Goal: Task Accomplishment & Management: Complete application form

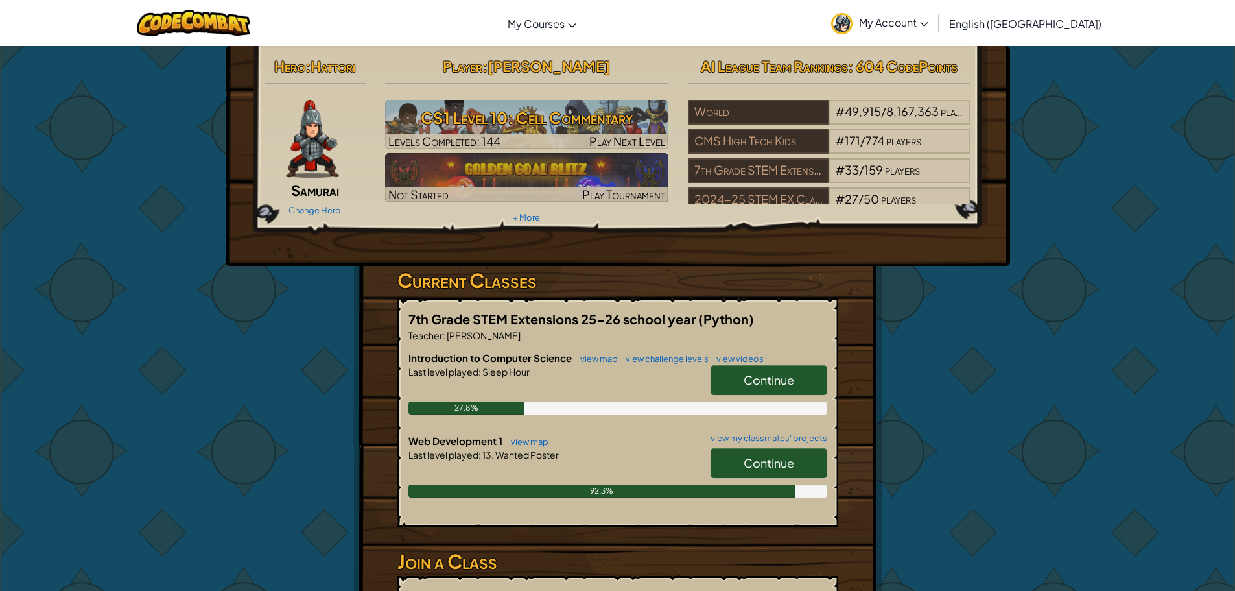
click at [794, 458] on span "Continue" at bounding box center [769, 462] width 51 height 15
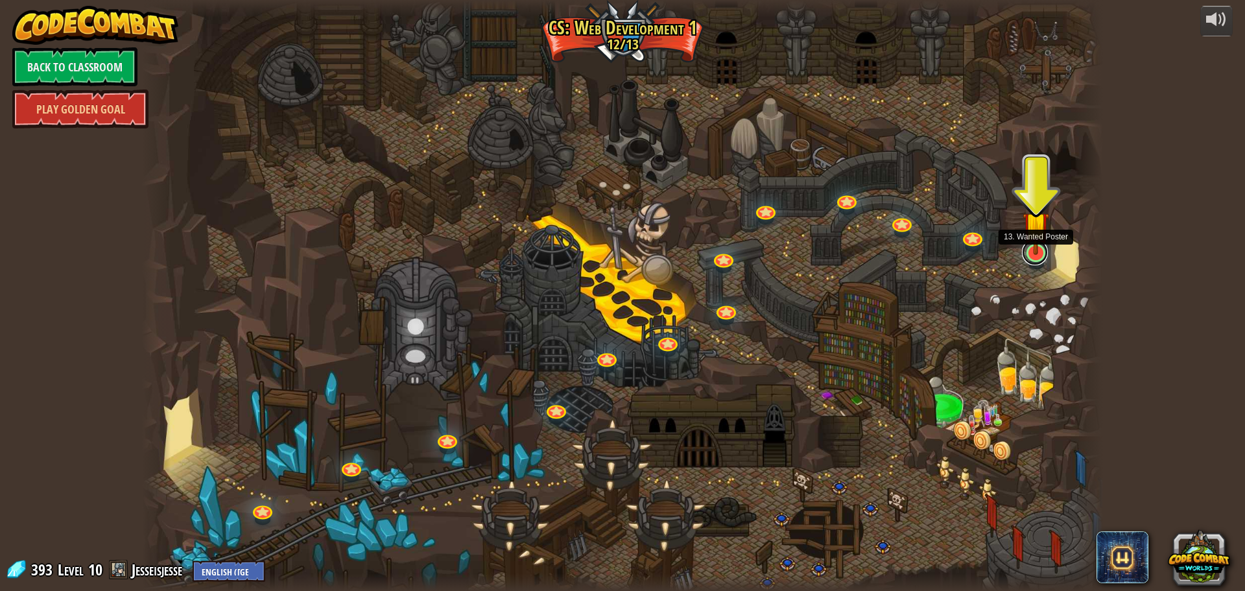
click at [1024, 256] on link at bounding box center [1035, 252] width 26 height 26
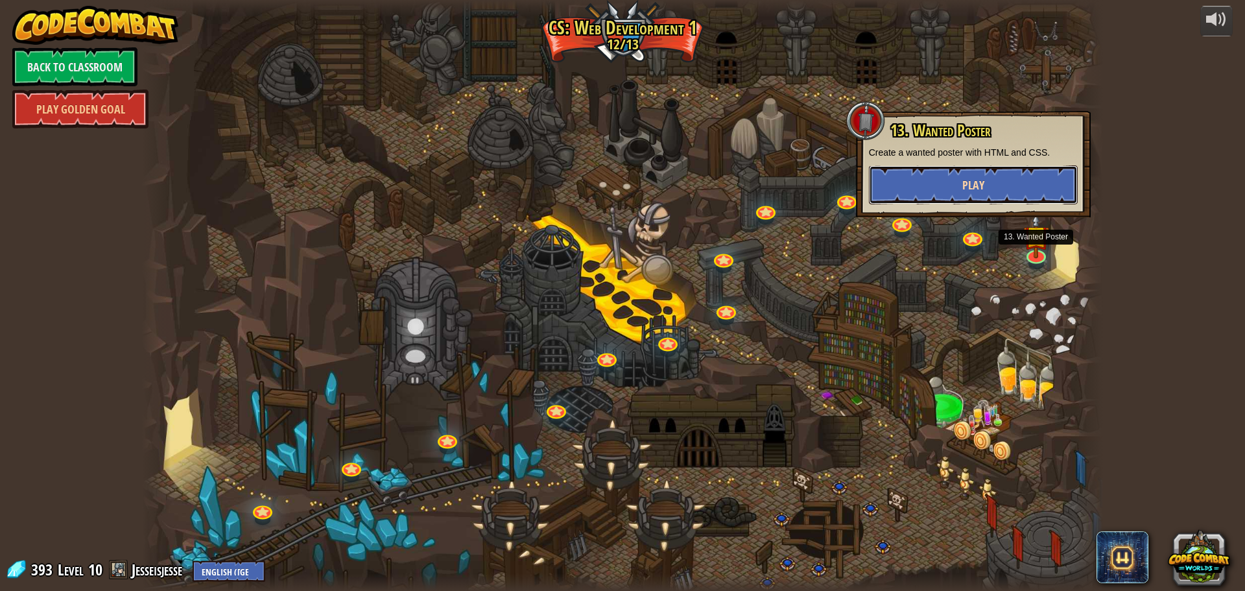
click at [987, 174] on button "Play" at bounding box center [973, 184] width 209 height 39
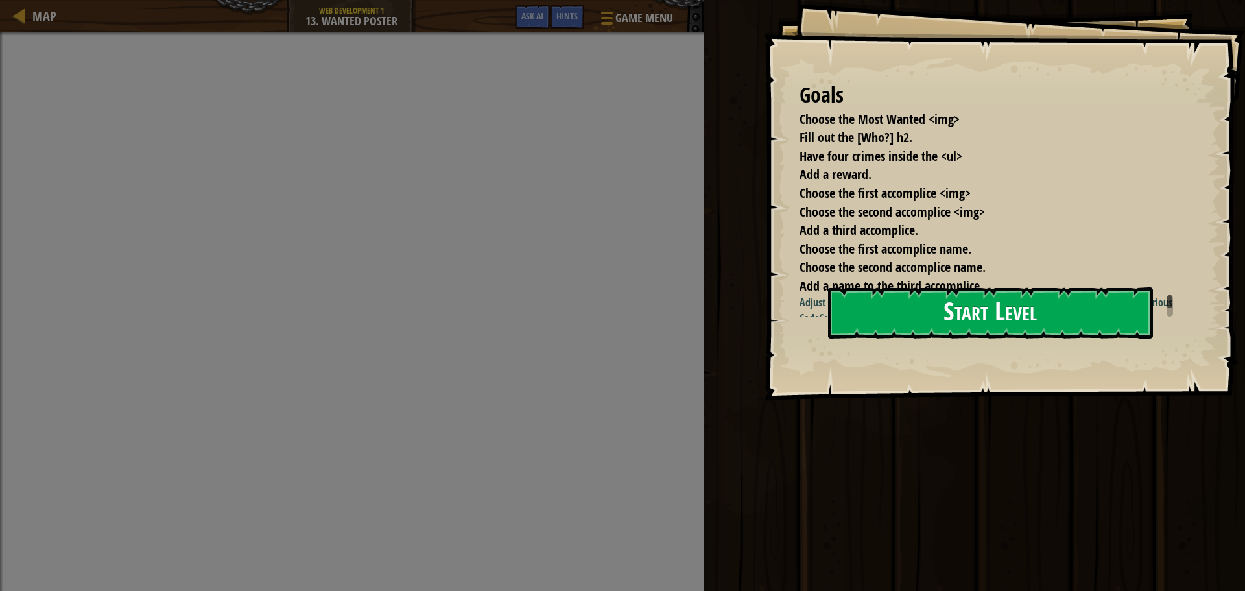
click at [1022, 359] on div "Goals Choose the Most Wanted <img> Fill out the [Who?] h2. Have four crimes ins…" at bounding box center [1004, 200] width 481 height 400
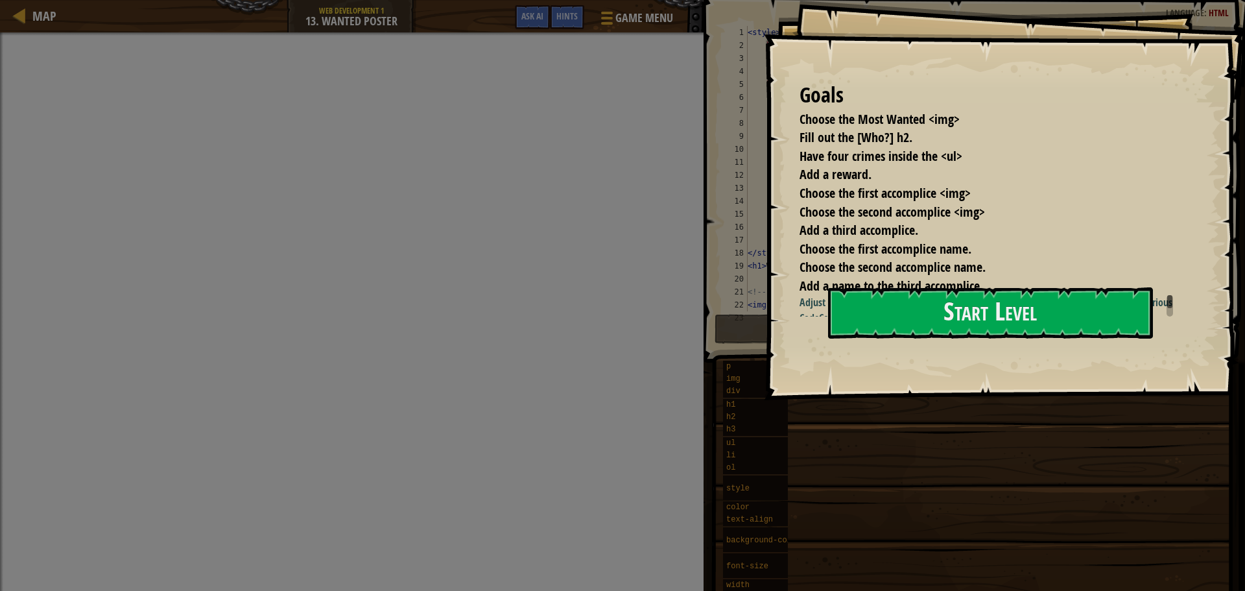
click at [899, 287] on span "Add a name to the third accomplice." at bounding box center [890, 286] width 183 height 18
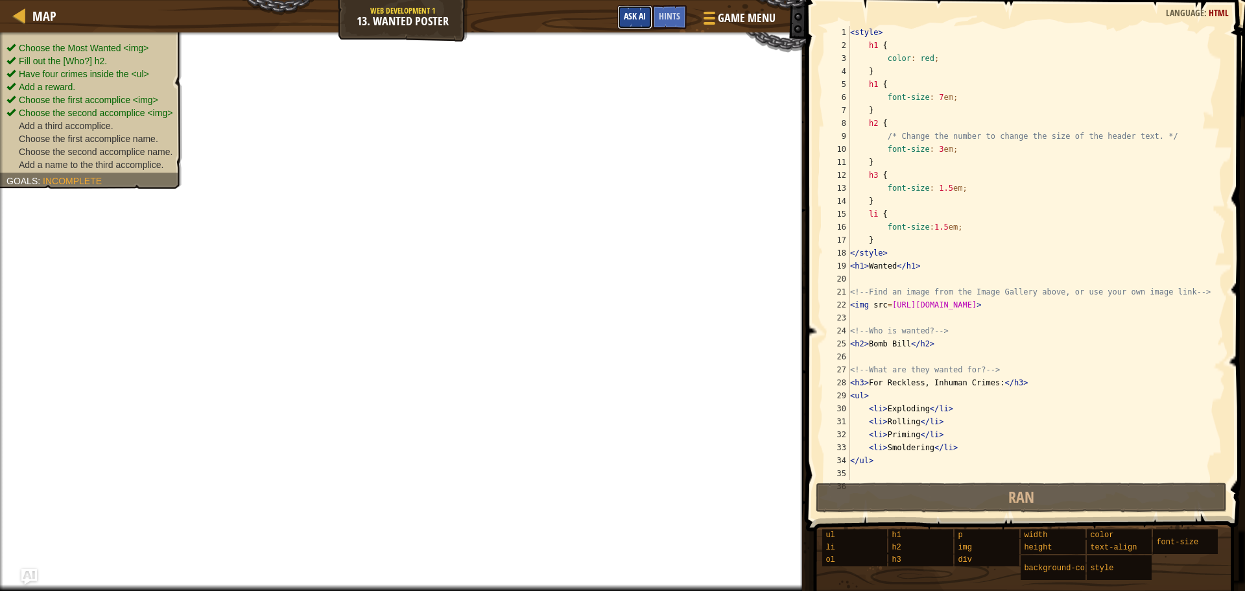
click at [637, 26] on button "Ask AI" at bounding box center [634, 17] width 35 height 24
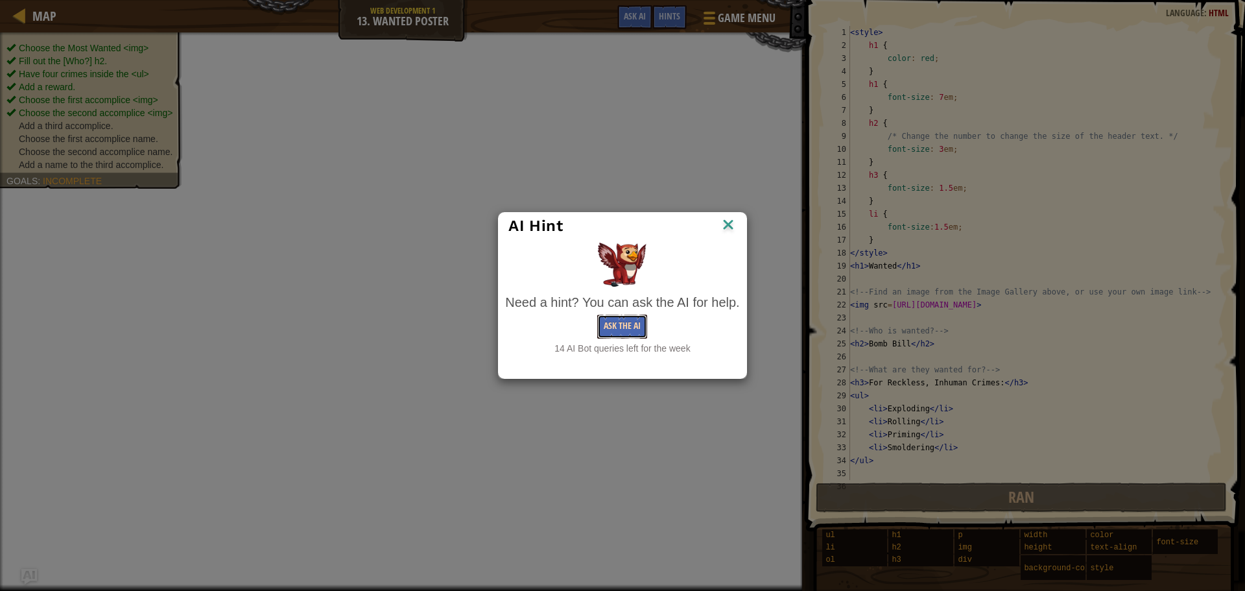
click at [639, 330] on button "Ask the AI" at bounding box center [622, 326] width 50 height 24
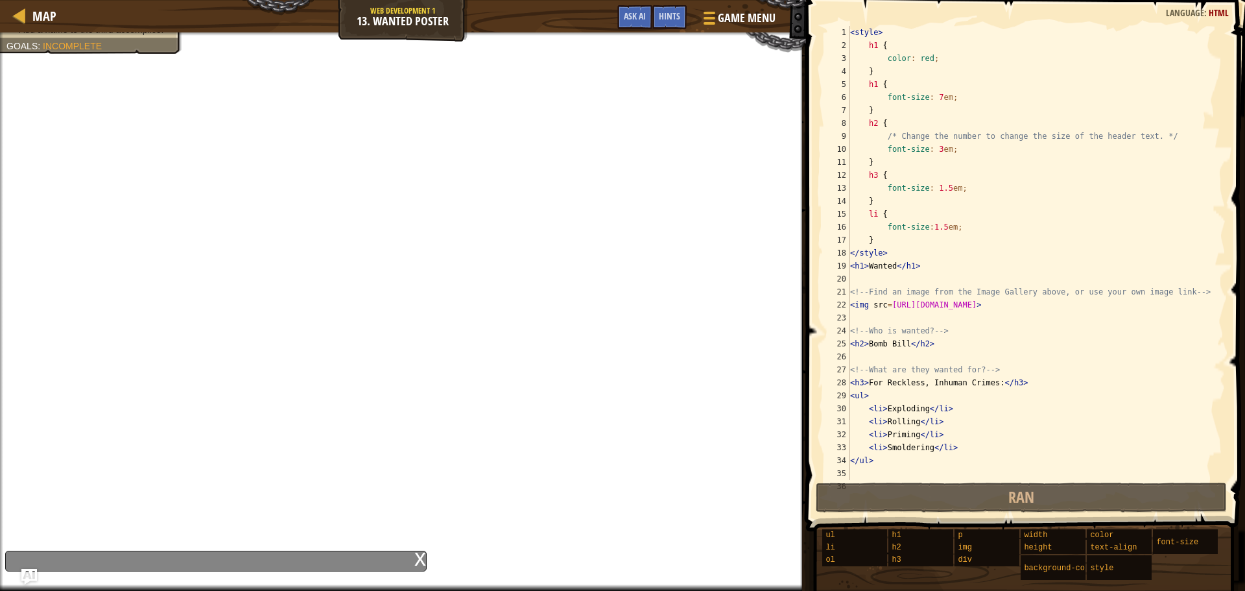
click at [144, 566] on div "x" at bounding box center [215, 560] width 421 height 21
click at [147, 559] on div "x" at bounding box center [215, 560] width 421 height 21
click at [35, 573] on img "Ask AI" at bounding box center [29, 576] width 17 height 17
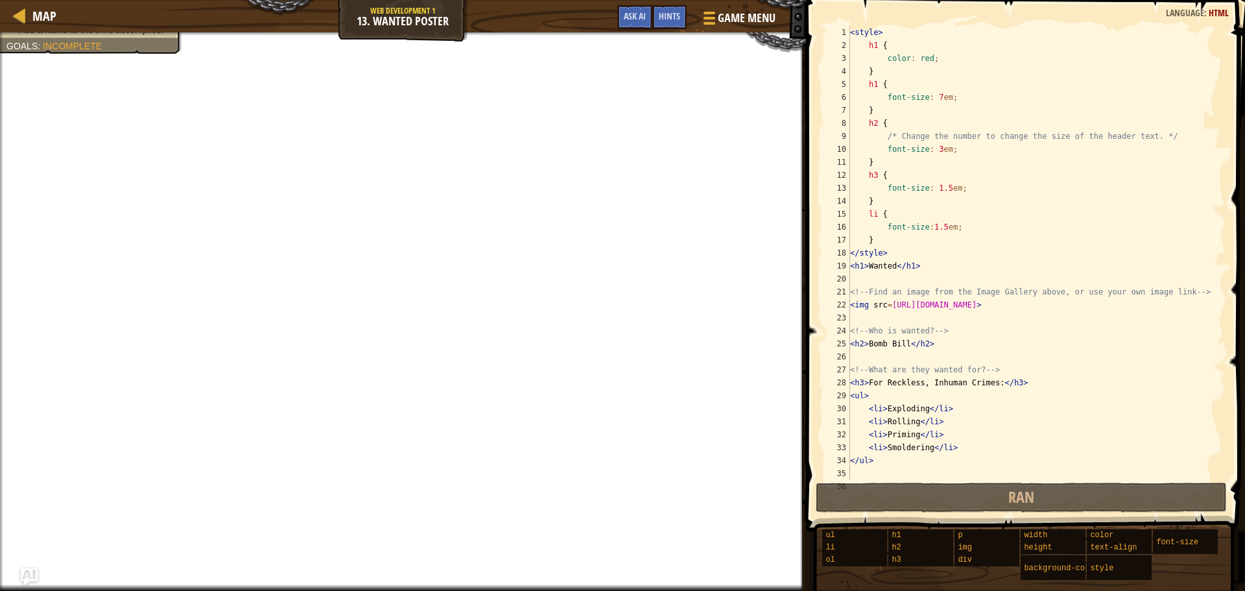
click at [35, 573] on img "Ask AI" at bounding box center [29, 576] width 17 height 17
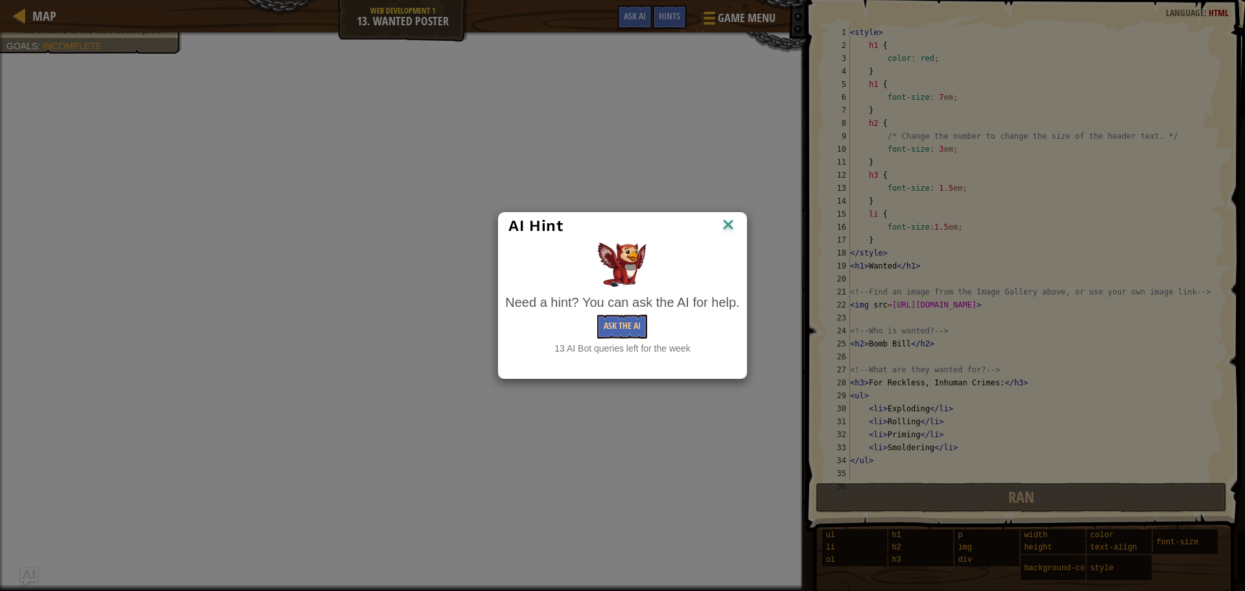
click at [35, 1] on body "Map Web Development 1 13. Wanted Poster Game Menu Done Hints Ask AI 1 ההההההההה…" at bounding box center [622, 0] width 1245 height 1
click at [35, 573] on div "AI Hint Need a hint? You can ask the AI for help. Ask the AI 13 AI Bot queries …" at bounding box center [622, 295] width 1245 height 591
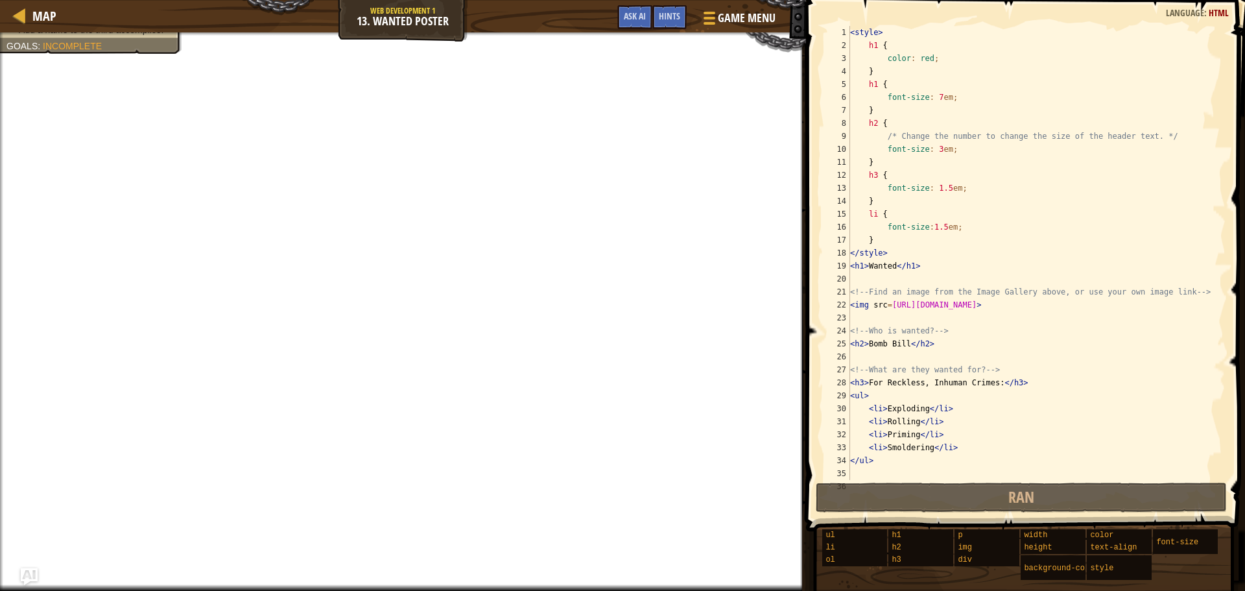
click at [22, 579] on img "Ask AI" at bounding box center [29, 576] width 17 height 17
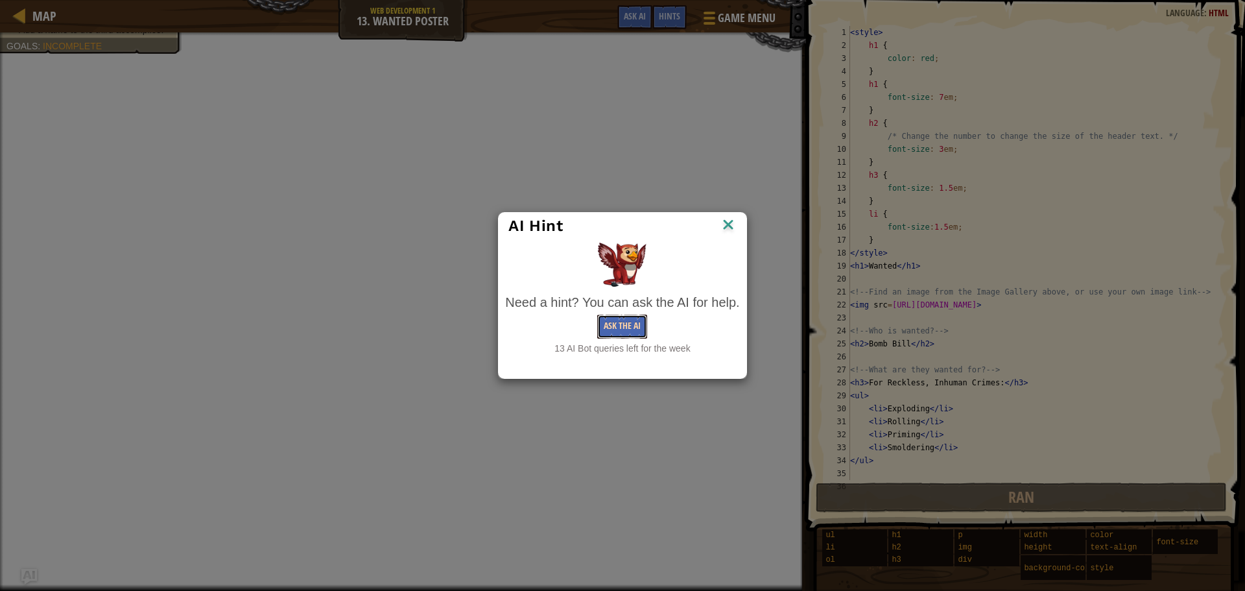
click at [611, 325] on button "Ask the AI" at bounding box center [622, 326] width 50 height 24
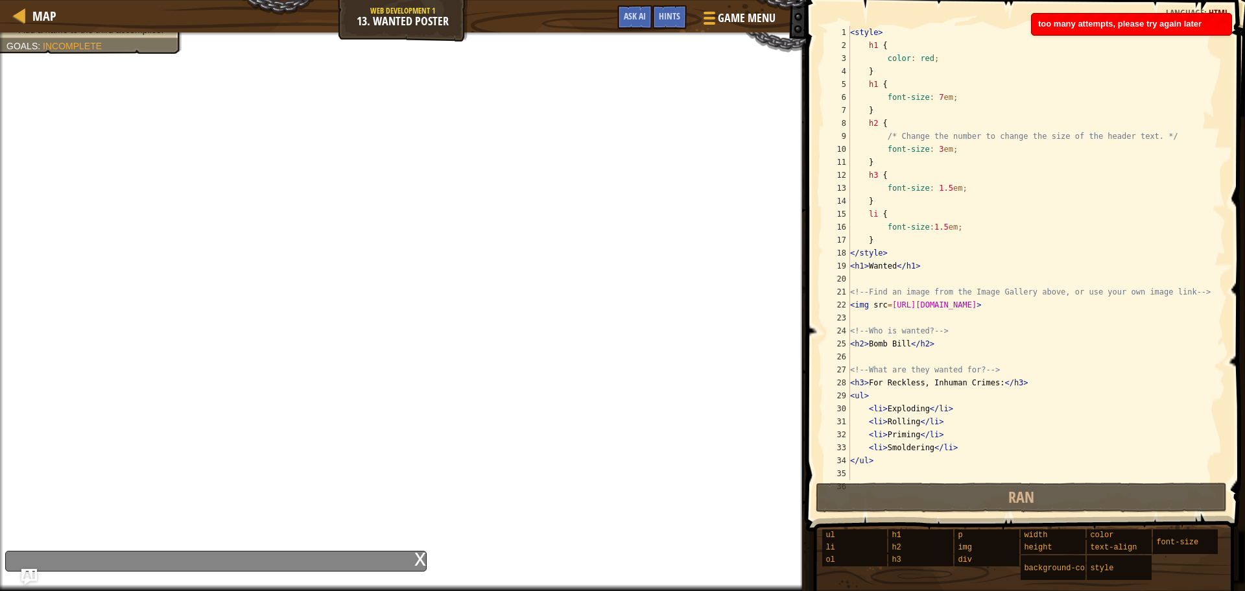
click at [1154, 27] on span "too many attempts, please try again later" at bounding box center [1119, 24] width 163 height 10
drag, startPoint x: 1154, startPoint y: 27, endPoint x: 815, endPoint y: 121, distance: 351.9
drag, startPoint x: 805, startPoint y: 534, endPoint x: 801, endPoint y: 545, distance: 12.3
click at [803, 541] on div "1 2 3 4 5 6 7 8 9 10 11 12 13 14 15 16 17 18 19 20 21 22 23 24 25 26 27 28 29 3…" at bounding box center [1023, 290] width 443 height 569
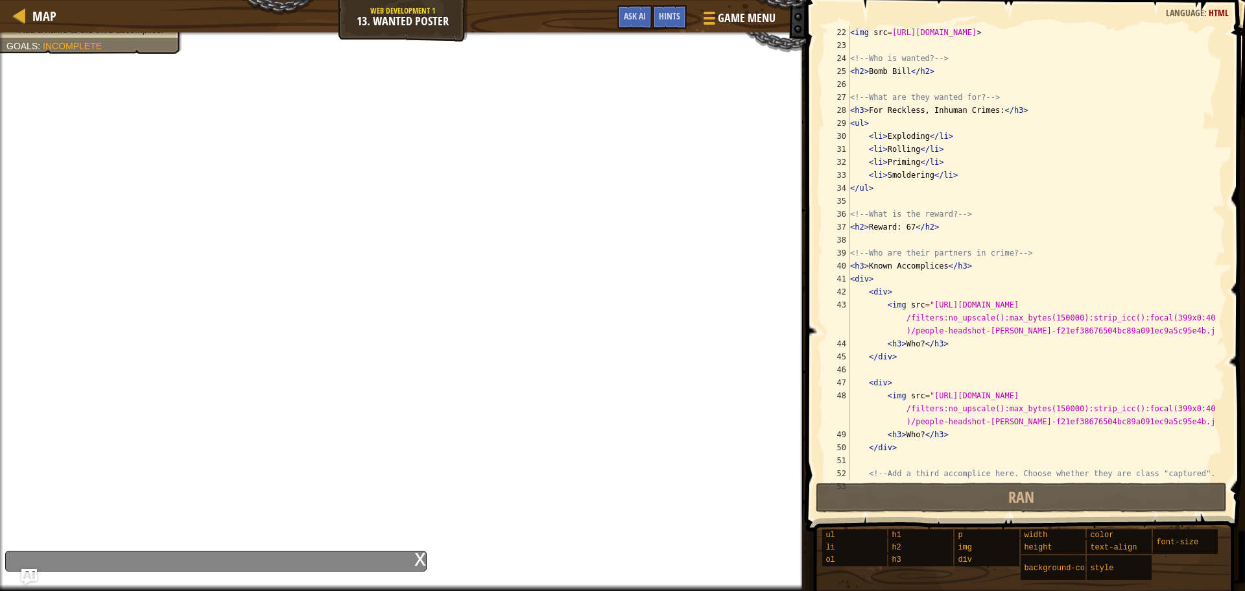
scroll to position [272, 0]
drag, startPoint x: 938, startPoint y: 270, endPoint x: 869, endPoint y: 267, distance: 69.4
click at [869, 267] on div "< img src = https://allprodad.com/wp-content/uploads/2021/03/05-12-21-happy-peo…" at bounding box center [1031, 279] width 368 height 506
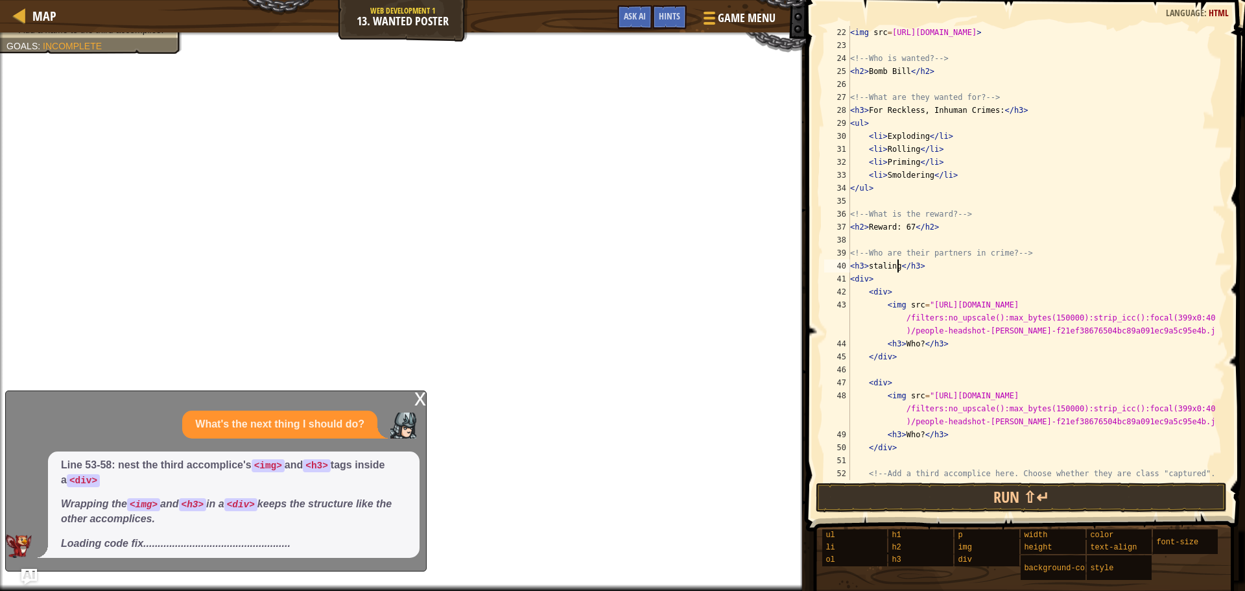
scroll to position [6, 4]
click at [883, 271] on div "< img src = https://allprodad.com/wp-content/uploads/2021/03/05-12-21-happy-peo…" at bounding box center [1031, 279] width 368 height 506
click at [1024, 384] on div "< img src = https://allprodad.com/wp-content/uploads/2021/03/05-12-21-happy-peo…" at bounding box center [1031, 279] width 368 height 506
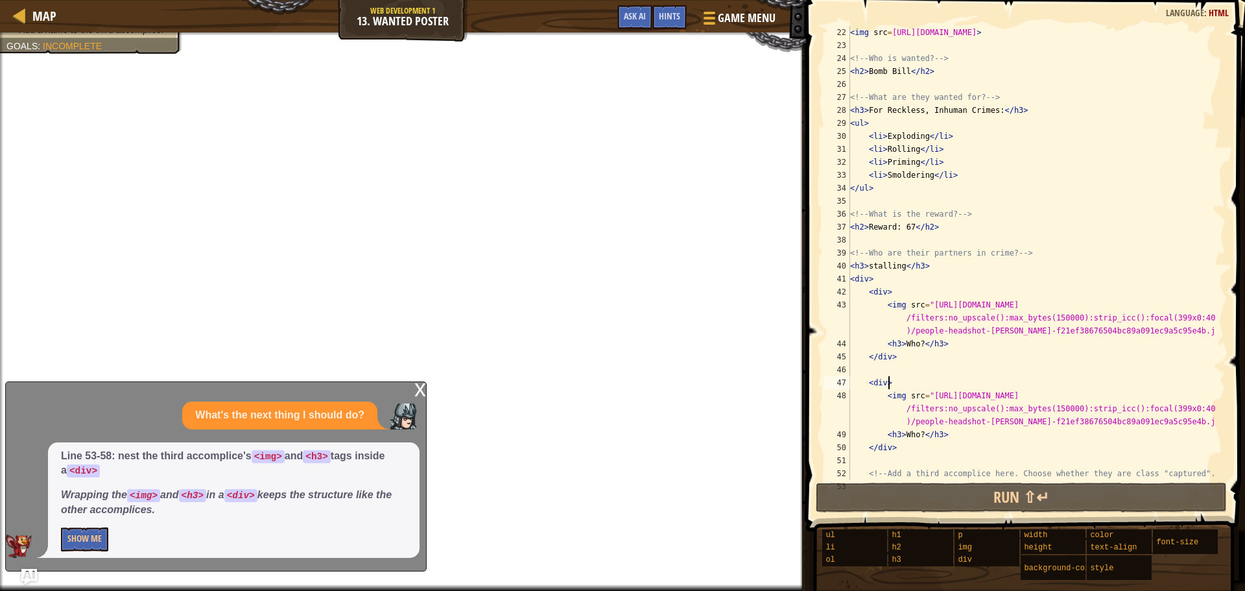
click at [110, 537] on p "Show Me" at bounding box center [234, 539] width 346 height 24
click at [97, 533] on button "Show Me" at bounding box center [84, 539] width 47 height 24
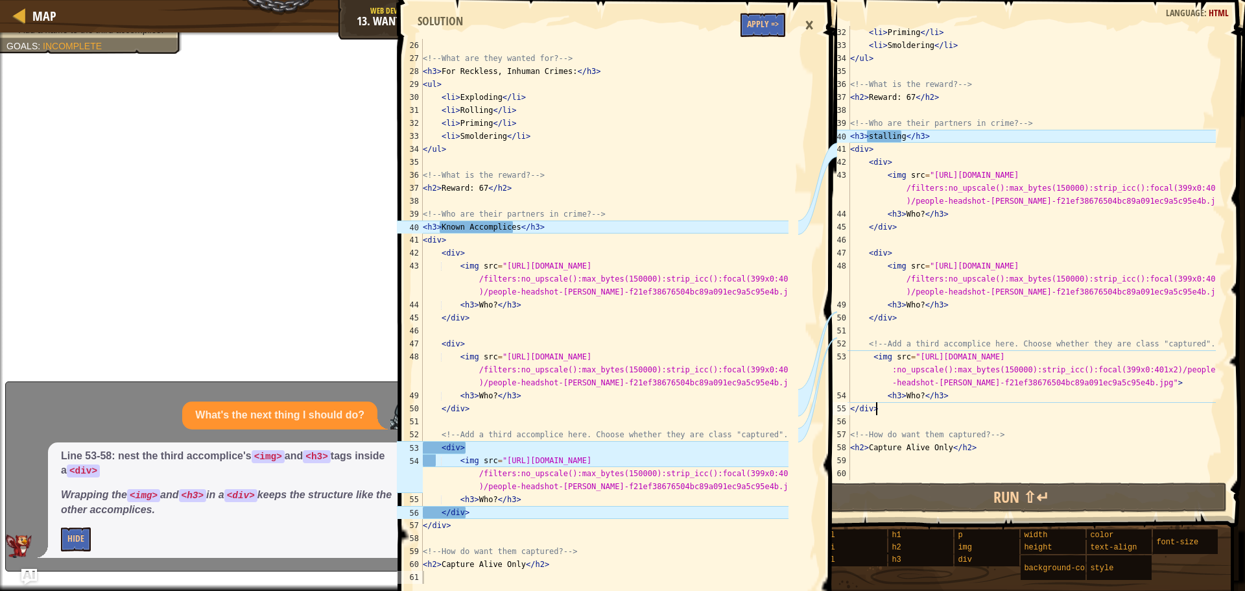
scroll to position [6, 1]
click at [886, 405] on div "< li > Priming </ li > < li > Smoldering </ li > </ ul > <!-- What is the rewar…" at bounding box center [1031, 266] width 368 height 480
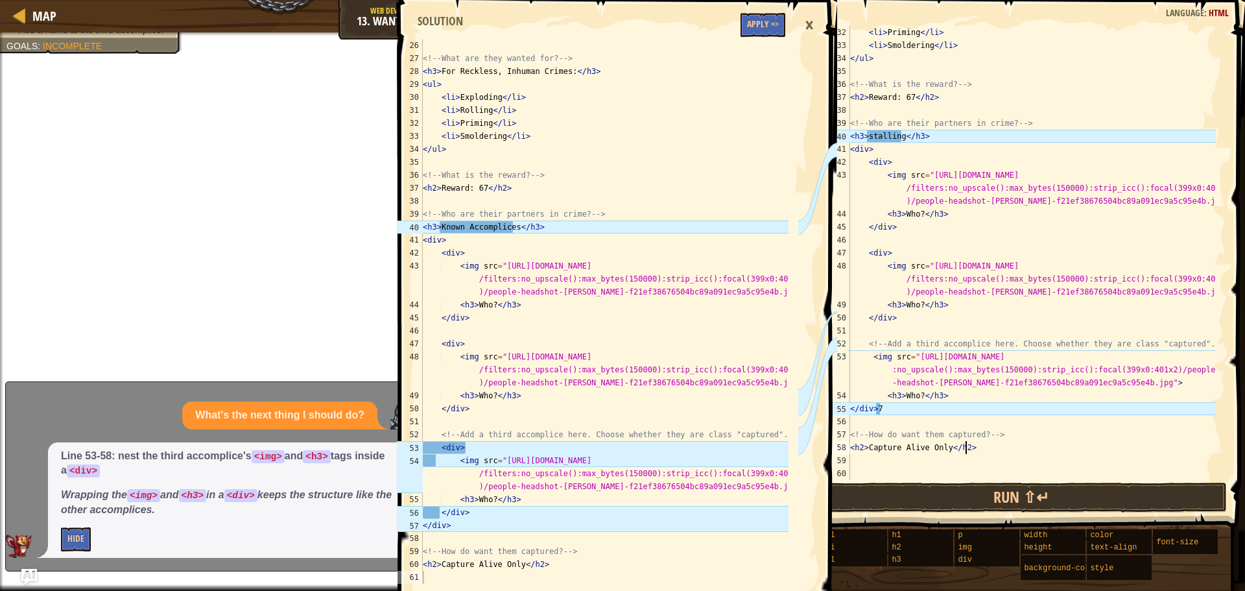
click at [1008, 449] on div "< li > Priming </ li > < li > Smoldering </ li > </ ul > <!-- What is the rewar…" at bounding box center [1031, 266] width 368 height 480
click at [900, 318] on div "< li > Priming </ li > < li > Smoldering </ li > </ ul > <!-- What is the rewar…" at bounding box center [1031, 266] width 368 height 480
type textarea "</div>7"
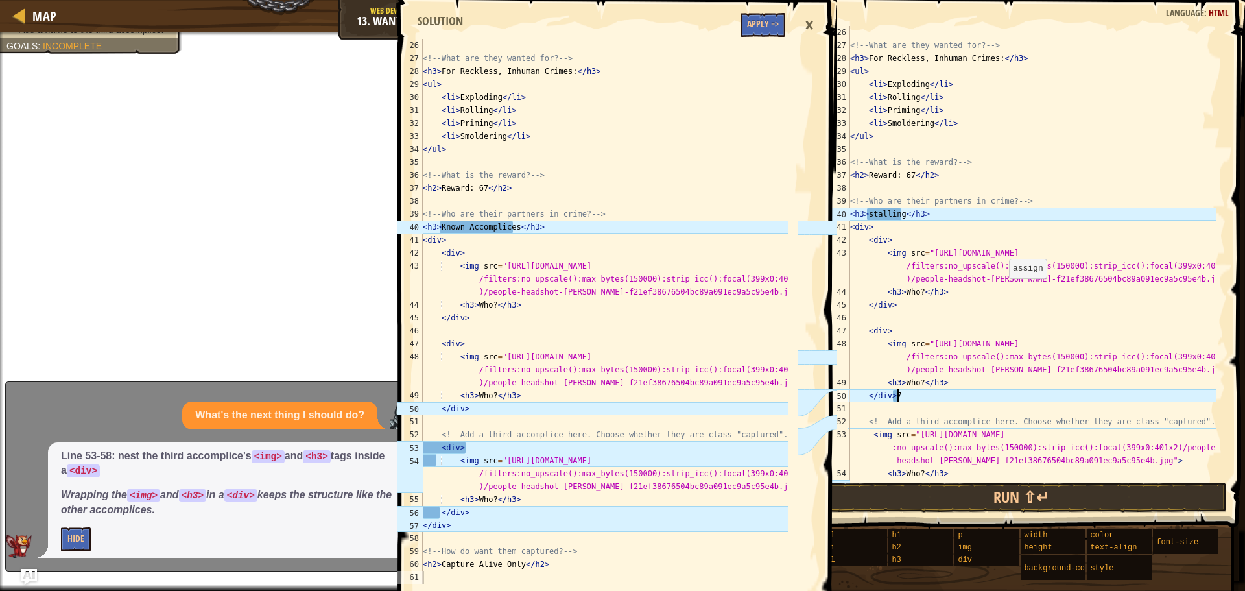
scroll to position [324, 0]
click at [954, 319] on div "<!-- What are they wanted for? --> < h3 > For Reckless, Inhuman Crimes: </ h3 >…" at bounding box center [1031, 266] width 368 height 480
click at [947, 329] on div "<!-- What are they wanted for? --> < h3 > For Reckless, Inhuman Crimes: </ h3 >…" at bounding box center [1031, 266] width 368 height 480
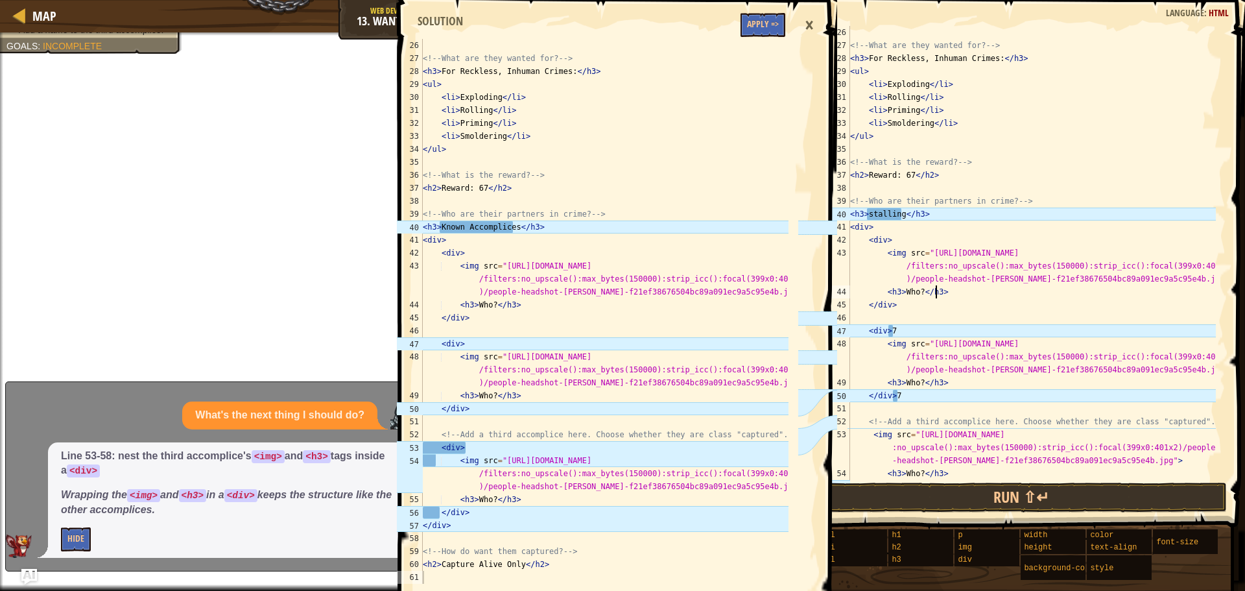
click at [934, 292] on div "<!-- What are they wanted for? --> < h3 > For Reckless, Inhuman Crimes: </ h3 >…" at bounding box center [1031, 266] width 368 height 480
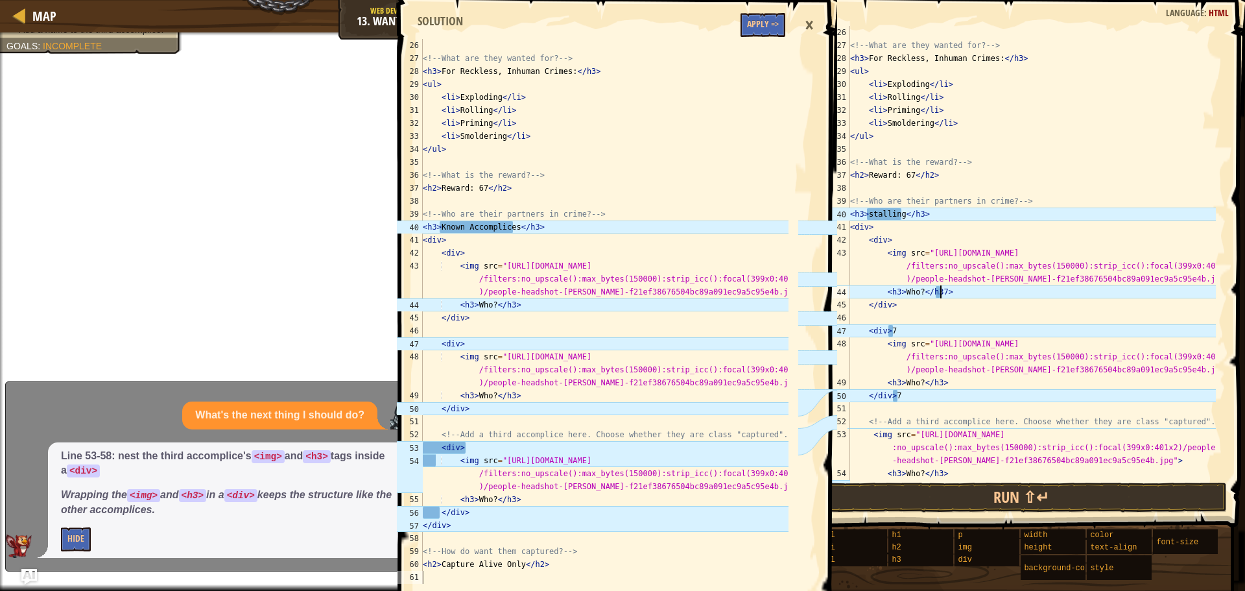
click at [934, 302] on div "<!-- What are they wanted for? --> < h3 > For Reckless, Inhuman Crimes: </ h3 >…" at bounding box center [1031, 266] width 368 height 480
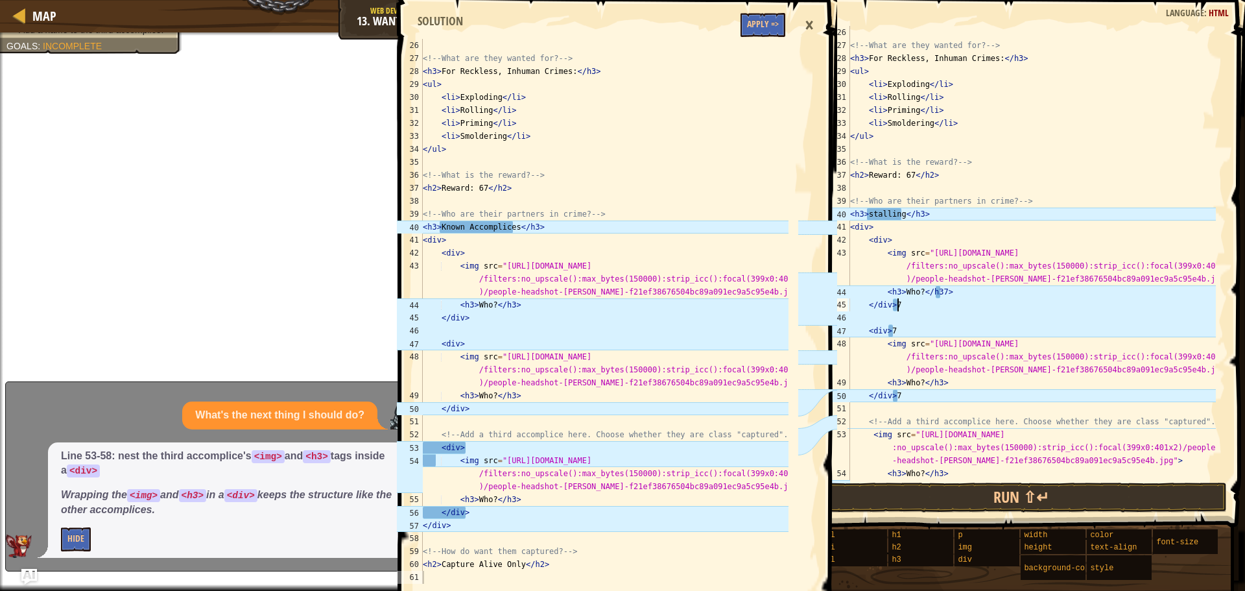
click at [950, 285] on div "<!-- What are they wanted for? --> < h3 > For Reckless, Inhuman Crimes: </ h3 >…" at bounding box center [1031, 266] width 368 height 480
click at [936, 290] on div "<!-- What are they wanted for? --> < h3 > For Reckless, Inhuman Crimes: </ h3 >…" at bounding box center [1031, 266] width 368 height 480
click at [940, 292] on div "<!-- What are they wanted for? --> < h3 > For Reckless, Inhuman Crimes: </ h3 >…" at bounding box center [1031, 266] width 368 height 480
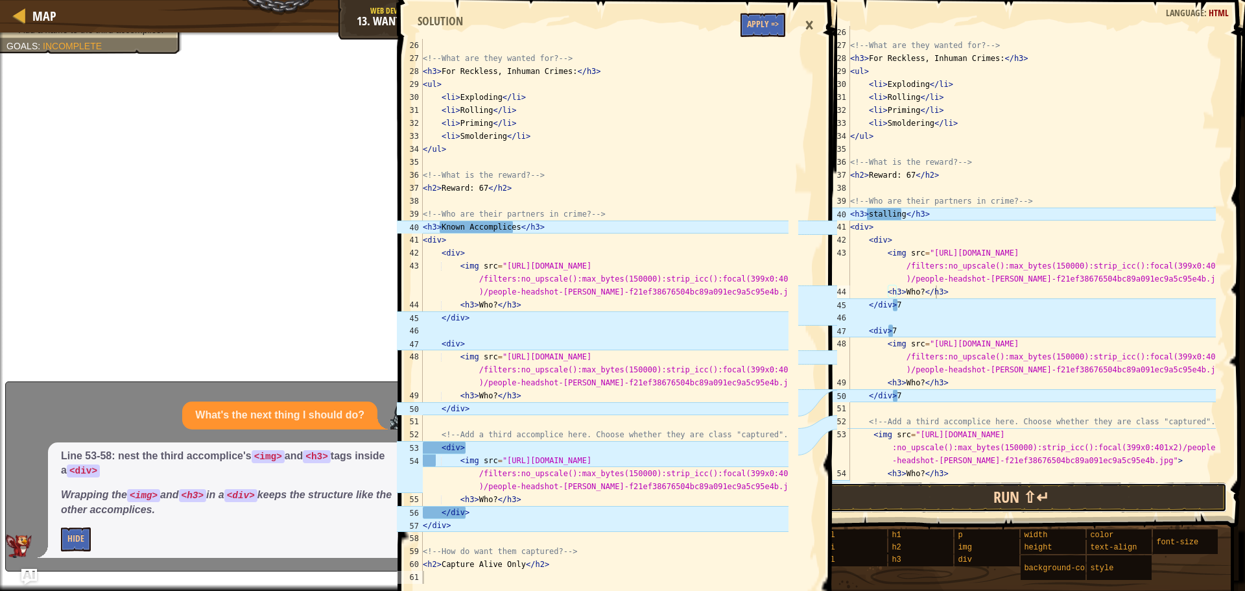
click at [901, 501] on button "Run ⇧↵" at bounding box center [1021, 497] width 411 height 30
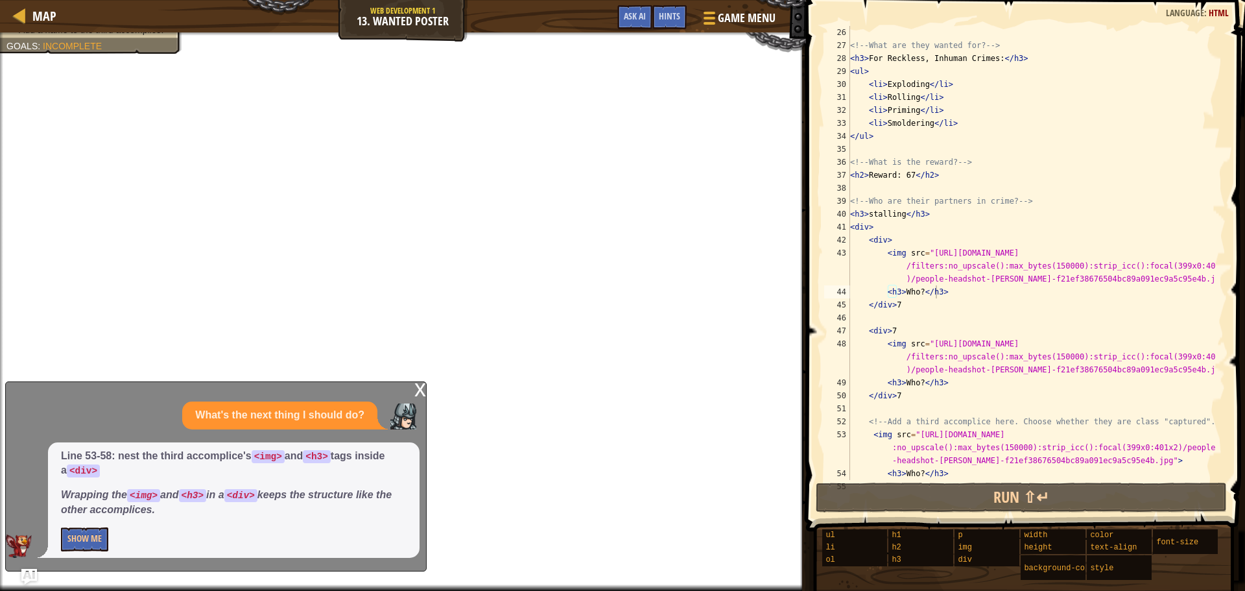
click at [416, 389] on div "x" at bounding box center [420, 388] width 12 height 13
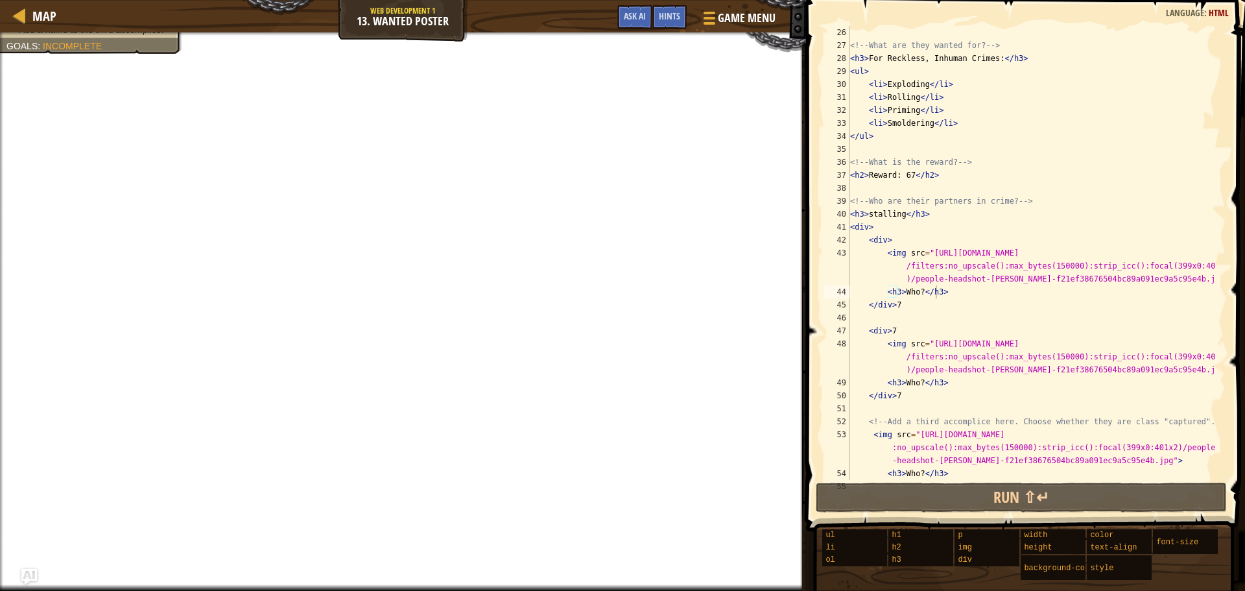
click at [914, 292] on div "<!-- What are they wanted for? --> < h3 > For Reckless, Inhuman Crimes: </ h3 >…" at bounding box center [1031, 266] width 368 height 480
click at [917, 293] on div "<!-- What are they wanted for? --> < h3 > For Reckless, Inhuman Crimes: </ h3 >…" at bounding box center [1031, 266] width 368 height 480
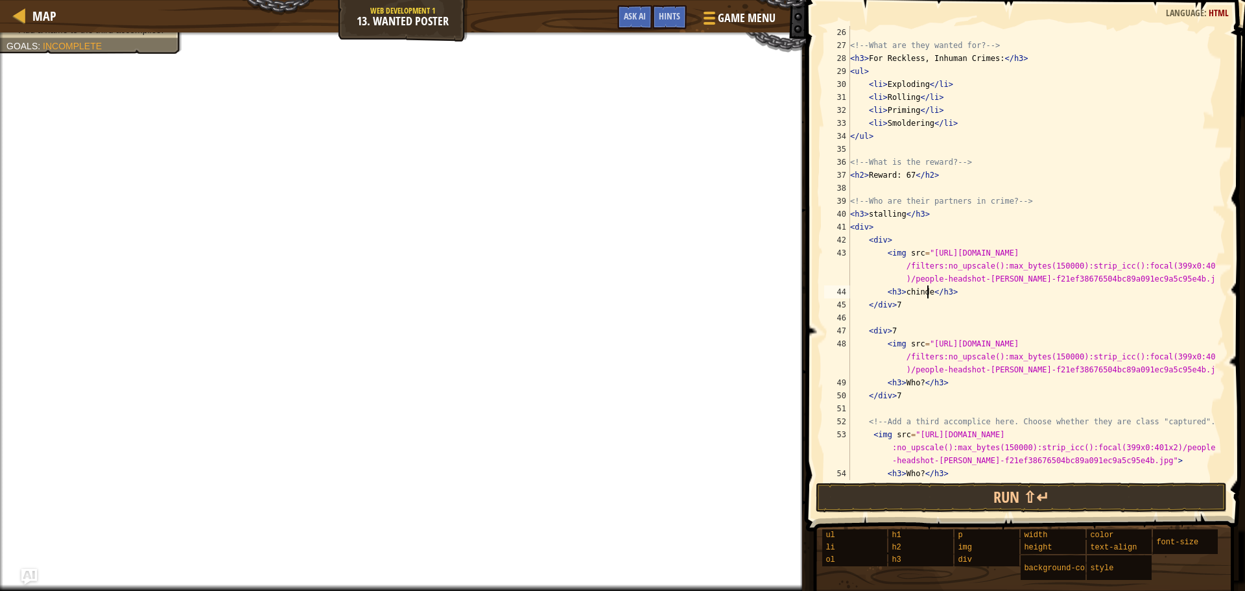
scroll to position [402, 0]
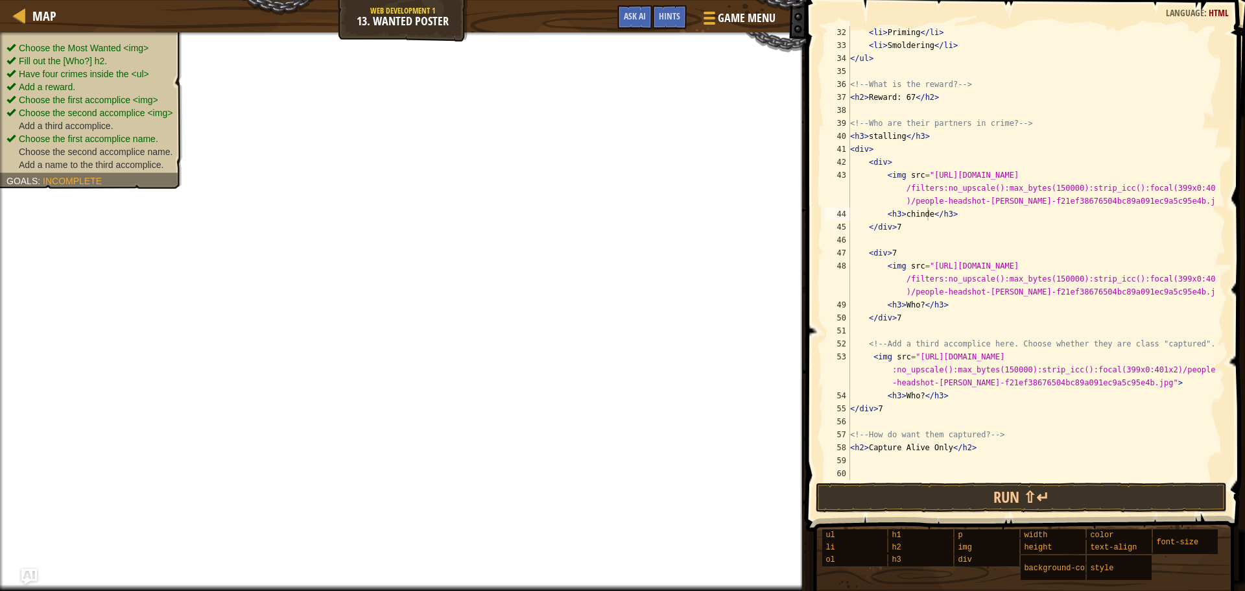
click at [87, 123] on span "Add a third accomplice." at bounding box center [66, 126] width 95 height 10
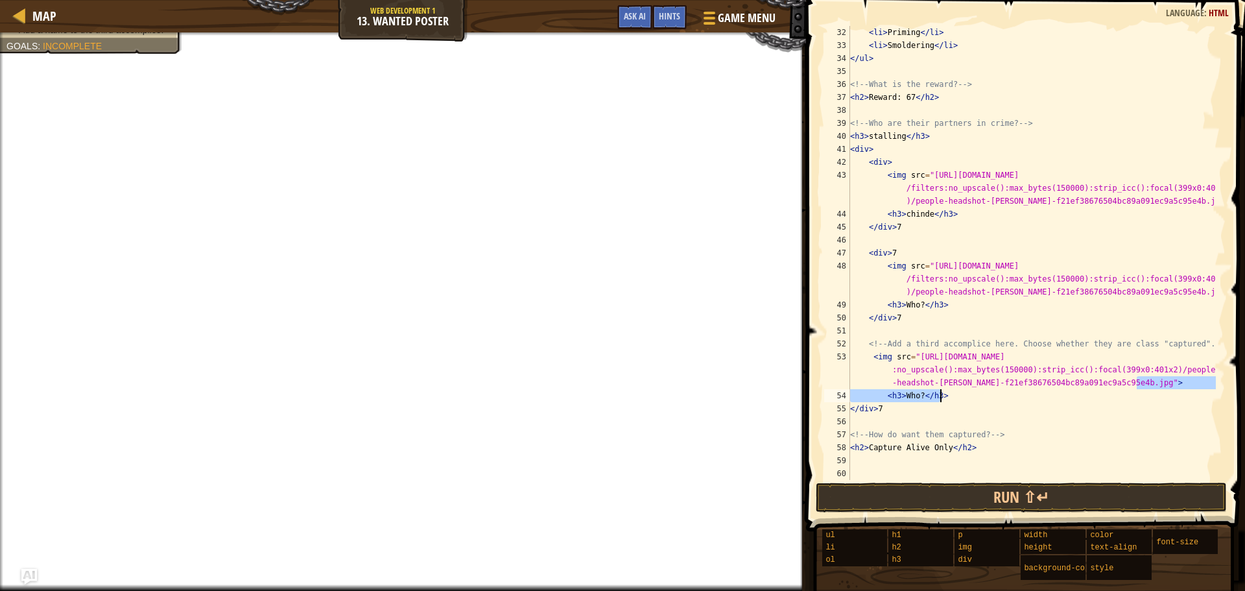
drag, startPoint x: 1132, startPoint y: 383, endPoint x: 1069, endPoint y: 399, distance: 65.7
click at [1069, 399] on div "< li > Priming </ li > < li > Smoldering </ li > </ ul > <!-- What is the rewar…" at bounding box center [1031, 266] width 368 height 480
click at [1076, 400] on div "< li > Priming </ li > < li > Smoldering </ li > </ ul > <!-- What is the rewar…" at bounding box center [1031, 253] width 368 height 454
click at [1152, 381] on div "< li > Priming </ li > < li > Smoldering </ li > </ ul > <!-- What is the rewar…" at bounding box center [1031, 266] width 368 height 480
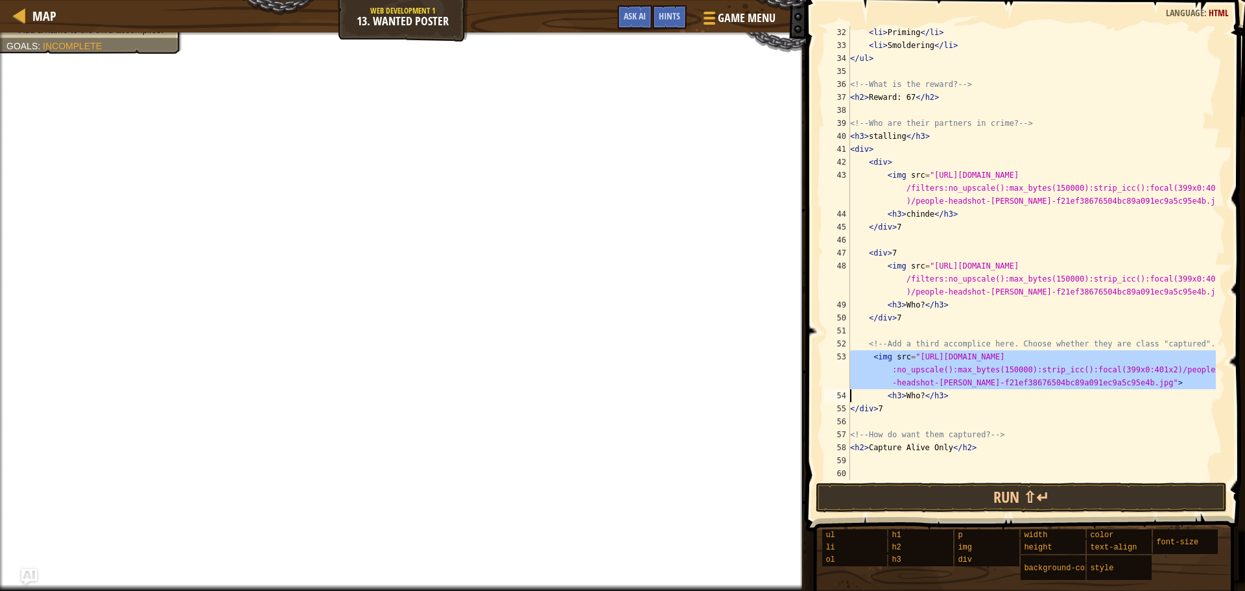
drag, startPoint x: 1152, startPoint y: 381, endPoint x: 1141, endPoint y: 381, distance: 11.0
click at [1141, 381] on div "< li > Priming </ li > < li > Smoldering </ li > </ ul > <!-- What is the rewar…" at bounding box center [1031, 266] width 368 height 480
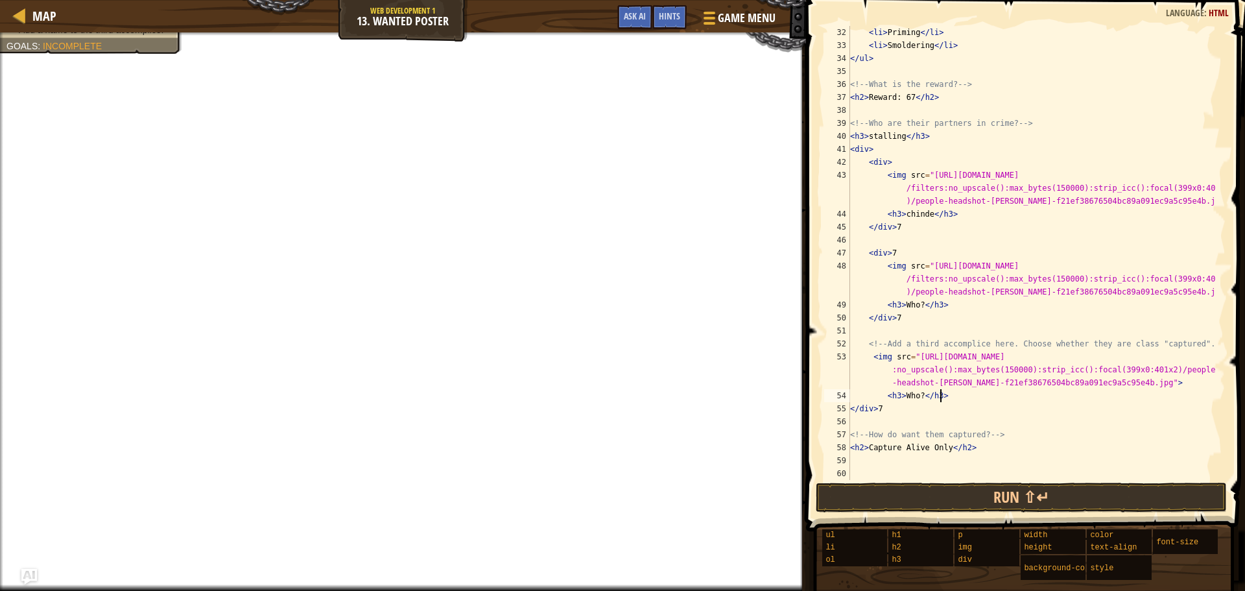
drag, startPoint x: 1193, startPoint y: 396, endPoint x: 943, endPoint y: 360, distance: 252.2
click at [1170, 397] on div "< li > Priming </ li > < li > Smoldering </ li > </ ul > <!-- What is the rewar…" at bounding box center [1031, 266] width 368 height 480
click at [919, 390] on div "< li > Priming </ li > < li > Smoldering </ li > </ ul > <!-- What is the rewar…" at bounding box center [1031, 266] width 368 height 480
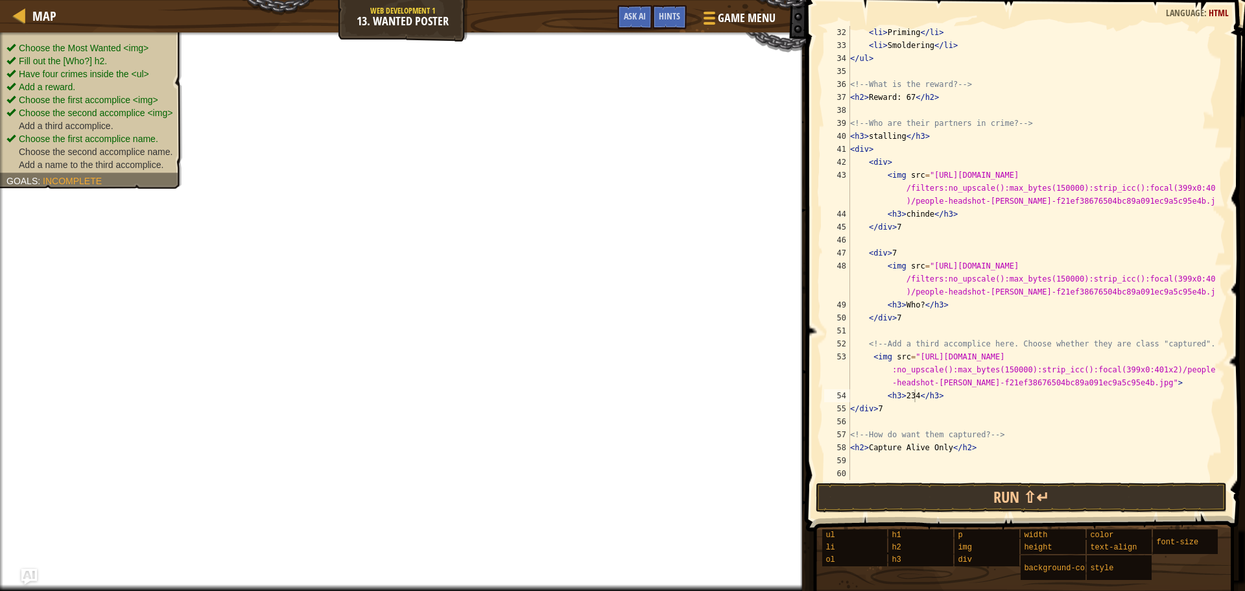
click at [84, 46] on ul "Choose the Most Wanted <img> Fill out the [Who?] h2. Have four crimes inside th…" at bounding box center [90, 106] width 169 height 130
click at [104, 118] on li "Choose the second accomplice <img>" at bounding box center [89, 112] width 166 height 13
drag, startPoint x: 114, startPoint y: 130, endPoint x: 122, endPoint y: 138, distance: 11.0
click at [122, 138] on ul "Choose the Most Wanted <img> Fill out the [Who?] h2. Have four crimes inside th…" at bounding box center [90, 106] width 169 height 130
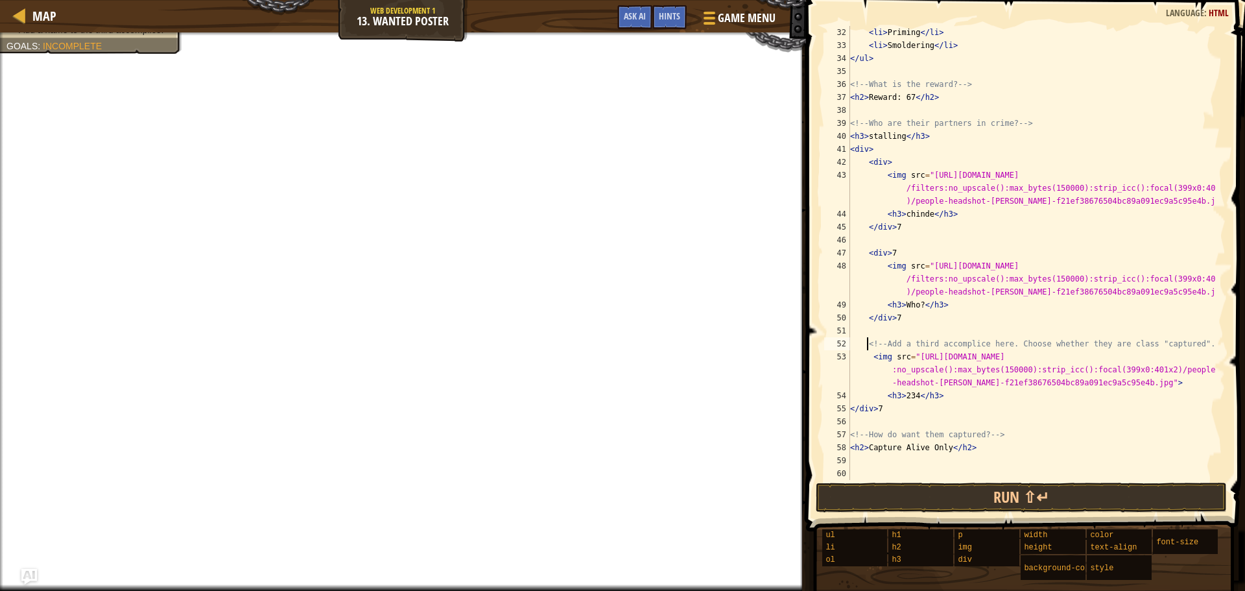
click at [866, 344] on div "< li > Priming </ li > < li > Smoldering </ li > </ ul > <!-- What is the rewar…" at bounding box center [1031, 266] width 368 height 480
click at [866, 348] on div "< li > Priming </ li > < li > Smoldering </ li > </ ul > <!-- What is the rewar…" at bounding box center [1031, 266] width 368 height 480
click at [867, 351] on div "< li > Priming </ li > < li > Smoldering </ li > </ ul > <!-- What is the rewar…" at bounding box center [1031, 266] width 368 height 480
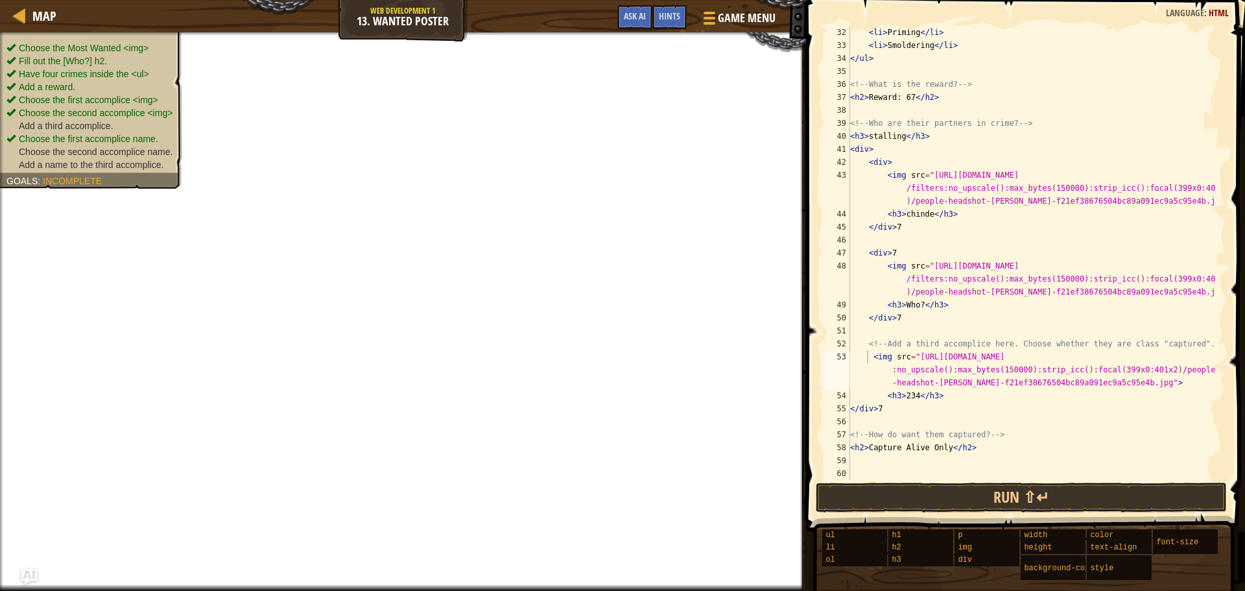
click at [121, 41] on ul "Choose the Most Wanted <img> Fill out the [Who?] h2. Have four crimes inside th…" at bounding box center [90, 106] width 169 height 130
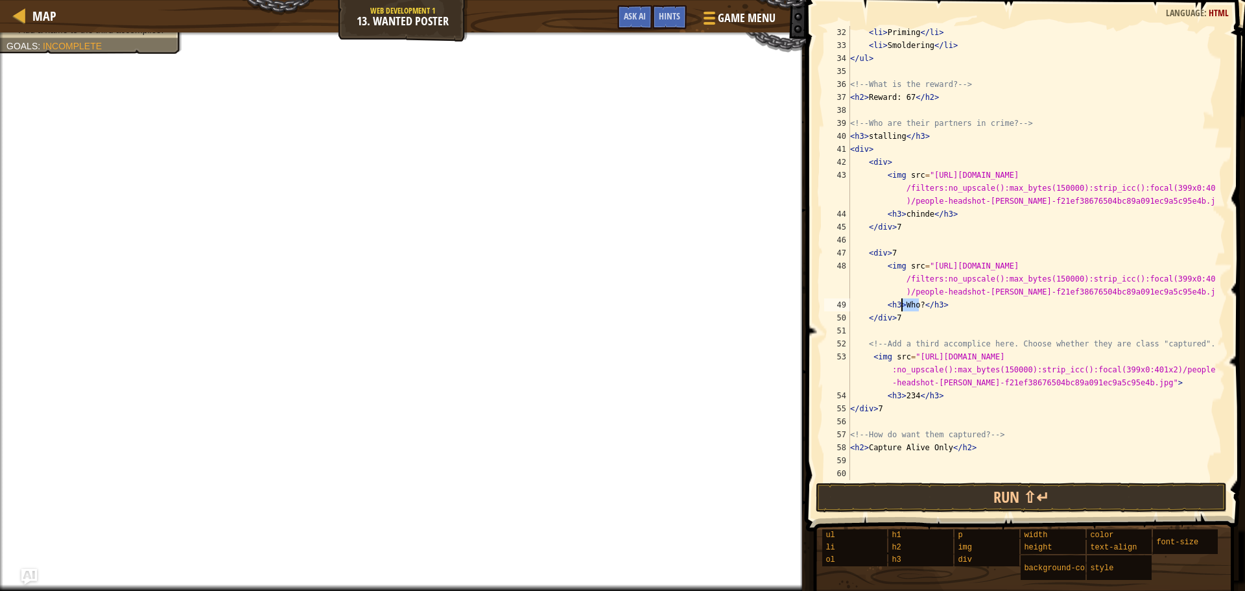
drag, startPoint x: 919, startPoint y: 310, endPoint x: 901, endPoint y: 305, distance: 18.9
click at [901, 305] on div "< li > Priming </ li > < li > Smoldering </ li > </ ul > <!-- What is the rewar…" at bounding box center [1031, 266] width 368 height 480
click at [915, 396] on div "< li > Priming </ li > < li > Smoldering </ li > </ ul > <!-- What is the rewar…" at bounding box center [1031, 266] width 368 height 480
click at [912, 397] on div "< li > Priming </ li > < li > Smoldering </ li > </ ul > <!-- What is the rewar…" at bounding box center [1031, 266] width 368 height 480
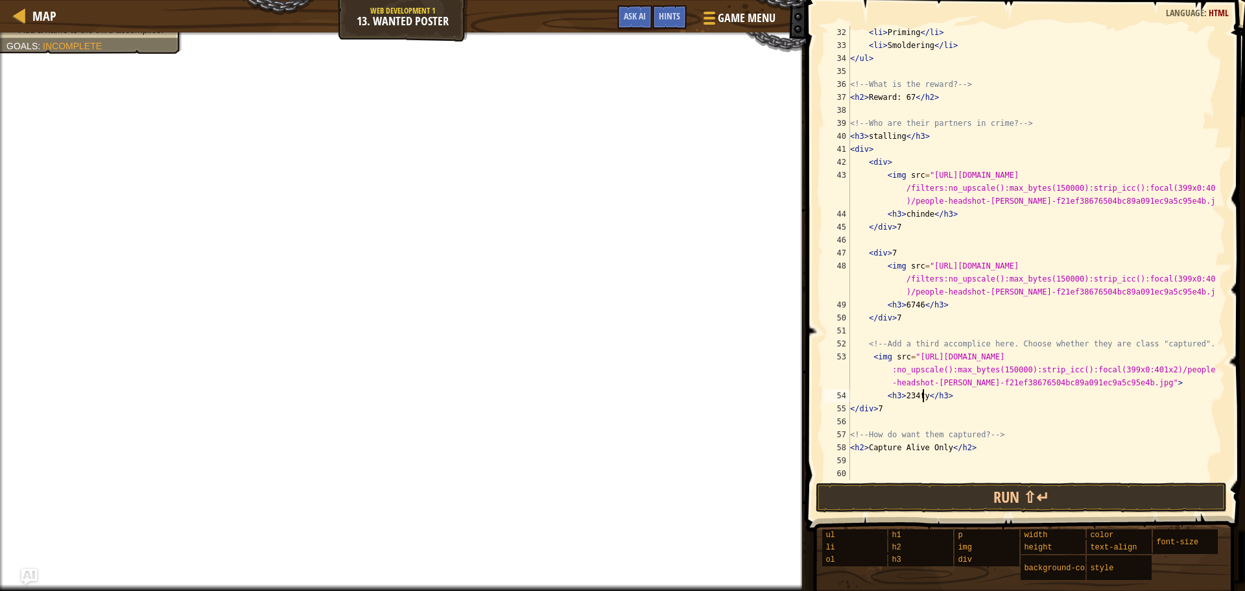
scroll to position [6, 6]
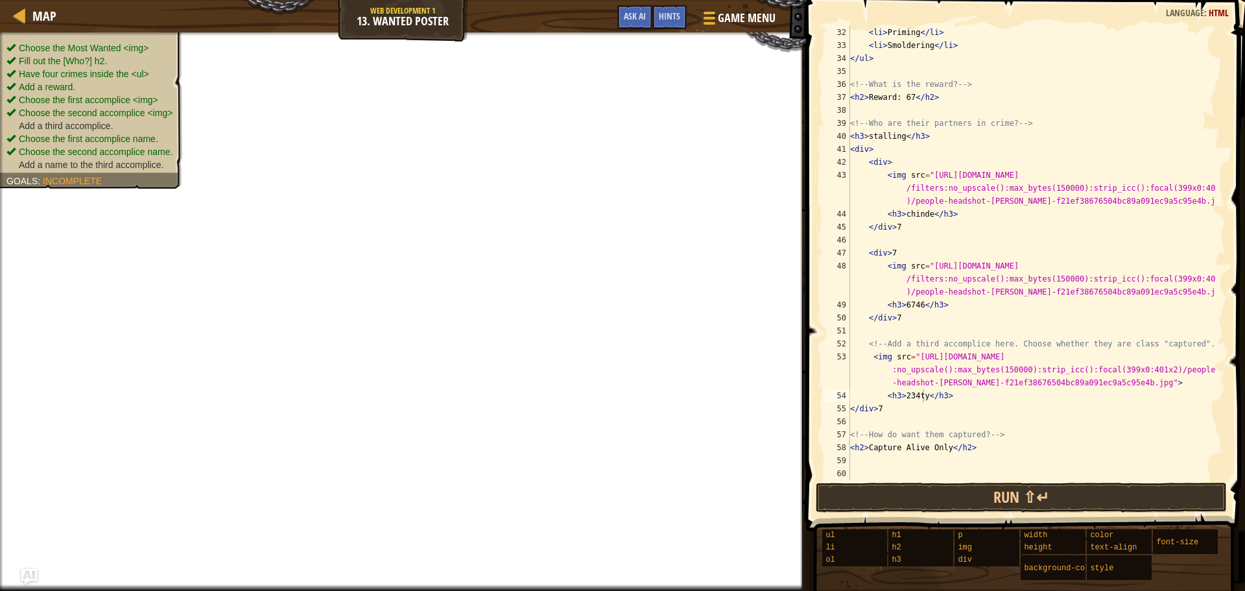
click at [59, 51] on ul "Choose the Most Wanted <img> Fill out the [Who?] h2. Have four crimes inside th…" at bounding box center [90, 106] width 169 height 130
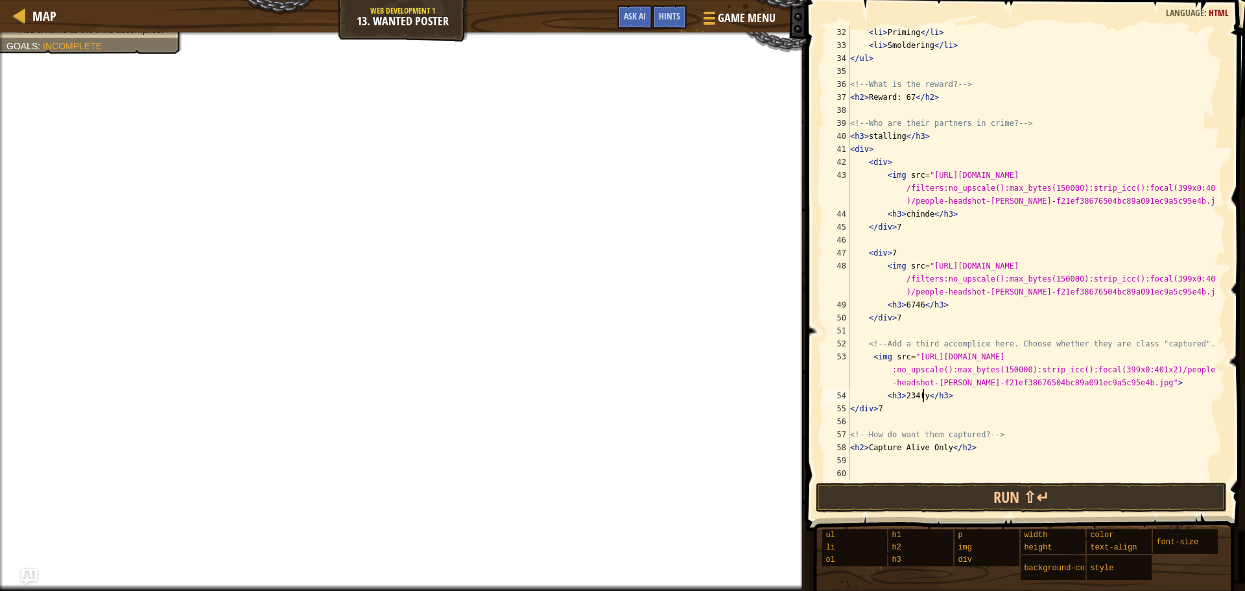
click at [921, 401] on div "< li > Priming </ li > < li > Smoldering </ li > </ ul > <!-- What is the rewar…" at bounding box center [1031, 266] width 368 height 480
click at [888, 412] on div "< li > Priming </ li > < li > Smoldering </ li > </ ul > <!-- What is the rewar…" at bounding box center [1031, 266] width 368 height 480
click at [940, 449] on div "< li > Priming </ li > < li > Smoldering </ li > </ ul > <!-- What is the rewar…" at bounding box center [1031, 266] width 368 height 480
click at [938, 452] on div "< li > Priming </ li > < li > Smoldering </ li > </ ul > <!-- What is the rewar…" at bounding box center [1031, 266] width 368 height 480
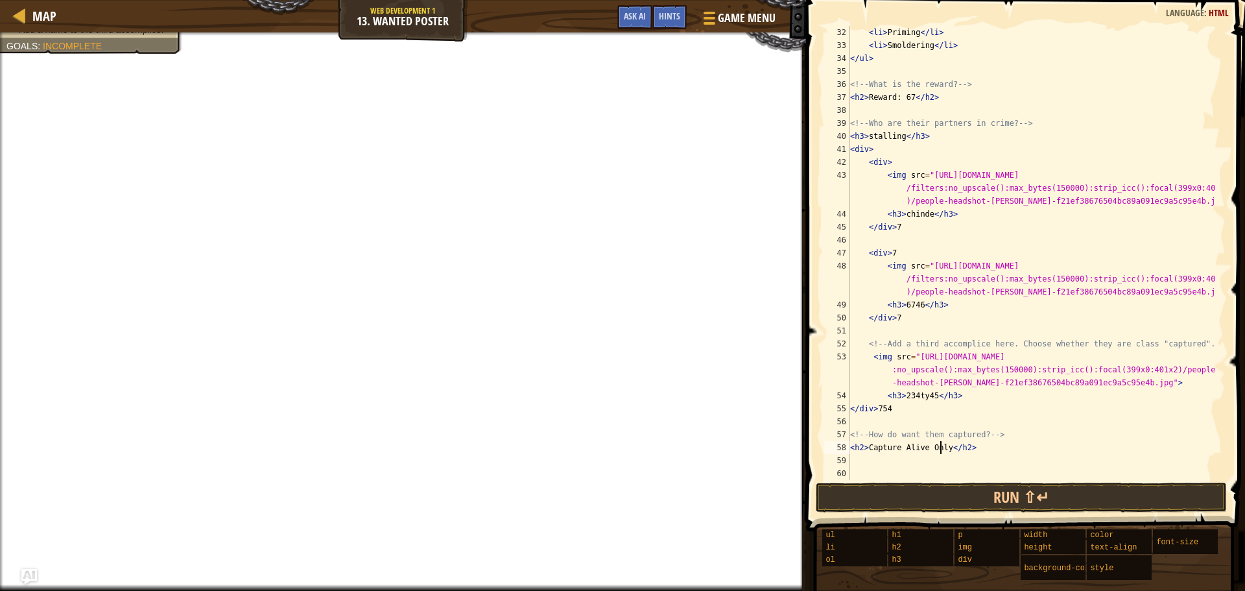
click at [944, 443] on div "< li > Priming </ li > < li > Smoldering </ li > </ ul > <!-- What is the rewar…" at bounding box center [1031, 266] width 368 height 480
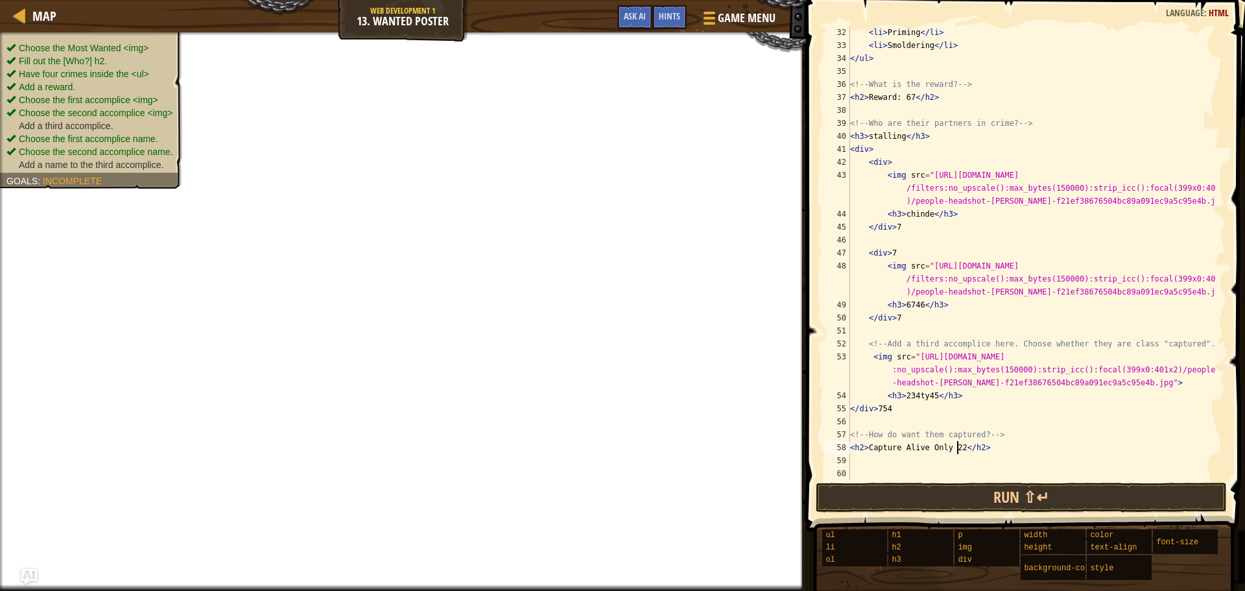
click at [81, 43] on ul "Choose the Most Wanted <img> Fill out the [Who?] h2. Have four crimes inside th…" at bounding box center [90, 106] width 169 height 130
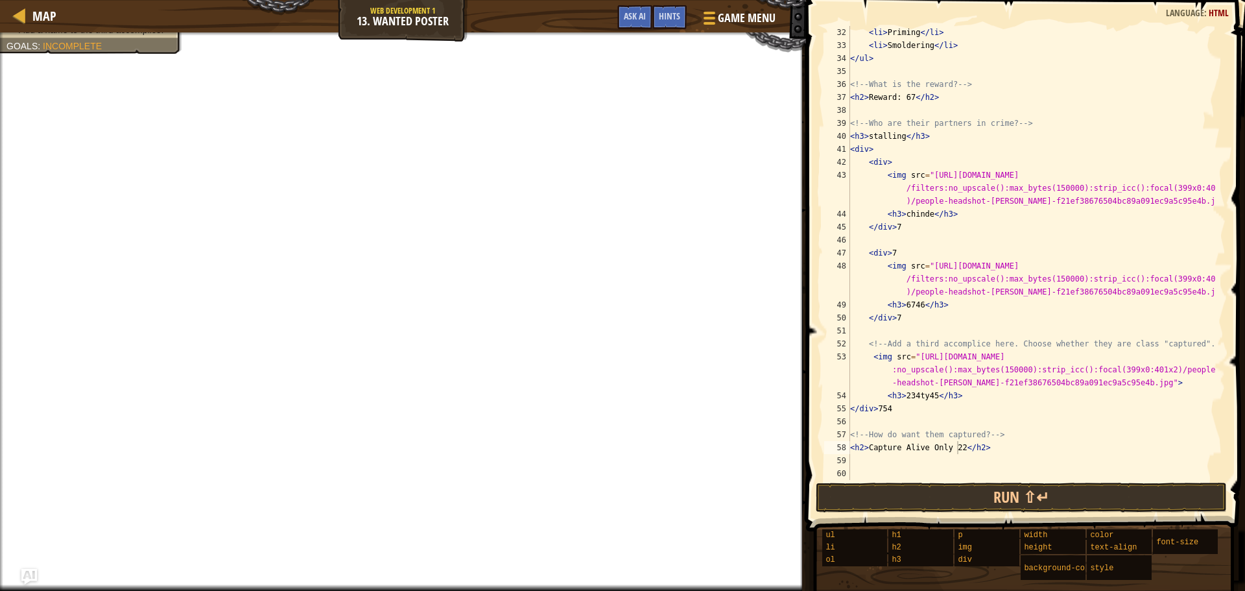
scroll to position [6, 8]
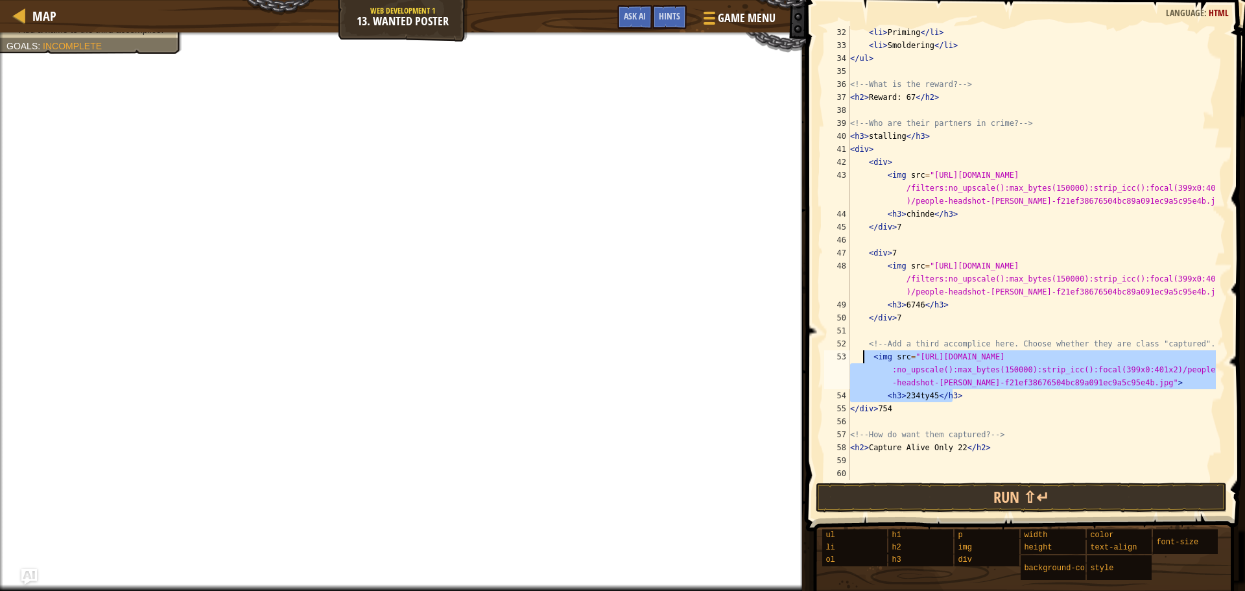
drag, startPoint x: 952, startPoint y: 397, endPoint x: 862, endPoint y: 359, distance: 97.9
click at [862, 359] on div "< li > Priming </ li > < li > Smoldering </ li > </ ul > <!-- What is the rewar…" at bounding box center [1031, 266] width 368 height 480
click at [862, 359] on div "< li > Priming </ li > < li > Smoldering </ li > </ ul > <!-- What is the rewar…" at bounding box center [1031, 253] width 368 height 454
drag, startPoint x: 950, startPoint y: 397, endPoint x: 867, endPoint y: 356, distance: 92.5
click at [867, 356] on div "< li > Priming </ li > < li > Smoldering </ li > </ ul > <!-- What is the rewar…" at bounding box center [1031, 266] width 368 height 480
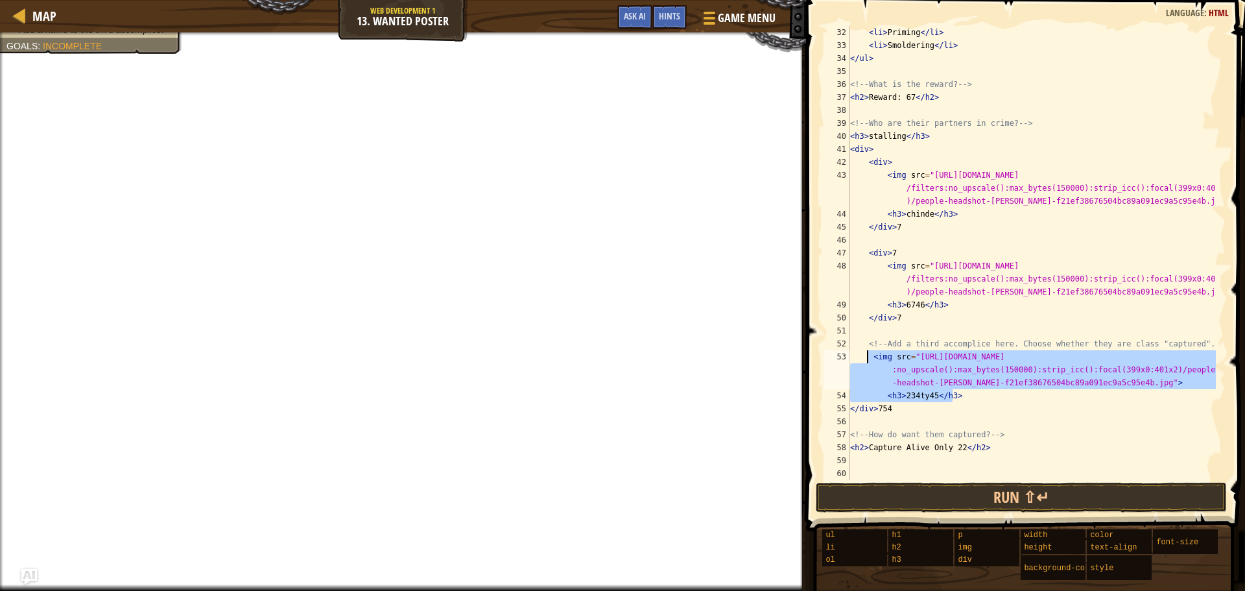
type textarea "<img src="https://people.com/thmb/gzHtG_UnZBsUuHVJx9xjB5yAfIQ=/4000x0/filters:n…"
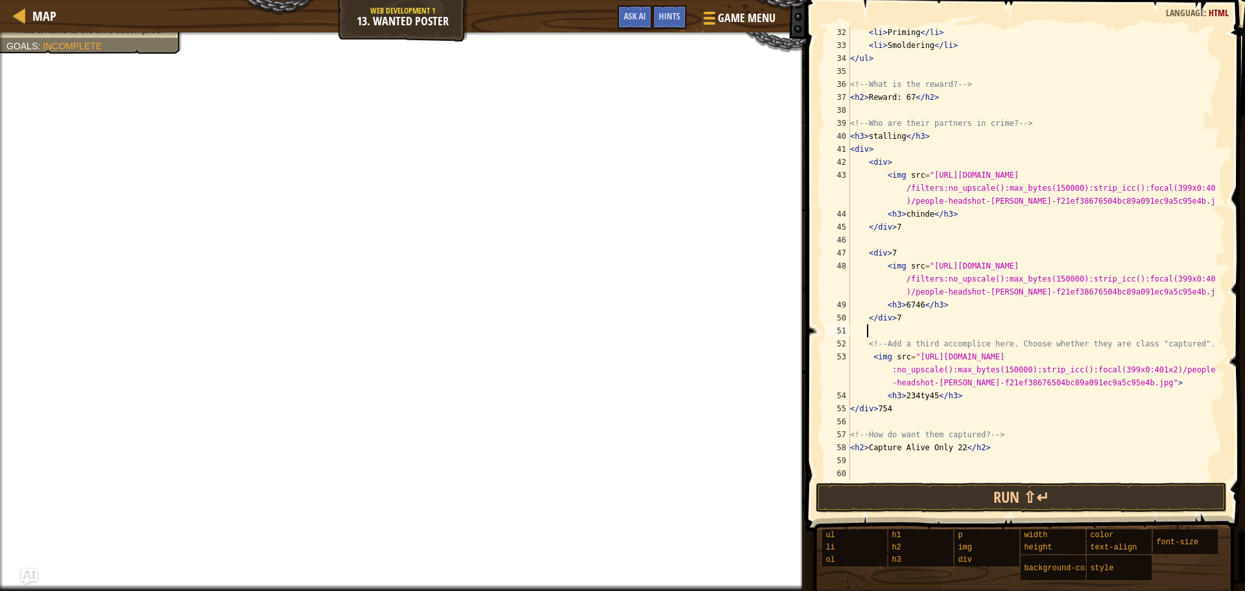
drag, startPoint x: 1008, startPoint y: 335, endPoint x: 991, endPoint y: 327, distance: 18.9
click at [991, 327] on div "< li > Priming </ li > < li > Smoldering </ li > </ ul > <!-- What is the rewar…" at bounding box center [1031, 266] width 368 height 480
click at [1207, 348] on div "< li > Priming </ li > < li > Smoldering </ li > </ ul > <!-- What is the rewar…" at bounding box center [1031, 266] width 368 height 480
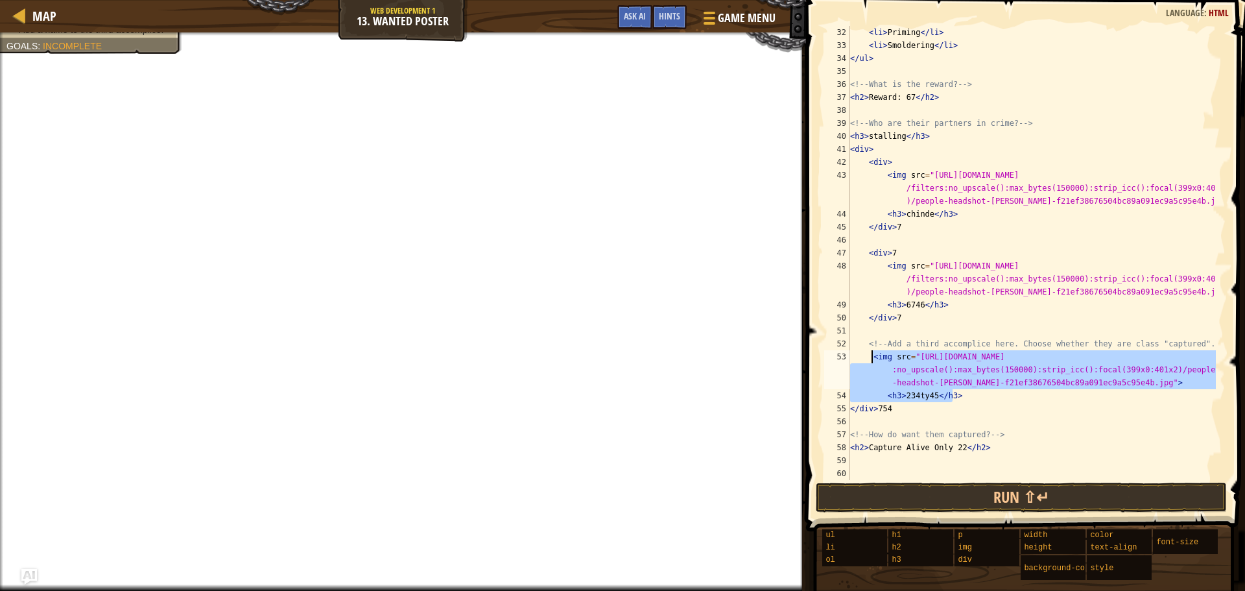
drag, startPoint x: 973, startPoint y: 397, endPoint x: 872, endPoint y: 351, distance: 110.5
click at [872, 351] on div "< li > Priming </ li > < li > Smoldering </ li > </ ul > <!-- What is the rewar…" at bounding box center [1031, 266] width 368 height 480
type textarea "<img src="https://people.com/thmb/gzHtG_UnZBsUuHVJx9xjB5yAfIQ=/4000x0/filters:n…"
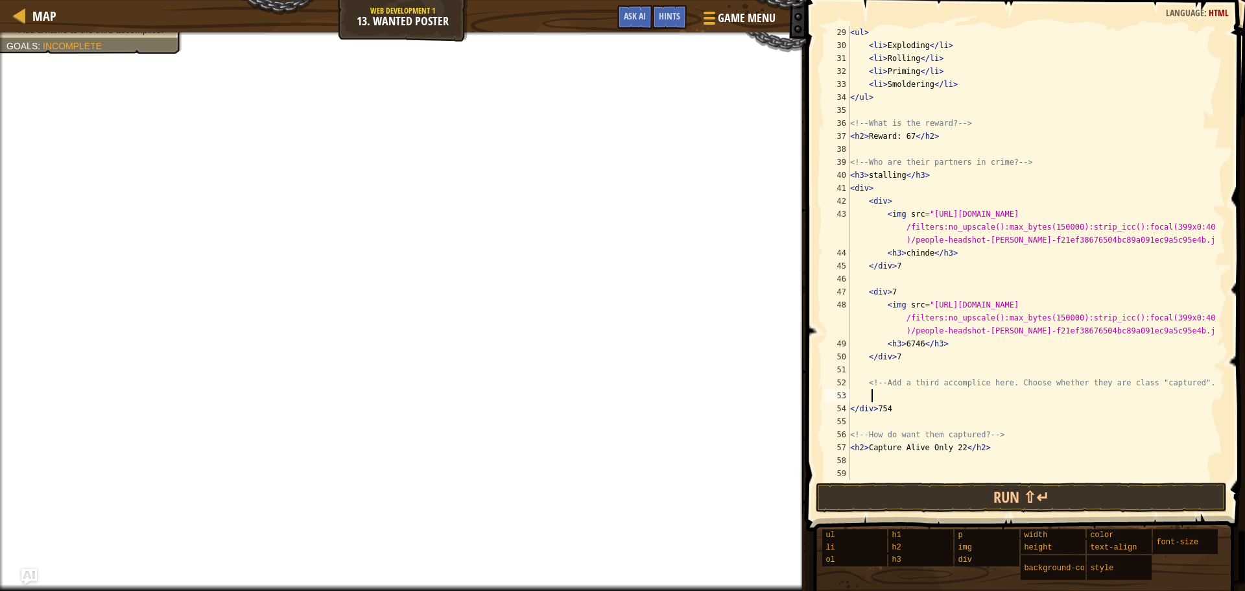
scroll to position [363, 0]
click at [1205, 381] on div "< ul > < li > Exploding </ li > < li > Rolling </ li > < li > Priming </ li > <…" at bounding box center [1031, 266] width 368 height 480
type textarea "<!-- Add a third accomplice here. Choose whether they are class "captured". -->"
paste textarea "<h3>234ty45</h3>"
type textarea "<h3>234ty45</h3>"
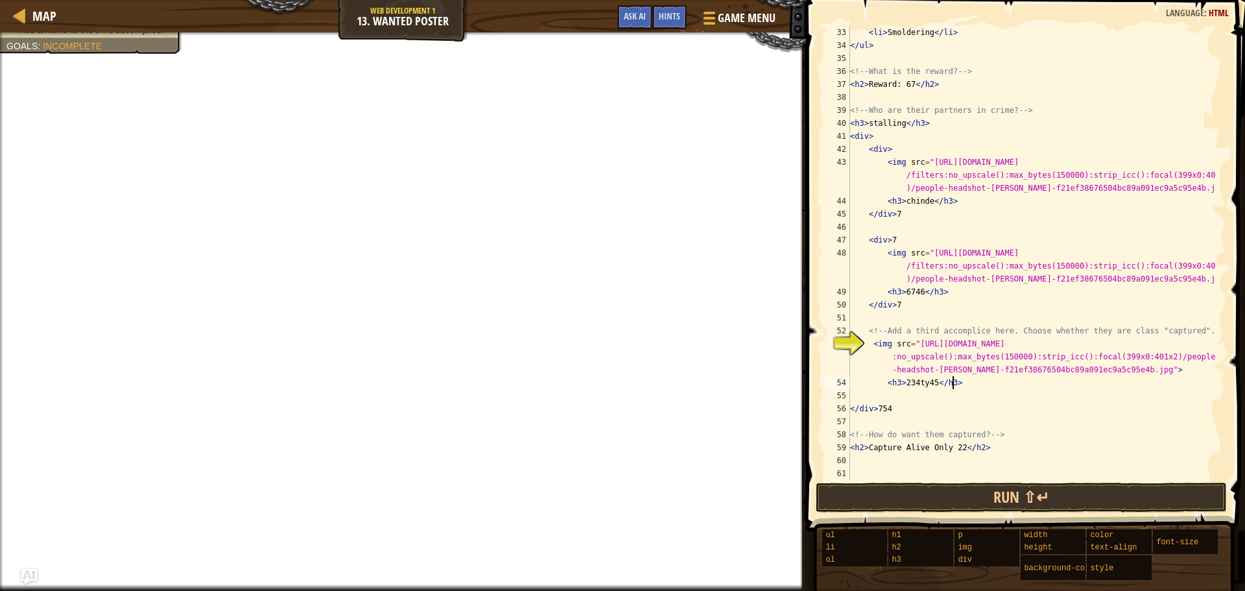
scroll to position [415, 0]
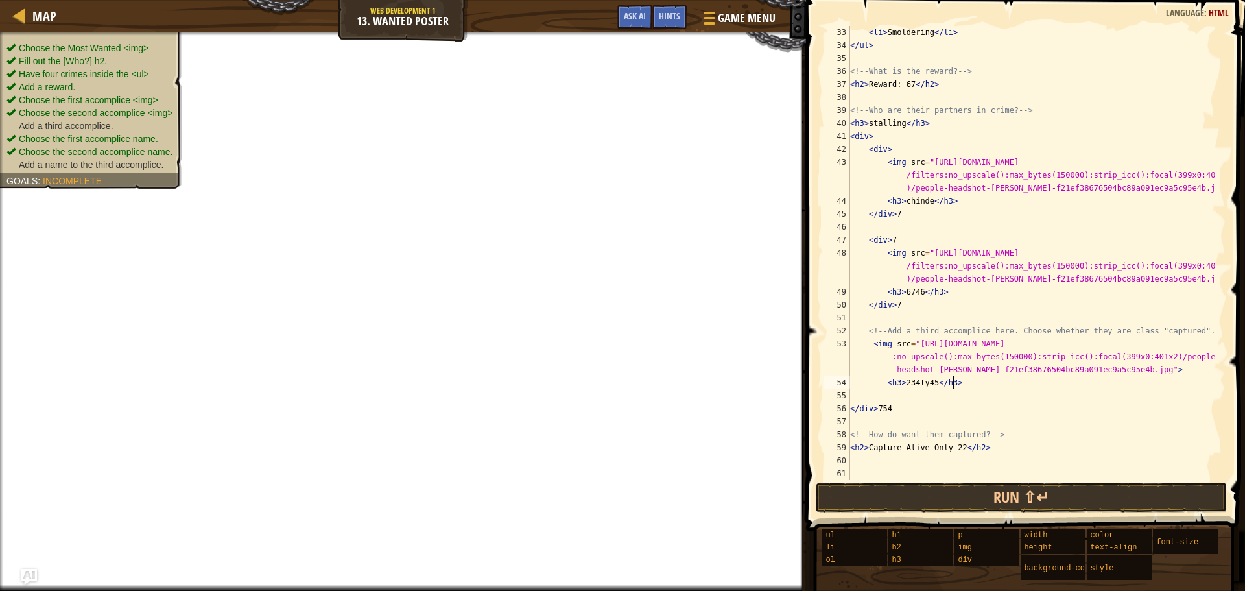
click at [160, 71] on li "Have four crimes inside the <ul>" at bounding box center [89, 73] width 166 height 13
click at [157, 68] on li "Have four crimes inside the <ul>" at bounding box center [89, 73] width 166 height 13
click at [171, 120] on ul "Choose the Most Wanted <img> Fill out the [Who?] h2. Have four crimes inside th…" at bounding box center [90, 106] width 169 height 130
click at [178, 141] on div "Choose the Most Wanted <img> Fill out the [Who?] h2. Have four crimes inside th…" at bounding box center [83, 106] width 197 height 165
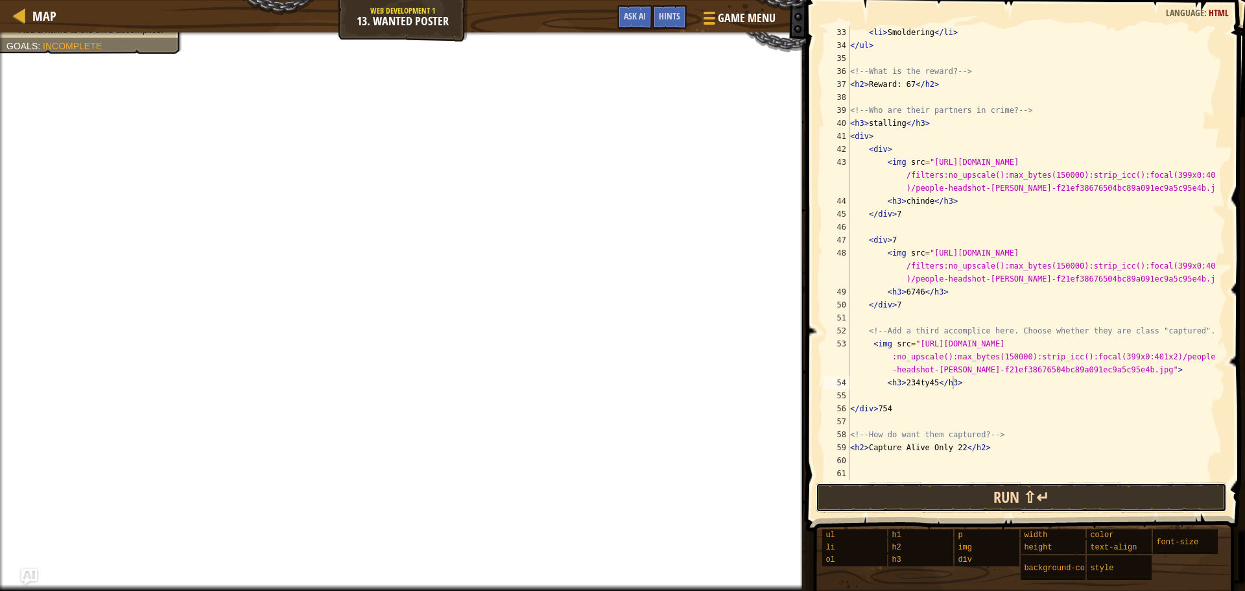
click at [978, 502] on button "Run ⇧↵" at bounding box center [1021, 497] width 411 height 30
click at [976, 494] on button "Run ⇧↵" at bounding box center [1021, 497] width 411 height 30
drag, startPoint x: 956, startPoint y: 491, endPoint x: 937, endPoint y: 485, distance: 20.3
click at [946, 490] on button "Run ⇧↵" at bounding box center [1021, 497] width 411 height 30
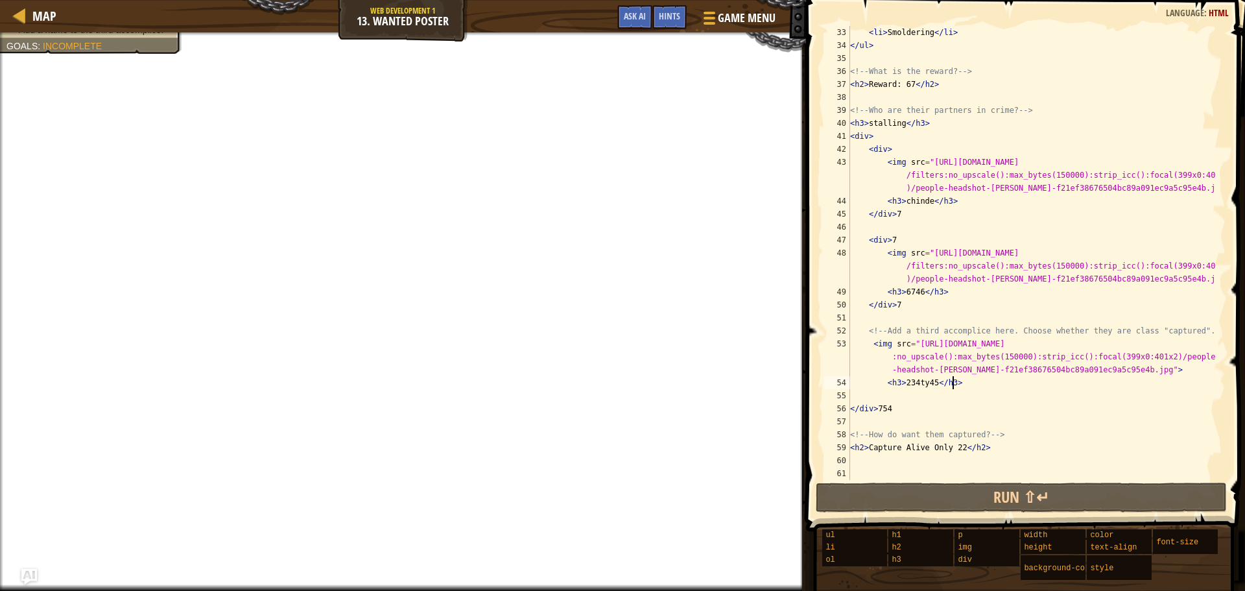
click at [899, 392] on div "< li > Smoldering </ li > </ ul > <!-- What is the reward? --> < h2 > Reward: 6…" at bounding box center [1031, 266] width 368 height 480
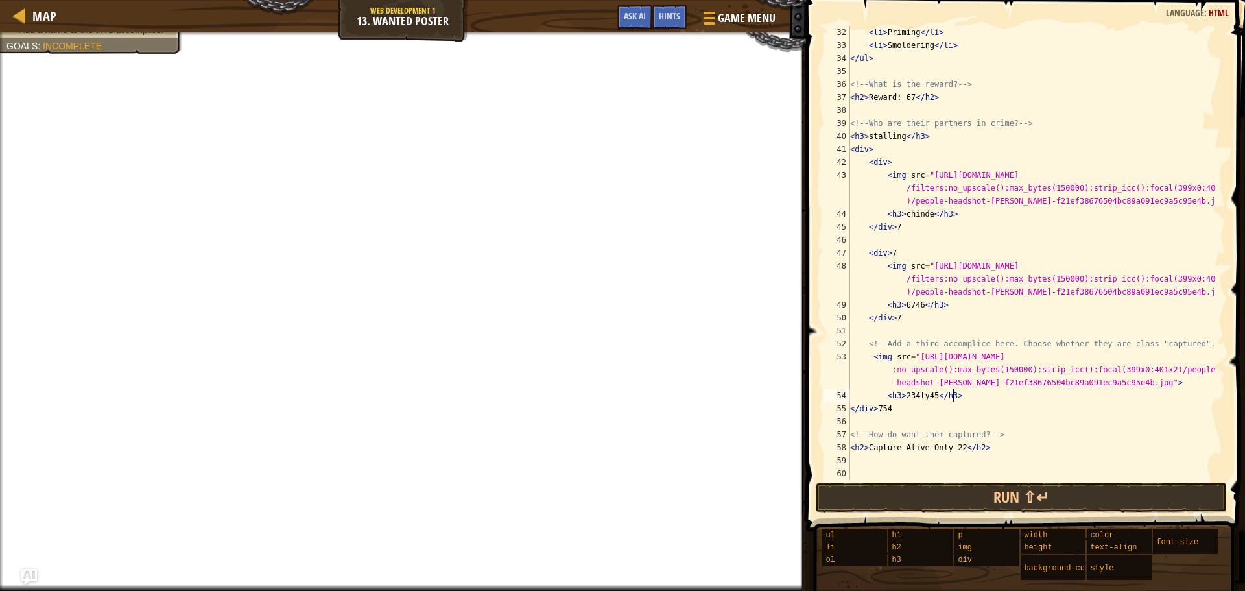
scroll to position [402, 0]
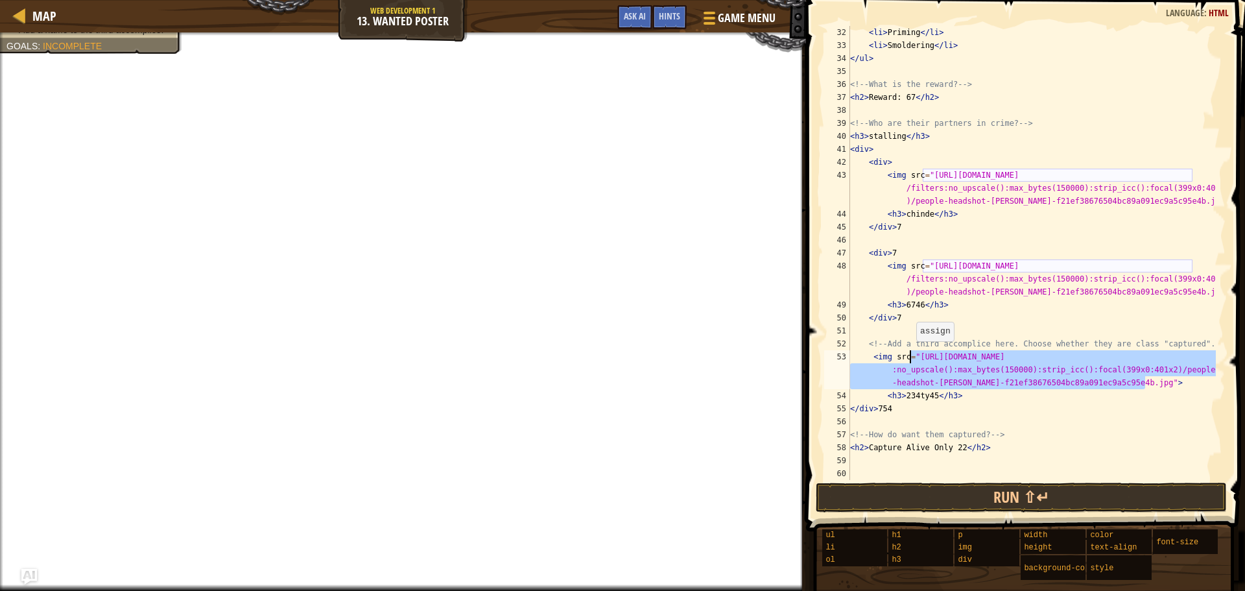
drag, startPoint x: 1151, startPoint y: 383, endPoint x: 910, endPoint y: 354, distance: 243.0
click at [910, 354] on div "< li > Priming </ li > < li > Smoldering </ li > </ ul > <!-- What is the rewar…" at bounding box center [1031, 266] width 368 height 480
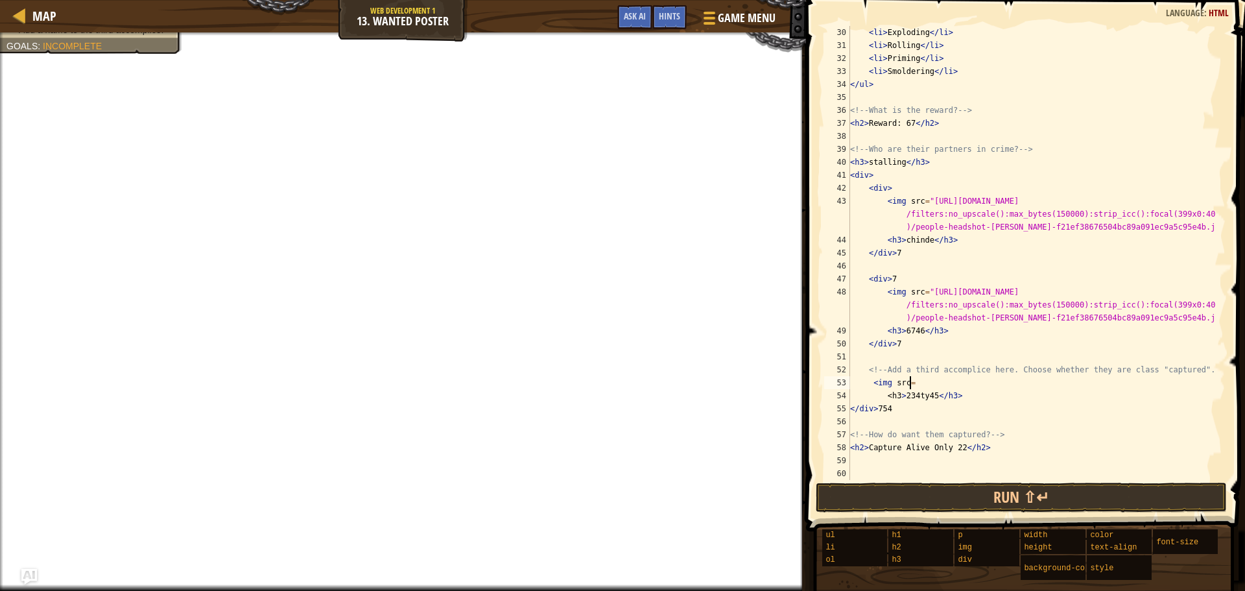
scroll to position [376, 0]
paste textarea "https://images.sidearmdev.com/convert?url=https%3a%2f%2fdxbhsrqyrr690.cloudfron…"
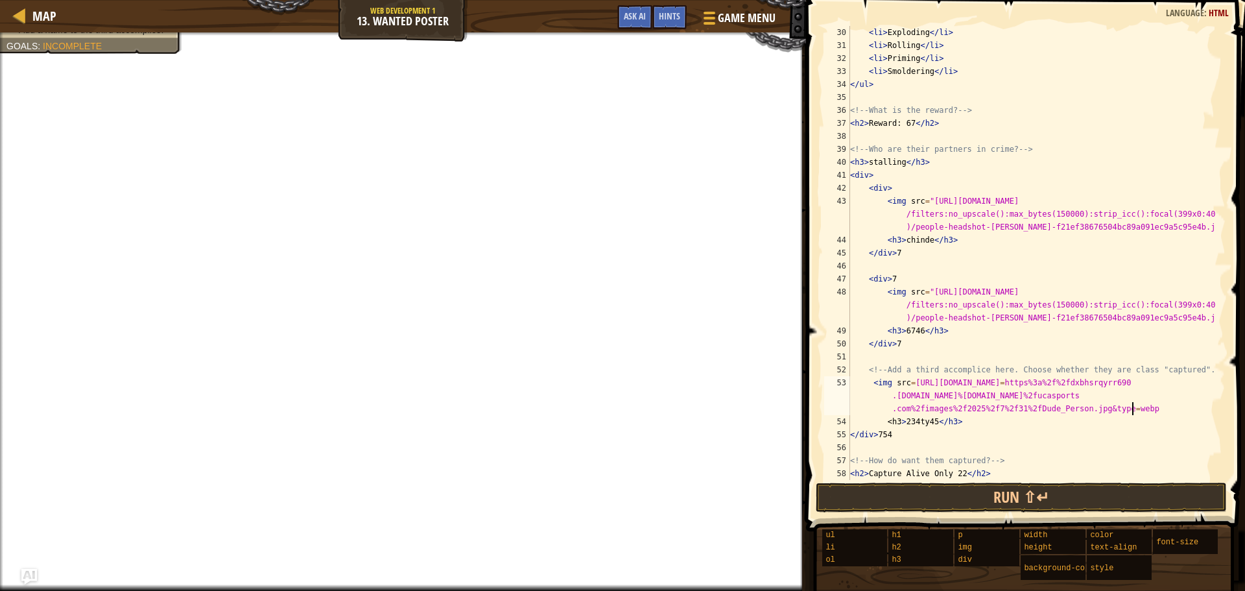
click at [1150, 409] on div "< li > Exploding </ li > < li > Rolling </ li > < li > Priming </ li > < li > S…" at bounding box center [1031, 266] width 368 height 480
click at [924, 292] on div "< li > Exploding </ li > < li > Rolling </ li > < li > Priming </ li > < li > S…" at bounding box center [1031, 266] width 368 height 480
click at [1137, 410] on div "< li > Exploding </ li > < li > Rolling </ li > < li > Priming </ li > < li > S…" at bounding box center [1031, 266] width 368 height 480
paste textarea """
click at [908, 381] on div "< li > Exploding </ li > < li > Rolling </ li > < li > Priming </ li > < li > S…" at bounding box center [1031, 266] width 368 height 480
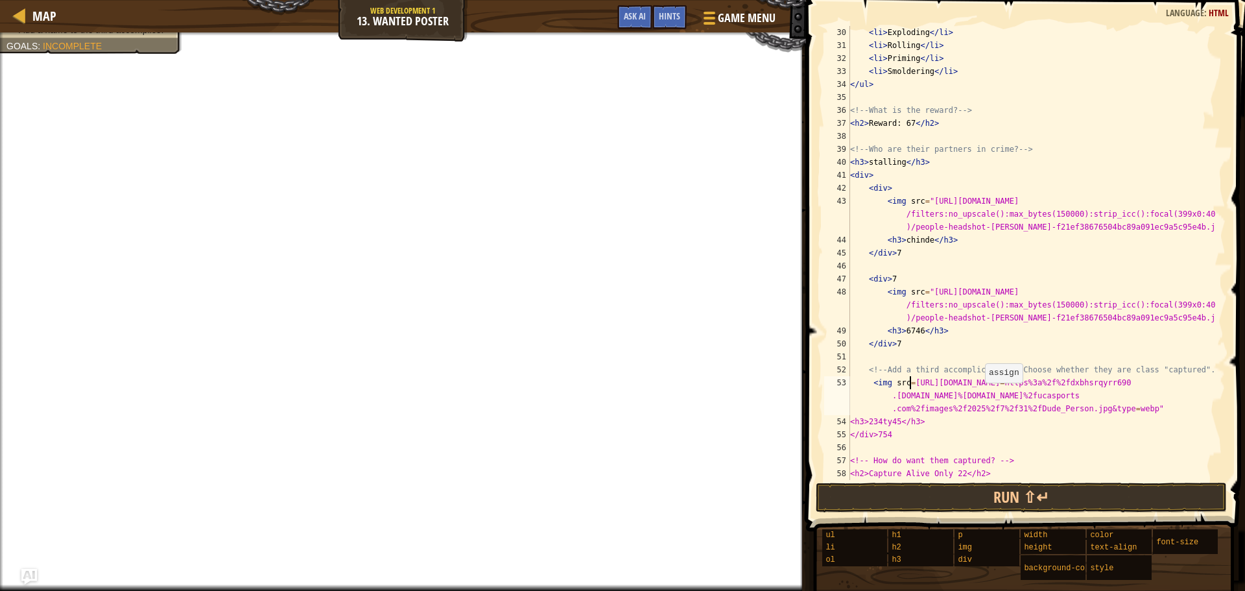
paste textarea """
click at [1141, 411] on div "< li > Exploding </ li > < li > Rolling </ li > < li > Priming </ li > < li > S…" at bounding box center [1031, 266] width 368 height 480
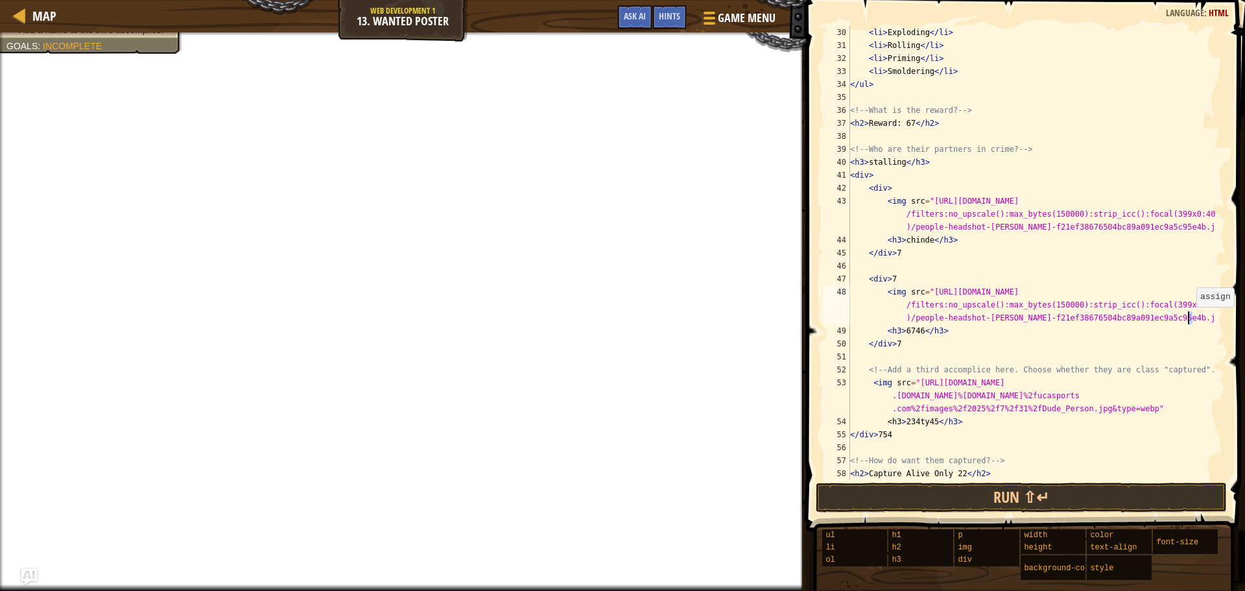
click at [1190, 320] on div "< li > Exploding </ li > < li > Rolling </ li > < li > Priming </ li > < li > S…" at bounding box center [1031, 266] width 368 height 480
click at [1155, 408] on div "< li > Exploding </ li > < li > Rolling </ li > < li > Priming </ li > < li > S…" at bounding box center [1031, 266] width 368 height 480
paste textarea ">"
click at [1126, 495] on button "Run ⇧↵" at bounding box center [1021, 497] width 411 height 30
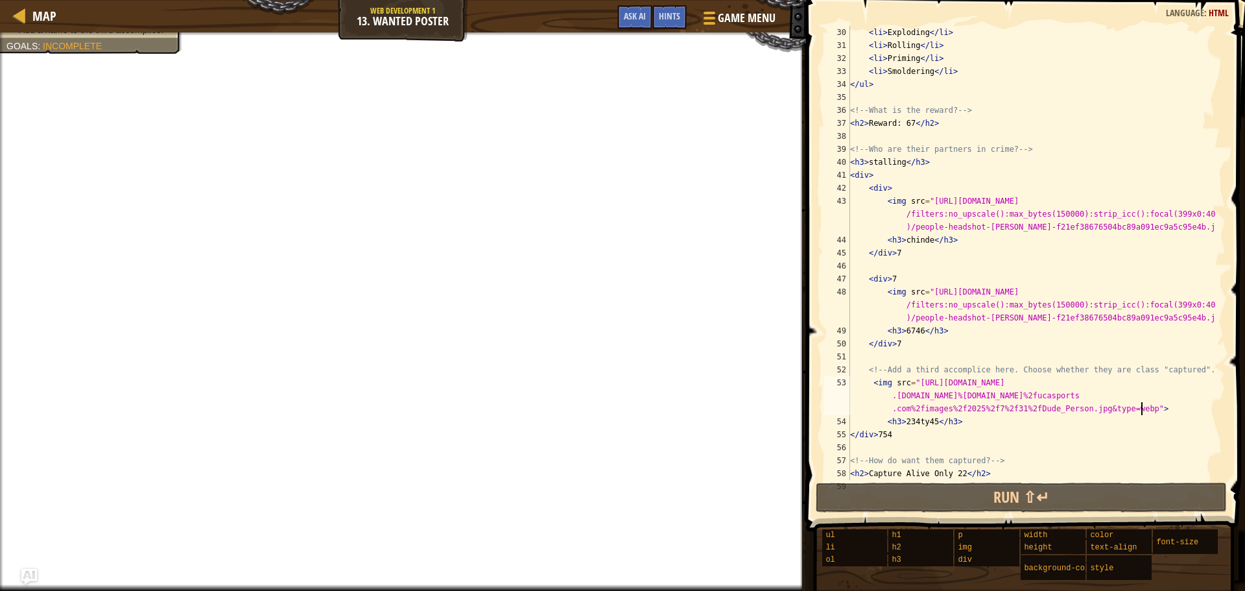
click at [888, 384] on div "< li > Exploding </ li > < li > Rolling </ li > < li > Priming </ li > < li > S…" at bounding box center [1031, 266] width 368 height 480
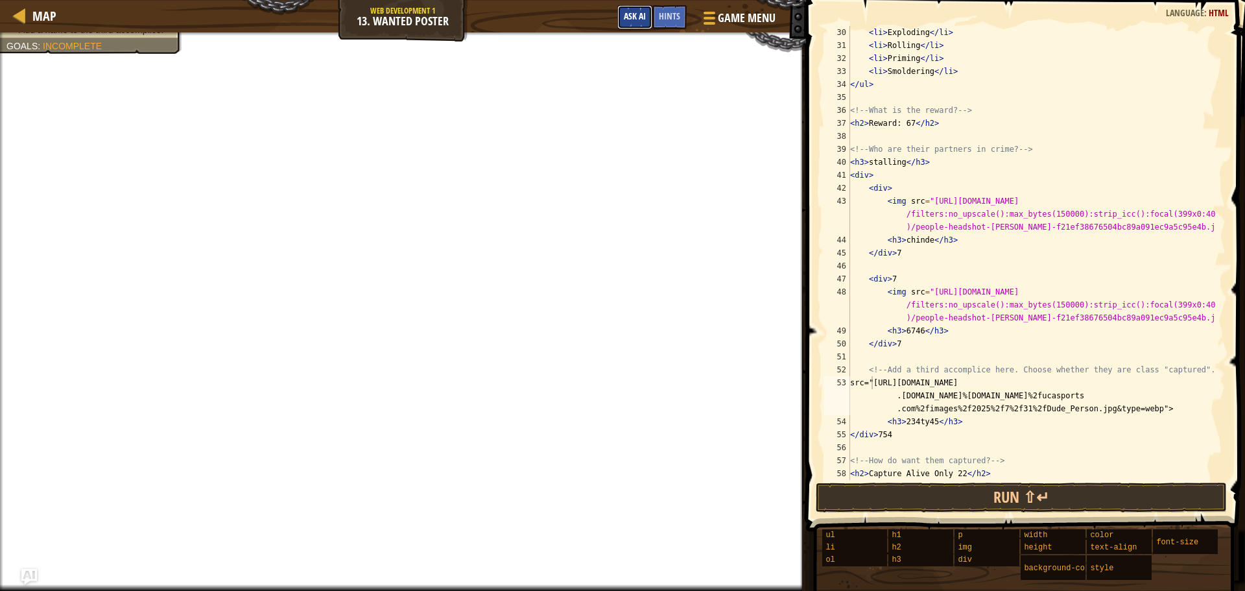
click at [627, 12] on span "Ask AI" at bounding box center [635, 16] width 22 height 12
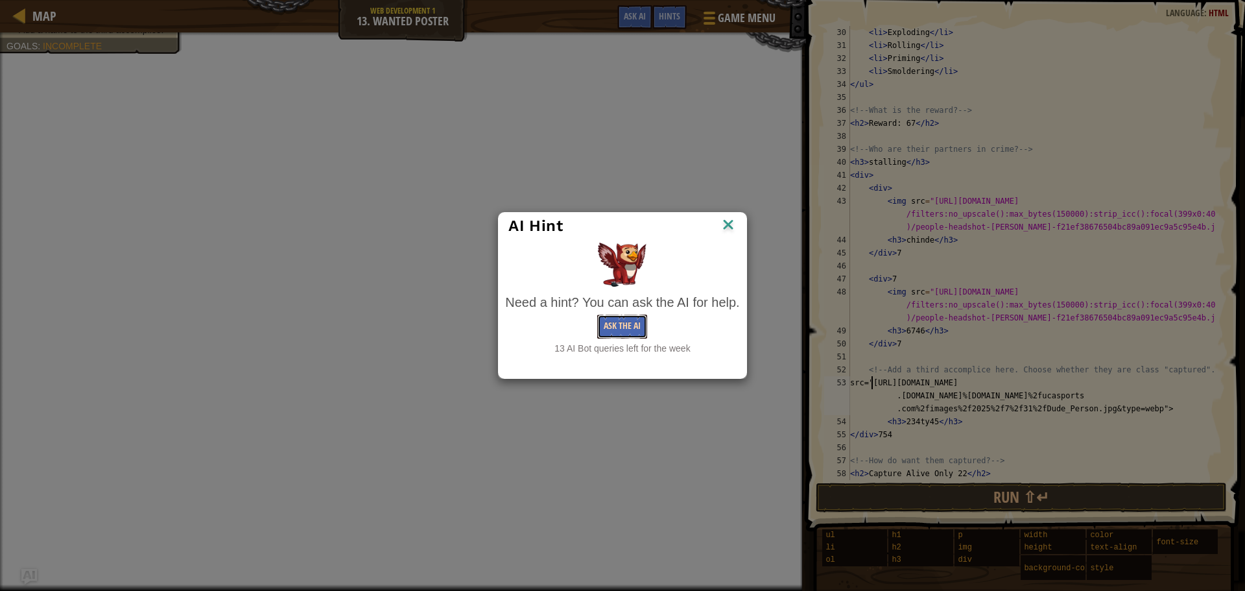
click at [627, 326] on button "Ask the AI" at bounding box center [622, 326] width 50 height 24
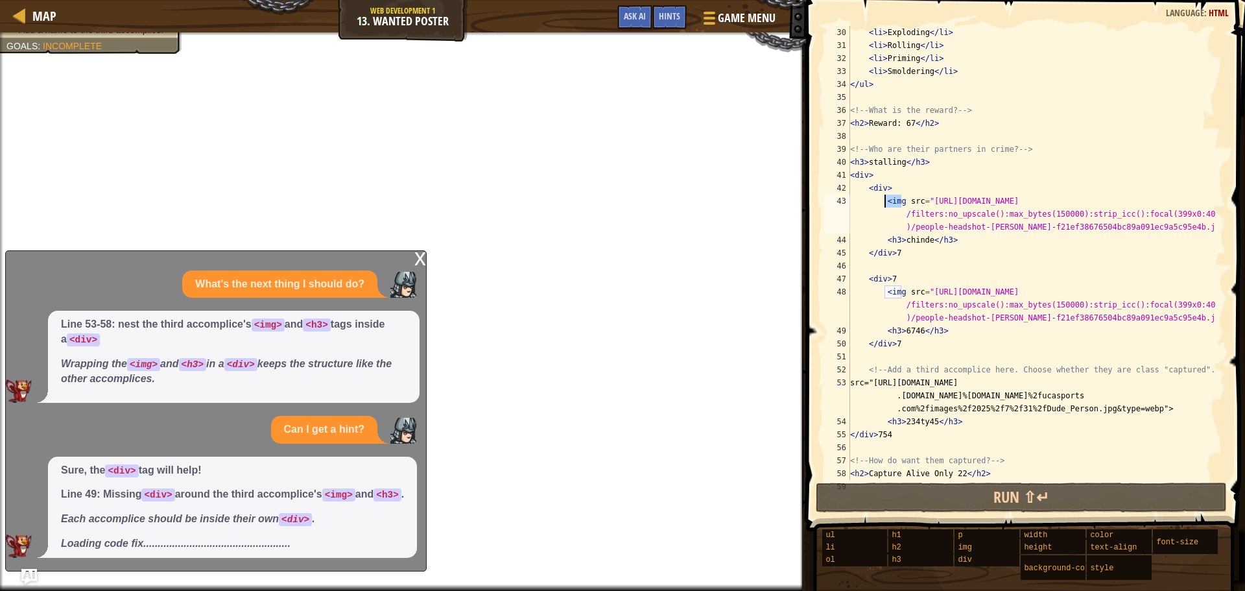
drag, startPoint x: 903, startPoint y: 200, endPoint x: 884, endPoint y: 204, distance: 19.8
click at [884, 204] on div "< li > Exploding </ li > < li > Rolling </ li > < li > Priming </ li > < li > S…" at bounding box center [1031, 266] width 368 height 480
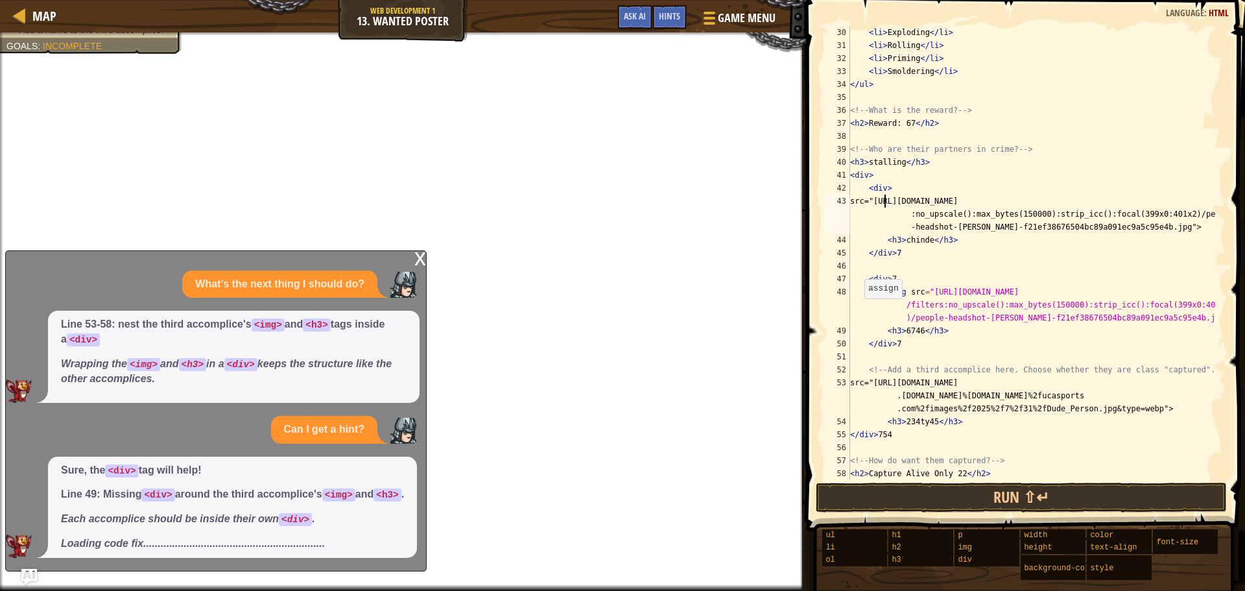
paste textarea ">"
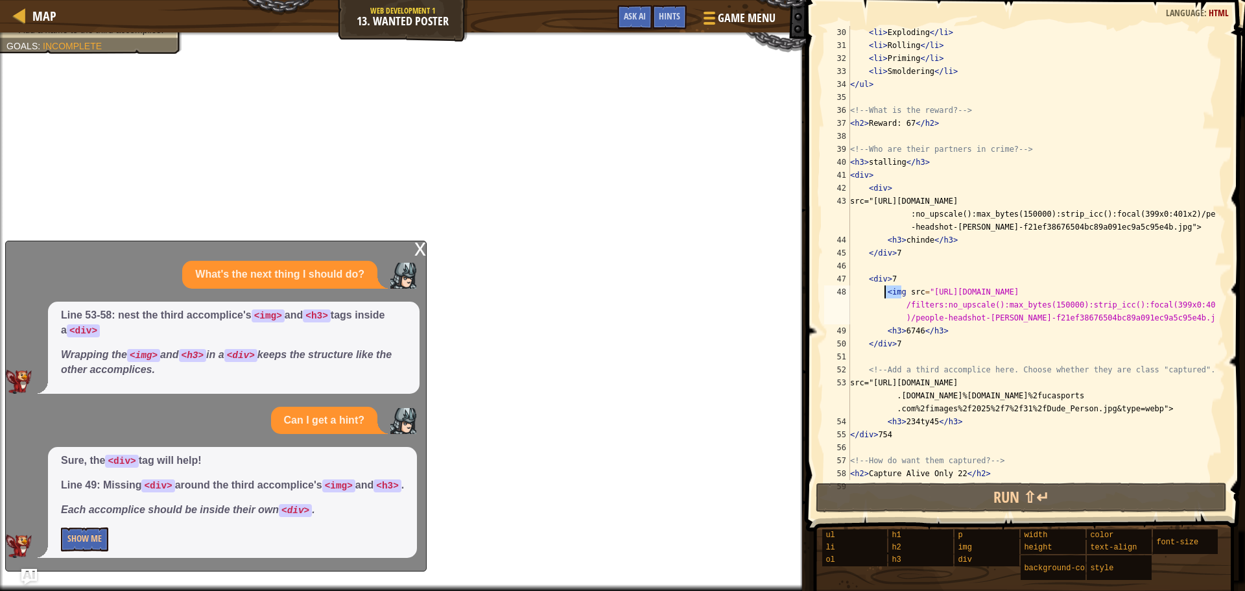
drag, startPoint x: 901, startPoint y: 294, endPoint x: 884, endPoint y: 295, distance: 16.9
click at [884, 295] on div "< li > Exploding </ li > < li > Rolling </ li > < li > Priming </ li > < li > S…" at bounding box center [1031, 266] width 368 height 480
click at [882, 204] on div "< li > Exploding </ li > < li > Rolling </ li > < li > Priming </ li > < li > S…" at bounding box center [1031, 266] width 368 height 480
paste textarea "<img"
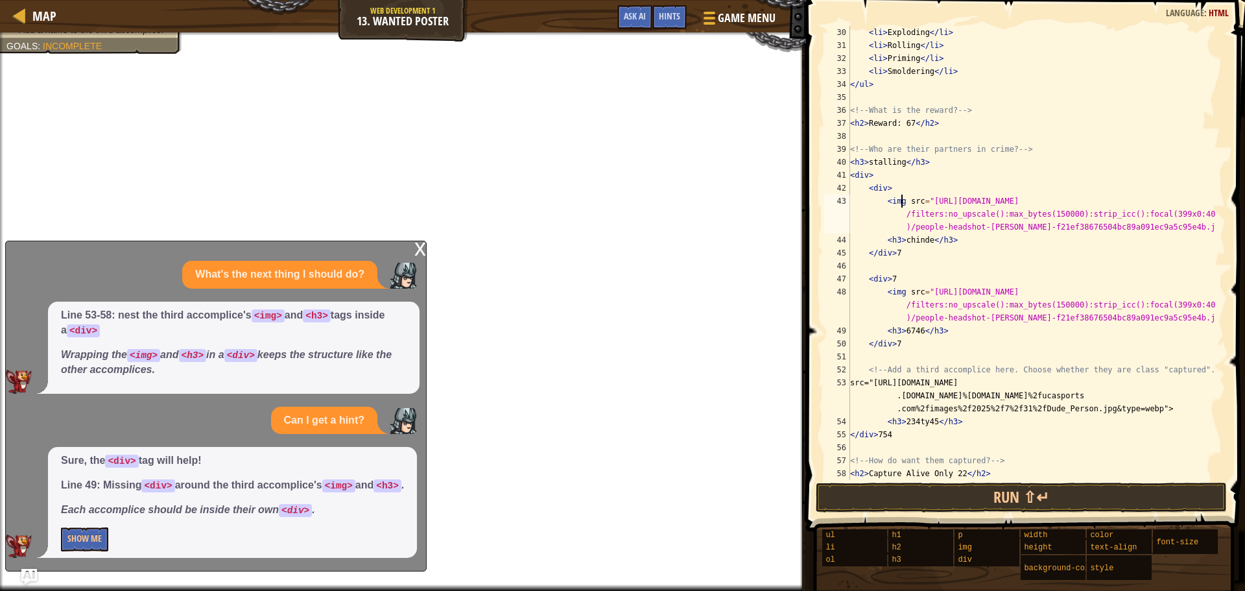
click at [871, 382] on div "< li > Exploding </ li > < li > Rolling </ li > < li > Priming </ li > < li > S…" at bounding box center [1031, 266] width 368 height 480
paste textarea "<img"
click at [100, 543] on button "Show Me" at bounding box center [84, 539] width 47 height 24
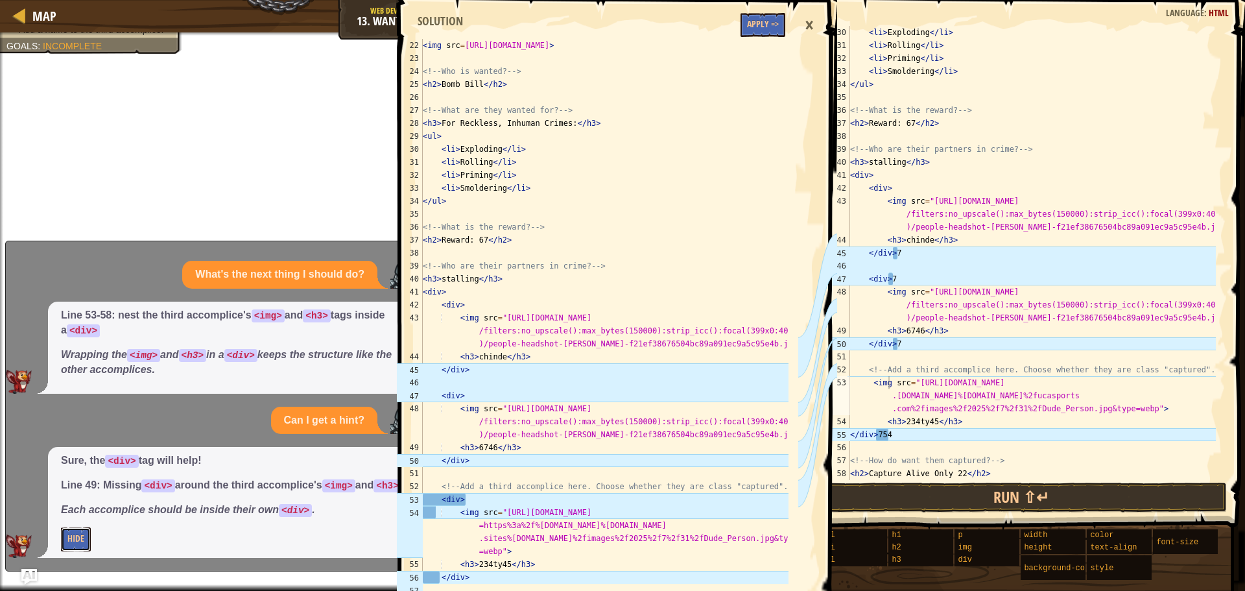
scroll to position [337, 0]
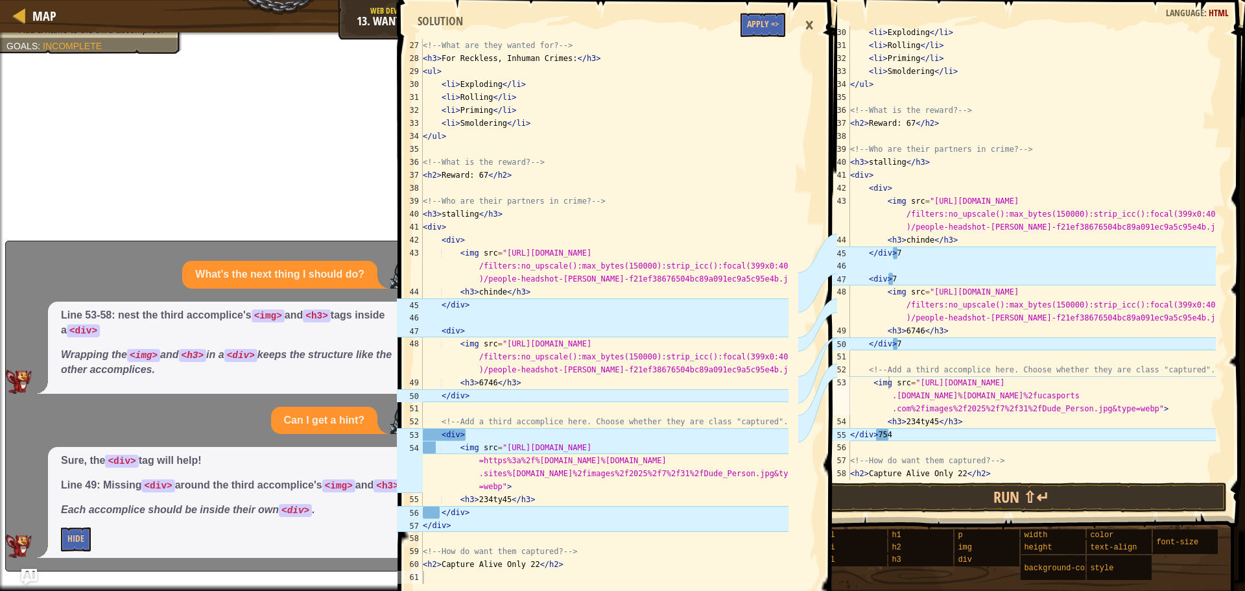
click at [907, 279] on div "< li > Exploding </ li > < li > Rolling </ li > < li > Priming </ li > < li > S…" at bounding box center [1031, 266] width 368 height 480
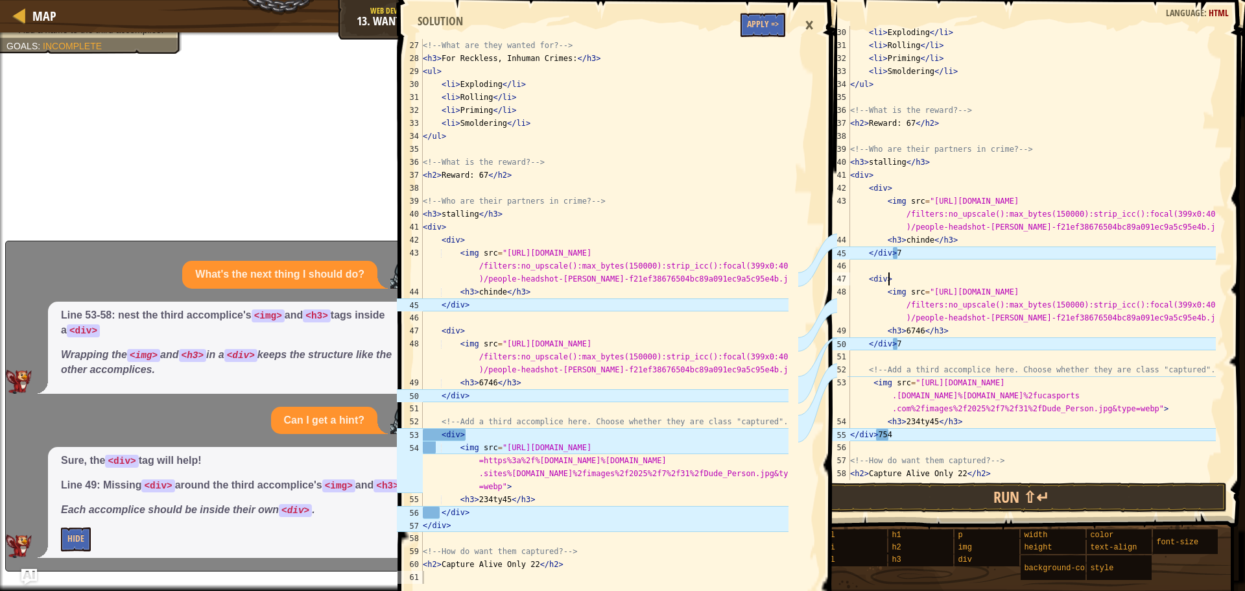
click at [910, 254] on div "< li > Exploding </ li > < li > Rolling </ li > < li > Priming </ li > < li > S…" at bounding box center [1031, 266] width 368 height 480
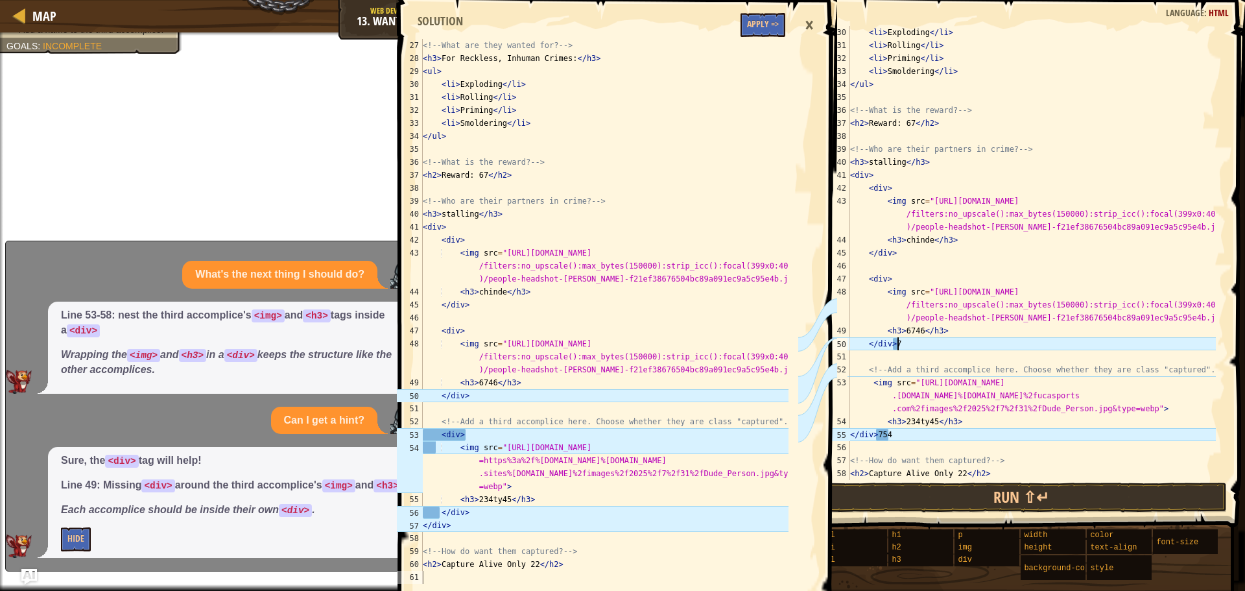
click at [917, 346] on div "< li > Exploding </ li > < li > Rolling </ li > < li > Priming </ li > < li > S…" at bounding box center [1031, 266] width 368 height 480
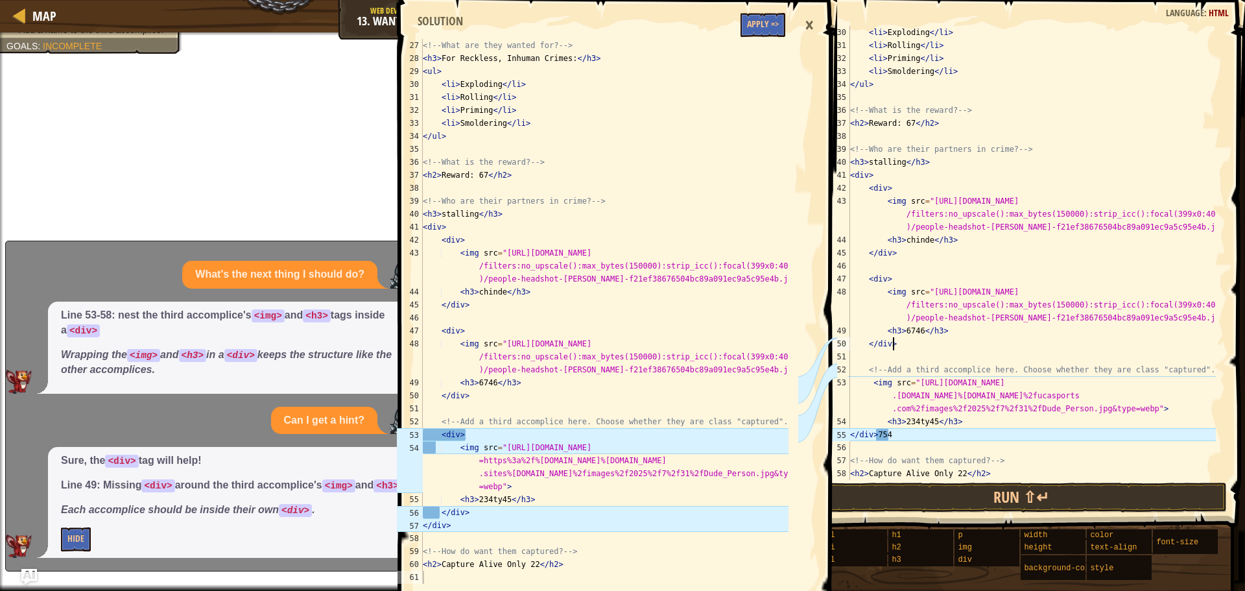
click at [917, 432] on div "< li > Exploding </ li > < li > Rolling </ li > < li > Priming </ li > < li > S…" at bounding box center [1031, 266] width 368 height 480
click at [915, 366] on div "< li > Exploding </ li > < li > Rolling </ li > < li > Priming </ li > < li > S…" at bounding box center [1031, 266] width 368 height 480
type textarea "<!-- Add a third accomplice here. Choose whether they are class "captured". -->"
drag, startPoint x: 901, startPoint y: 367, endPoint x: 890, endPoint y: 368, distance: 11.1
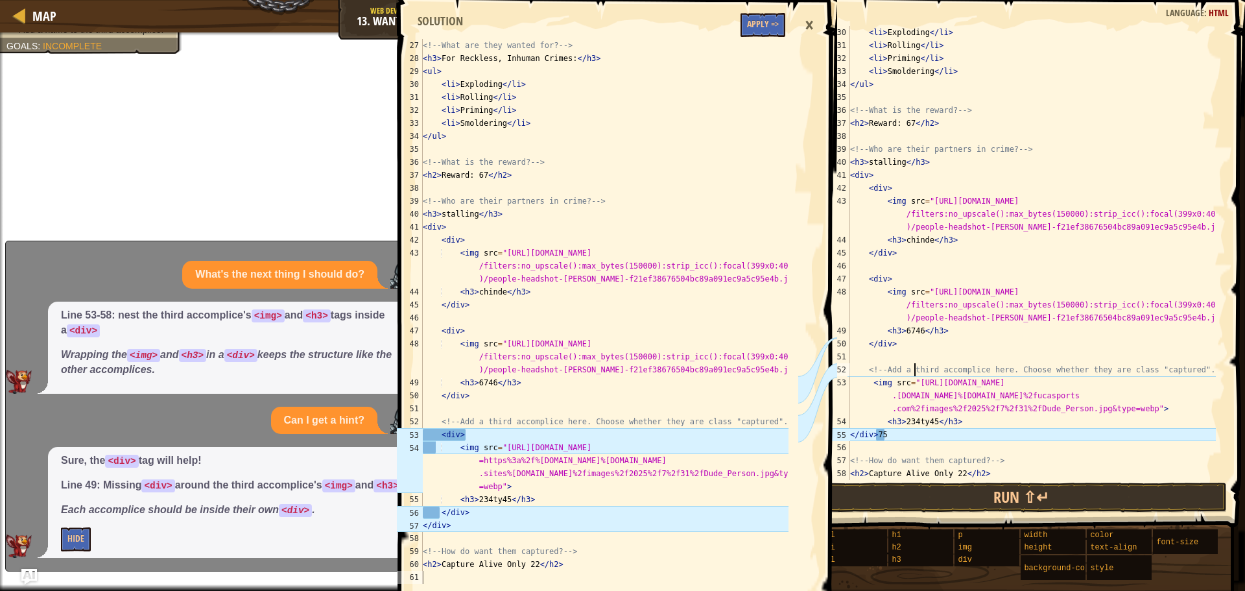
click at [890, 368] on div "< li > Exploding </ li > < li > Rolling </ li > < li > Priming </ li > < li > S…" at bounding box center [1031, 266] width 368 height 480
click at [874, 369] on div "< li > Exploding </ li > < li > Rolling </ li > < li > Priming </ li > < li > S…" at bounding box center [1031, 266] width 368 height 480
click at [1207, 369] on div "< li > Exploding </ li > < li > Rolling </ li > < li > Priming </ li > < li > S…" at bounding box center [1031, 266] width 368 height 480
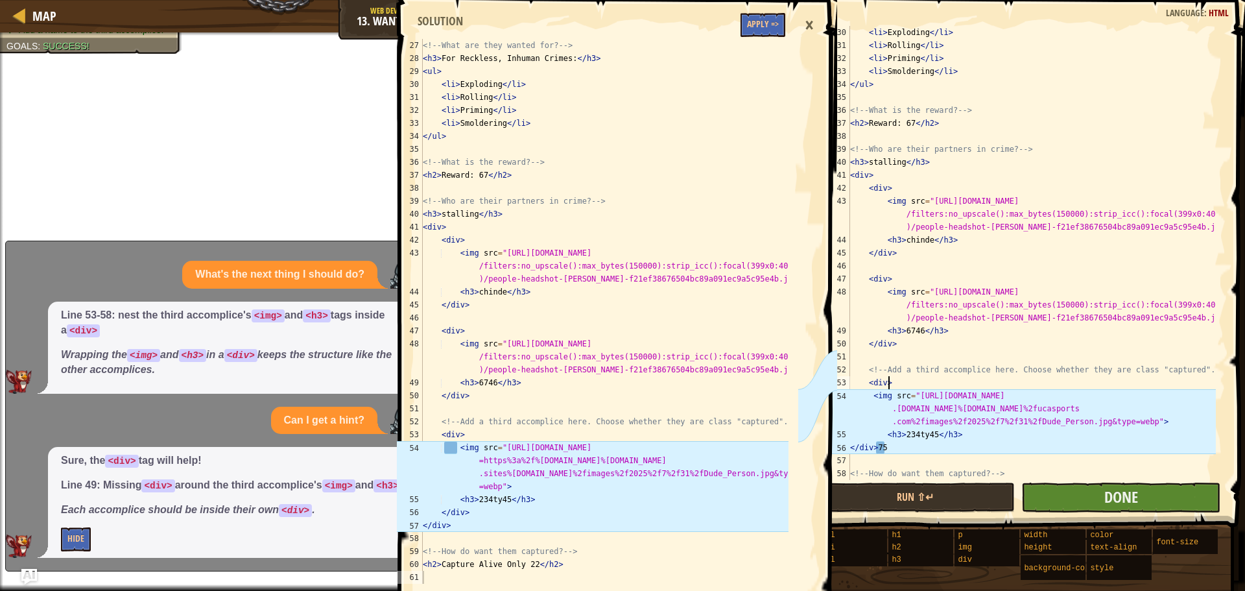
type textarea "<div>"
click at [1101, 495] on button "Done" at bounding box center [1120, 497] width 199 height 30
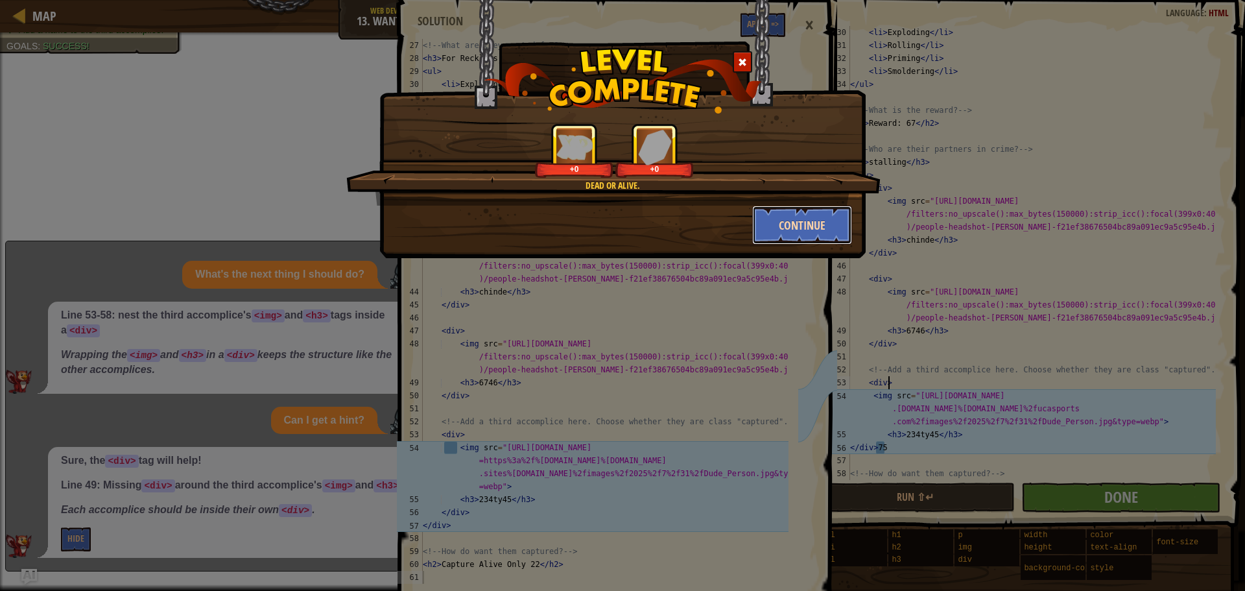
click at [809, 225] on button "Continue" at bounding box center [802, 225] width 100 height 39
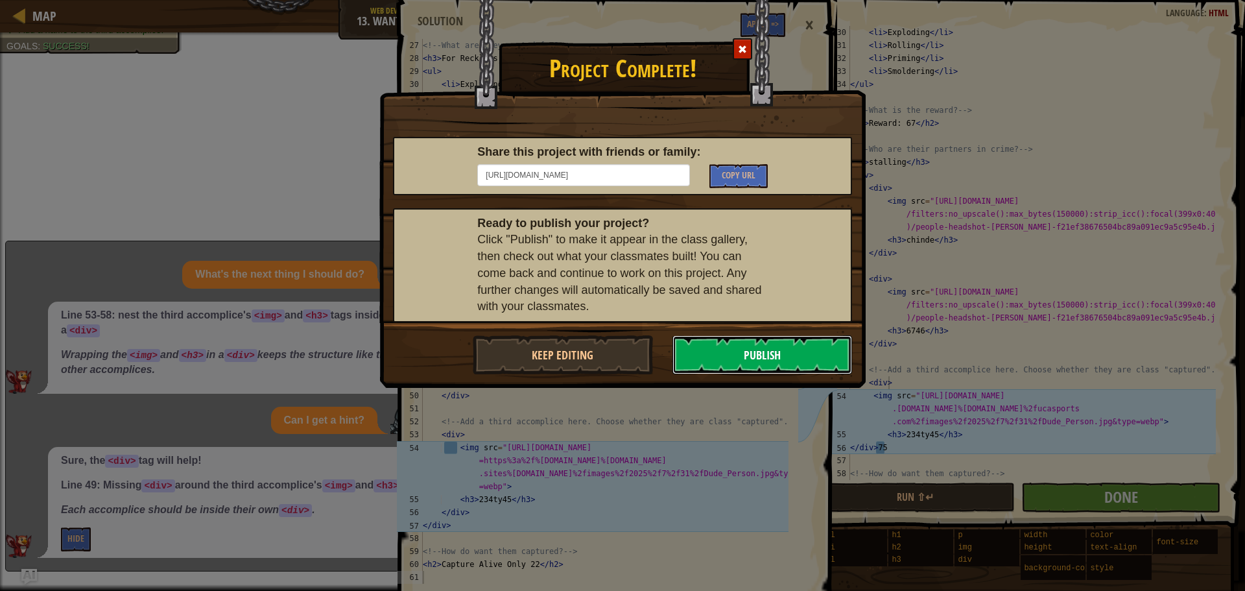
click at [777, 357] on button "Publish" at bounding box center [762, 354] width 180 height 39
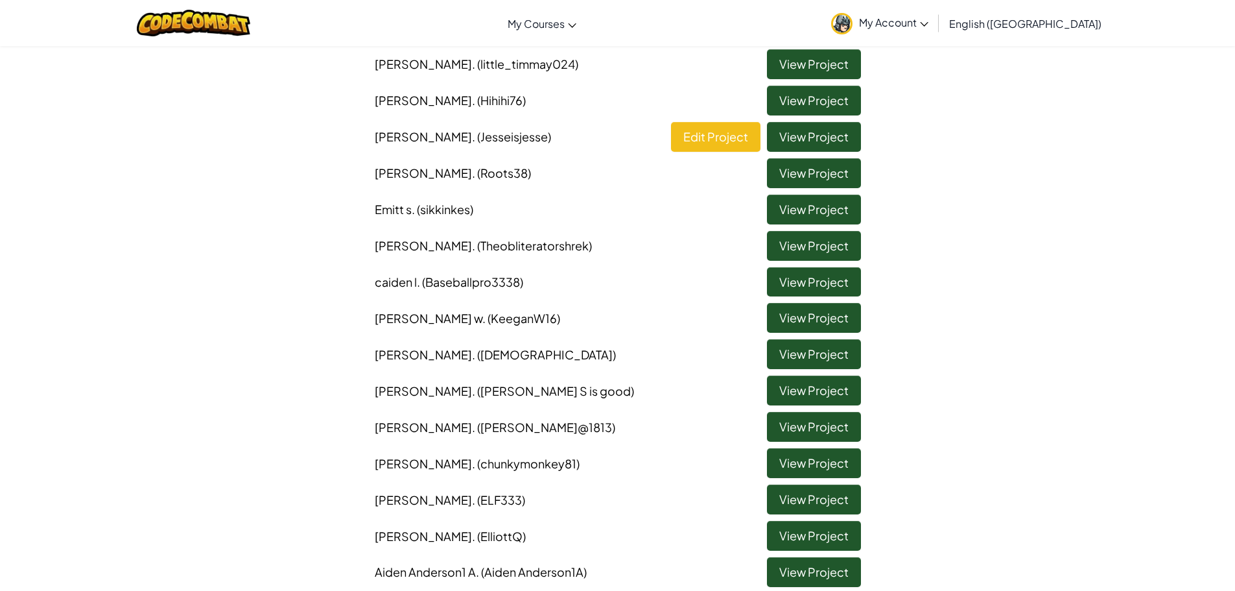
scroll to position [466, 0]
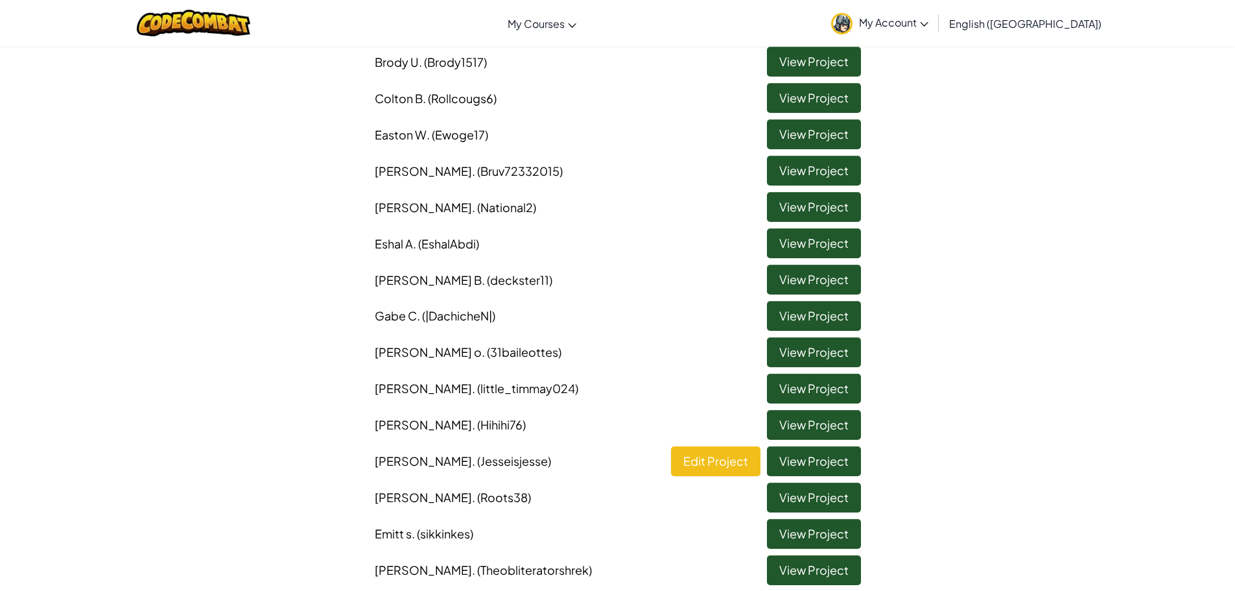
click at [928, 21] on span "My Account" at bounding box center [893, 23] width 69 height 14
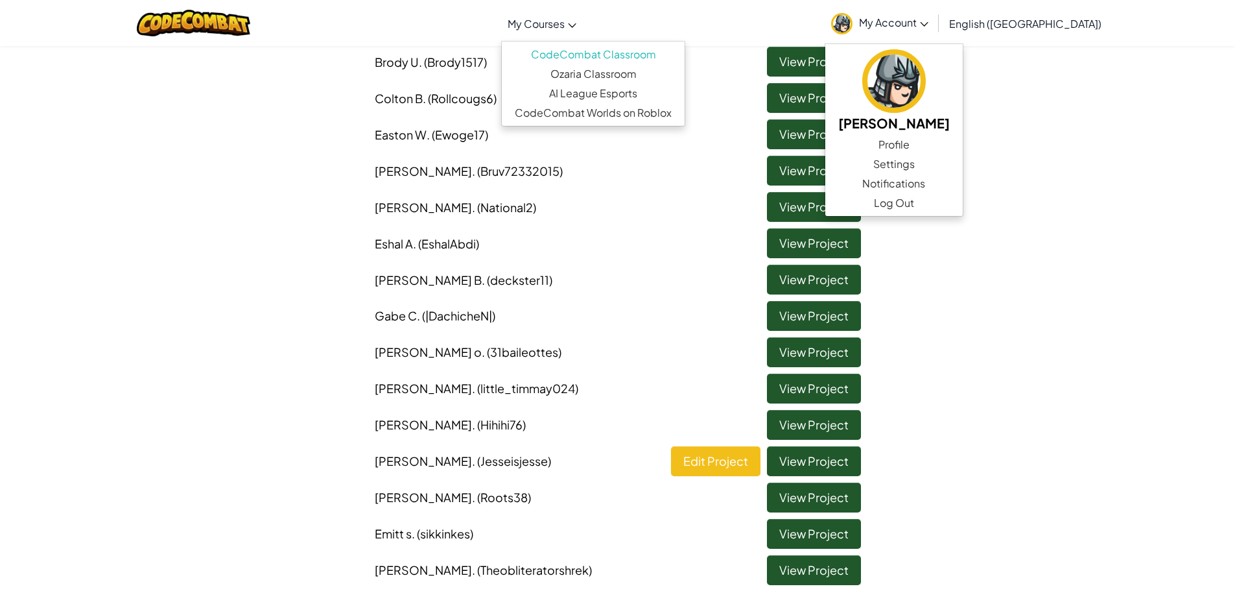
click at [565, 19] on span "My Courses" at bounding box center [536, 24] width 57 height 14
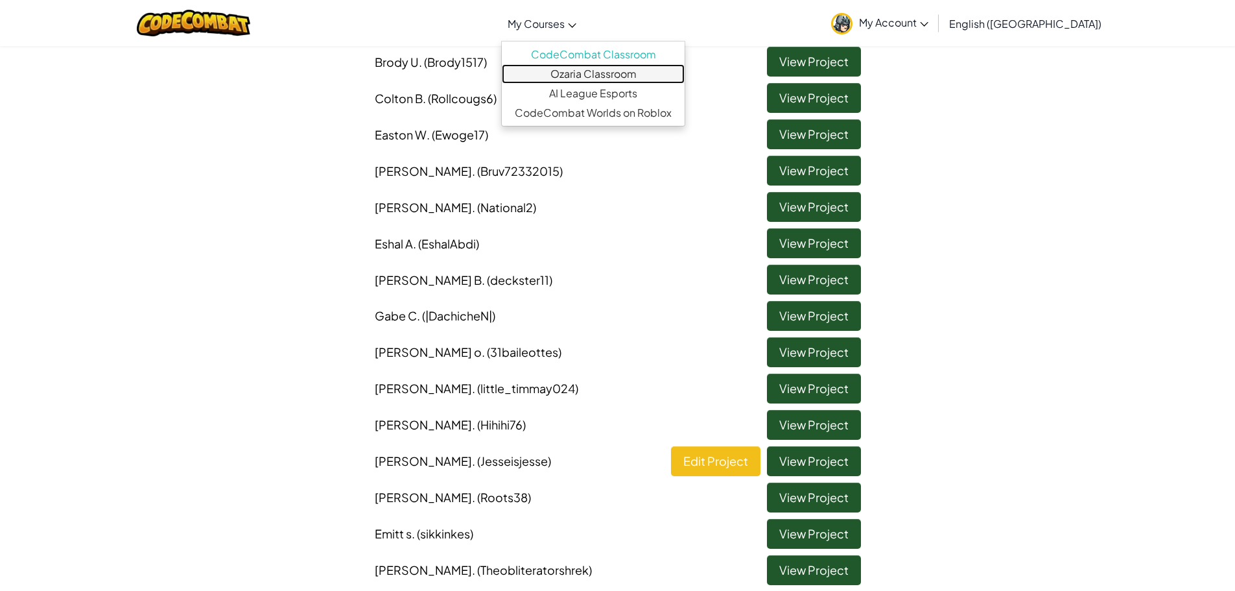
click at [616, 70] on link "Ozaria Classroom" at bounding box center [593, 73] width 183 height 19
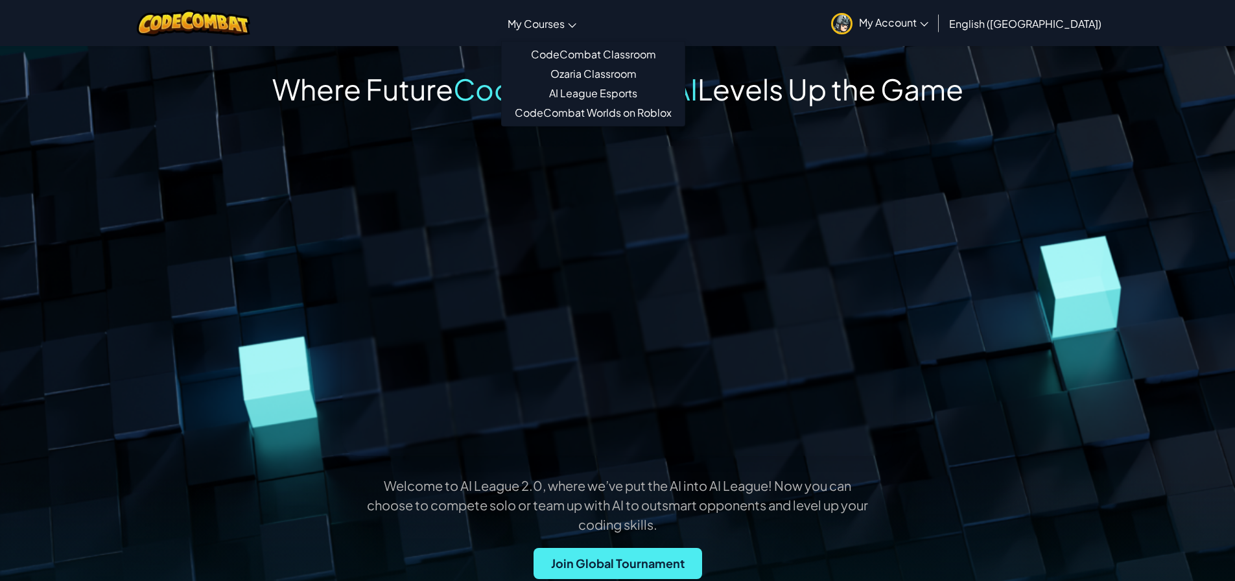
click at [583, 37] on link "My Courses" at bounding box center [542, 23] width 82 height 35
click at [607, 60] on link "CodeCombat Classroom" at bounding box center [593, 54] width 183 height 19
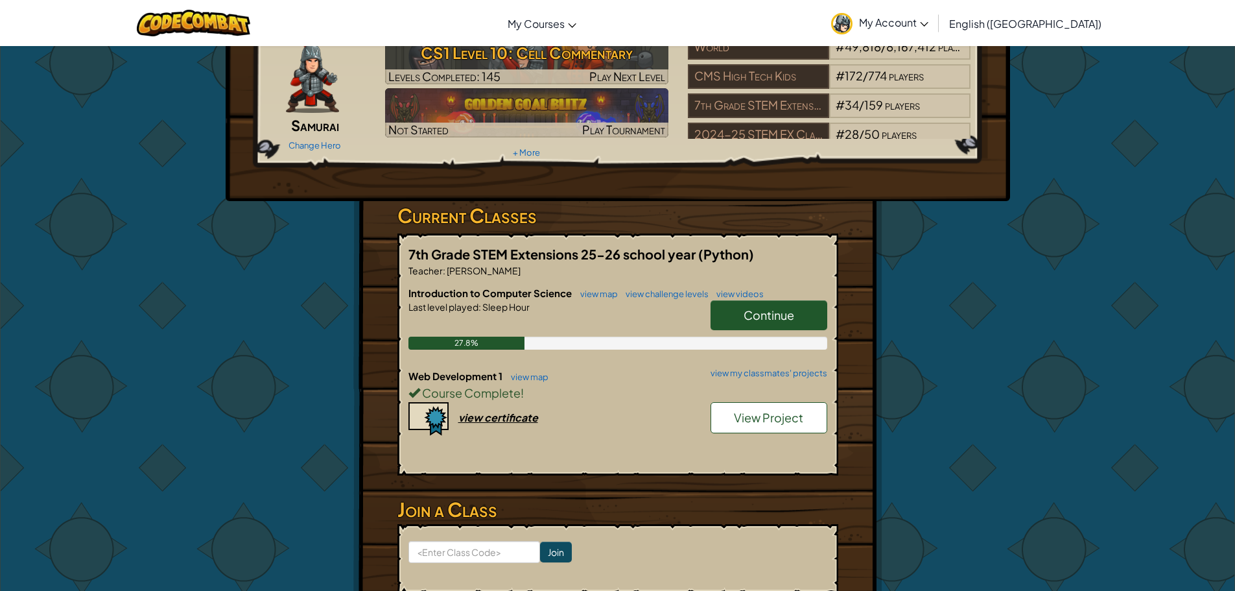
scroll to position [130, 0]
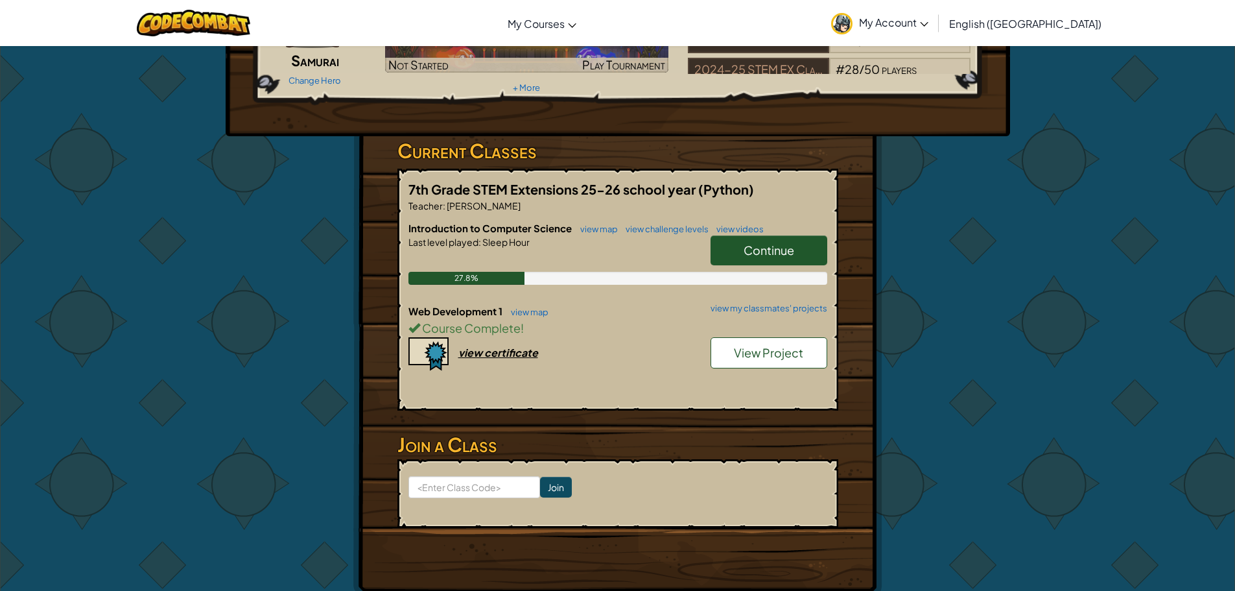
click at [762, 352] on span "View Project" at bounding box center [768, 352] width 69 height 15
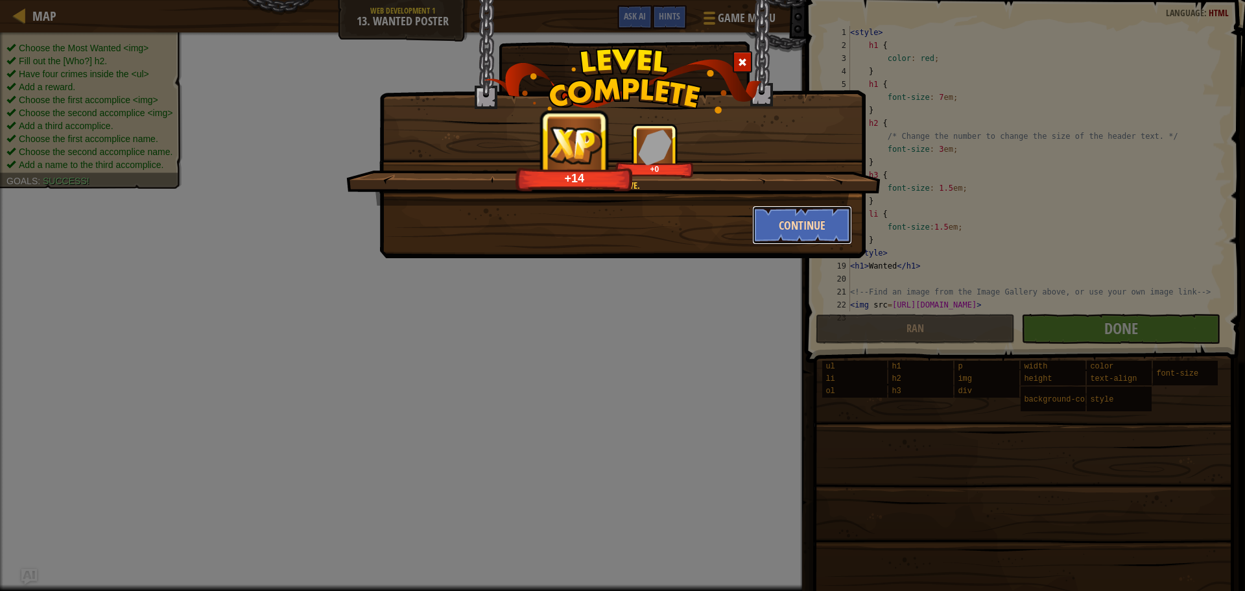
click at [829, 239] on button "Continue" at bounding box center [802, 225] width 100 height 39
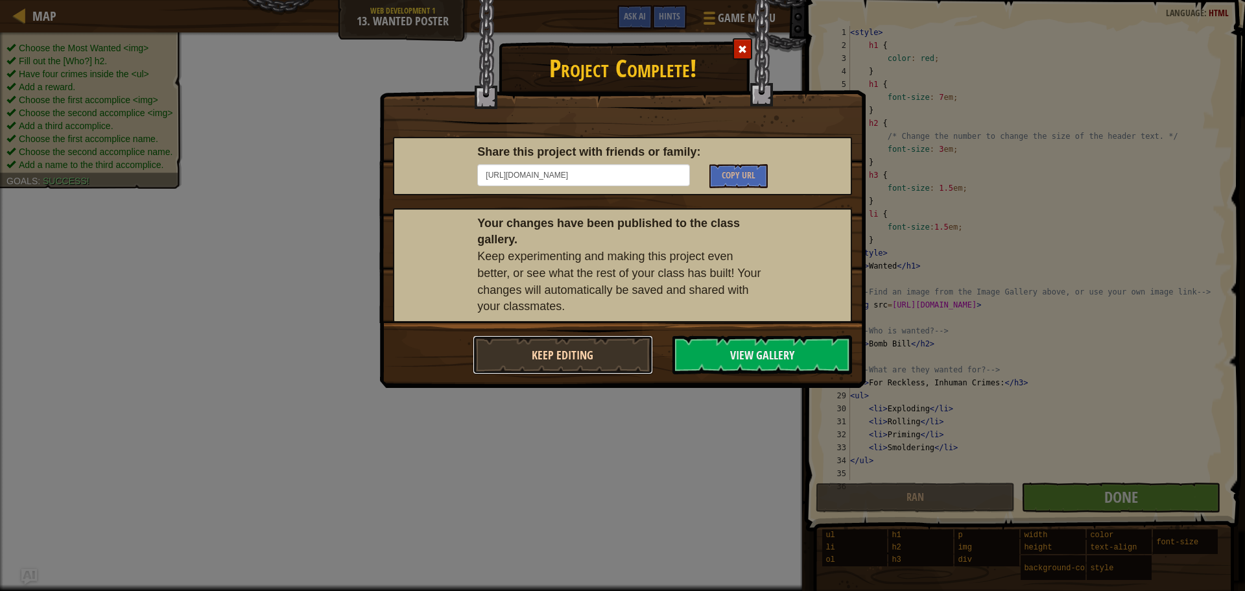
click at [632, 356] on button "Keep Editing" at bounding box center [563, 354] width 180 height 39
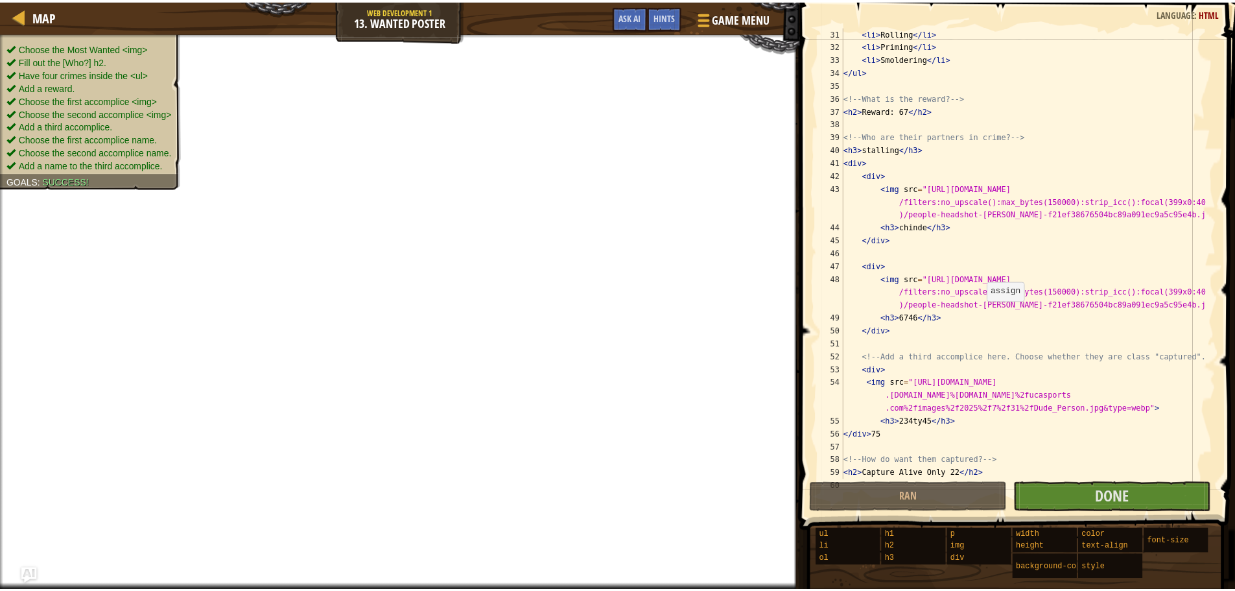
scroll to position [389, 0]
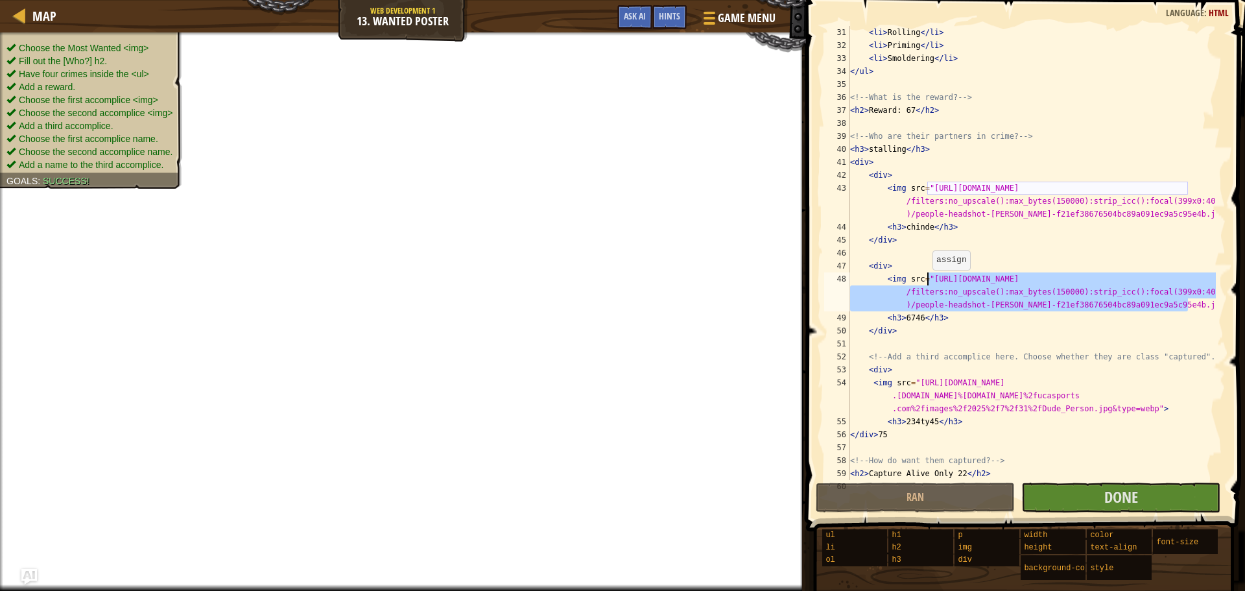
drag, startPoint x: 1188, startPoint y: 307, endPoint x: 926, endPoint y: 283, distance: 263.7
click at [926, 283] on div "< li > Rolling </ li > < li > Priming </ li > < li > Smoldering </ li > </ ul >…" at bounding box center [1031, 266] width 368 height 480
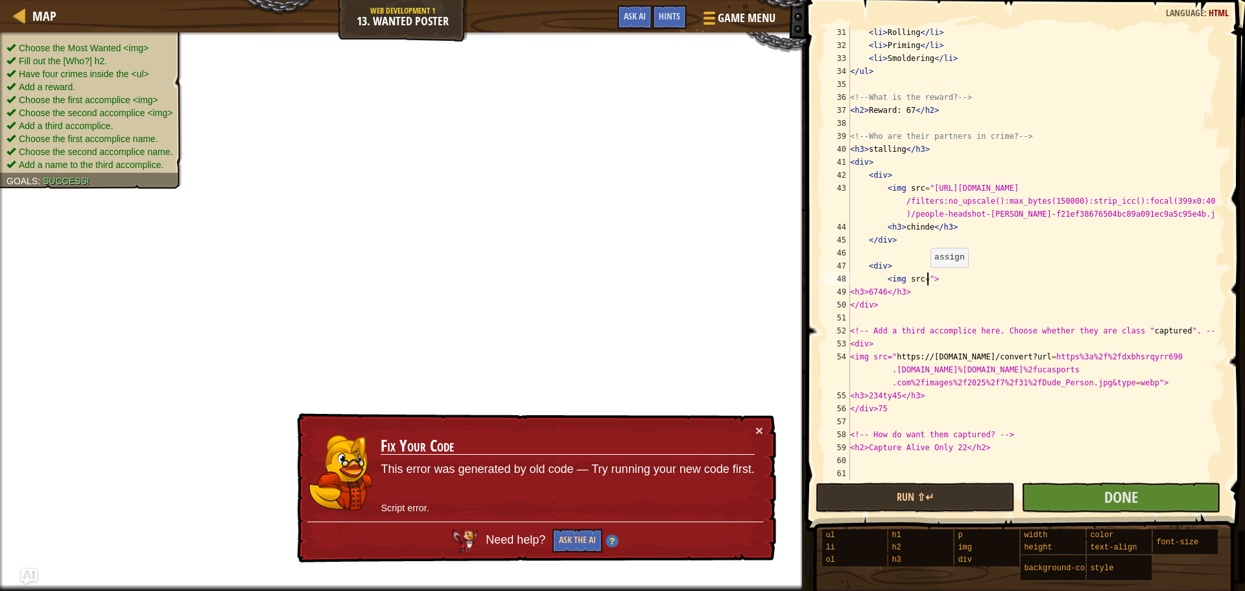
paste textarea "[URL][DOMAIN_NAME]"
type textarea "<img src="[URL][DOMAIN_NAME]>"
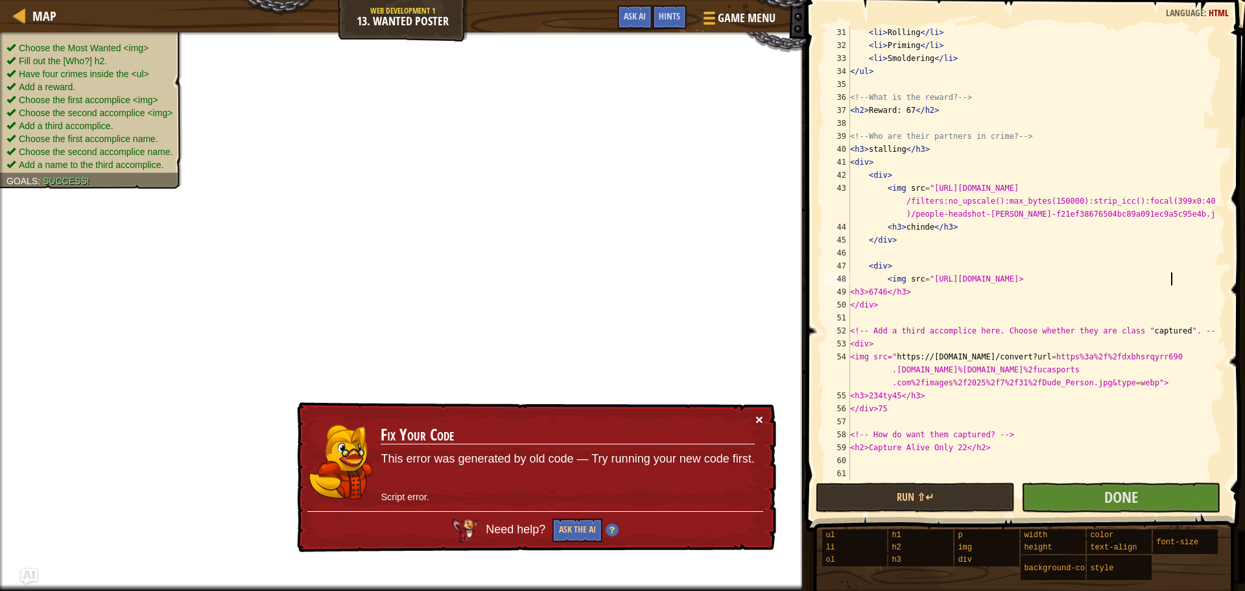
click at [762, 422] on button "×" at bounding box center [759, 419] width 8 height 14
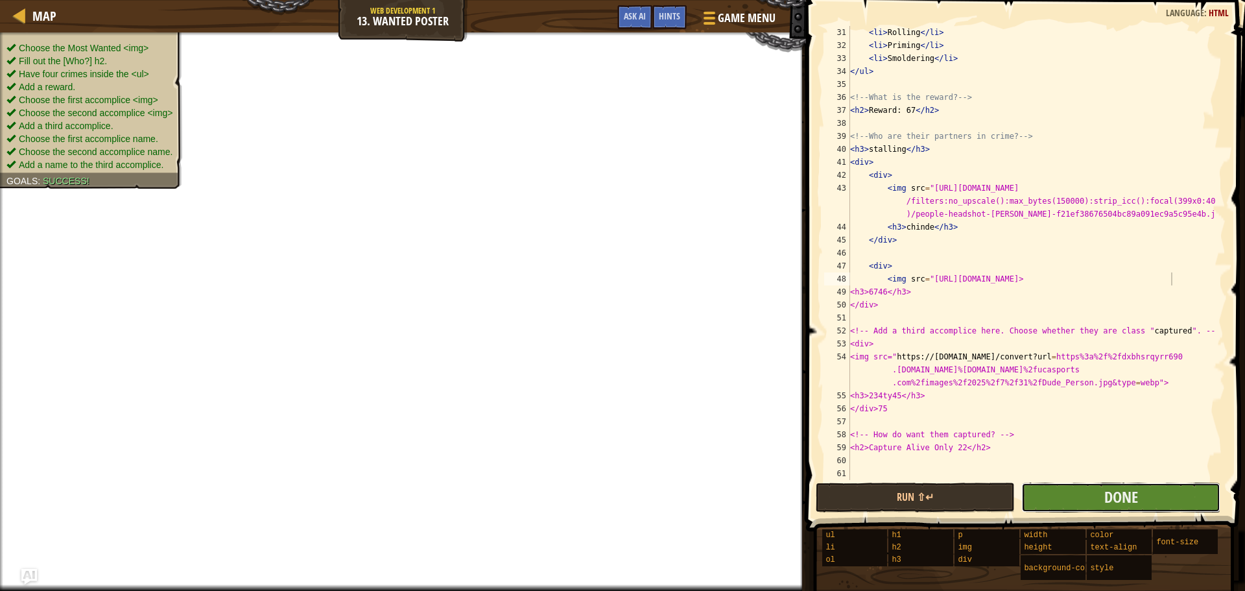
click at [1069, 491] on button "Done" at bounding box center [1120, 497] width 199 height 30
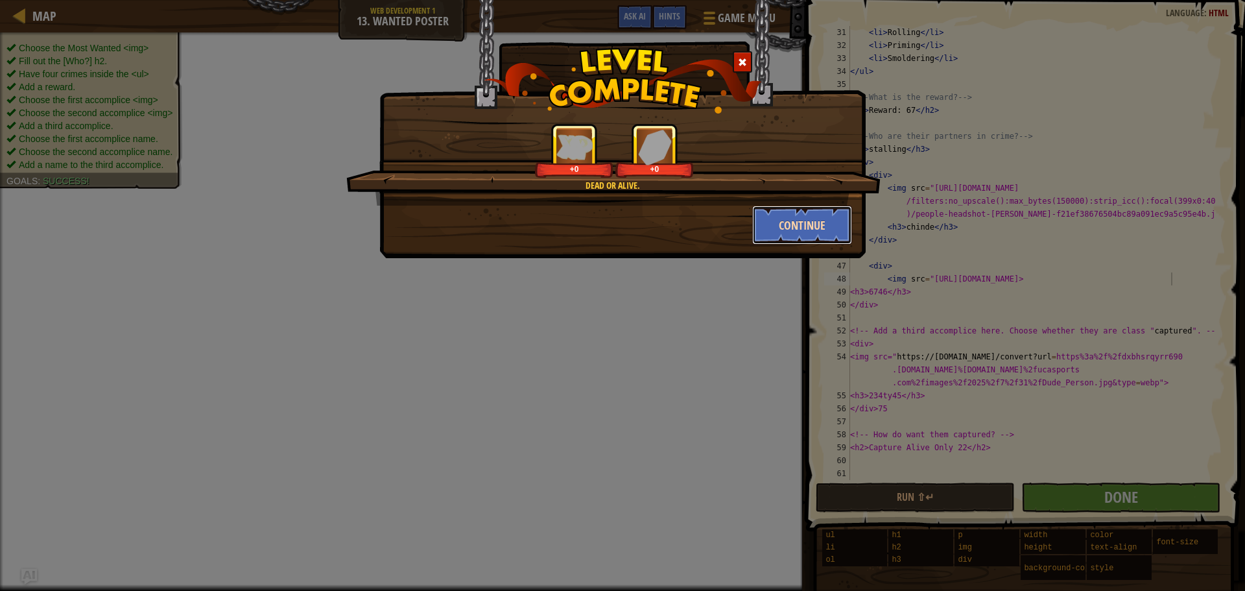
click at [804, 222] on button "Continue" at bounding box center [802, 225] width 100 height 39
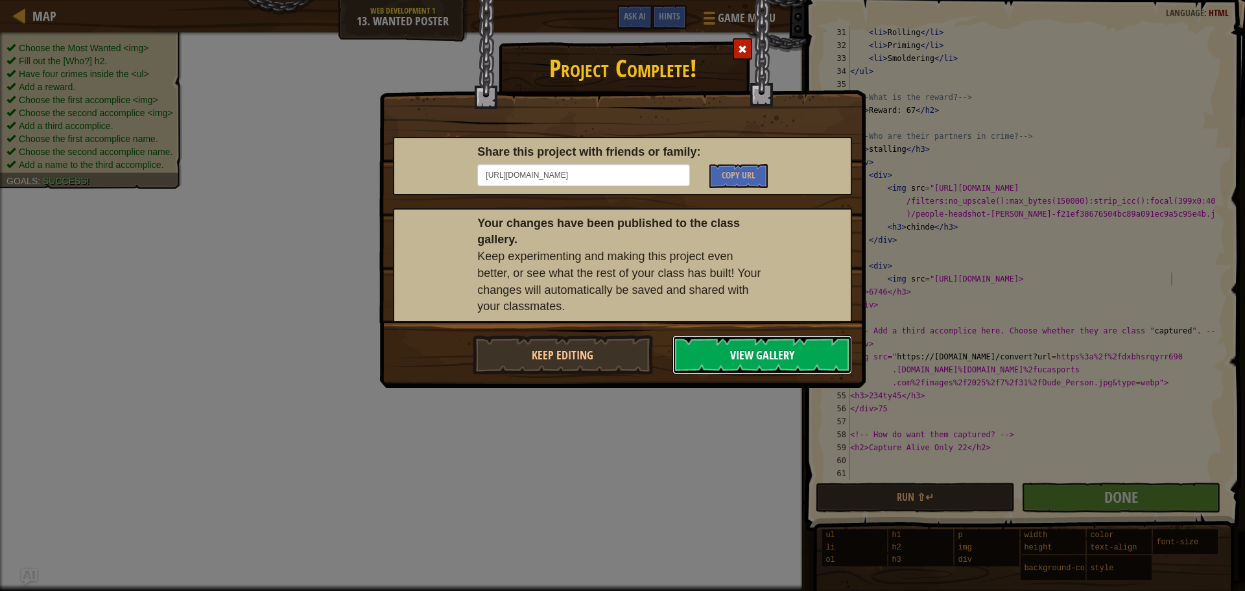
click at [790, 356] on button "View Gallery" at bounding box center [762, 354] width 180 height 39
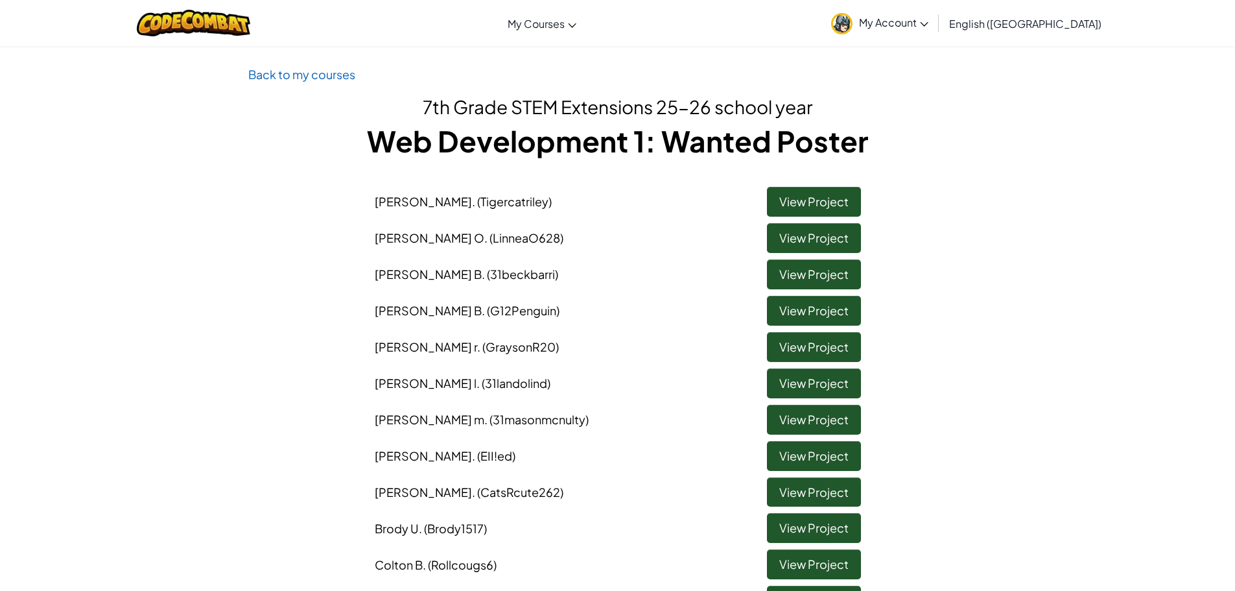
scroll to position [130, 0]
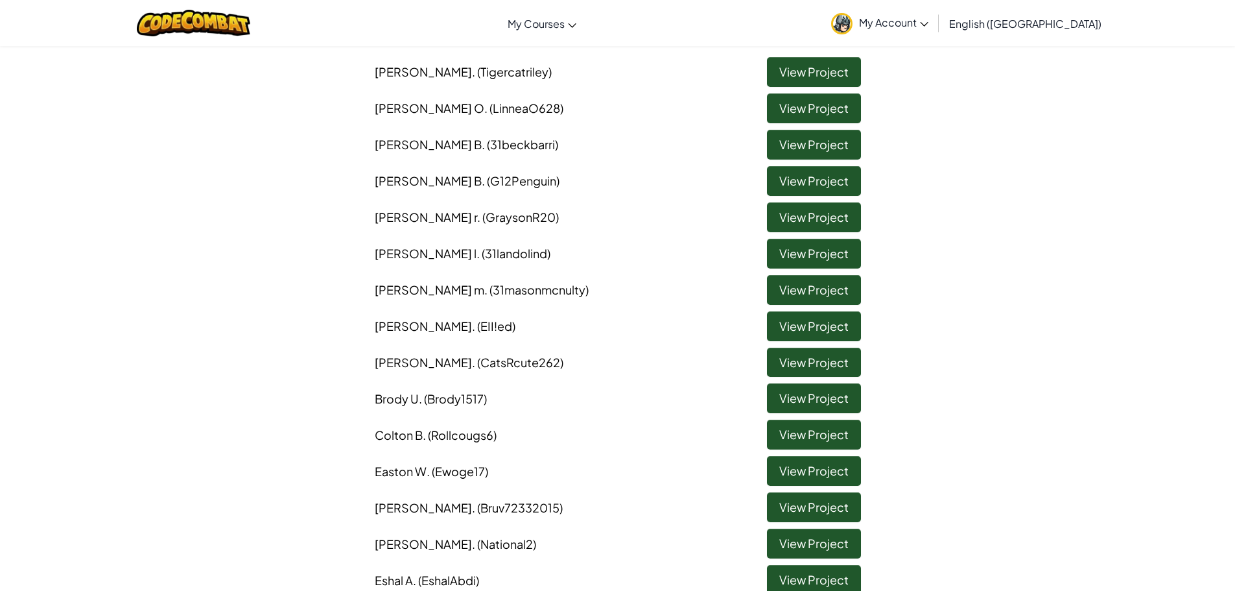
click at [805, 272] on li "[PERSON_NAME] (31masonmcnulty) View Project" at bounding box center [618, 286] width 506 height 36
click at [807, 282] on link "View Project" at bounding box center [814, 290] width 94 height 30
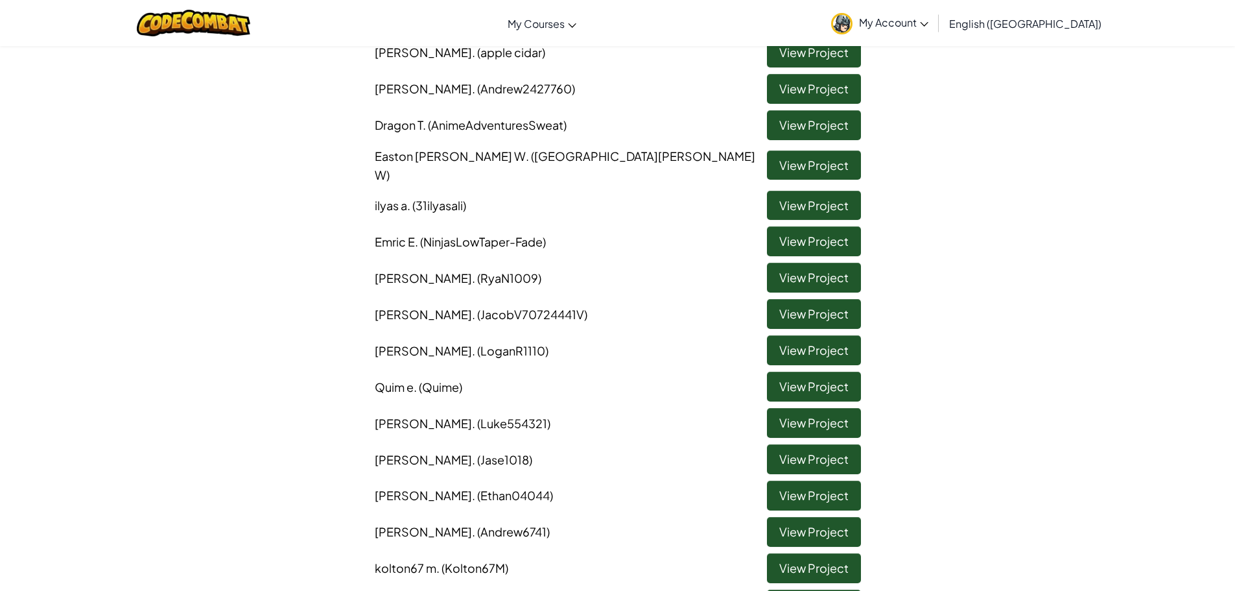
scroll to position [1556, 0]
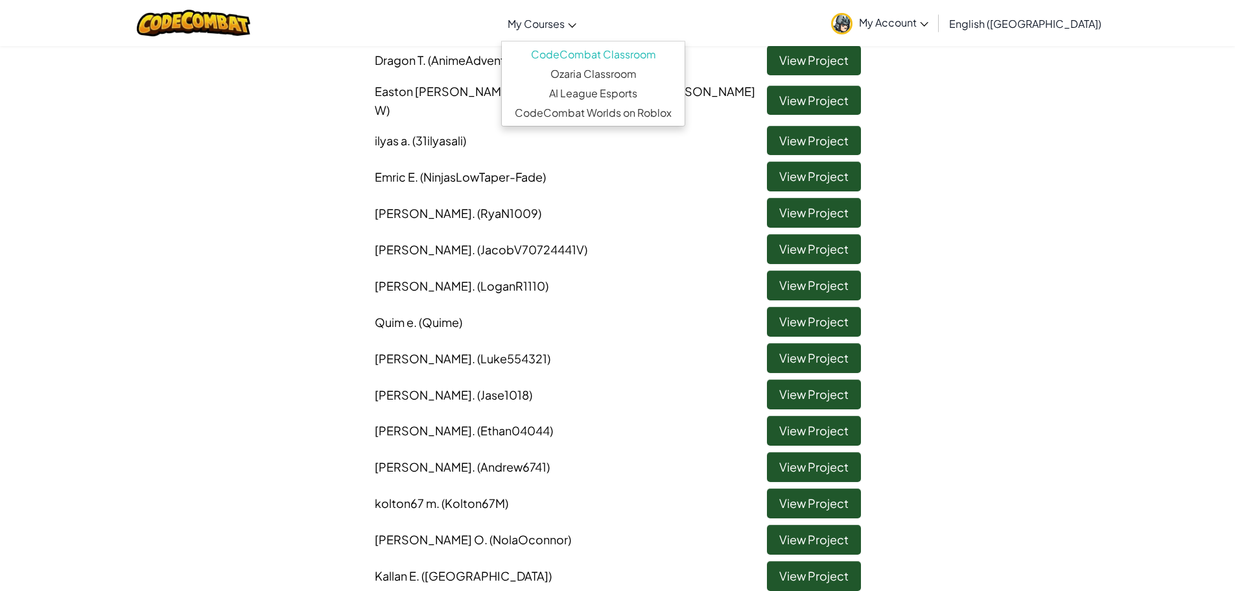
click at [565, 21] on span "My Courses" at bounding box center [536, 24] width 57 height 14
click at [617, 53] on link "CodeCombat Classroom" at bounding box center [593, 54] width 183 height 19
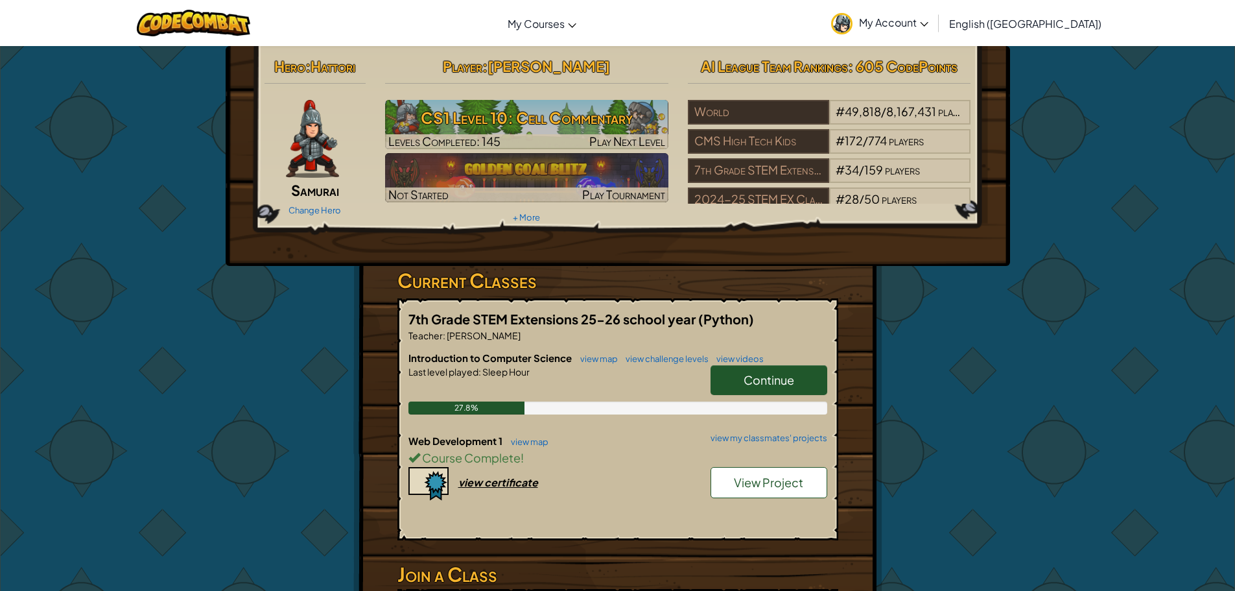
click at [806, 491] on link "View Project" at bounding box center [769, 482] width 117 height 31
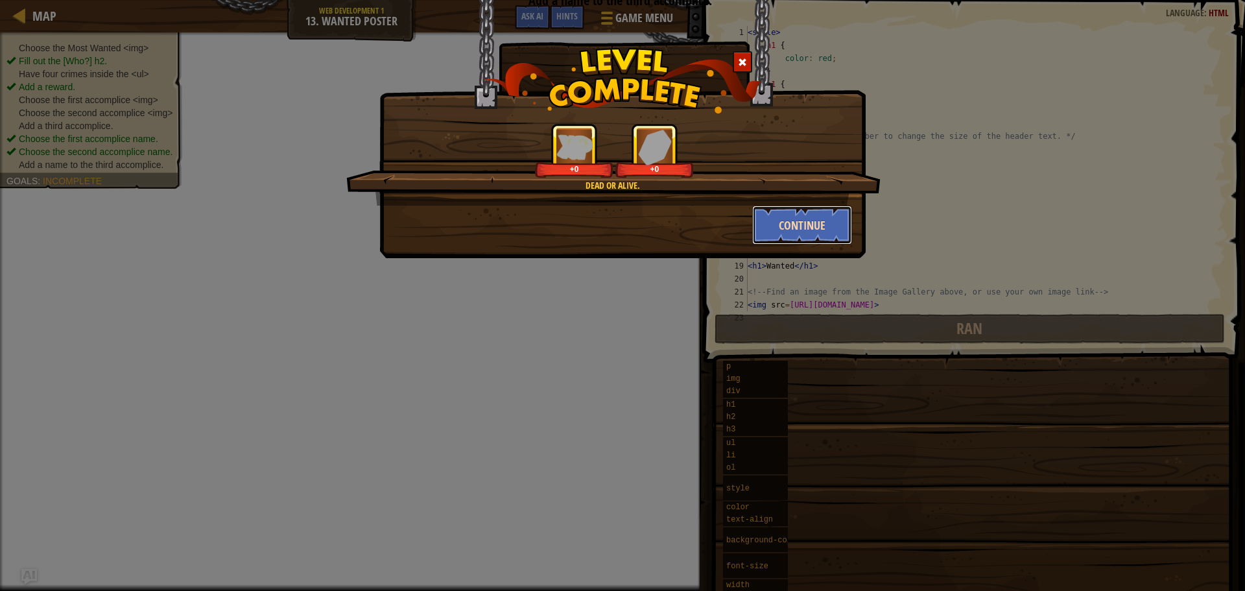
click at [778, 234] on button "Continue" at bounding box center [802, 225] width 100 height 39
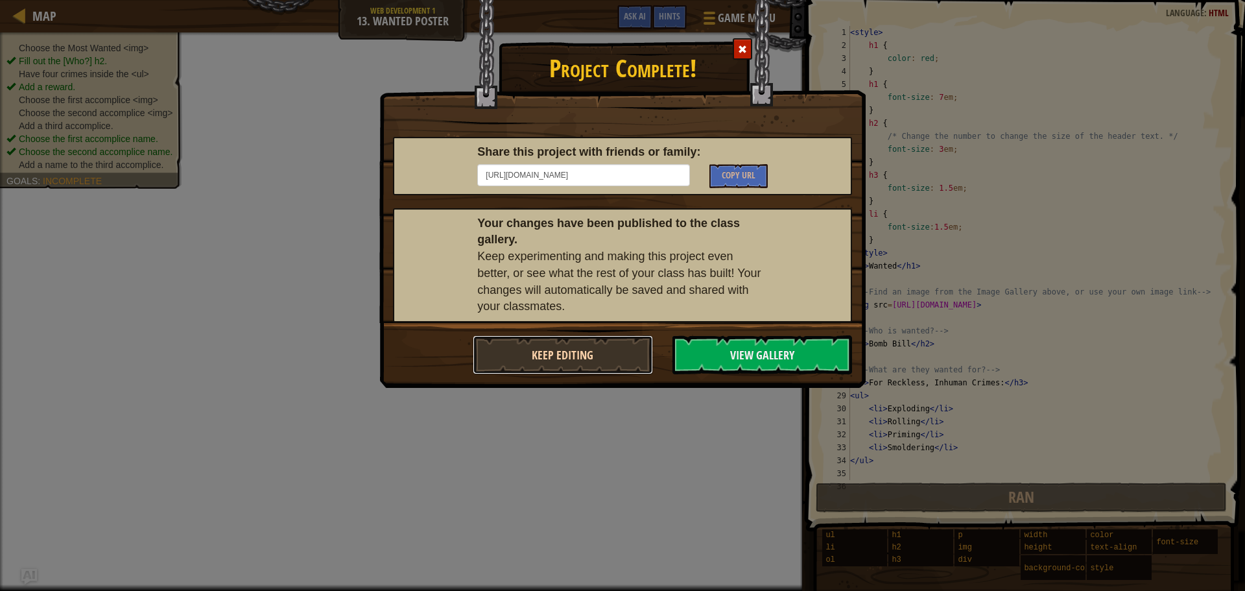
click at [632, 342] on button "Keep Editing" at bounding box center [563, 354] width 180 height 39
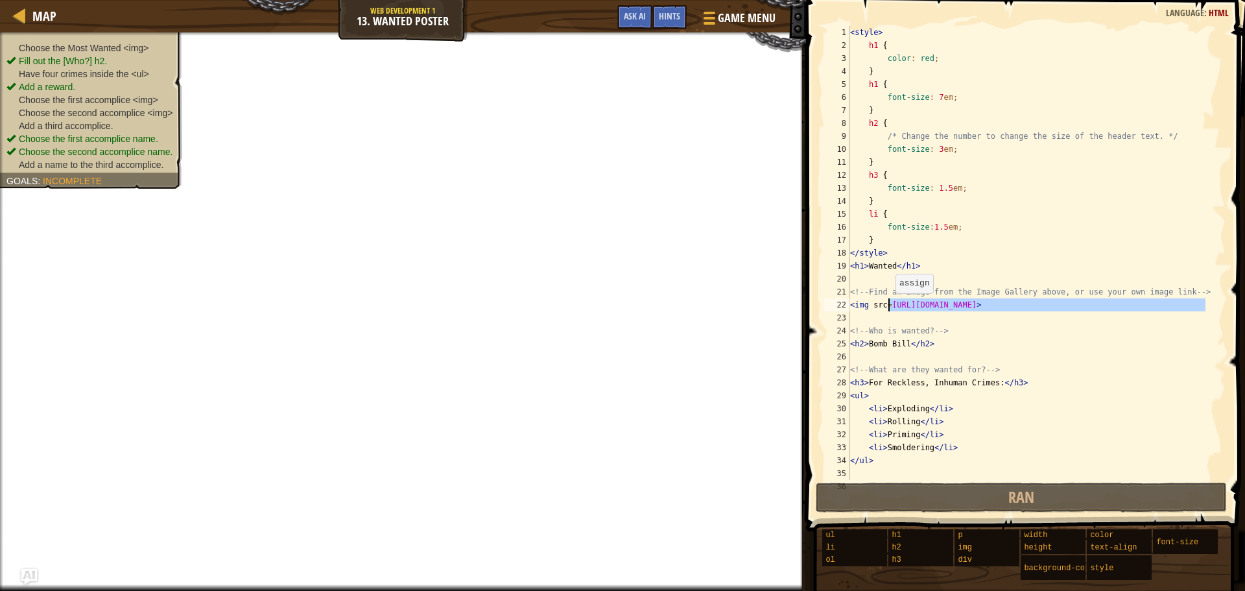
drag, startPoint x: 1202, startPoint y: 308, endPoint x: 889, endPoint y: 306, distance: 313.2
click at [889, 306] on div "< style > h1 { color : red ; } h1 { font-size : 7 em ; } h2 { /* Change the num…" at bounding box center [1031, 266] width 368 height 480
click at [1008, 383] on div "< style > h1 { color : red ; } h1 { font-size : 7 em ; } h2 { /* Change the num…" at bounding box center [1031, 266] width 368 height 480
type textarea "<h3>For Reckless, Inhuman Crimes:</h3>"
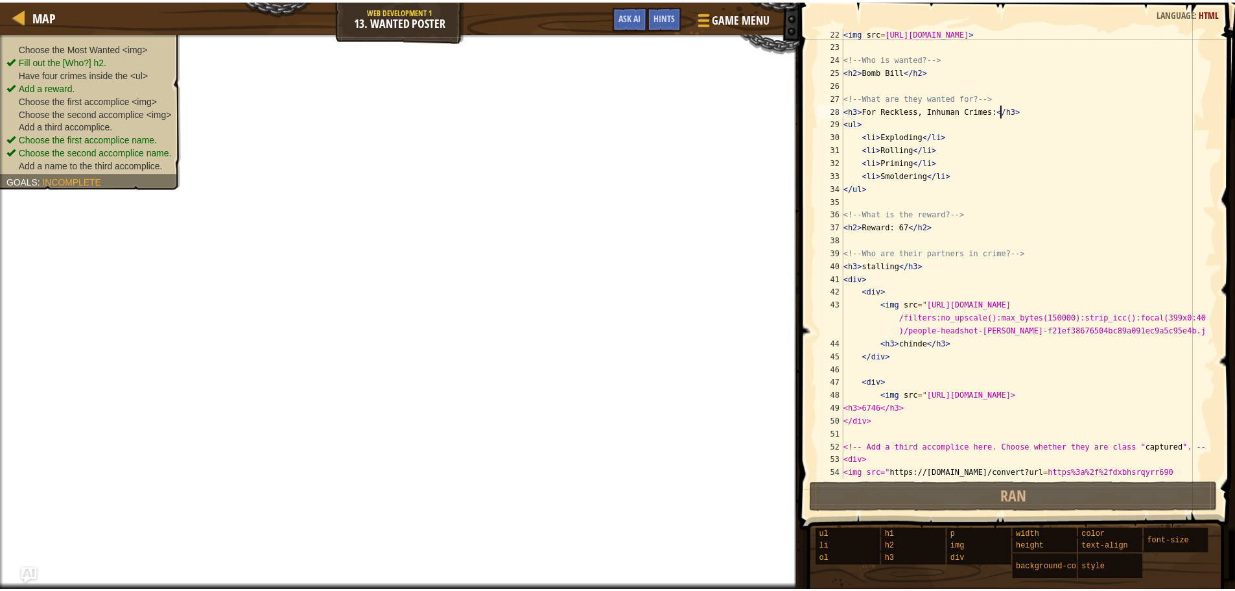
scroll to position [389, 0]
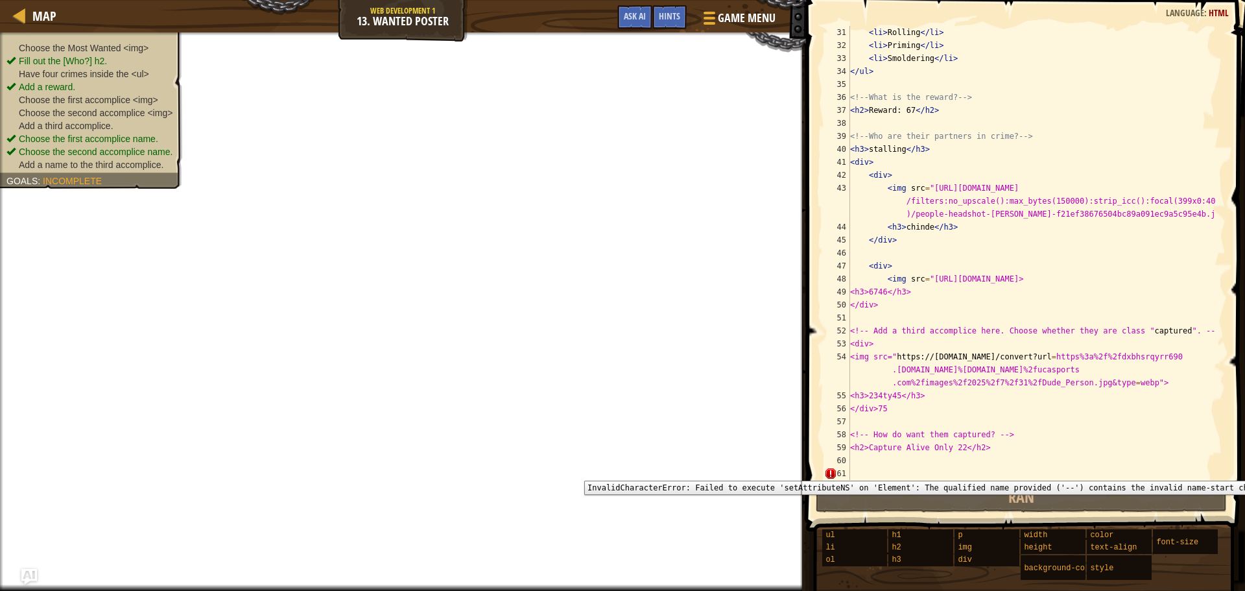
click at [834, 471] on div "61" at bounding box center [837, 473] width 26 height 13
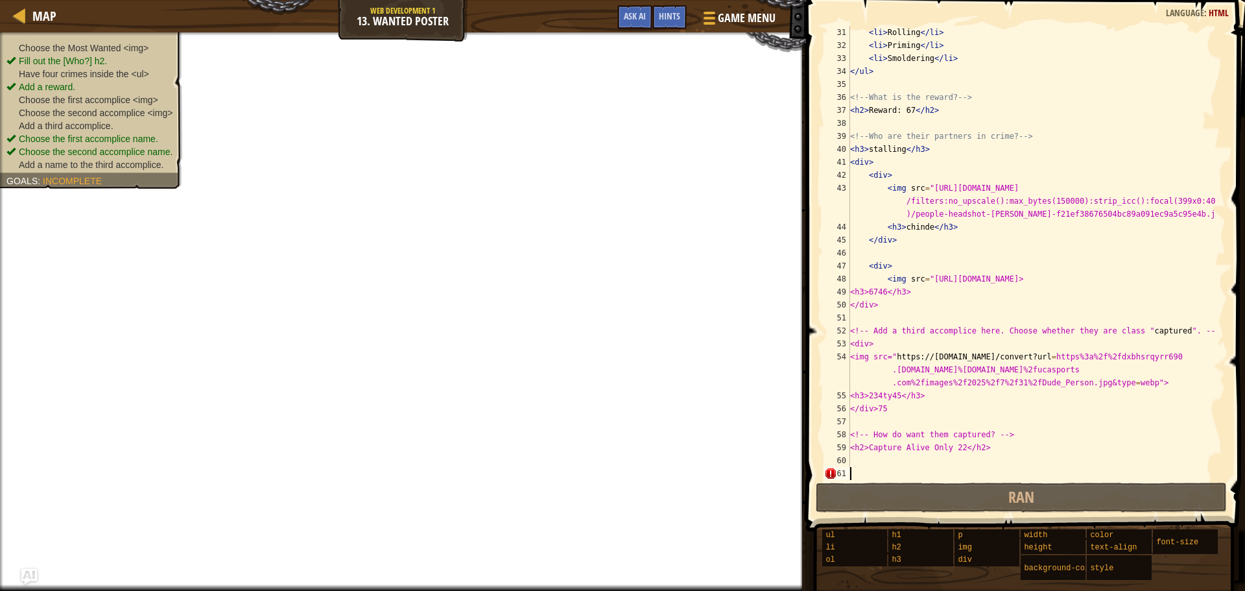
click at [927, 473] on div "< li > Rolling </ li > < li > Priming </ li > < li > Smoldering </ li > </ ul >…" at bounding box center [1031, 266] width 368 height 480
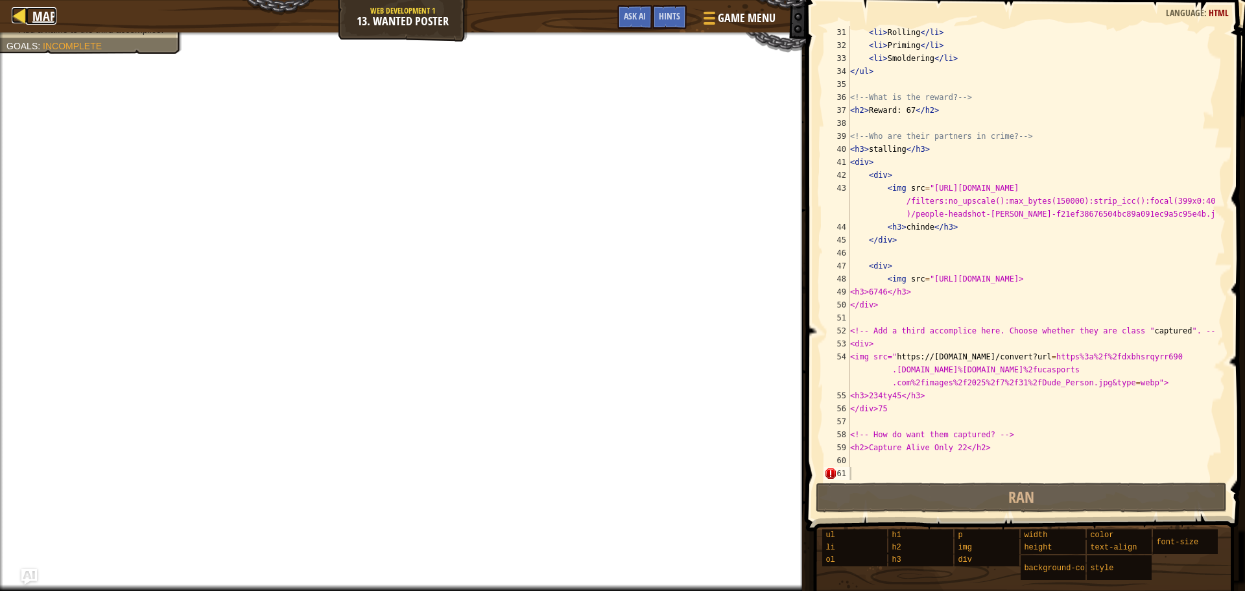
click at [13, 11] on div at bounding box center [20, 15] width 16 height 16
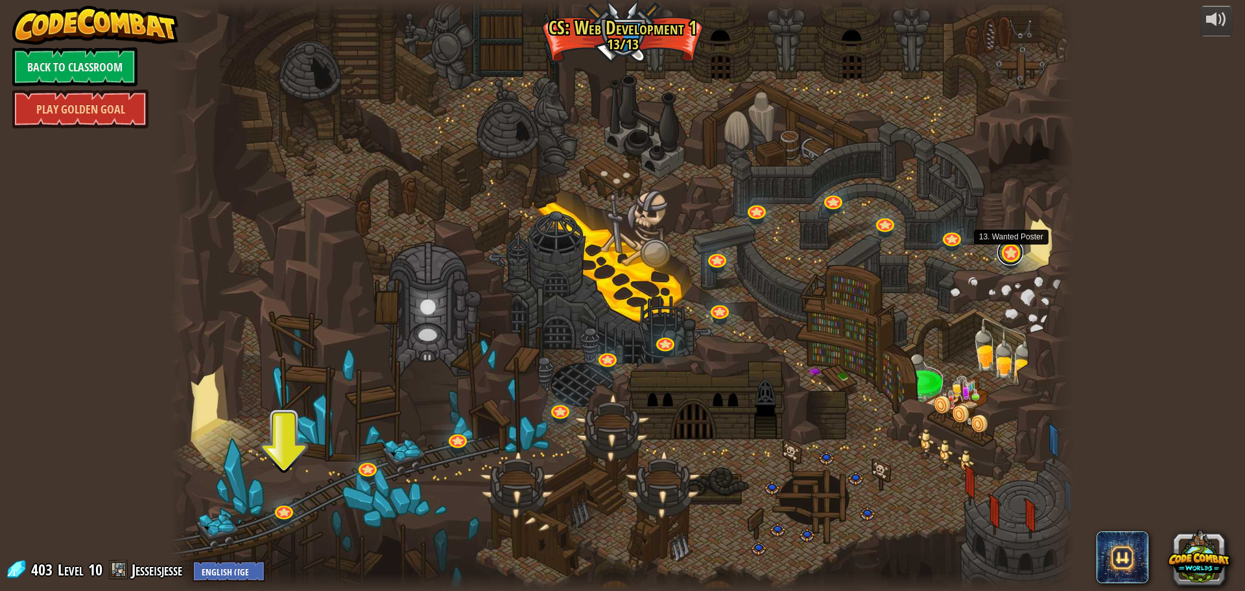
click at [1012, 260] on link at bounding box center [1010, 252] width 26 height 26
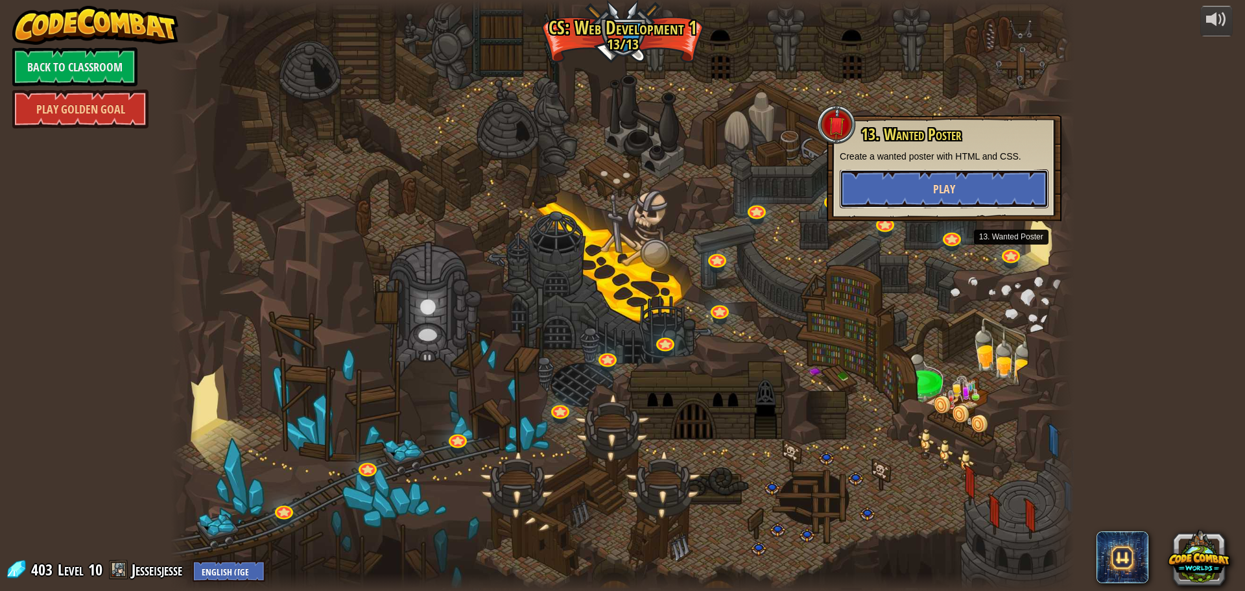
click at [960, 189] on button "Play" at bounding box center [944, 188] width 209 height 39
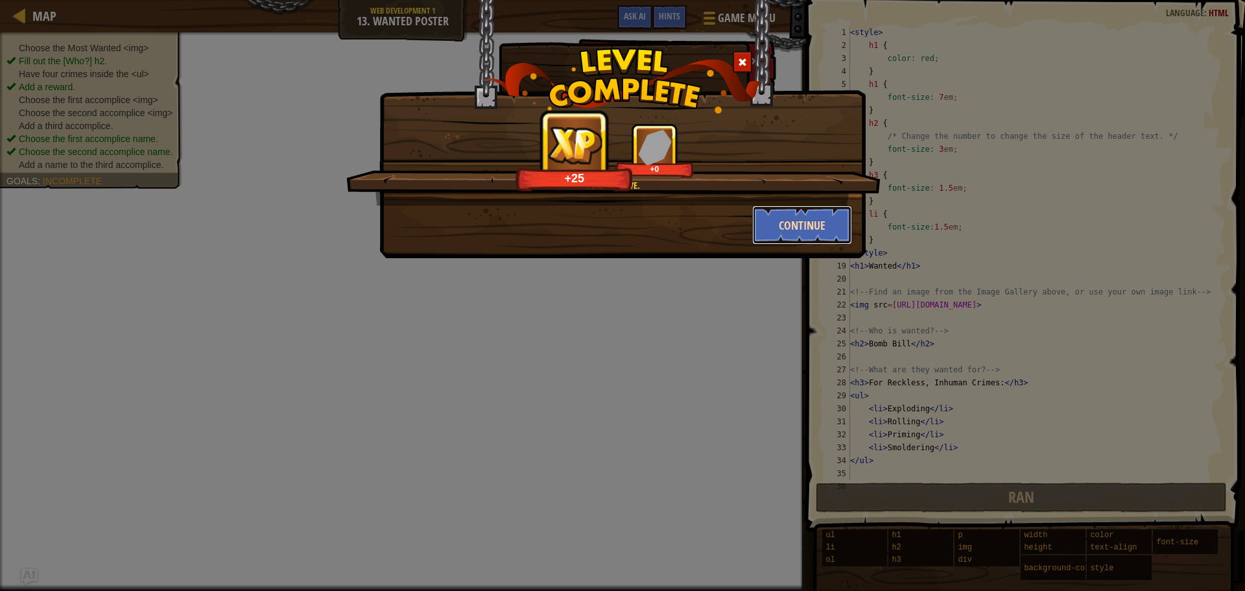
click at [775, 220] on button "Continue" at bounding box center [802, 225] width 100 height 39
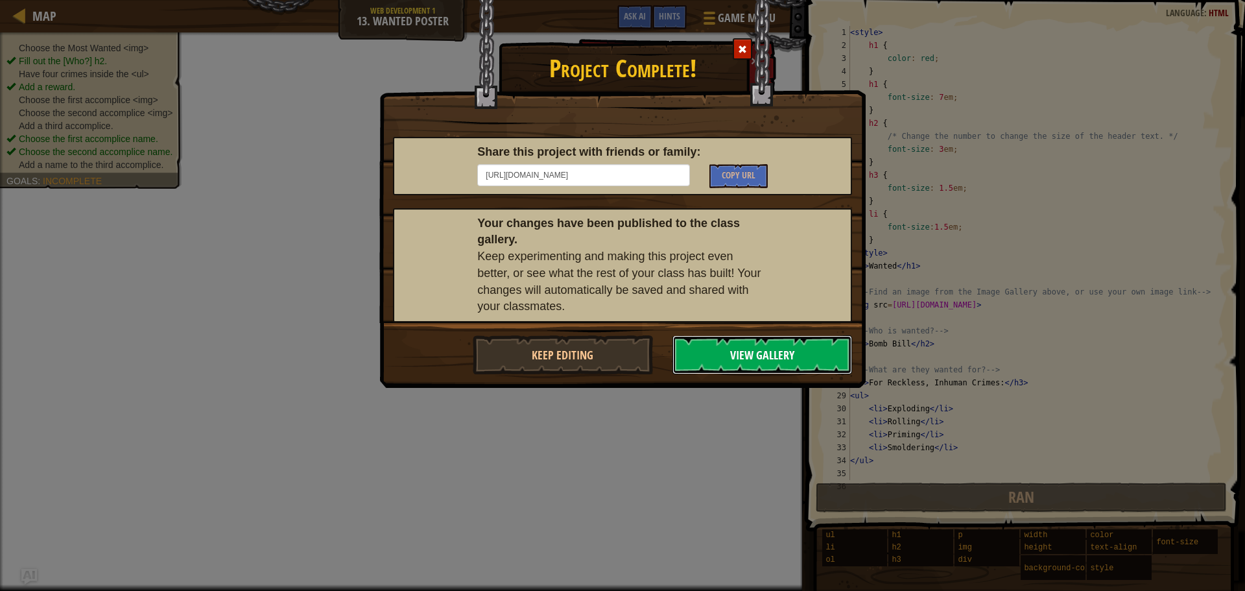
click at [715, 350] on button "View Gallery" at bounding box center [762, 354] width 180 height 39
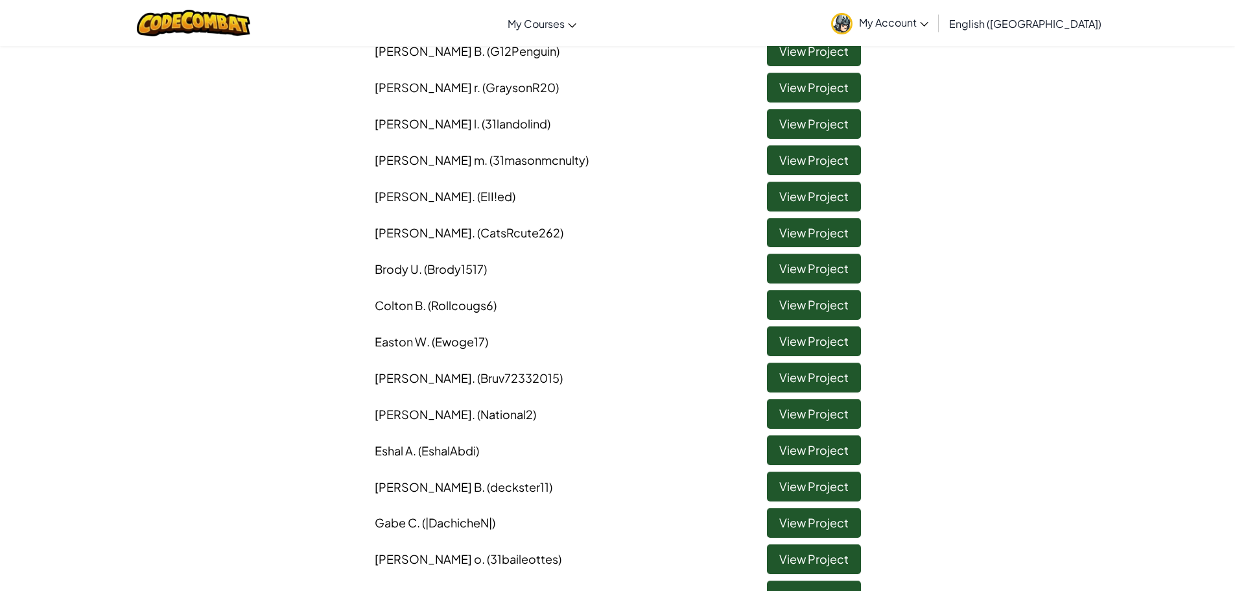
scroll to position [519, 0]
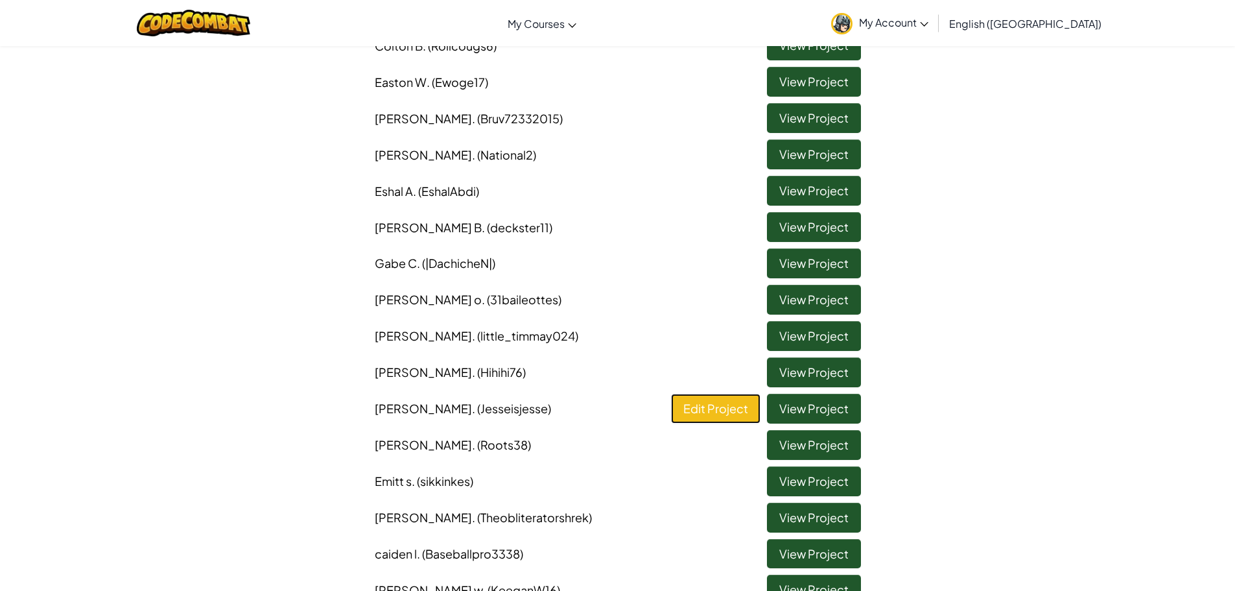
click at [751, 405] on link "Edit Project" at bounding box center [715, 409] width 89 height 30
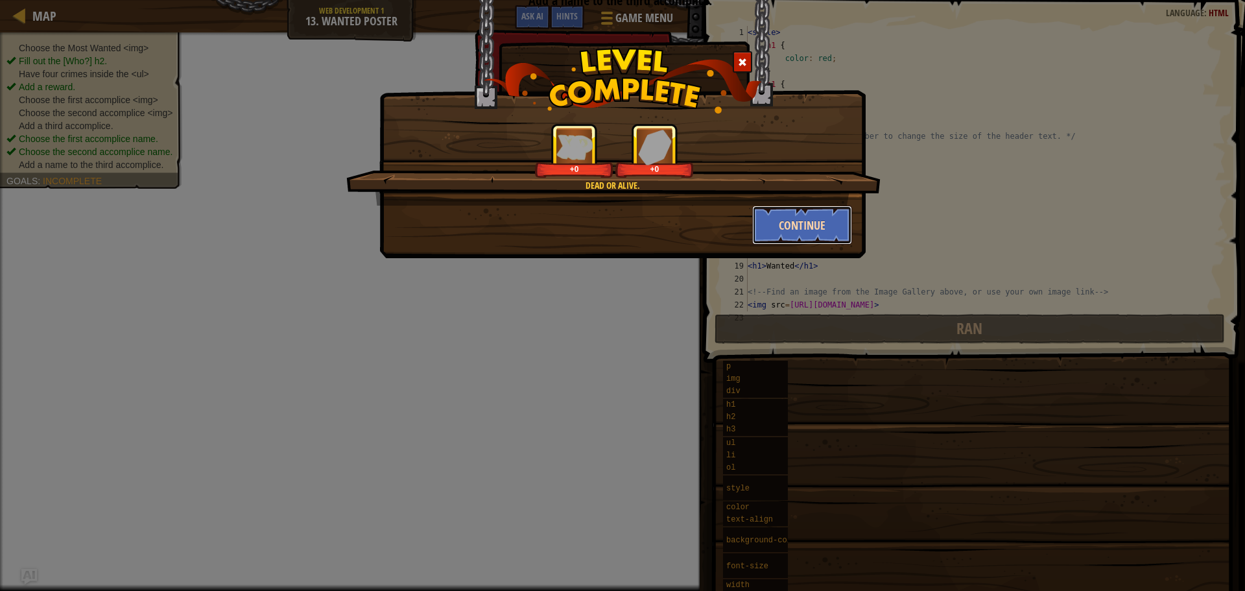
click at [806, 229] on button "Continue" at bounding box center [802, 225] width 100 height 39
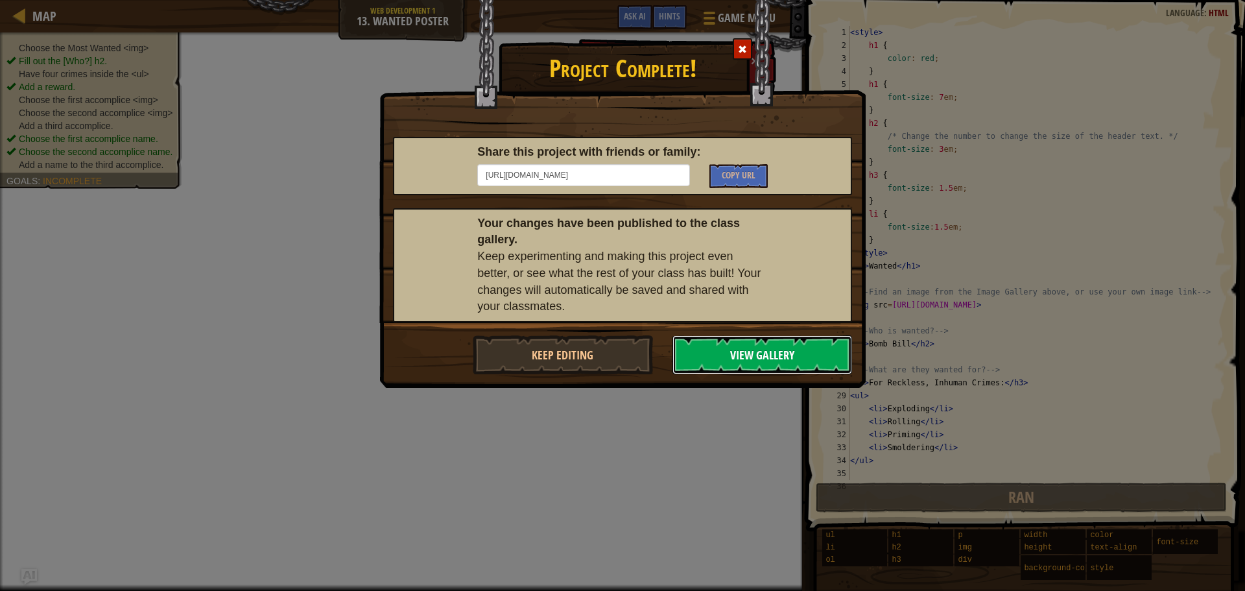
click at [720, 362] on button "View Gallery" at bounding box center [762, 354] width 180 height 39
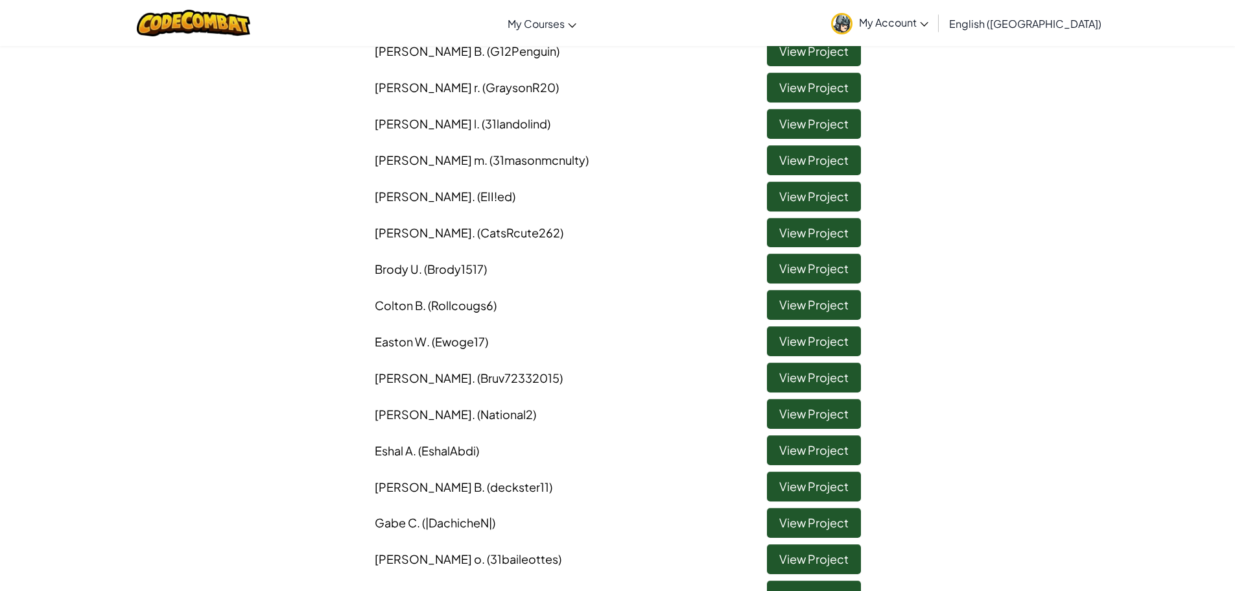
scroll to position [519, 0]
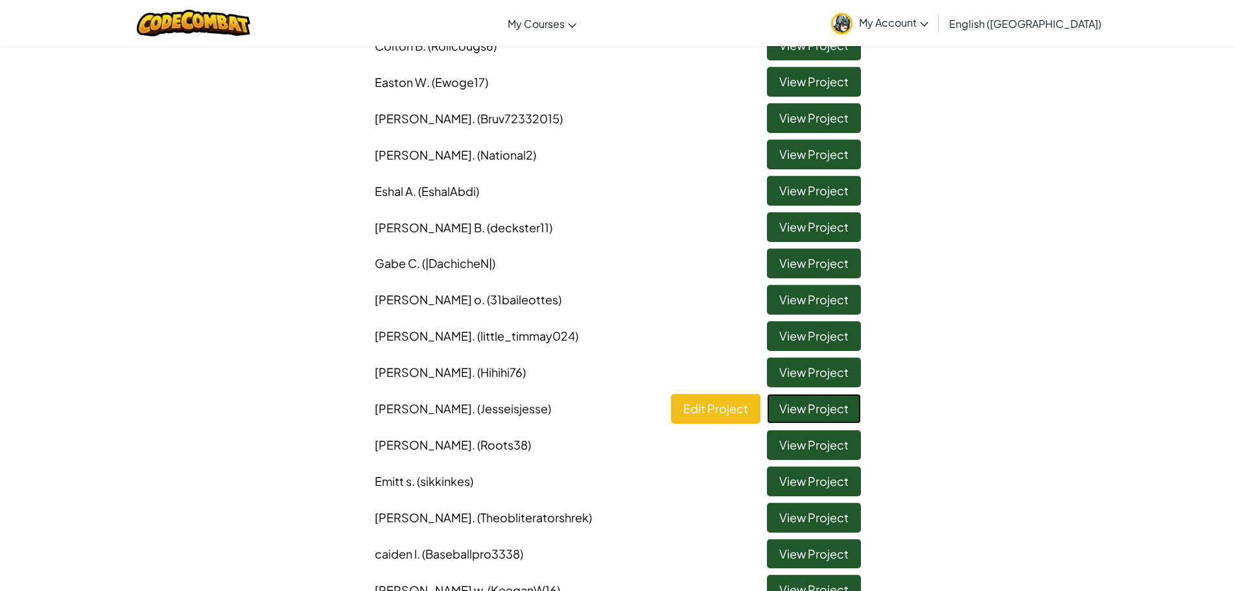
click at [797, 395] on link "View Project" at bounding box center [814, 409] width 94 height 30
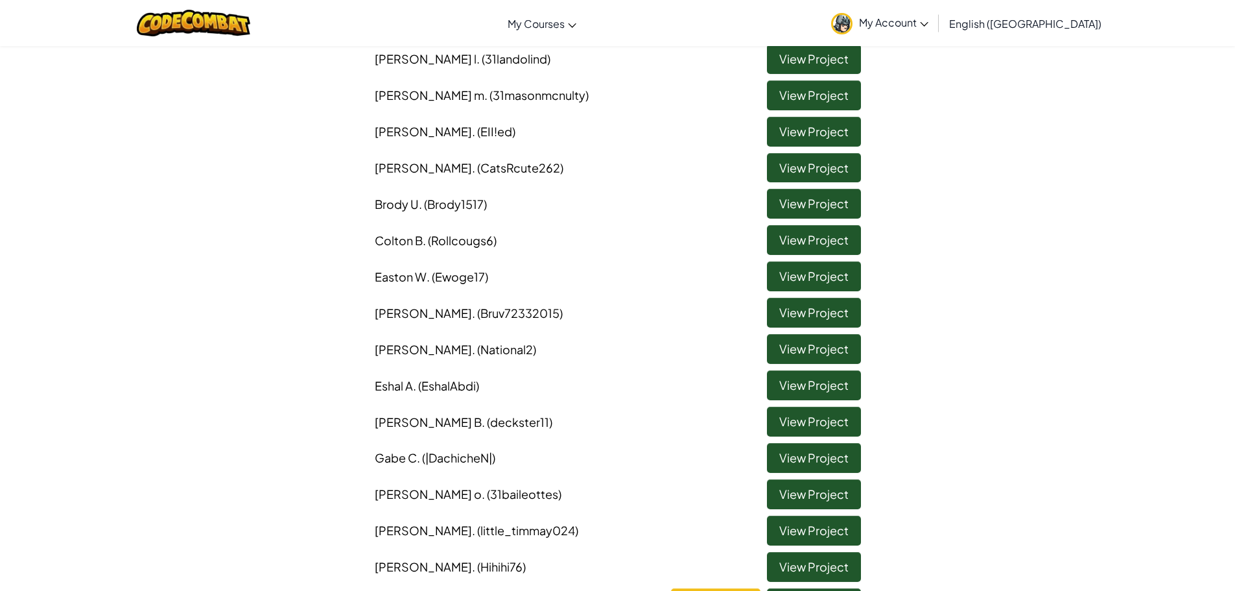
scroll to position [454, 0]
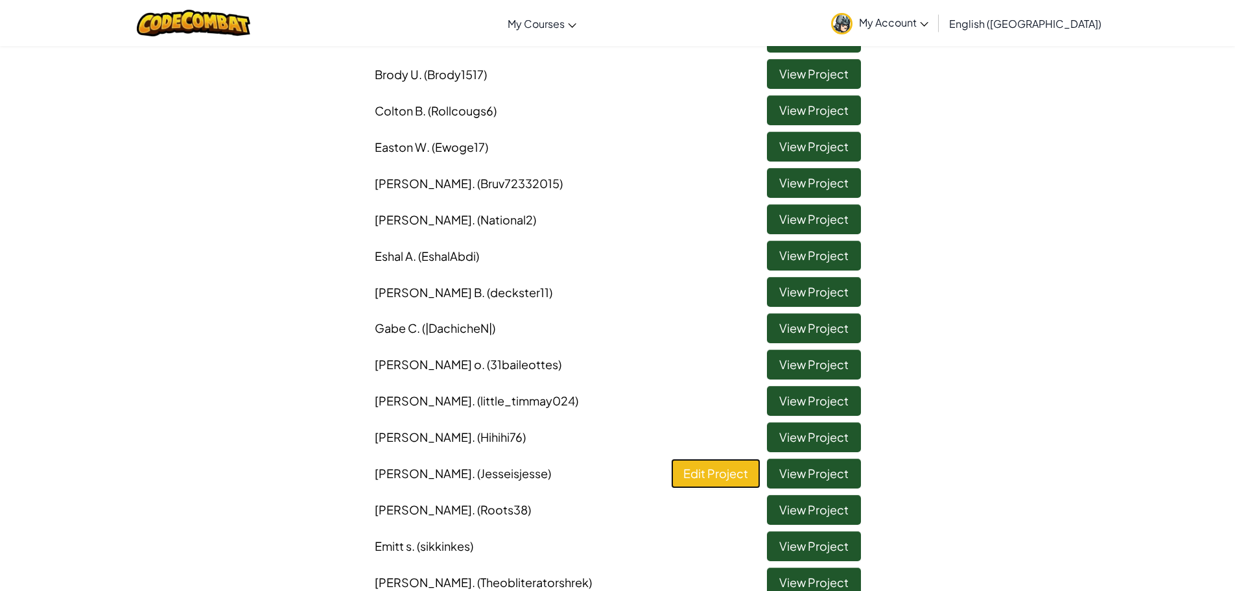
click at [720, 472] on link "Edit Project" at bounding box center [715, 473] width 89 height 30
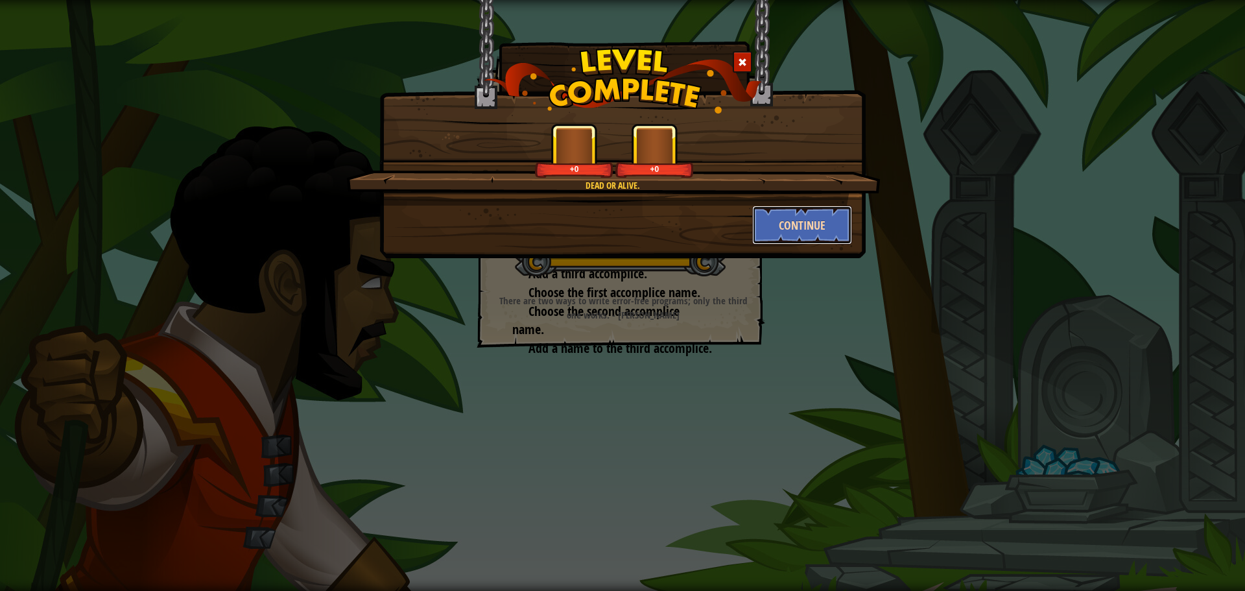
click at [759, 231] on button "Continue" at bounding box center [802, 225] width 100 height 39
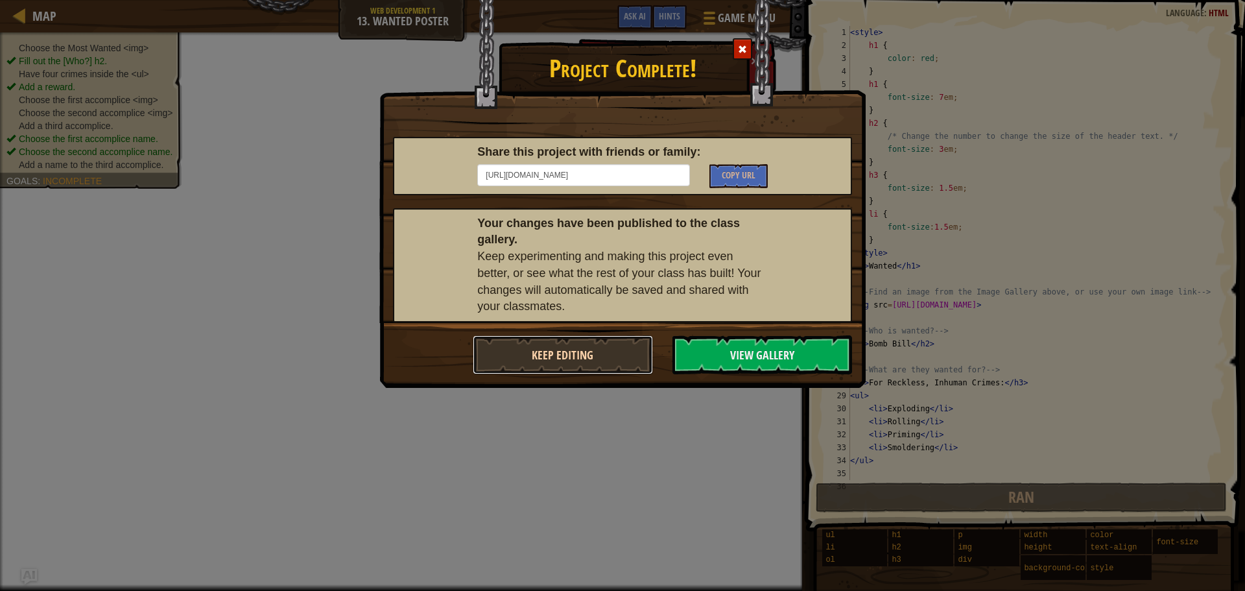
click at [597, 345] on button "Keep Editing" at bounding box center [563, 354] width 180 height 39
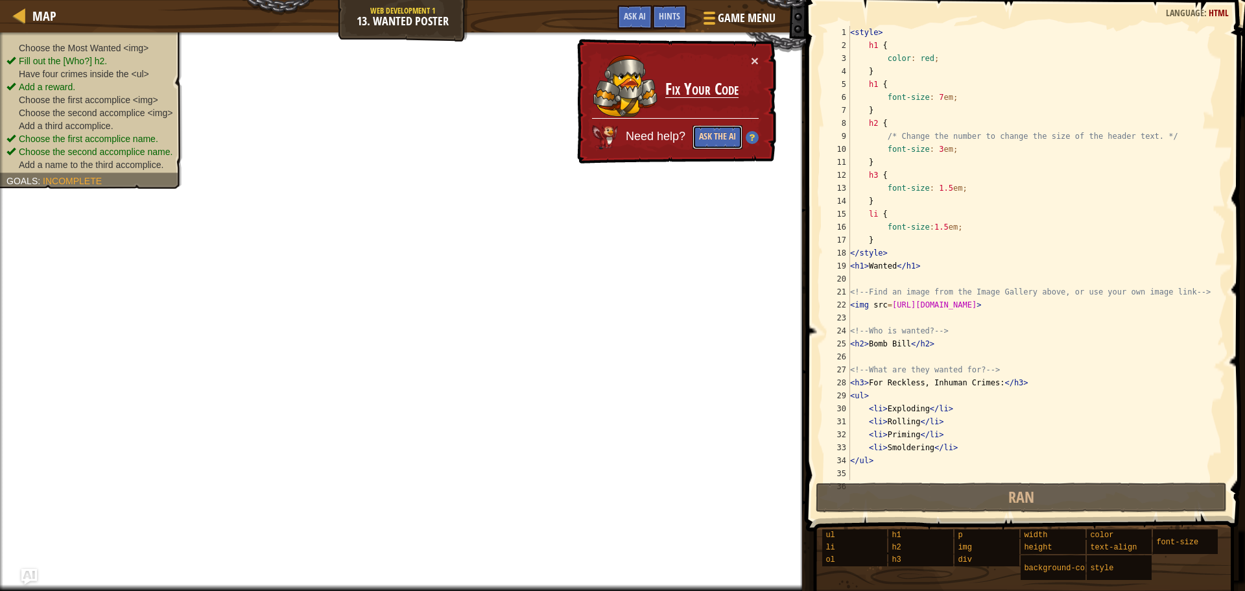
click at [720, 139] on button "Ask the AI" at bounding box center [717, 137] width 50 height 24
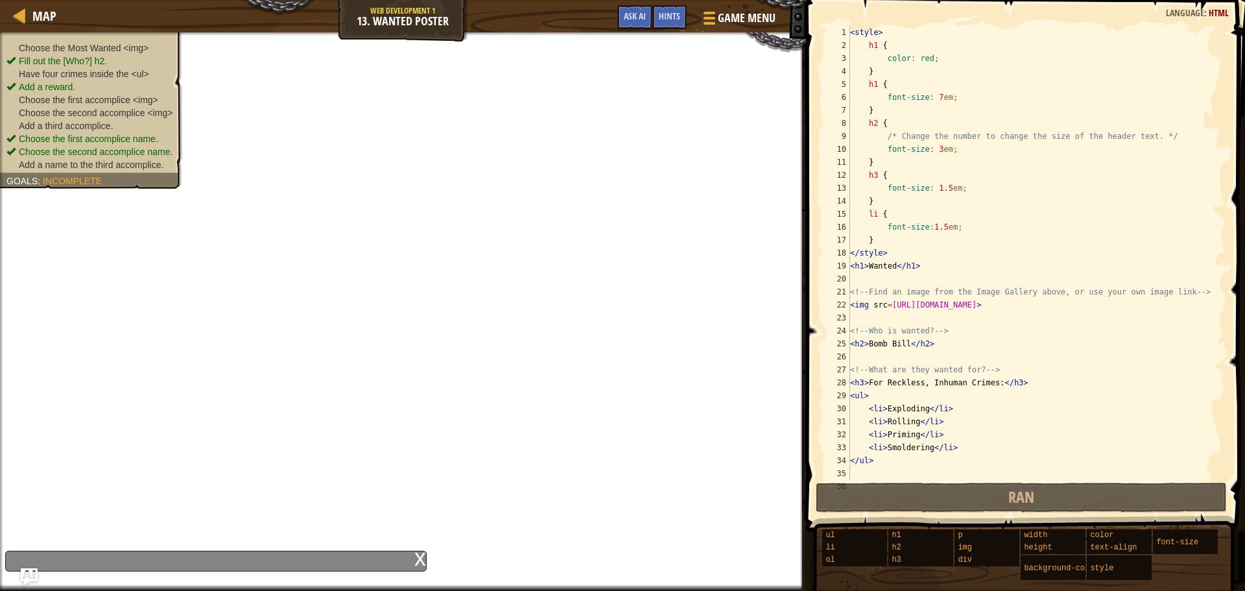
click at [26, 575] on img "Ask AI" at bounding box center [29, 576] width 17 height 17
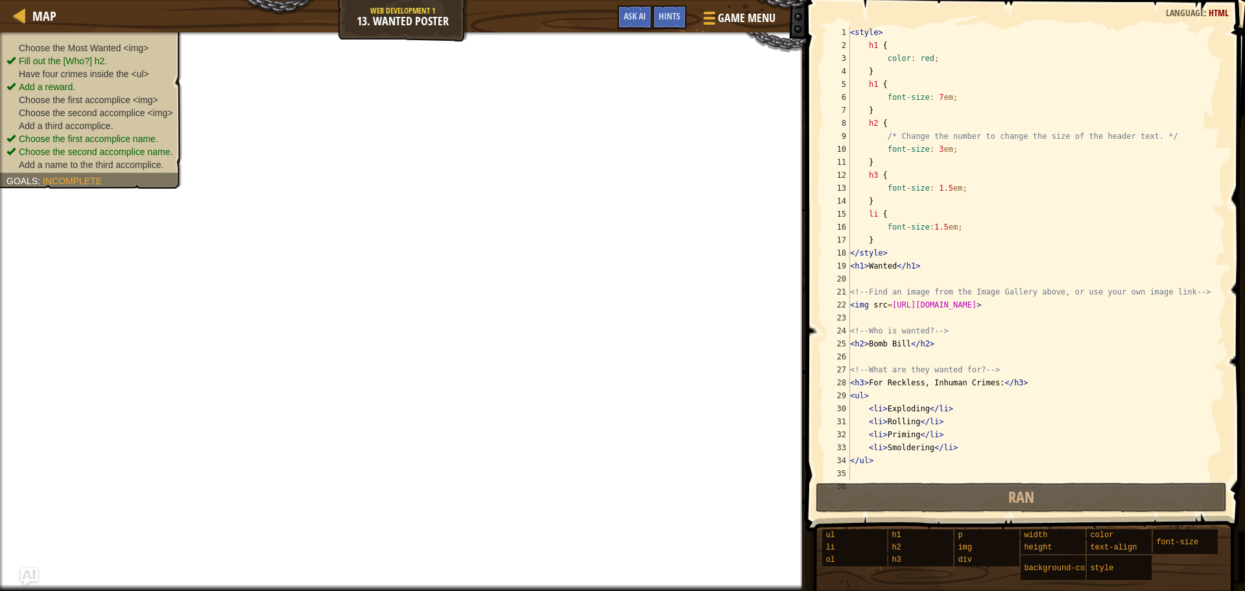
click at [32, 575] on img "Ask AI" at bounding box center [29, 576] width 17 height 17
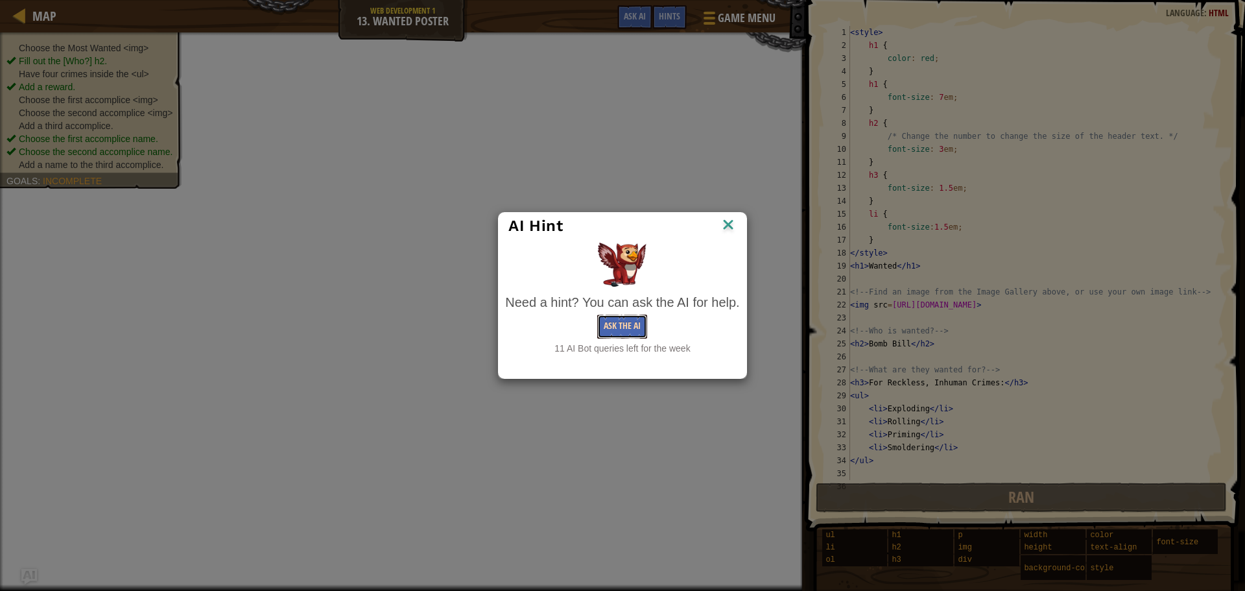
click at [610, 325] on button "Ask the AI" at bounding box center [622, 326] width 50 height 24
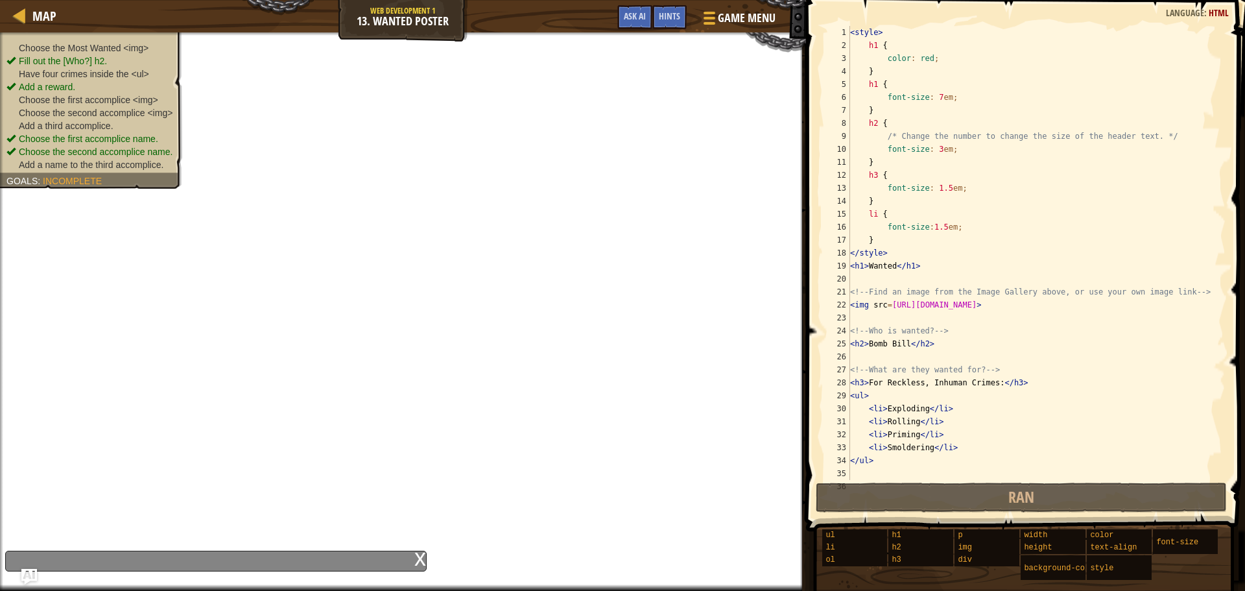
click at [202, 563] on div "x" at bounding box center [215, 560] width 421 height 21
click at [629, 15] on span "Ask AI" at bounding box center [635, 16] width 22 height 12
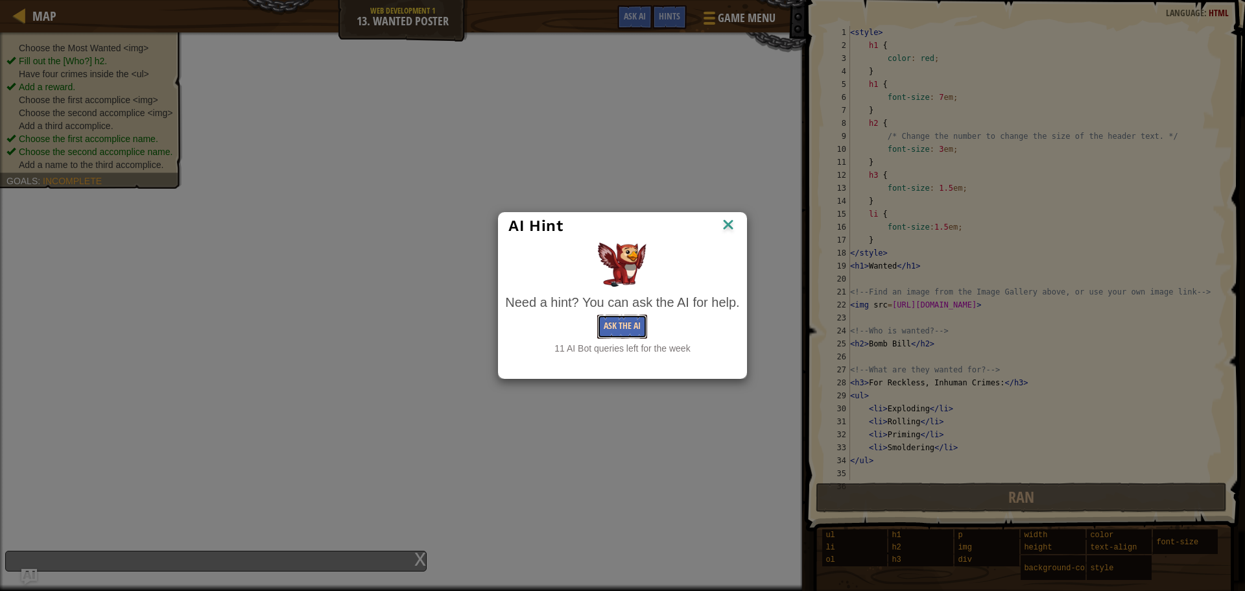
click at [614, 324] on button "Ask the AI" at bounding box center [622, 326] width 50 height 24
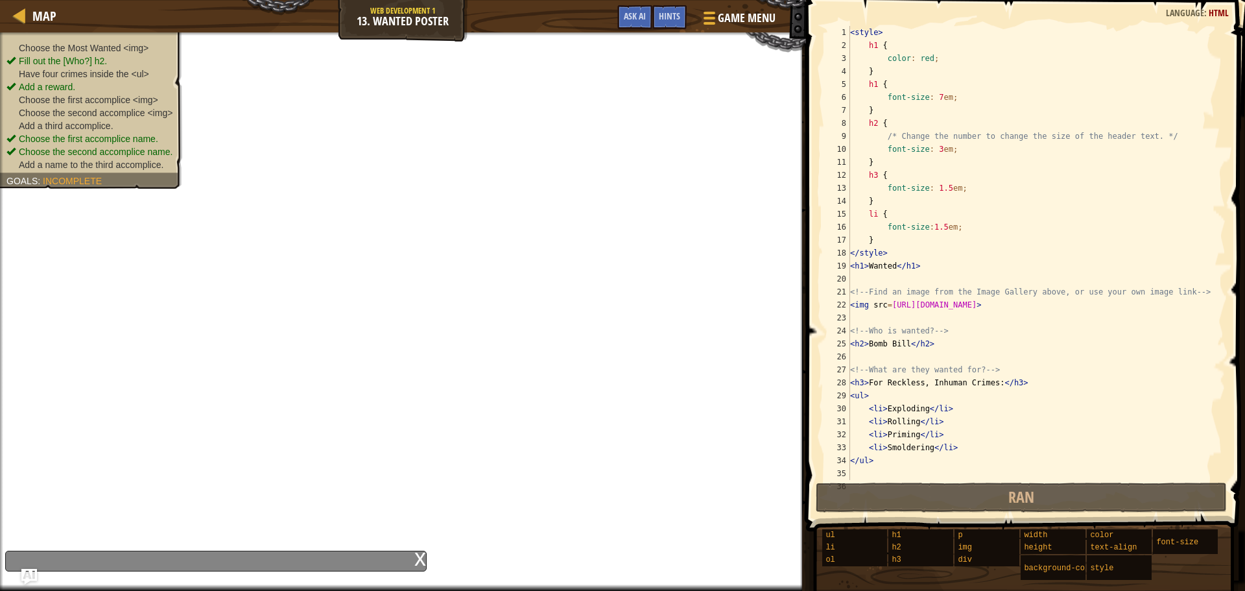
click at [904, 119] on div "< style > h1 { color : red ; } h1 { font-size : 7 em ; } h2 { /* Change the num…" at bounding box center [1031, 266] width 368 height 480
click at [904, 117] on div "< style > h1 { color : red ; } h1 { font-size : 7 em ; } h2 { /* Change the num…" at bounding box center [1031, 266] width 368 height 480
click at [906, 136] on div "< style > h1 { color : red ; } h1 { font-size : 7 em ; } h2 { /* Change the num…" at bounding box center [1031, 266] width 368 height 480
click at [921, 163] on div "< style > h1 { color : red ; } h1 { font-size : 7 em ; } h2 { /* Change the num…" at bounding box center [1031, 266] width 368 height 480
type textarea "}"
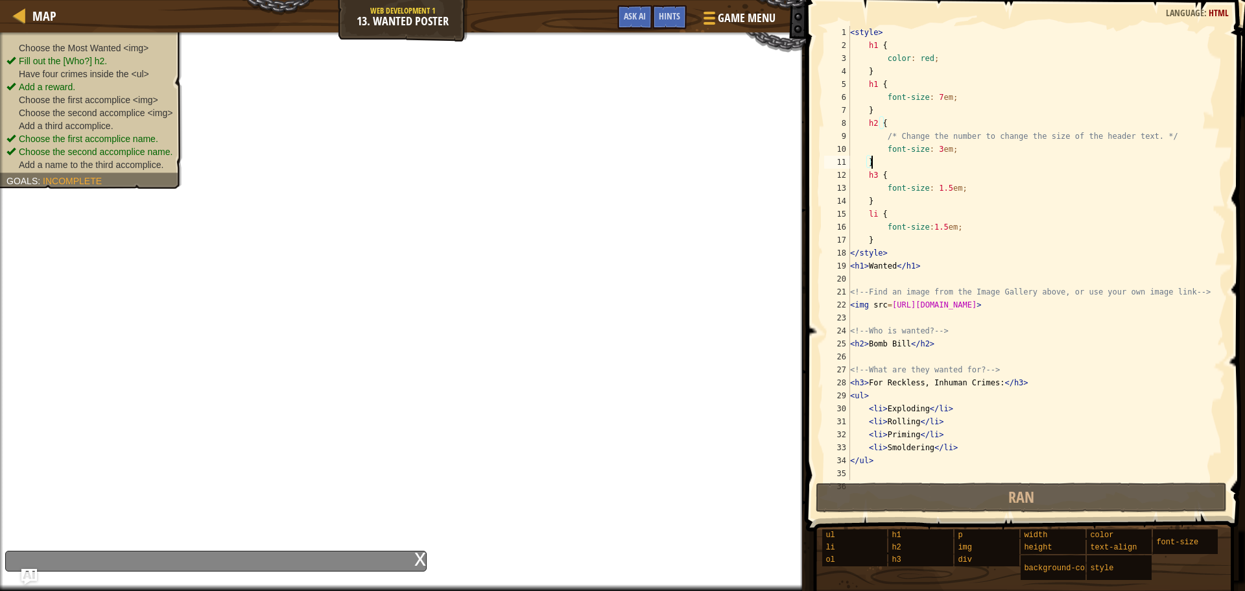
click at [934, 272] on div "< style > h1 { color : red ; } h1 { font-size : 7 em ; } h2 { /* Change the num…" at bounding box center [1031, 266] width 368 height 480
click at [930, 269] on div "< style > h1 { color : red ; } h1 { font-size : 7 em ; } h2 { /* Change the num…" at bounding box center [1031, 266] width 368 height 480
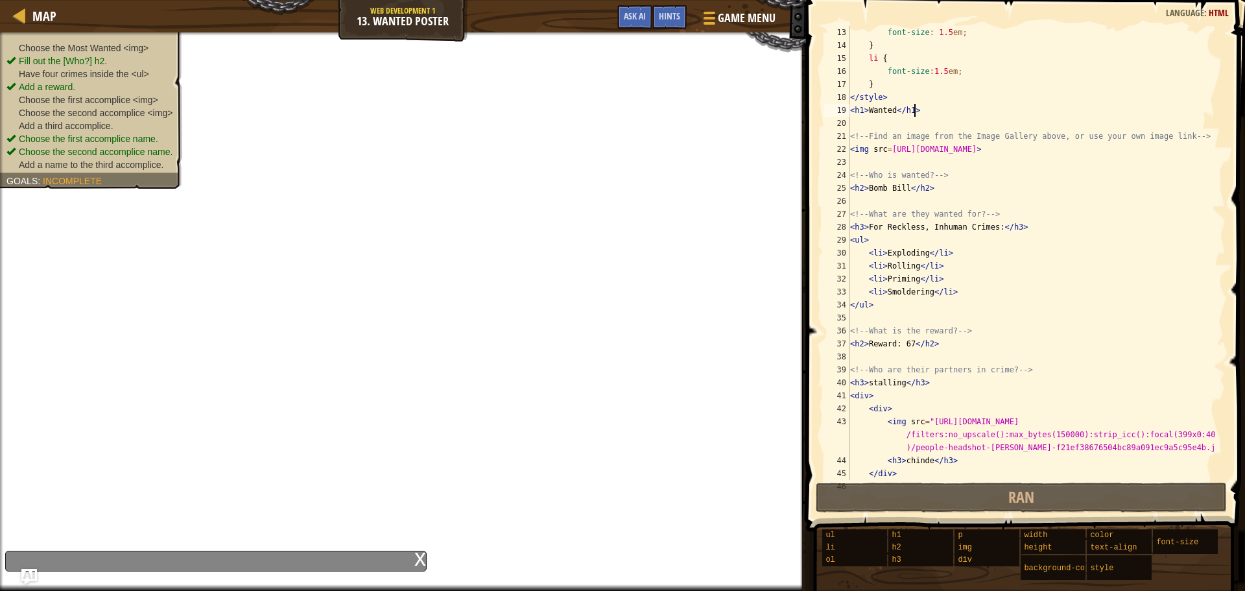
scroll to position [156, 0]
click at [108, 94] on li "Choose the first accomplice <img>" at bounding box center [89, 99] width 166 height 13
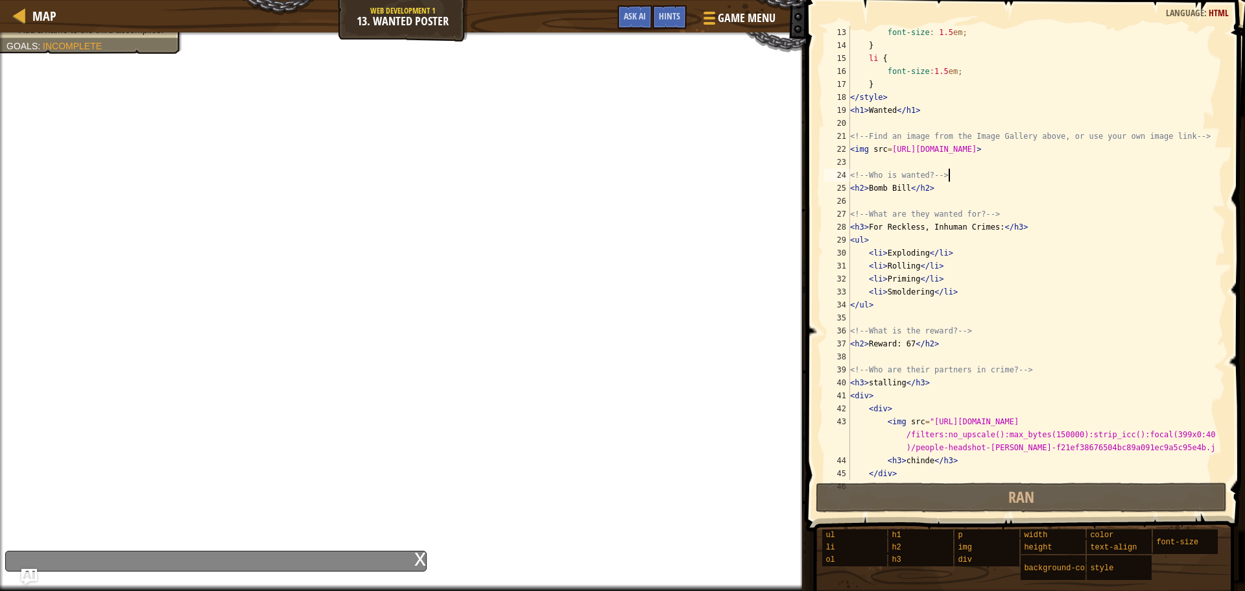
click at [984, 171] on div "font-size : 1.5 em ; } li { font-size : 1.5 em ; } </ style > < h1 > Wanted </ …" at bounding box center [1031, 266] width 368 height 480
click at [940, 186] on div "font-size : 1.5 em ; } li { font-size : 1.5 em ; } </ style > < h1 > Wanted </ …" at bounding box center [1031, 266] width 368 height 480
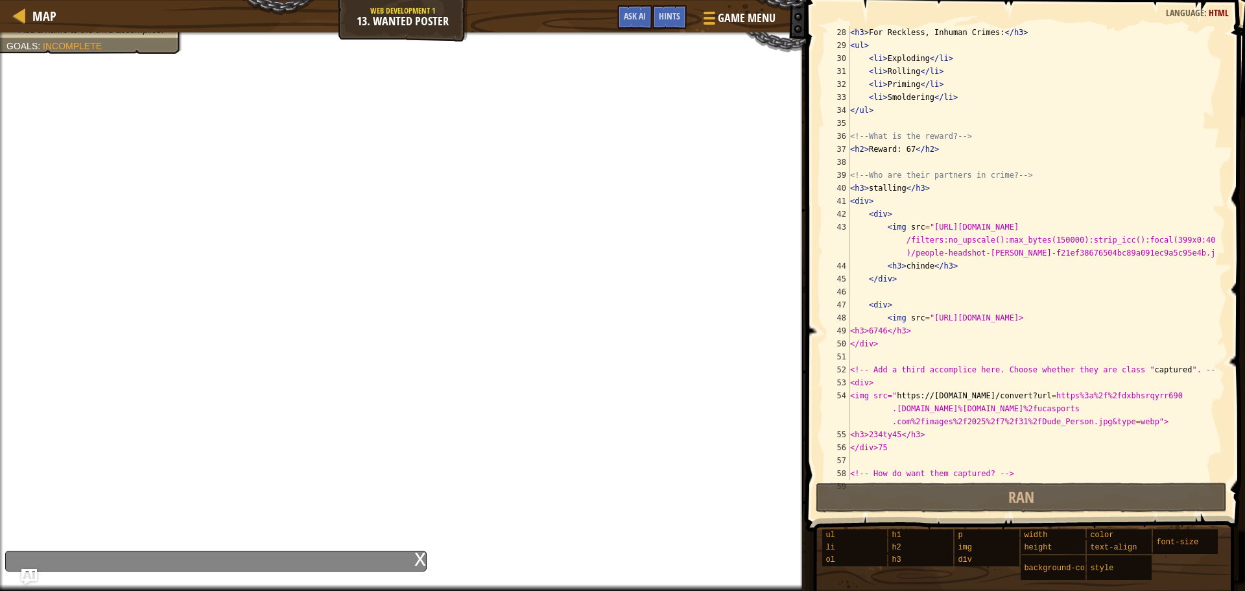
scroll to position [389, 0]
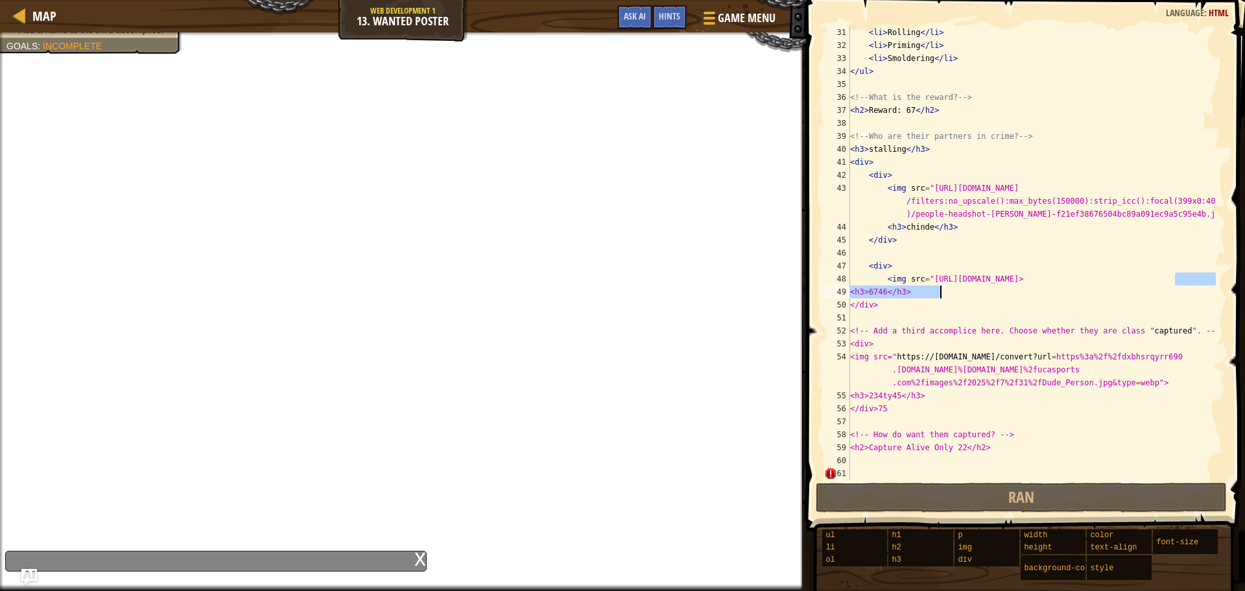
drag, startPoint x: 1183, startPoint y: 280, endPoint x: 1057, endPoint y: 283, distance: 125.8
click at [1011, 284] on div "< li > Rolling </ li > < li > Priming </ li > < li > Smoldering </ li > </ ul >…" at bounding box center [1031, 266] width 368 height 480
click at [1155, 285] on div "< li > Rolling </ li > < li > Priming </ li > < li > Smoldering </ li > </ ul >…" at bounding box center [1031, 253] width 368 height 454
drag, startPoint x: 1172, startPoint y: 281, endPoint x: 925, endPoint y: 283, distance: 247.0
click at [925, 283] on div "< li > Rolling </ li > < li > Priming </ li > < li > Smoldering </ li > </ ul >…" at bounding box center [1031, 266] width 368 height 480
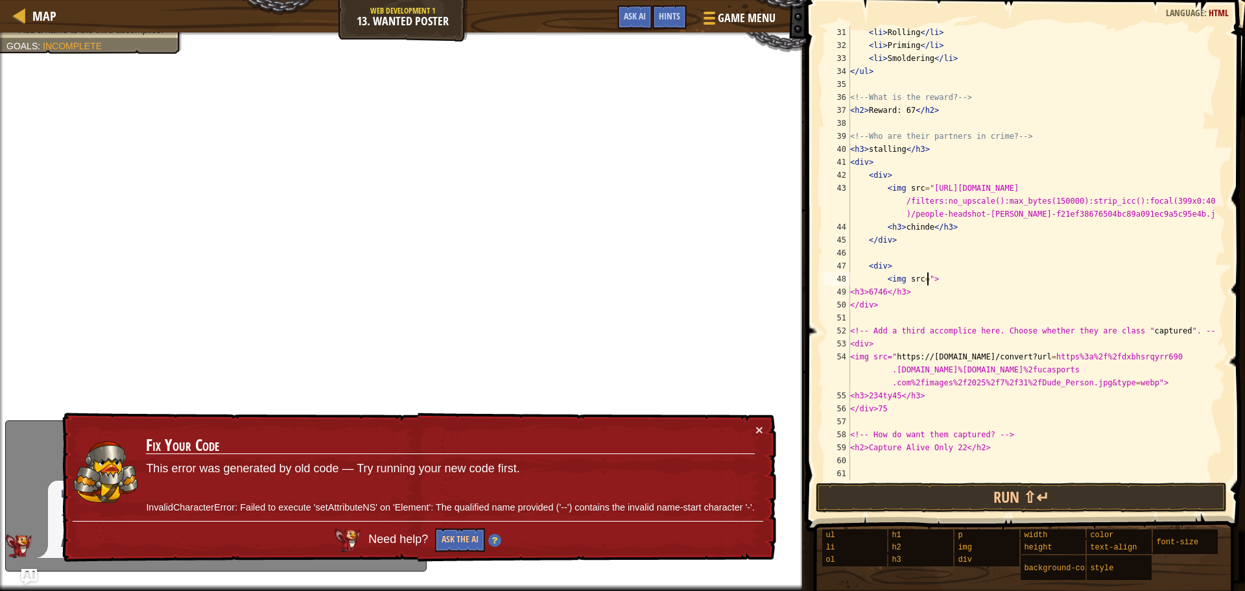
paste textarea "[URL][DOMAIN_NAME]"
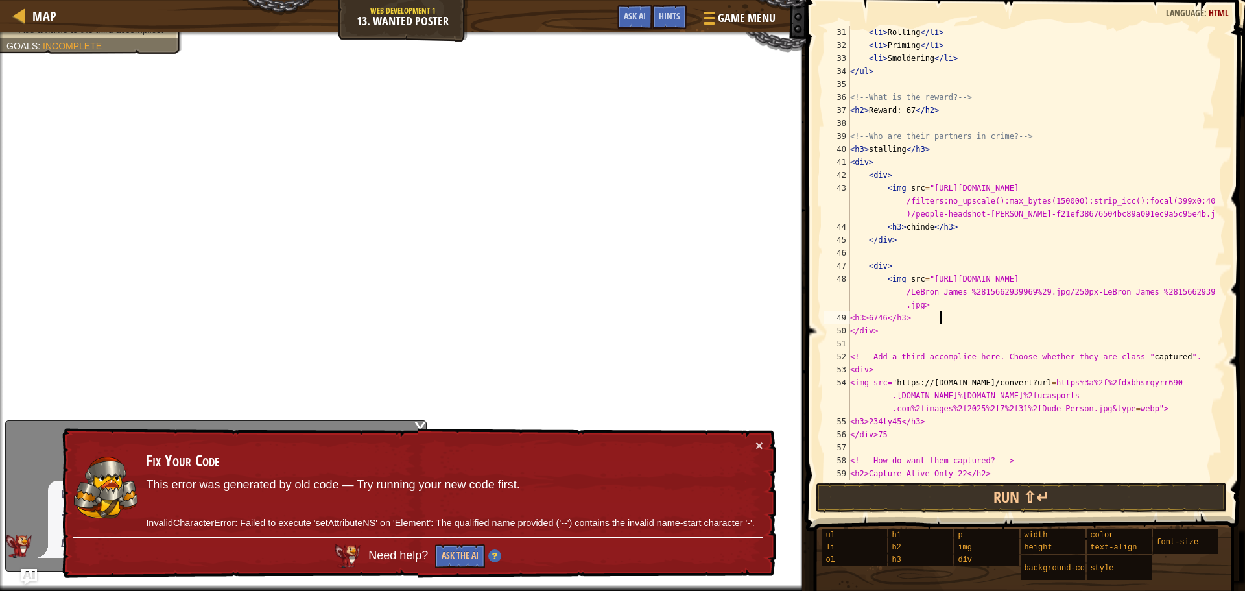
click at [944, 317] on div "< li > Rolling </ li > < li > Priming </ li > < li > Smoldering </ li > </ ul >…" at bounding box center [1031, 266] width 368 height 480
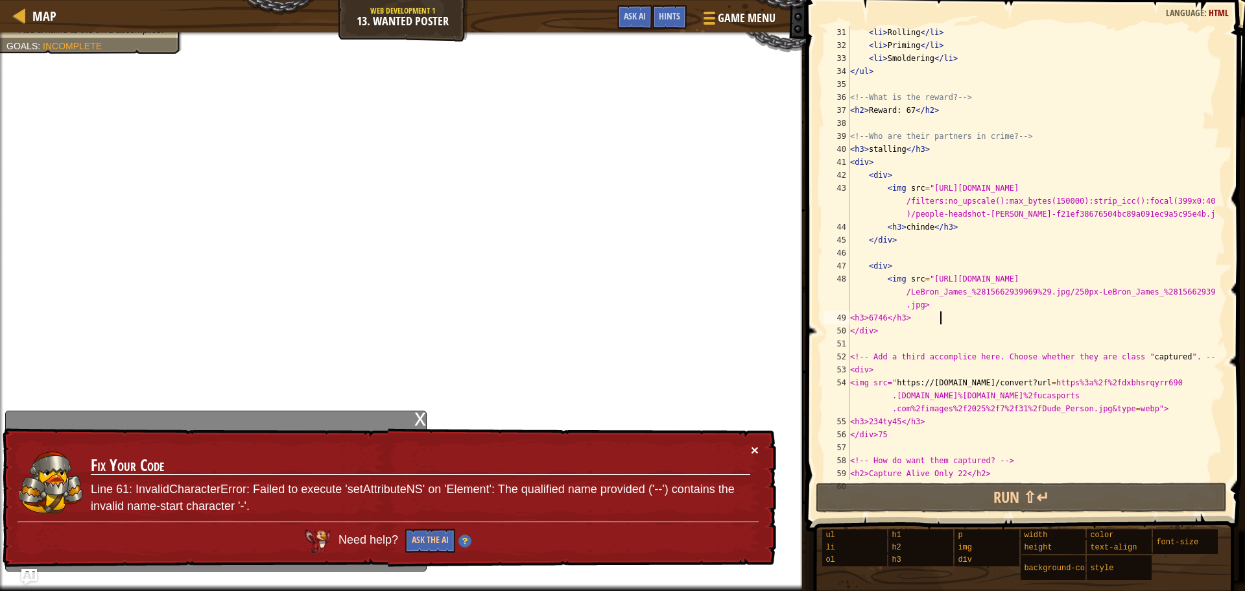
drag, startPoint x: 744, startPoint y: 443, endPoint x: 753, endPoint y: 446, distance: 8.8
click at [752, 446] on div "× Fix Your Code Line 61: InvalidCharacterError: Failed to execute 'setAttribute…" at bounding box center [388, 497] width 776 height 139
click at [752, 447] on button "×" at bounding box center [755, 450] width 8 height 14
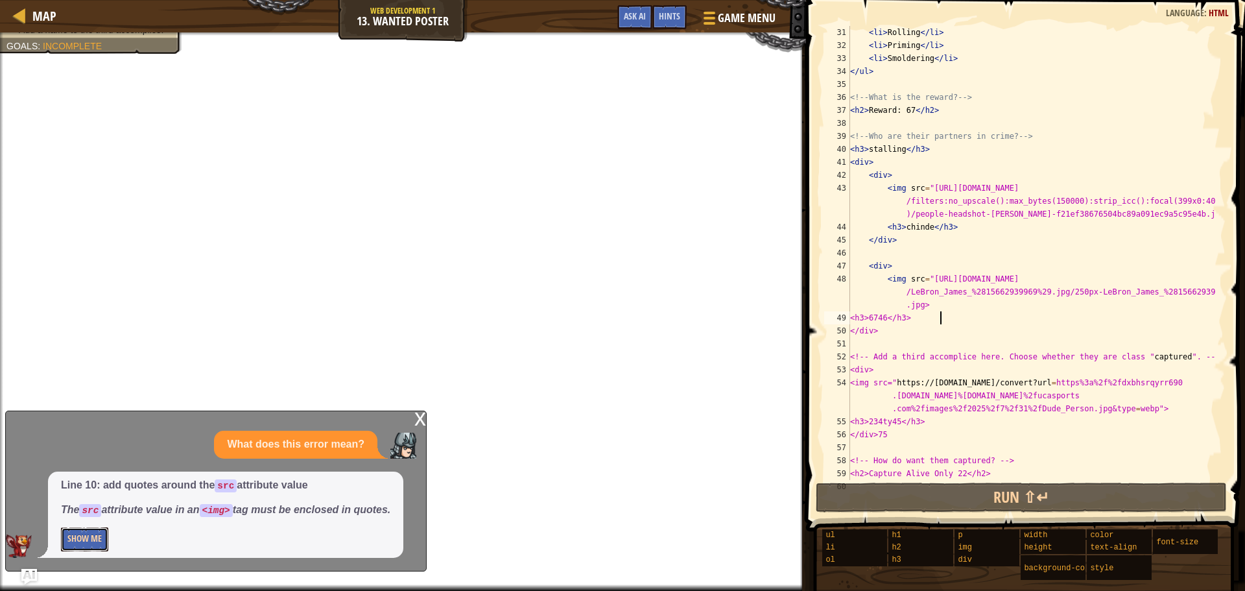
click at [70, 536] on button "Show Me" at bounding box center [84, 539] width 47 height 24
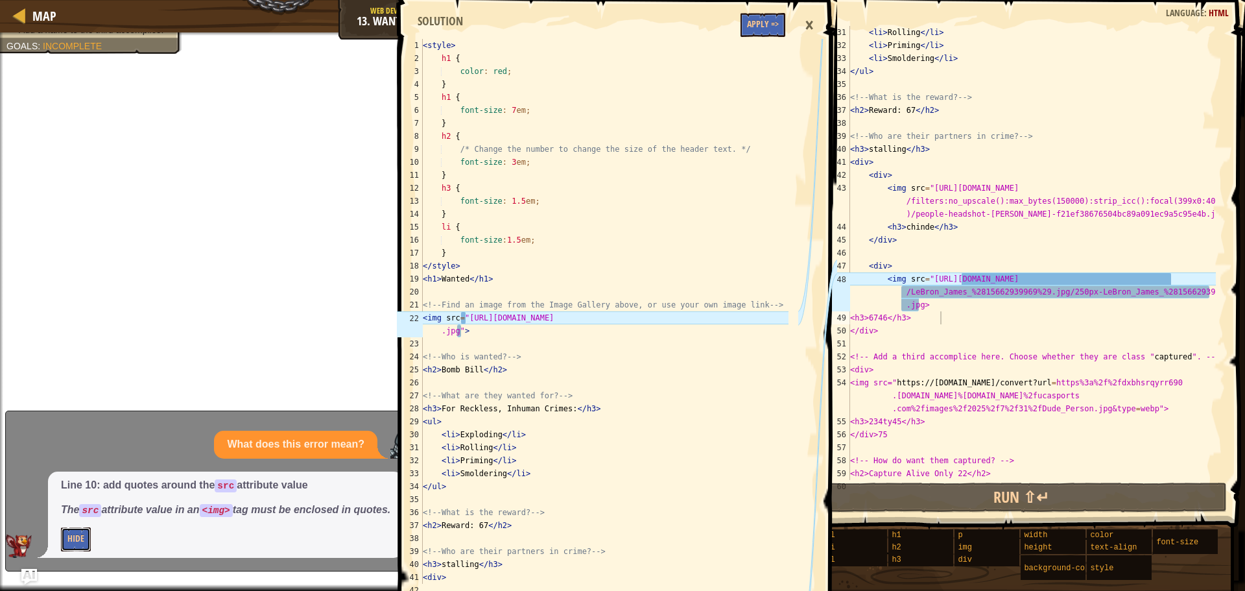
scroll to position [350, 0]
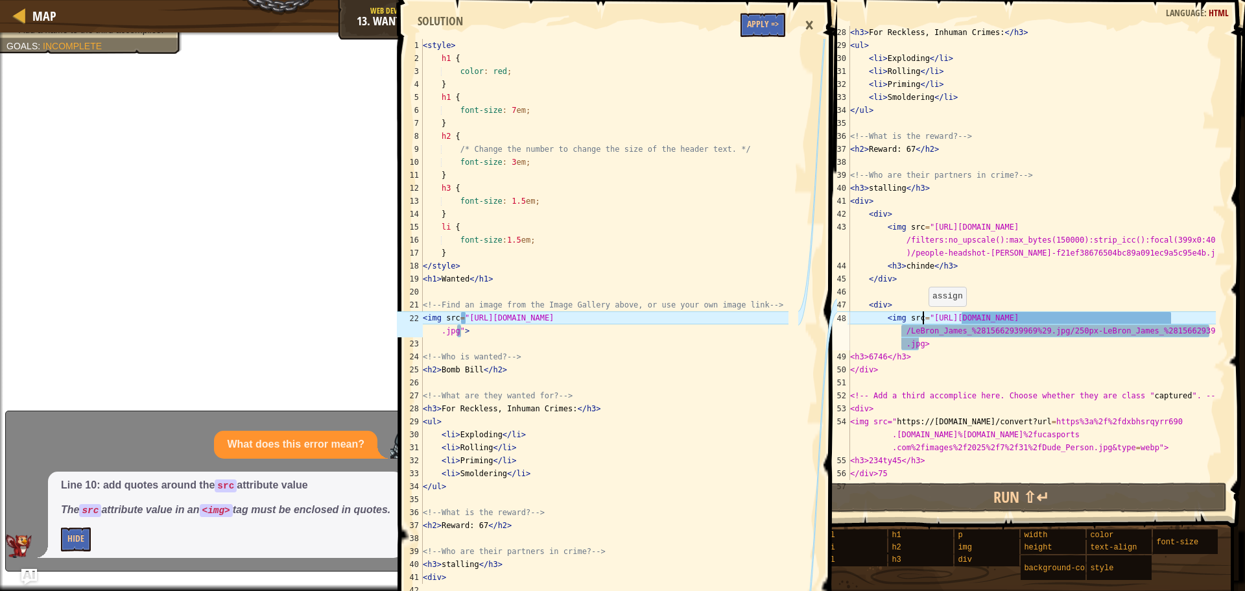
click at [922, 319] on div "< h3 > For Reckless, Inhuman Crimes: </ h3 > < ul > < li > Exploding </ li > < …" at bounding box center [1031, 266] width 368 height 480
click at [925, 322] on div "< h3 > For Reckless, Inhuman Crimes: </ h3 > < ul > < li > Exploding </ li > < …" at bounding box center [1031, 266] width 368 height 480
click at [917, 342] on div "< h3 > For Reckless, Inhuman Crimes: </ h3 > < ul > < li > Exploding </ li > < …" at bounding box center [1031, 266] width 368 height 480
paste textarea """
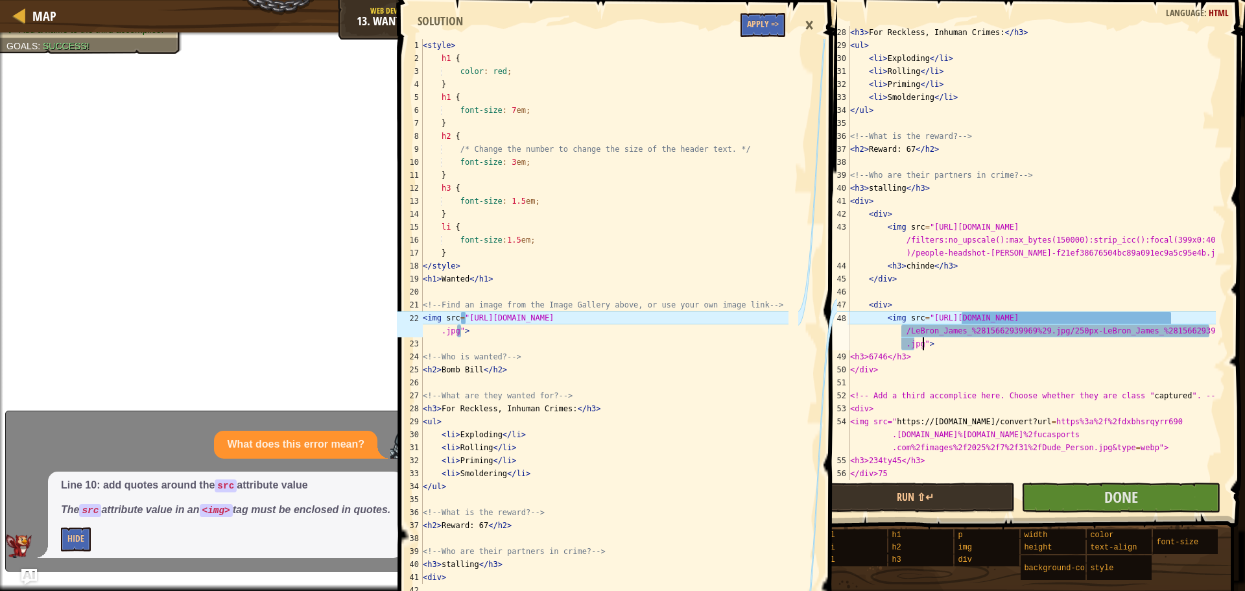
click at [962, 340] on div "< h3 > For Reckless, Inhuman Crimes: </ h3 > < ul > < li > Exploding </ li > < …" at bounding box center [1031, 266] width 368 height 480
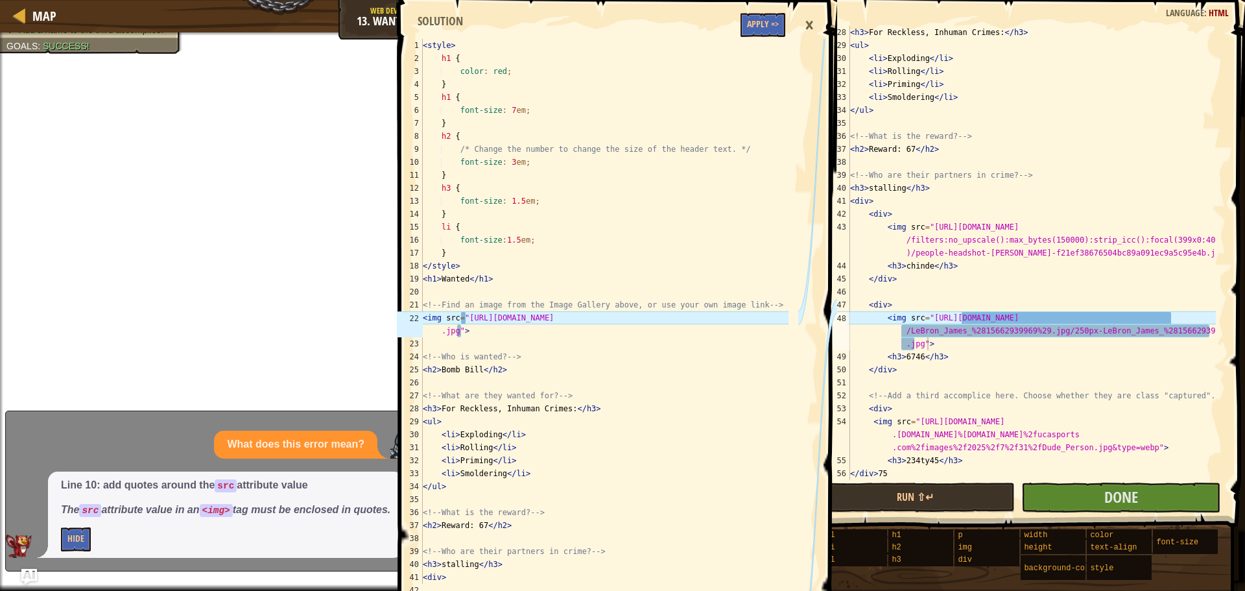
click at [812, 29] on div "×" at bounding box center [809, 25] width 22 height 30
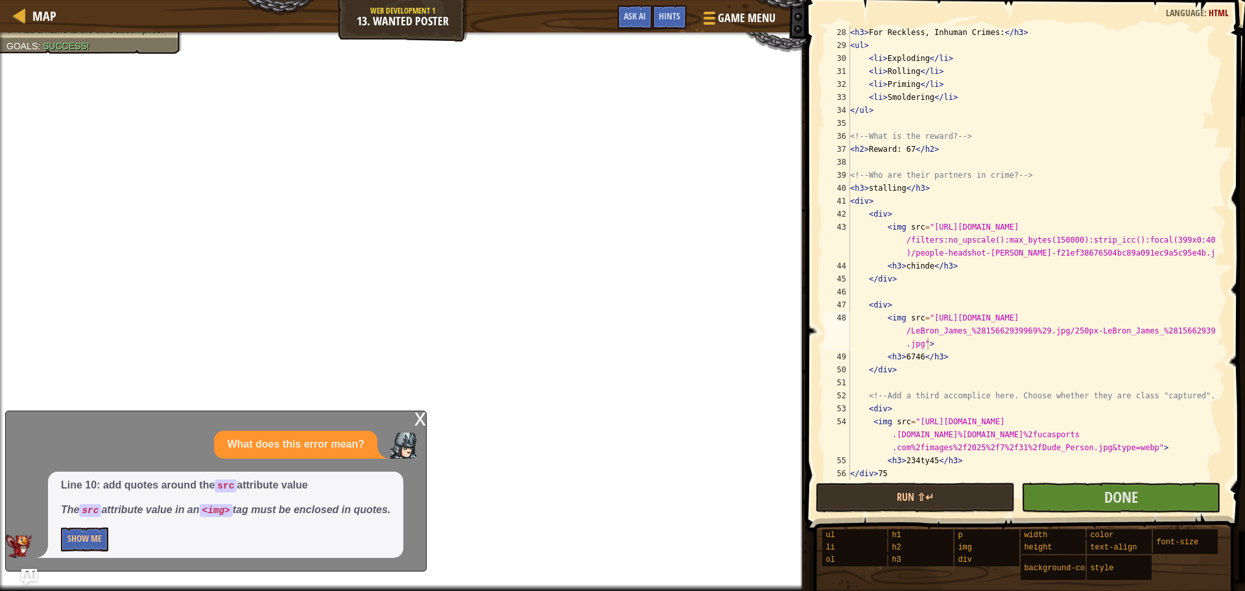
click at [426, 417] on div "x What does this error mean? Line 10: add quotes around the src attribute value…" at bounding box center [215, 490] width 421 height 161
click at [423, 421] on div "x" at bounding box center [420, 417] width 12 height 13
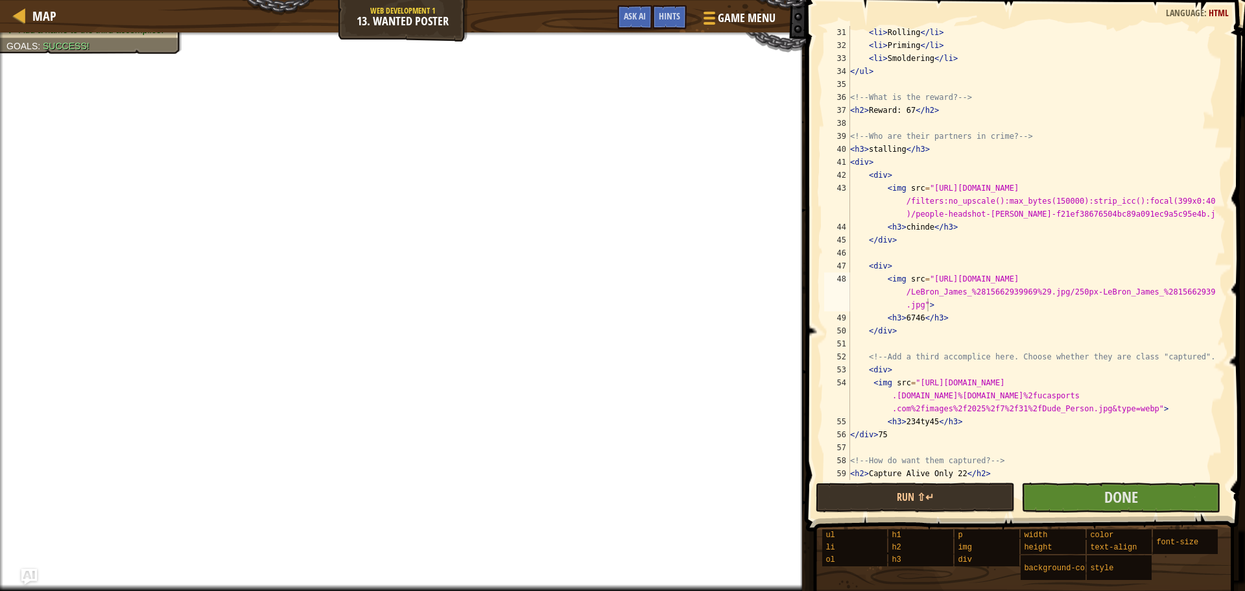
scroll to position [415, 0]
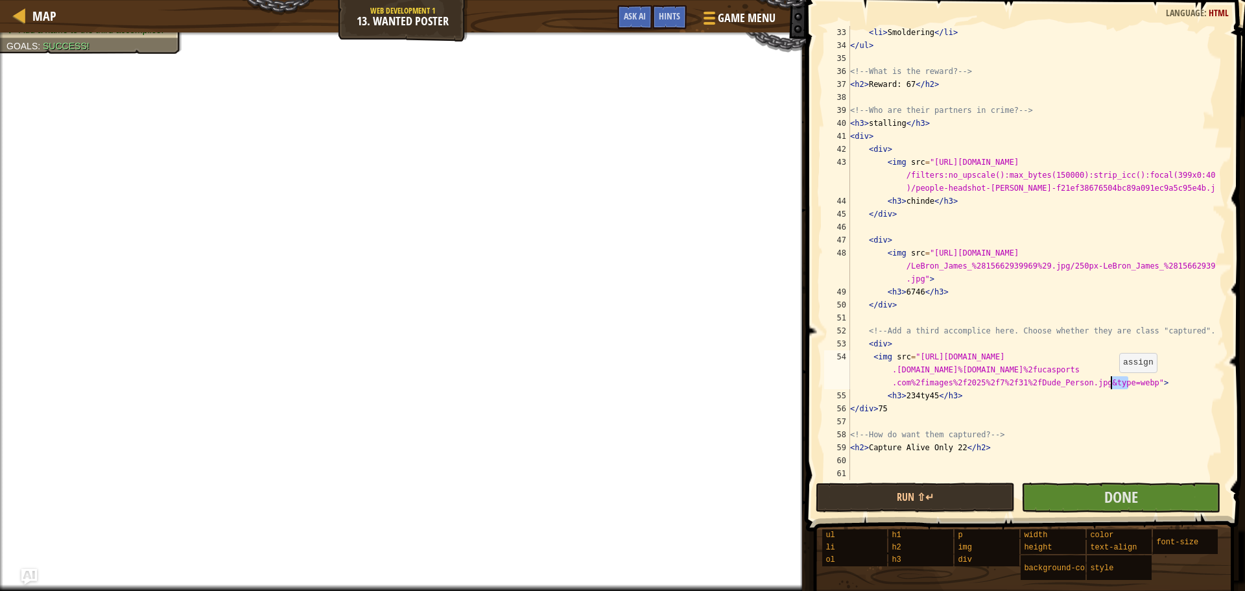
drag, startPoint x: 1130, startPoint y: 386, endPoint x: 1113, endPoint y: 385, distance: 17.5
click at [1113, 385] on div "< li > Smoldering </ li > </ ul > <!-- What is the reward? --> < h2 > Reward: 6…" at bounding box center [1031, 266] width 368 height 480
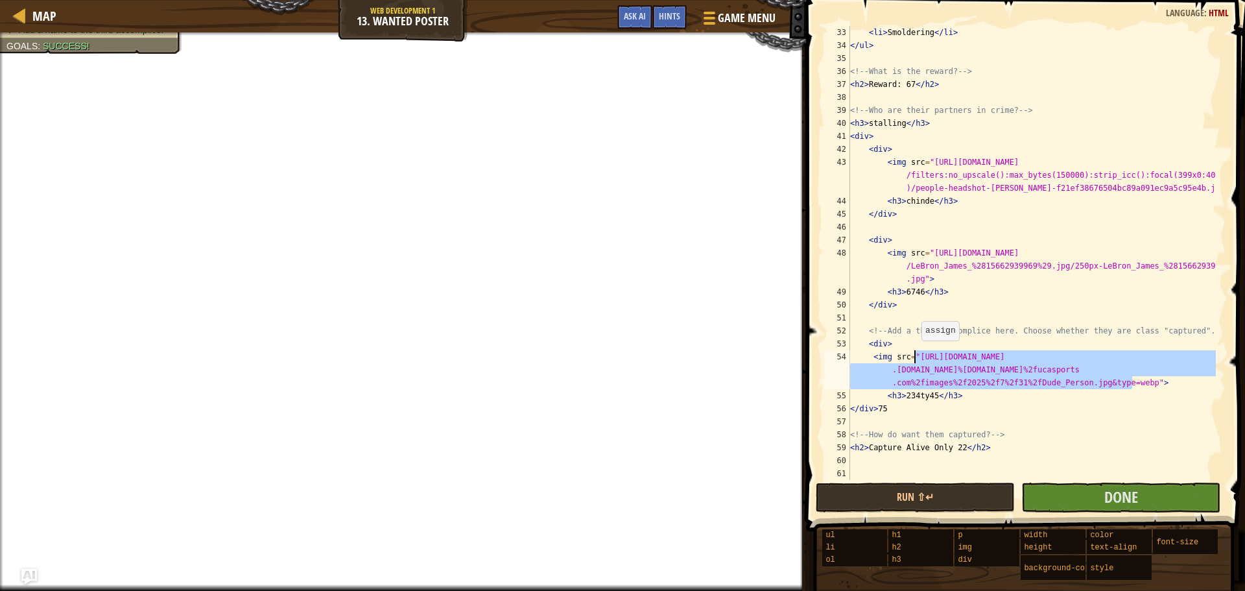
drag, startPoint x: 1133, startPoint y: 384, endPoint x: 915, endPoint y: 353, distance: 220.0
click at [915, 353] on div "< li > Smoldering </ li > </ ul > <!-- What is the reward? --> < h2 > Reward: 6…" at bounding box center [1031, 266] width 368 height 480
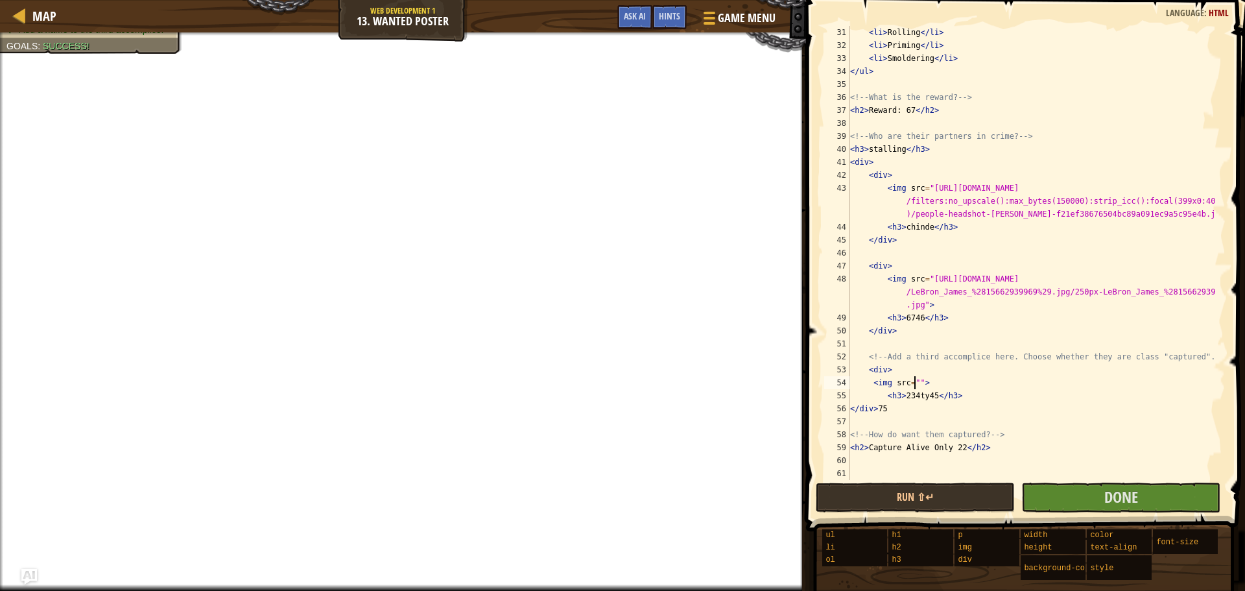
scroll to position [389, 0]
paste textarea "[URL][DOMAIN_NAME]"
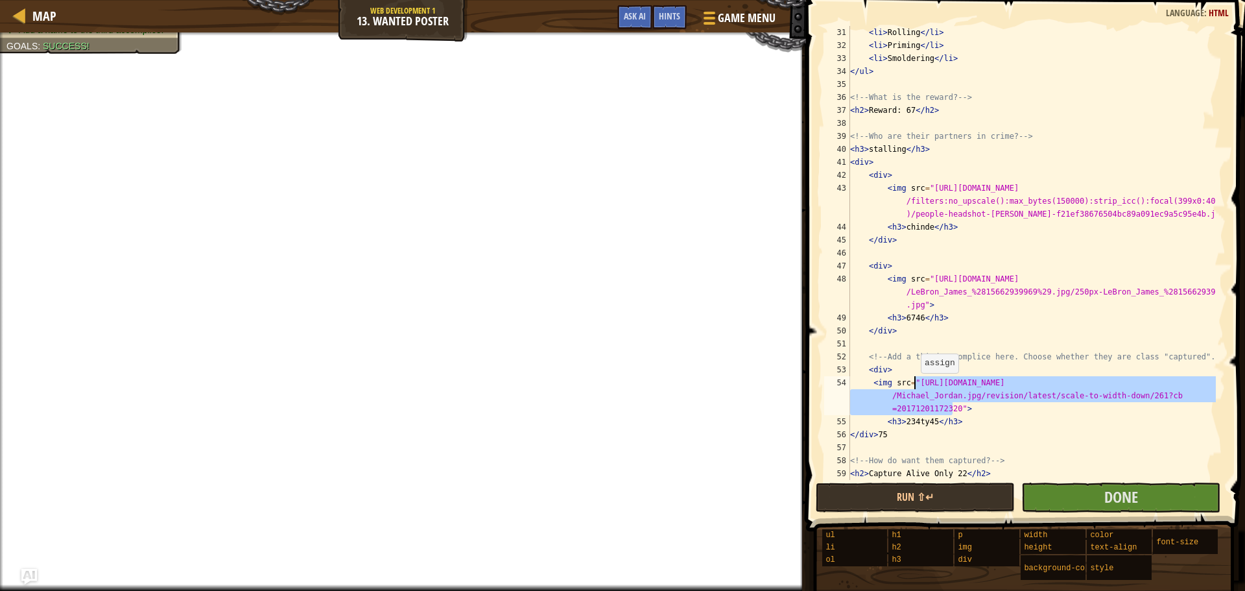
drag, startPoint x: 952, startPoint y: 408, endPoint x: 914, endPoint y: 386, distance: 44.5
click at [914, 386] on div "< li > Rolling </ li > < li > Priming </ li > < li > Smoldering </ li > </ ul >…" at bounding box center [1031, 266] width 368 height 480
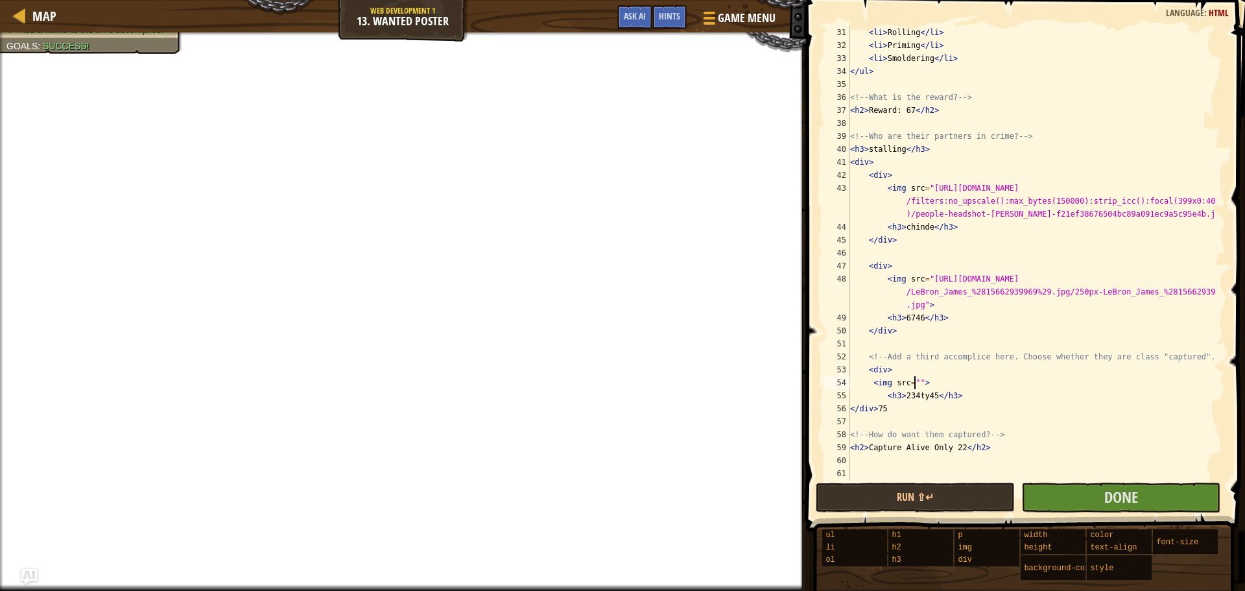
paste textarea "[URL][DOMAIN_NAME]"
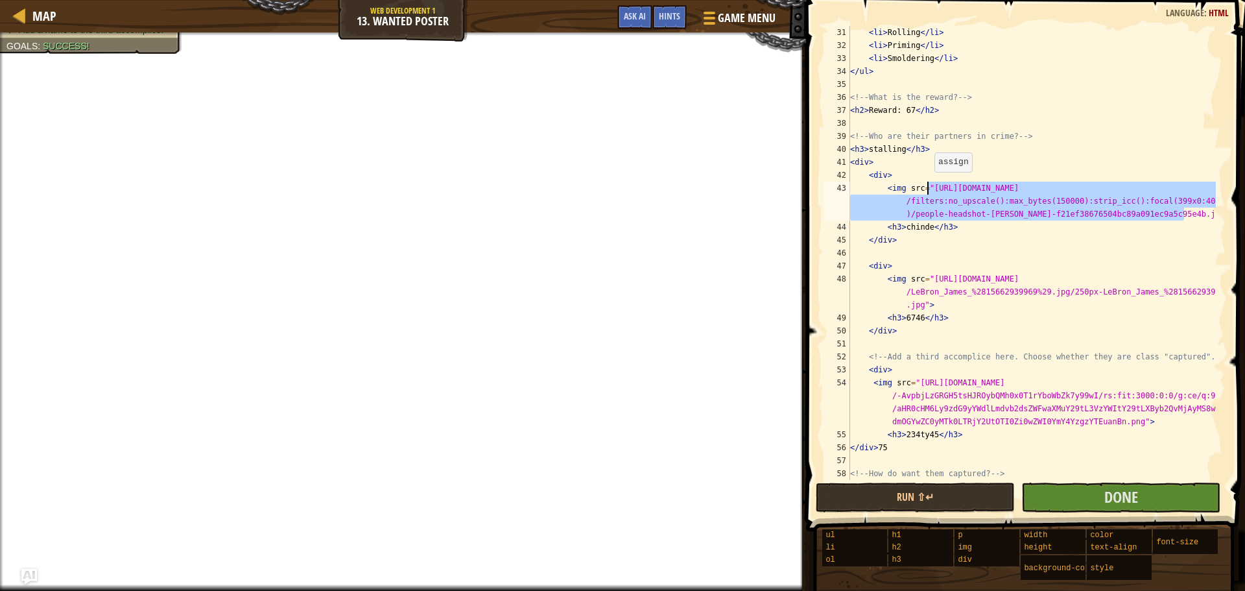
drag, startPoint x: 1183, startPoint y: 215, endPoint x: 928, endPoint y: 185, distance: 257.2
click at [928, 185] on div "< li > Rolling </ li > < li > Priming </ li > < li > Smoldering </ li > </ ul >…" at bounding box center [1031, 266] width 368 height 480
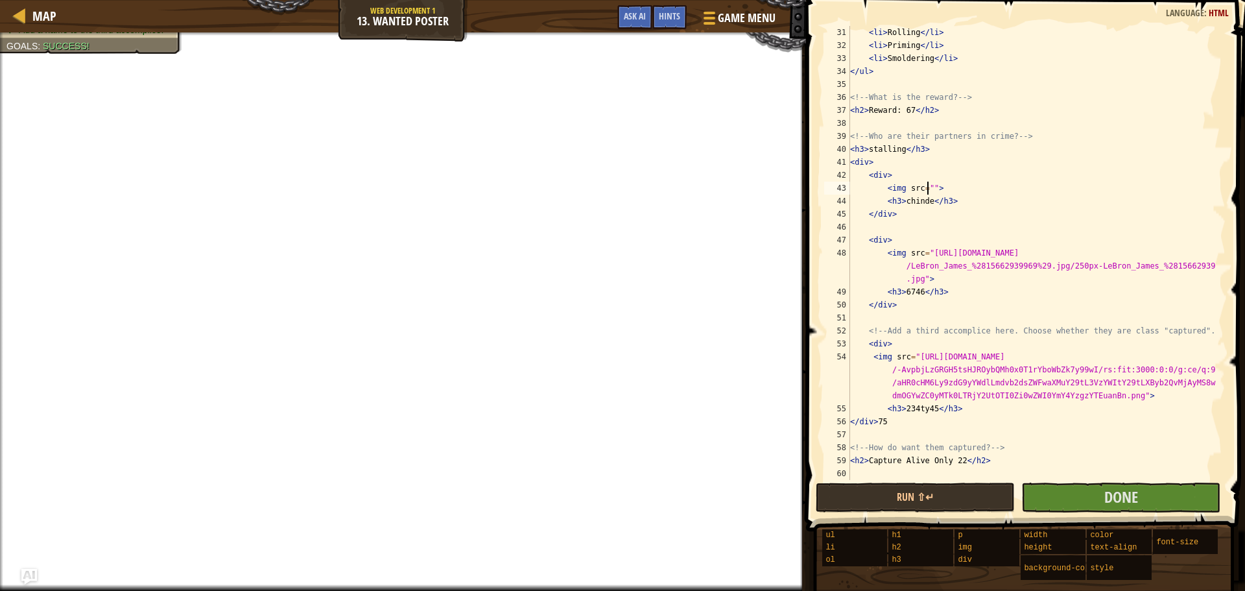
paste textarea "[URL][DOMAIN_NAME]"
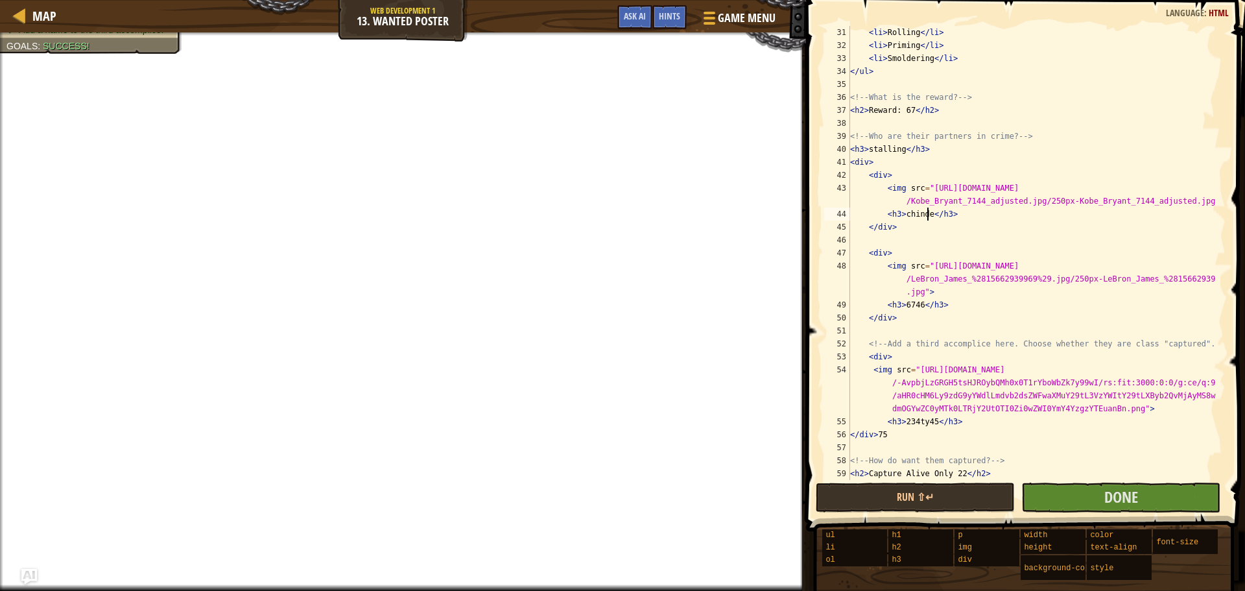
click at [927, 220] on div "< li > Rolling </ li > < li > Priming </ li > < li > Smoldering </ li > </ ul >…" at bounding box center [1031, 266] width 368 height 480
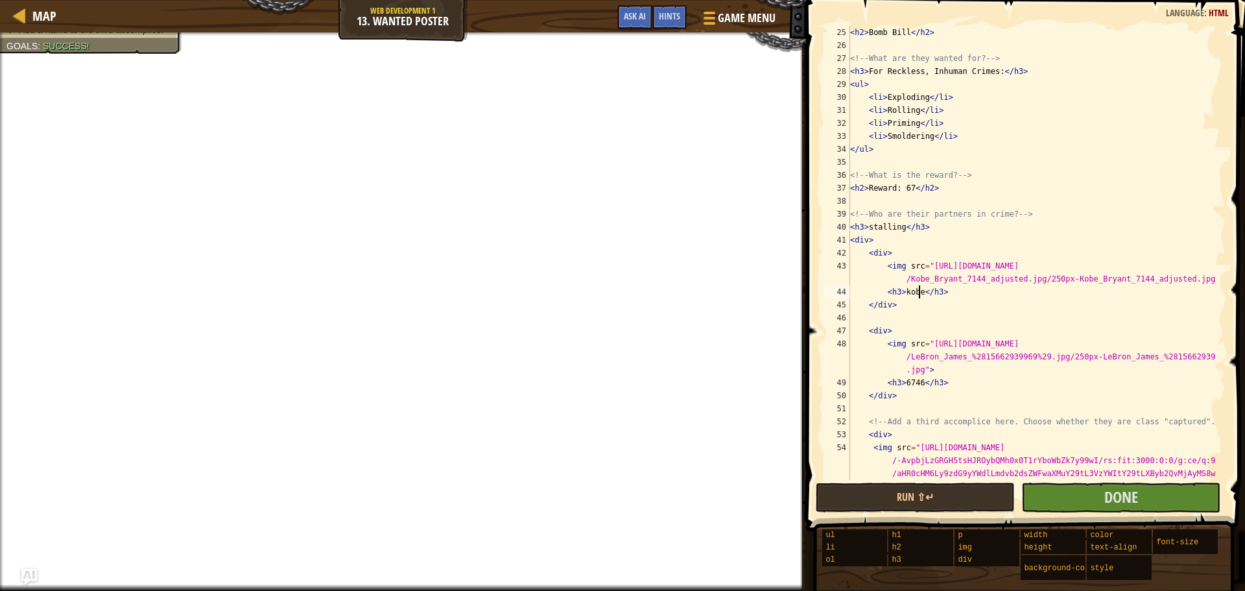
scroll to position [272, 0]
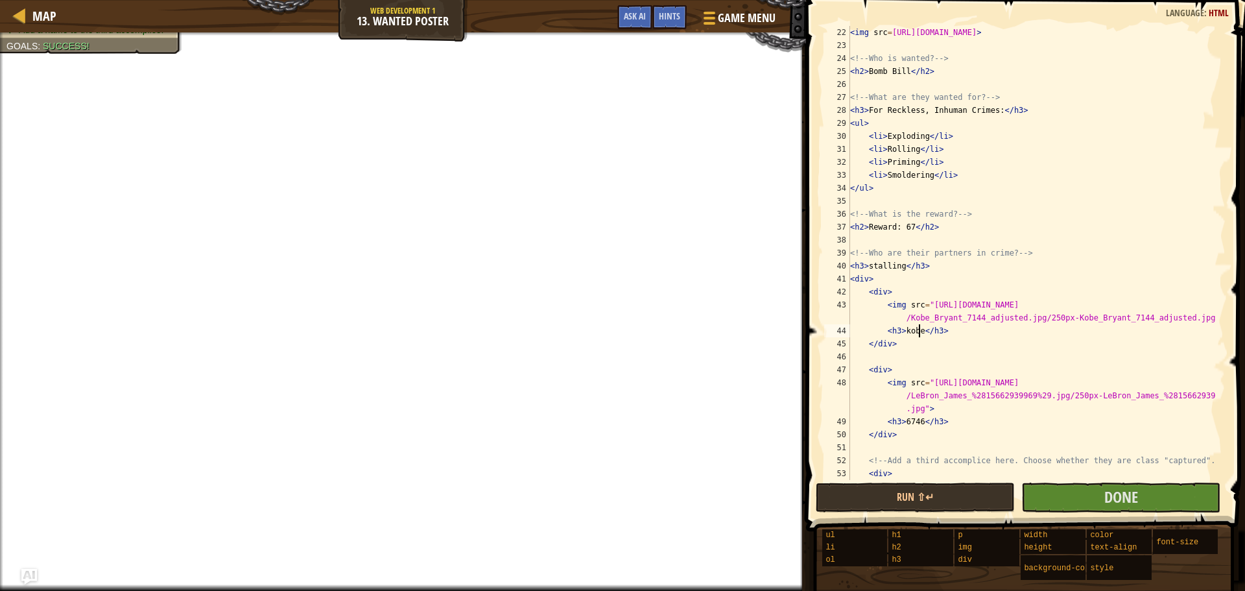
click at [900, 265] on div "< img src = [URL][DOMAIN_NAME] > <!-- Who is wanted? --> < h2 > Bomb Bill </ h2…" at bounding box center [1031, 285] width 368 height 519
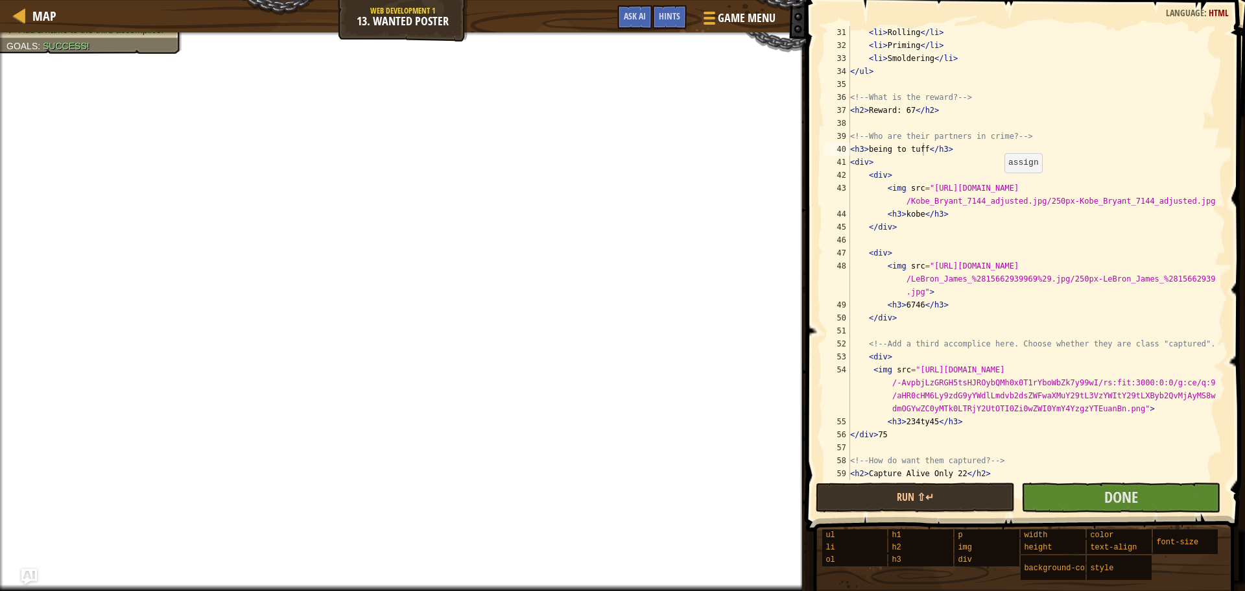
scroll to position [415, 0]
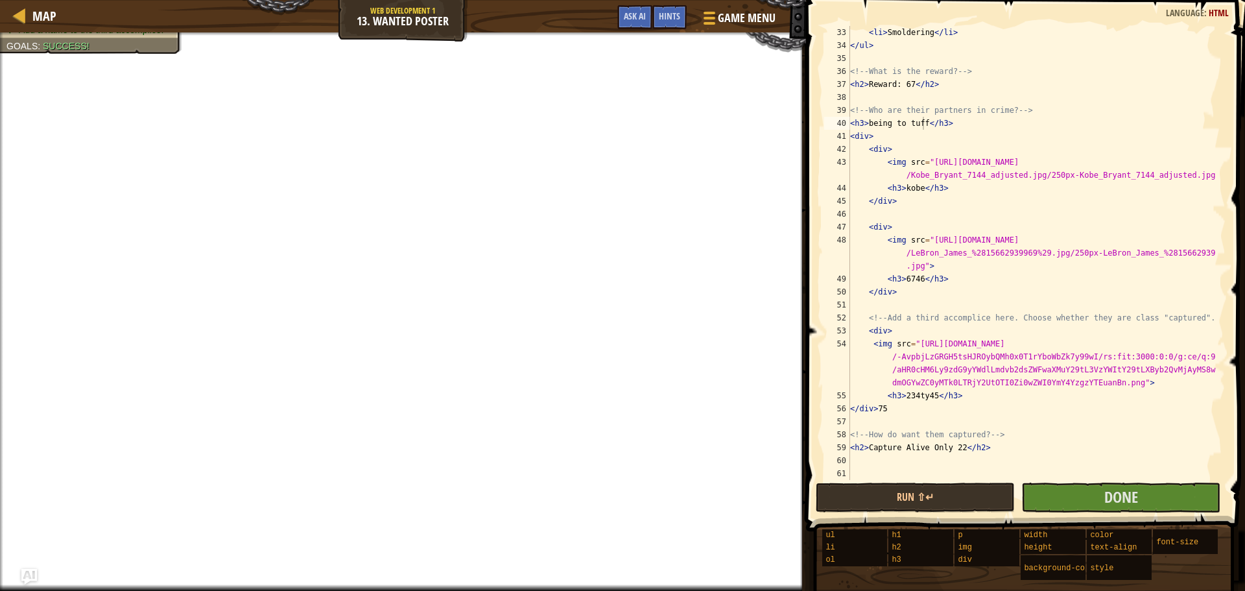
click at [908, 84] on div "< li > Smoldering </ li > </ ul > <!-- What is the reward? --> < h2 > Reward: 6…" at bounding box center [1031, 266] width 368 height 480
click at [1004, 83] on div "< li > Smoldering </ li > </ ul > <!-- What is the reward? --> < h2 > Reward: 6…" at bounding box center [1031, 266] width 368 height 480
click at [917, 280] on div "< li > Smoldering </ li > </ ul > <!-- What is the reward? --> < h2 > Reward: 6…" at bounding box center [1031, 266] width 368 height 480
click at [919, 281] on div "< li > Smoldering </ li > </ ul > <!-- What is the reward? --> < h2 > Reward: 6…" at bounding box center [1031, 253] width 368 height 454
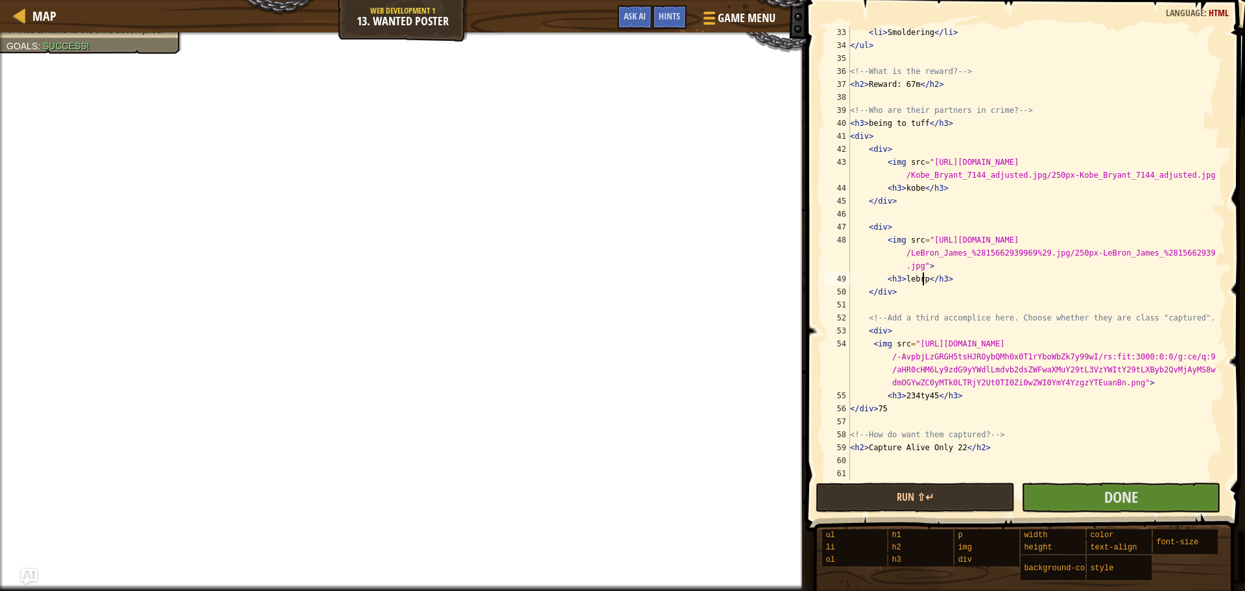
scroll to position [6, 6]
click at [932, 400] on div "< li > Smoldering </ li > </ ul > <!-- What is the reward? --> < h2 > Reward: 6…" at bounding box center [1031, 266] width 368 height 480
click at [958, 449] on div "< li > Smoldering </ li > </ ul > <!-- What is the reward? --> < h2 > Reward: 6…" at bounding box center [1031, 266] width 368 height 480
click at [980, 433] on div "< li > Smoldering </ li > </ ul > <!-- What is the reward? --> < h2 > Reward: 6…" at bounding box center [1031, 266] width 368 height 480
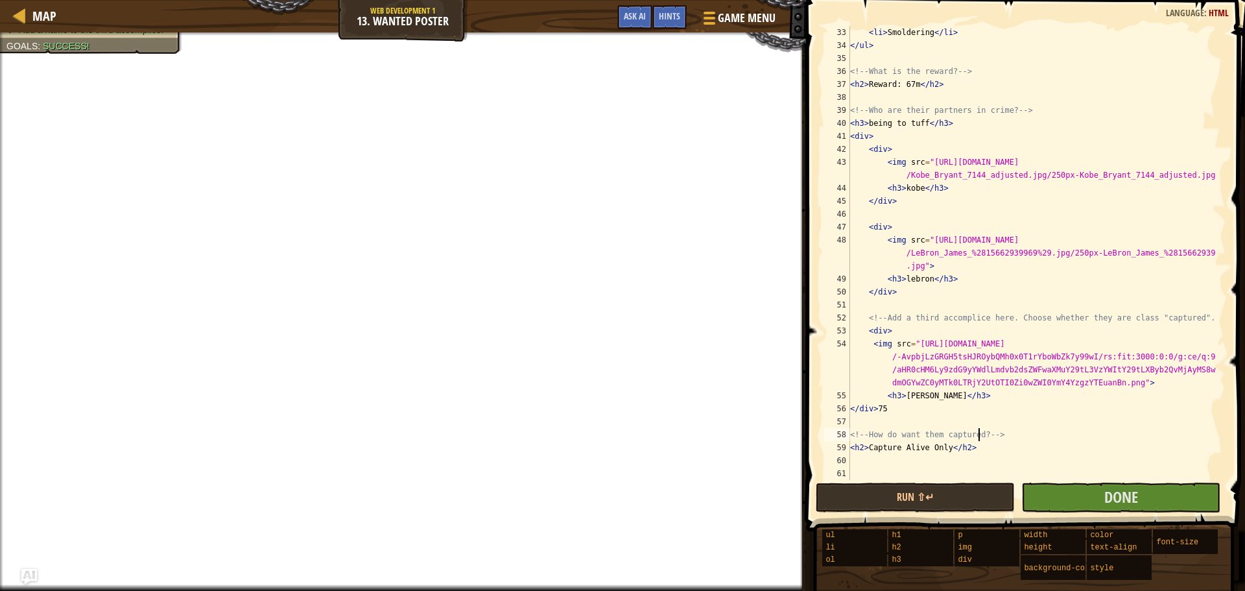
click at [979, 452] on div "< li > Smoldering </ li > </ ul > <!-- What is the reward? --> < h2 > Reward: 6…" at bounding box center [1031, 266] width 368 height 480
click at [890, 403] on div "< li > Smoldering </ li > </ ul > <!-- What is the reward? --> < h2 > Reward: 6…" at bounding box center [1031, 266] width 368 height 480
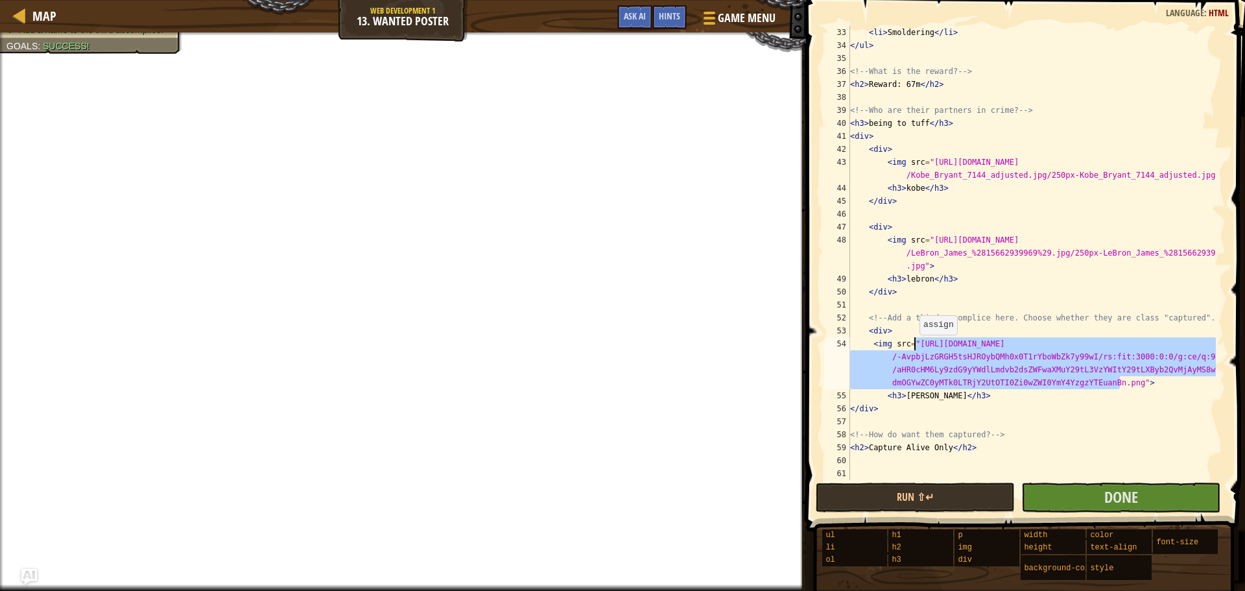
drag, startPoint x: 1120, startPoint y: 385, endPoint x: 913, endPoint y: 348, distance: 210.2
click at [913, 348] on div "< li > Smoldering </ li > </ ul > <!-- What is the reward? --> < h2 > Reward: 6…" at bounding box center [1031, 266] width 368 height 480
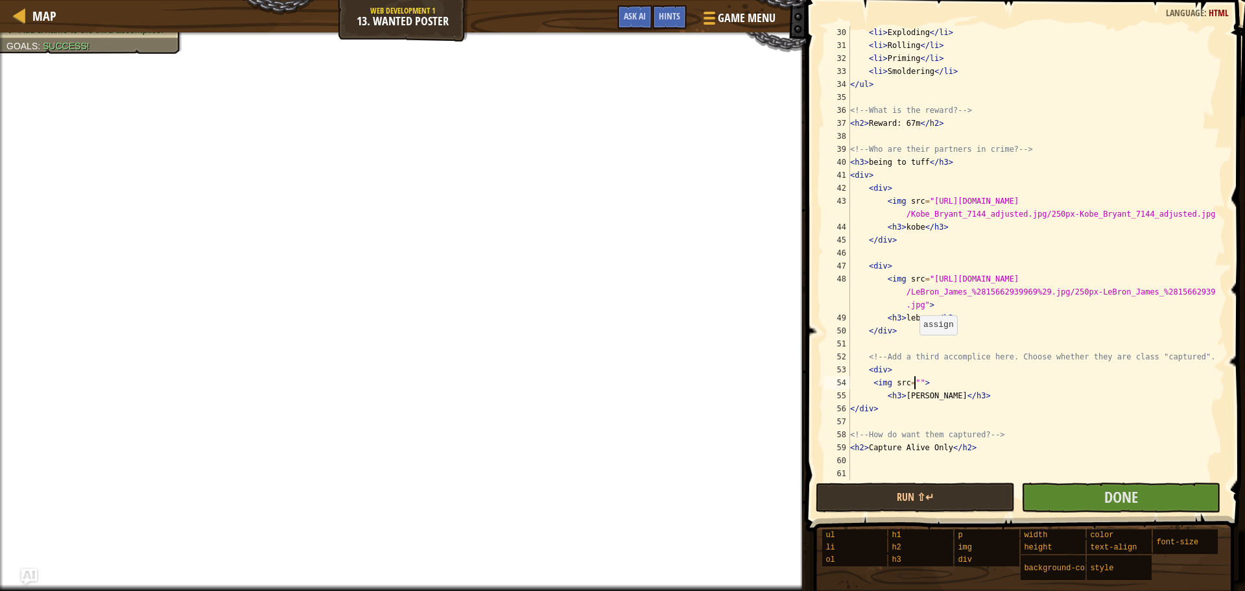
paste textarea "[URL][DOMAIN_NAME][PERSON_NAME]"
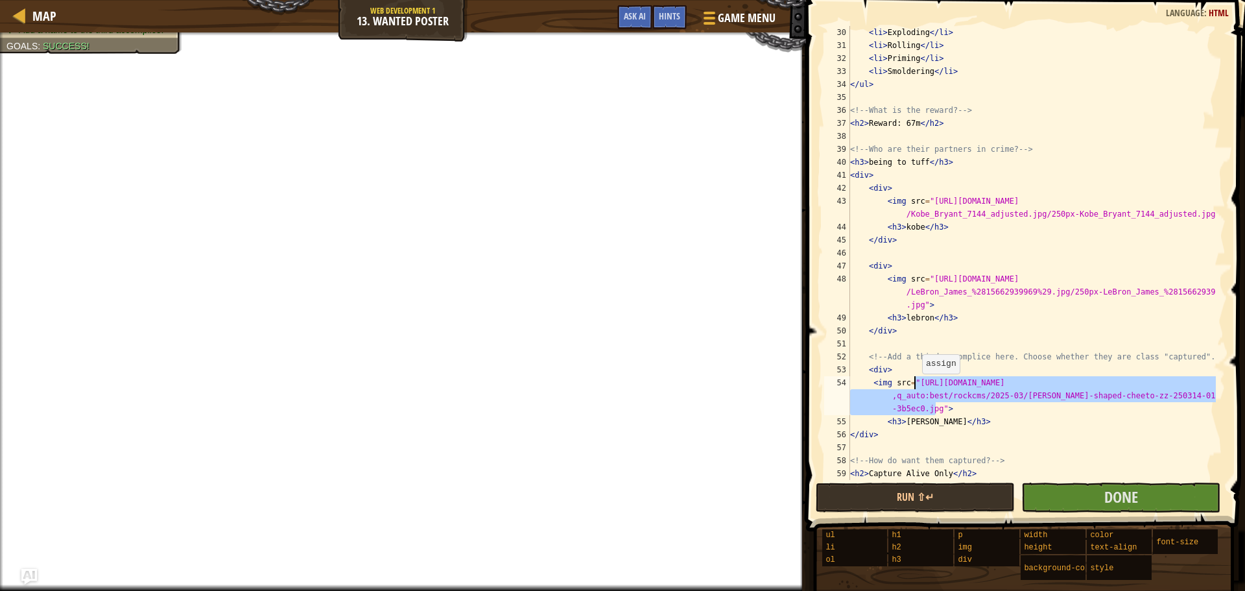
drag, startPoint x: 936, startPoint y: 410, endPoint x: 916, endPoint y: 386, distance: 30.8
click at [916, 386] on div "< li > Exploding </ li > < li > Rolling </ li > < li > Priming </ li > < li > S…" at bounding box center [1031, 266] width 368 height 480
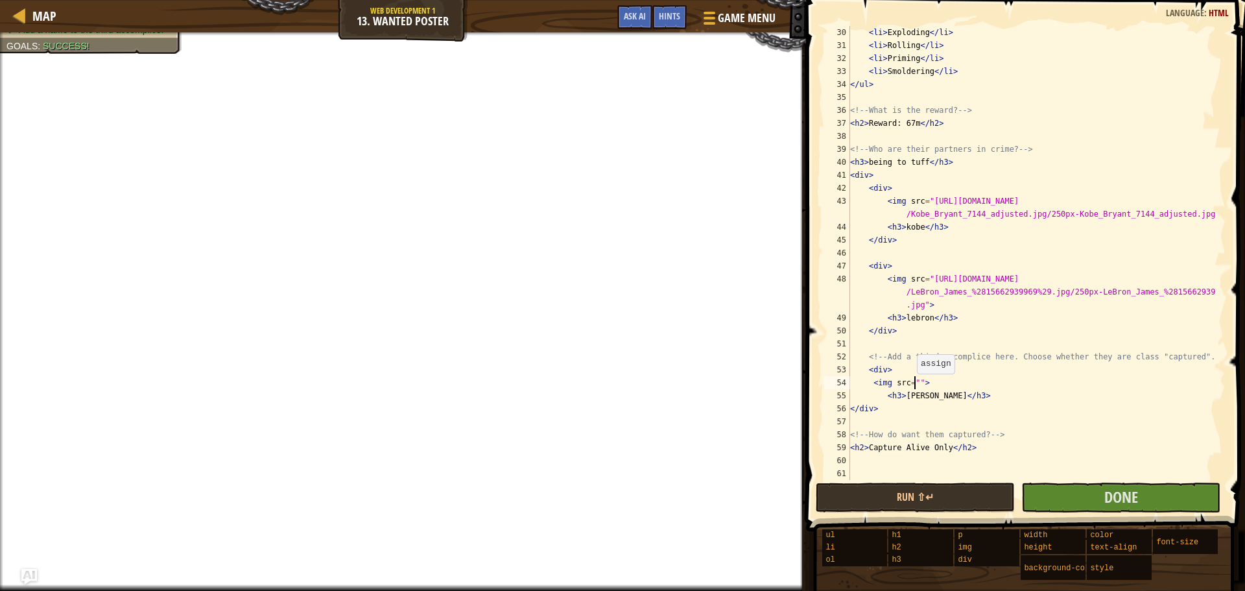
paste textarea "[URL][DOMAIN_NAME]"
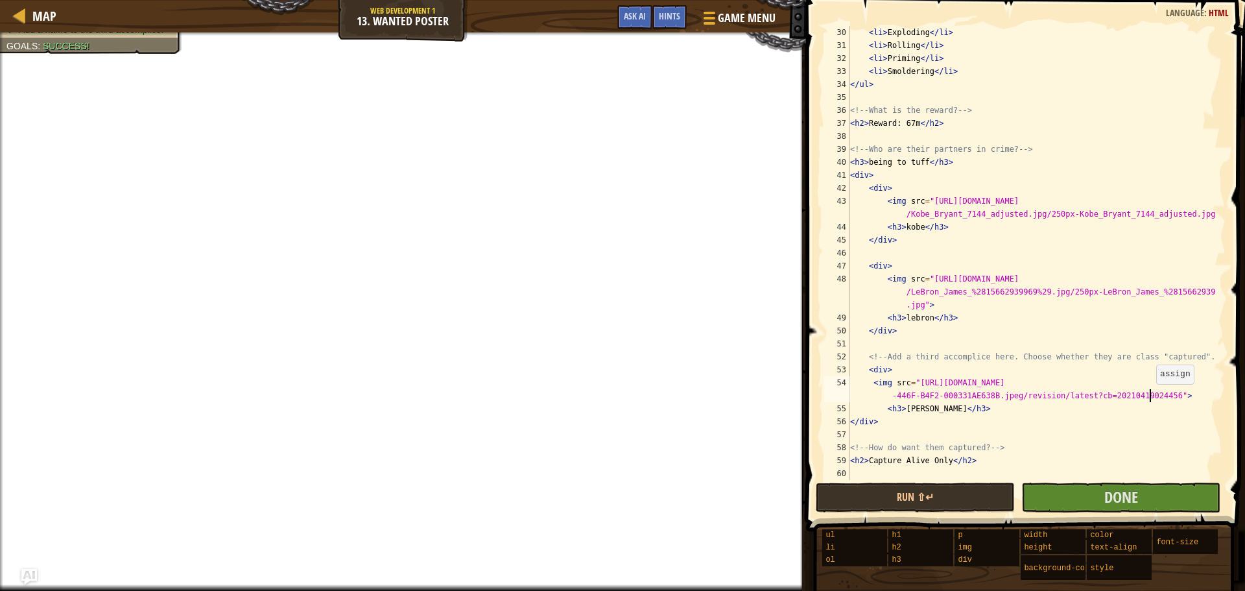
click at [1150, 396] on div "< li > Exploding </ li > < li > Rolling </ li > < li > Priming </ li > < li > S…" at bounding box center [1031, 266] width 368 height 480
click at [1155, 398] on div "< li > Exploding </ li > < li > Rolling </ li > < li > Priming </ li > < li > S…" at bounding box center [1031, 266] width 368 height 480
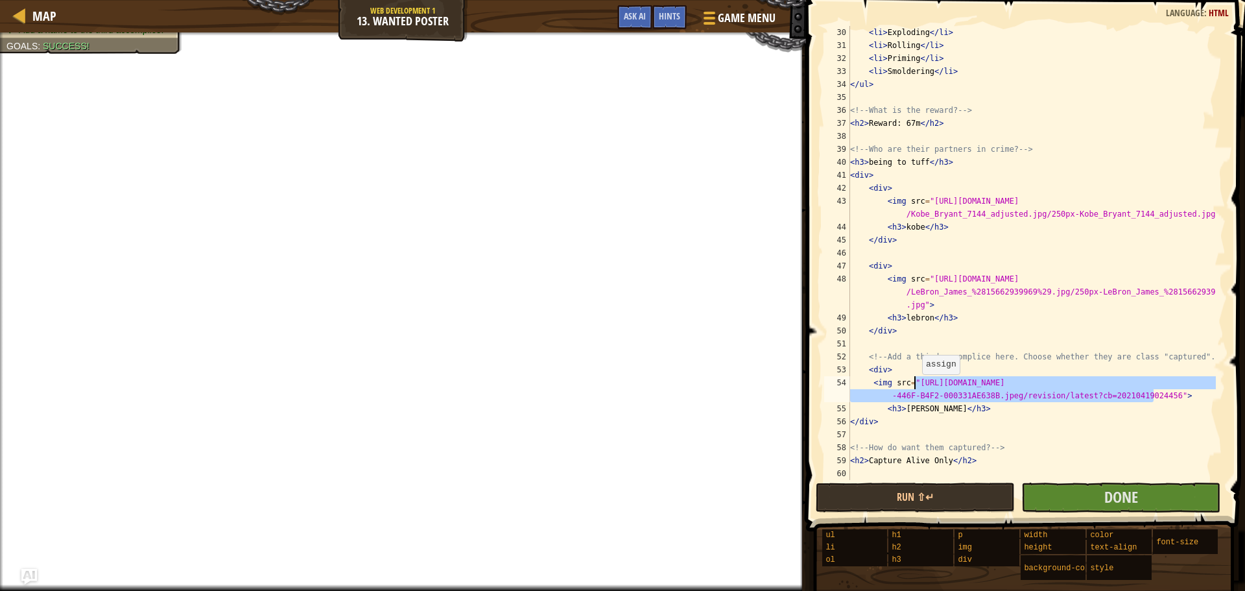
drag, startPoint x: 1155, startPoint y: 398, endPoint x: 916, endPoint y: 387, distance: 240.2
click at [916, 387] on div "< li > Exploding </ li > < li > Rolling </ li > < li > Priming </ li > < li > S…" at bounding box center [1031, 266] width 368 height 480
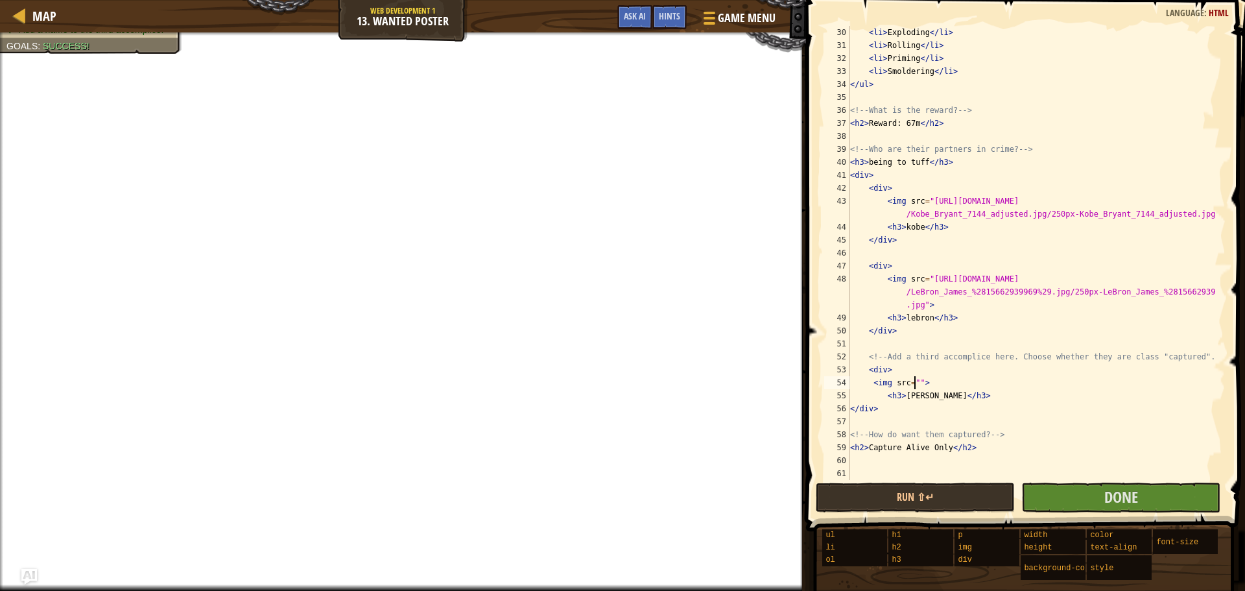
paste textarea "[URL][DOMAIN_NAME][PERSON_NAME]"
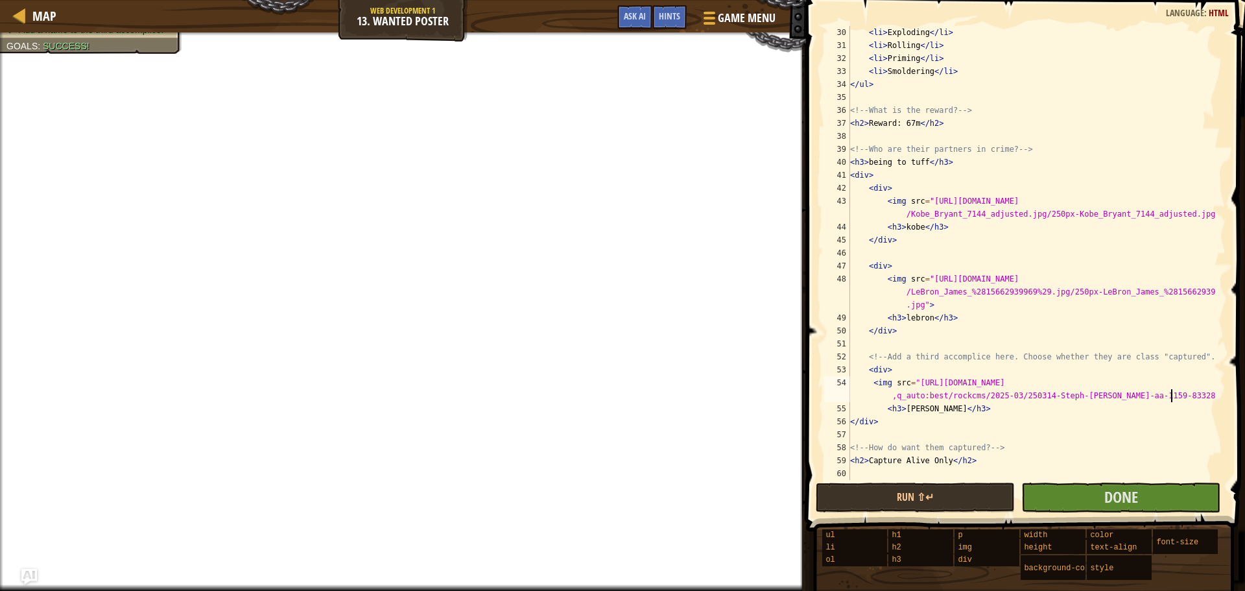
click at [928, 412] on div "< li > Exploding </ li > < li > Rolling </ li > < li > Priming </ li > < li > S…" at bounding box center [1031, 266] width 368 height 480
click at [929, 408] on div "< li > Exploding </ li > < li > Rolling </ li > < li > Priming </ li > < li > S…" at bounding box center [1031, 266] width 368 height 480
click at [973, 404] on div "< li > Exploding </ li > < li > Rolling </ li > < li > Priming </ li > < li > S…" at bounding box center [1031, 266] width 368 height 480
click at [906, 410] on div "< li > Exploding </ li > < li > Rolling </ li > < li > Priming </ li > < li > S…" at bounding box center [1031, 266] width 368 height 480
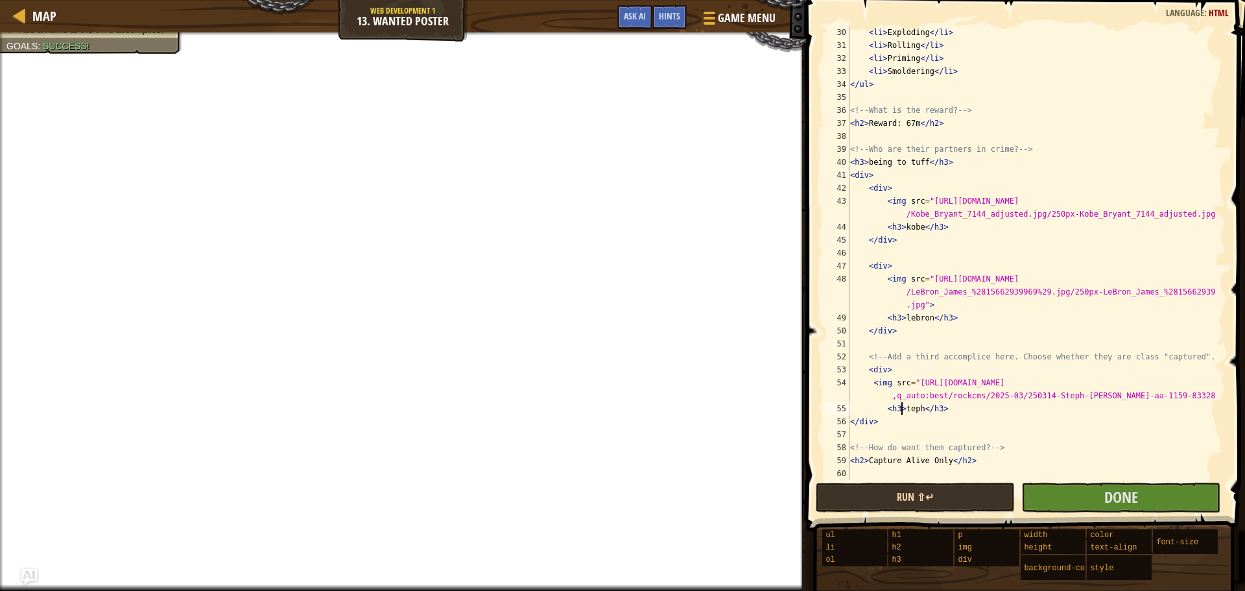
scroll to position [6, 5]
click at [905, 229] on div "< li > Exploding </ li > < li > Rolling </ li > < li > Priming </ li > < li > S…" at bounding box center [1031, 266] width 368 height 480
click at [952, 406] on div "< li > Exploding </ li > < li > Rolling </ li > < li > Priming </ li > < li > S…" at bounding box center [1031, 266] width 368 height 480
click at [1172, 396] on div "< li > Exploding </ li > < li > Rolling </ li > < li > Priming </ li > < li > S…" at bounding box center [1031, 266] width 368 height 480
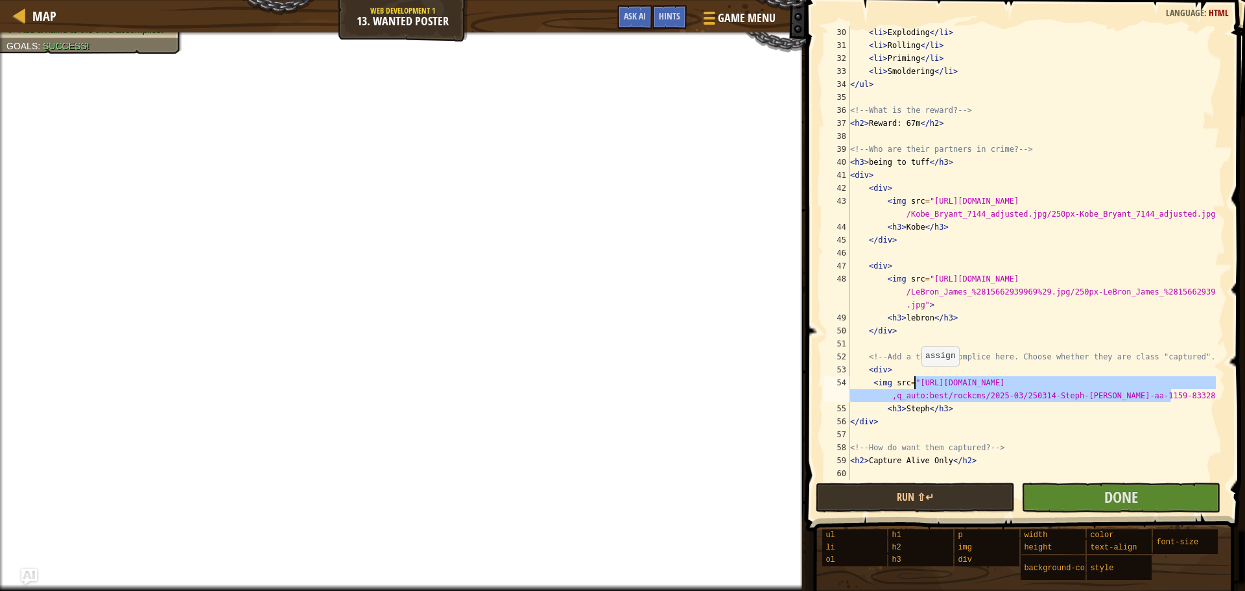
drag, startPoint x: 1171, startPoint y: 396, endPoint x: 915, endPoint y: 379, distance: 256.7
click at [915, 379] on div "< li > Exploding </ li > < li > Rolling </ li > < li > Priming </ li > < li > S…" at bounding box center [1031, 266] width 368 height 480
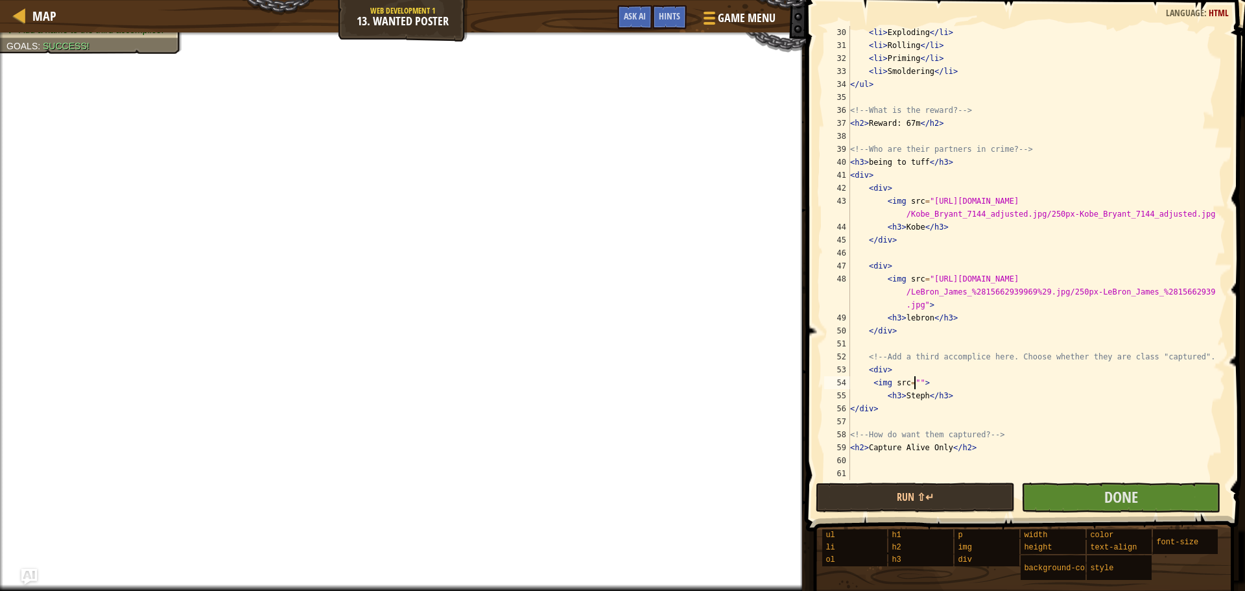
paste textarea "[URL][DOMAIN_NAME][PERSON_NAME]"
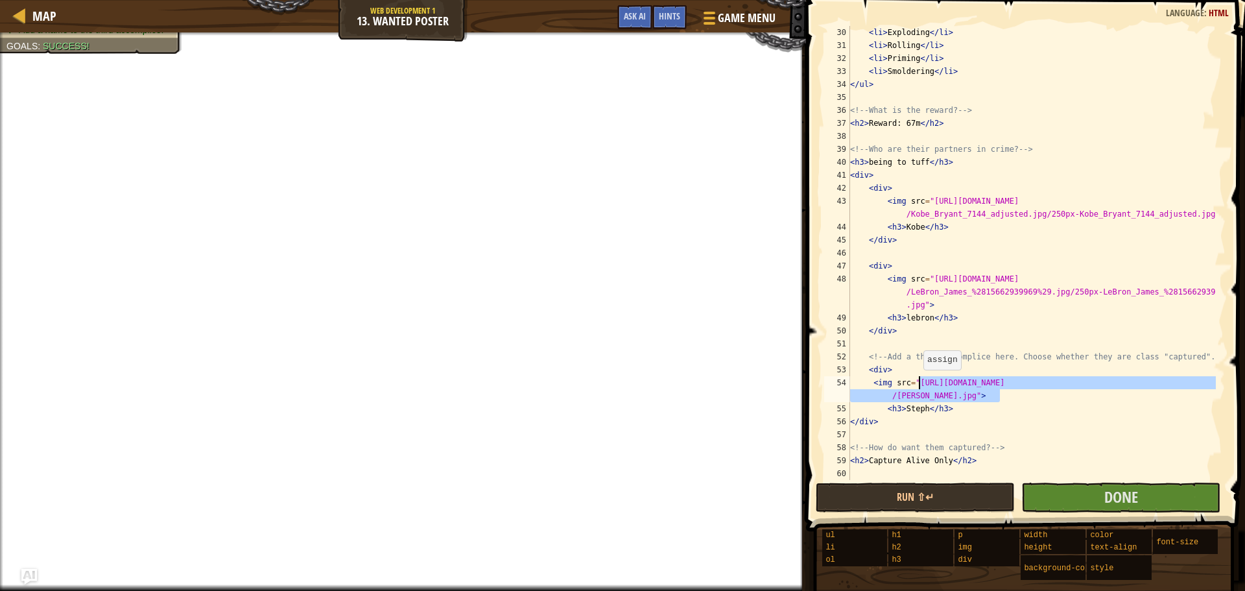
drag, startPoint x: 998, startPoint y: 396, endPoint x: 917, endPoint y: 383, distance: 82.2
click at [917, 383] on div "< li > Exploding </ li > < li > Rolling </ li > < li > Priming </ li > < li > S…" at bounding box center [1031, 266] width 368 height 480
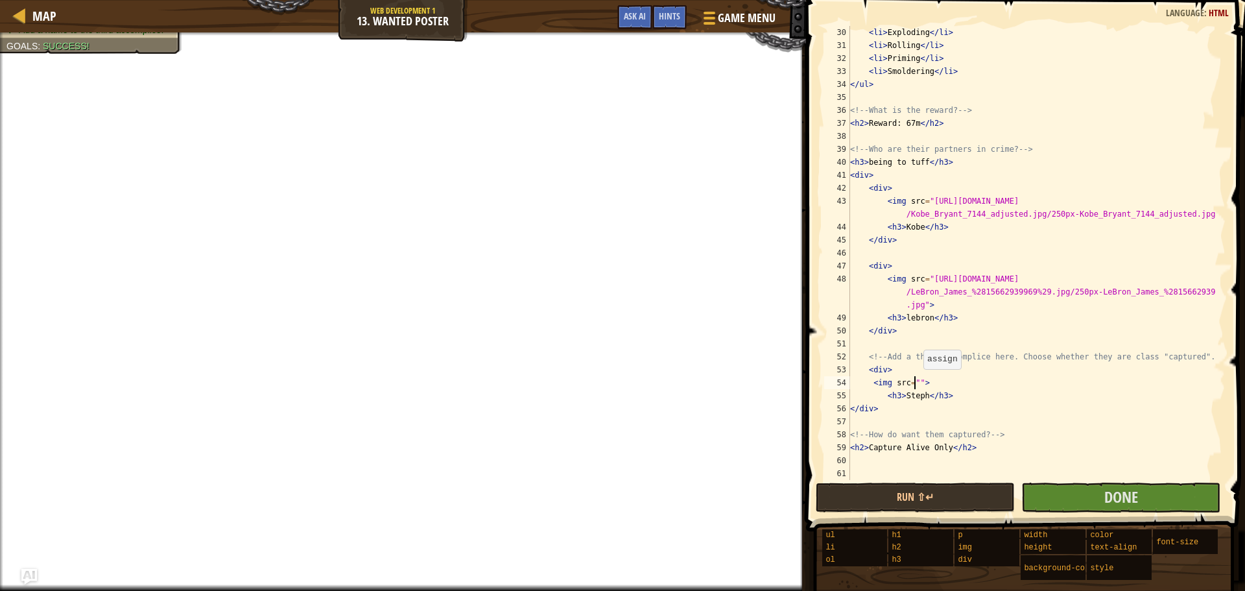
paste textarea "[URL][DOMAIN_NAME]"
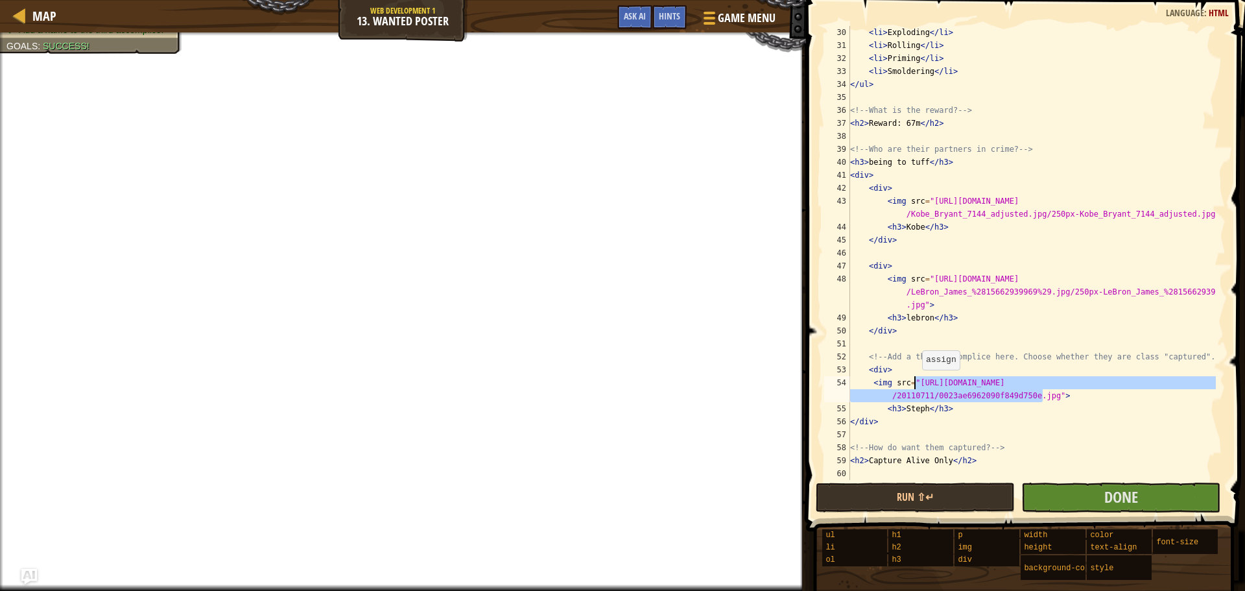
drag, startPoint x: 1042, startPoint y: 397, endPoint x: 916, endPoint y: 383, distance: 127.3
click at [916, 383] on div "< li > Exploding </ li > < li > Rolling </ li > < li > Priming </ li > < li > S…" at bounding box center [1031, 266] width 368 height 480
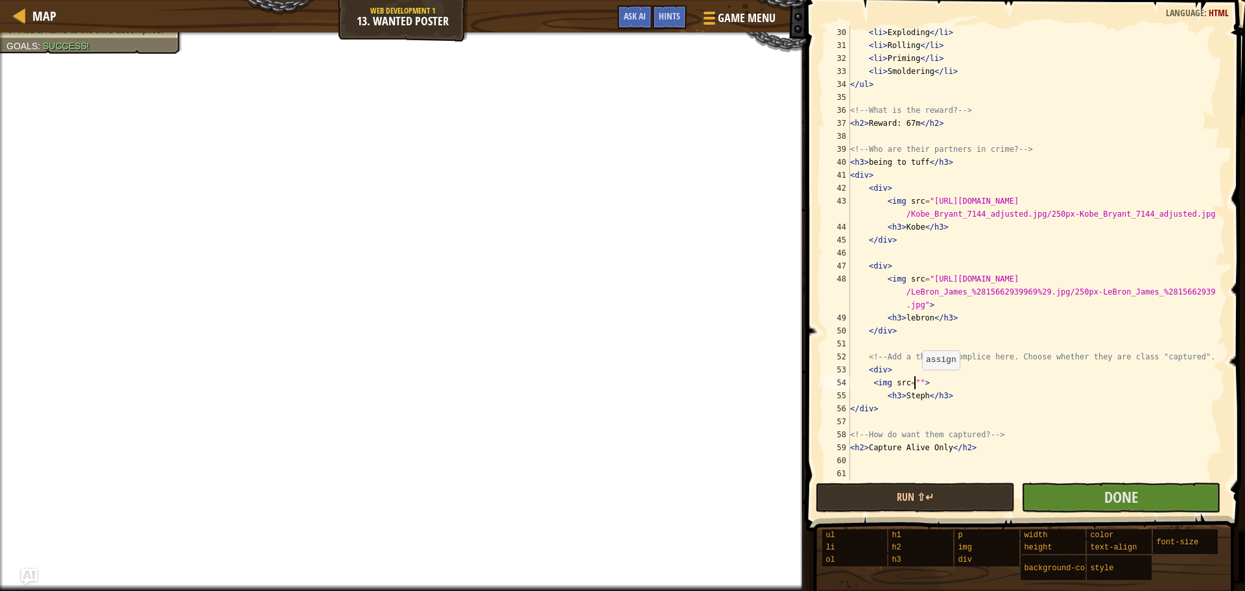
paste textarea "[URL][DOMAIN_NAME]"
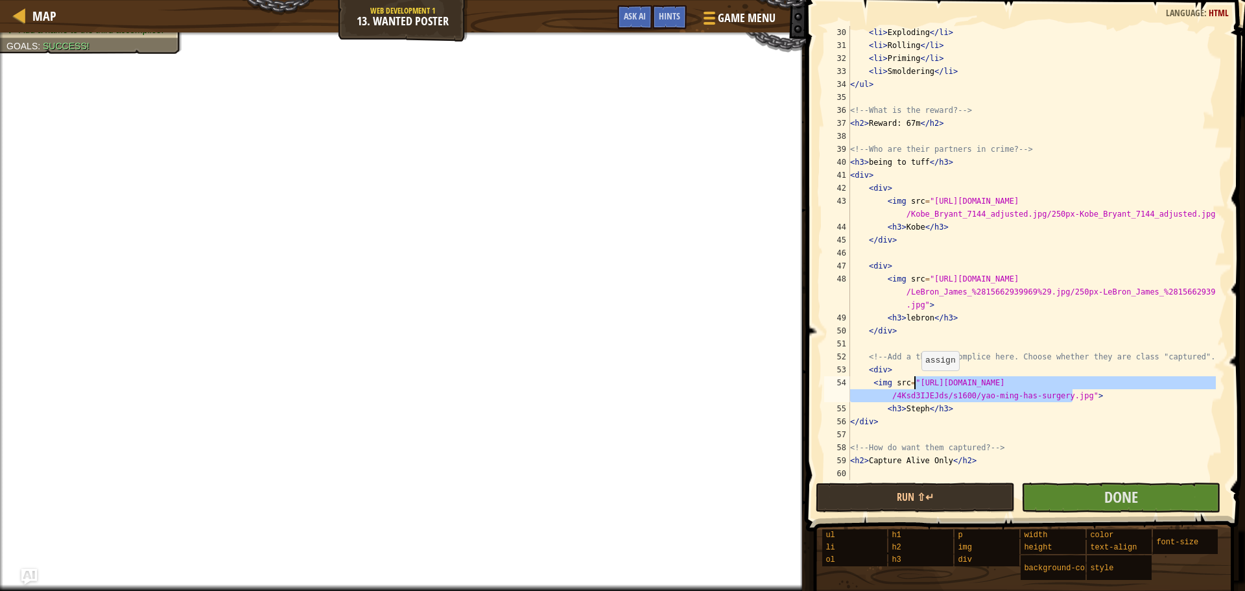
drag, startPoint x: 1074, startPoint y: 399, endPoint x: 915, endPoint y: 383, distance: 159.7
click at [915, 383] on div "< li > Exploding </ li > < li > Rolling </ li > < li > Priming </ li > < li > S…" at bounding box center [1031, 266] width 368 height 480
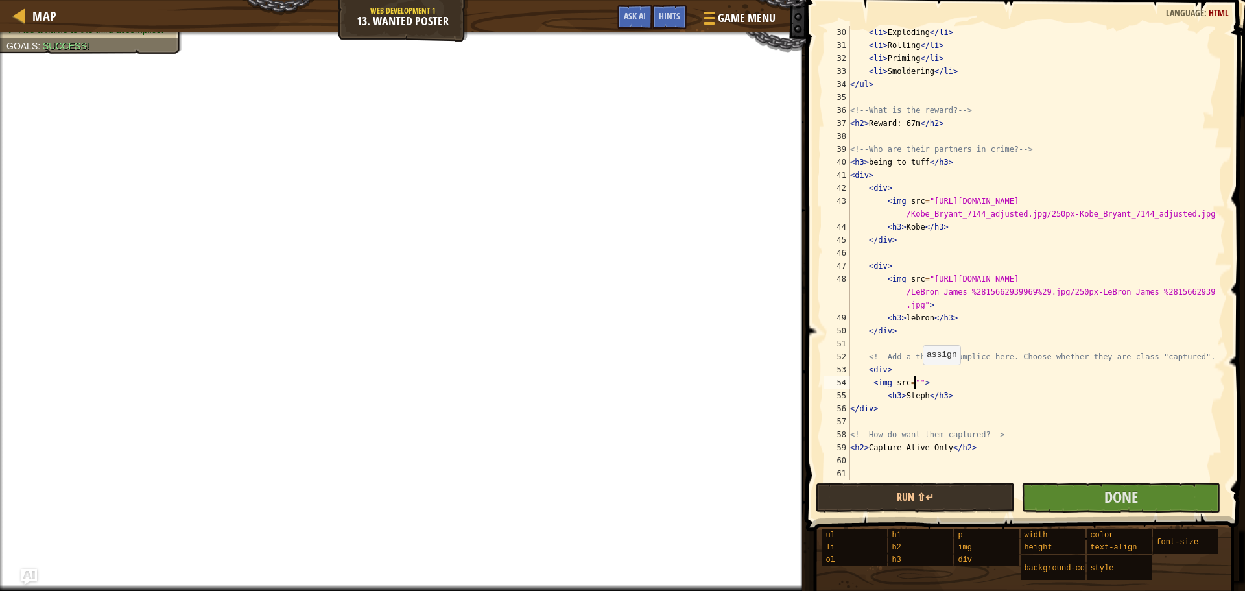
paste textarea "[URL][DOMAIN_NAME][DOMAIN_NAME]"
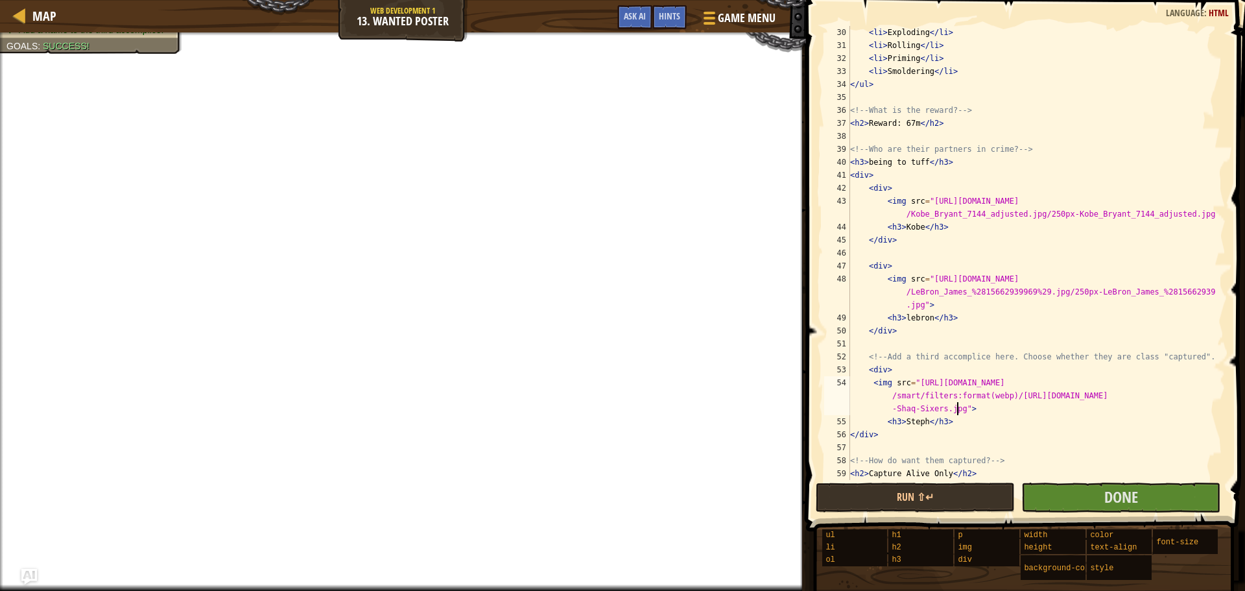
scroll to position [402, 0]
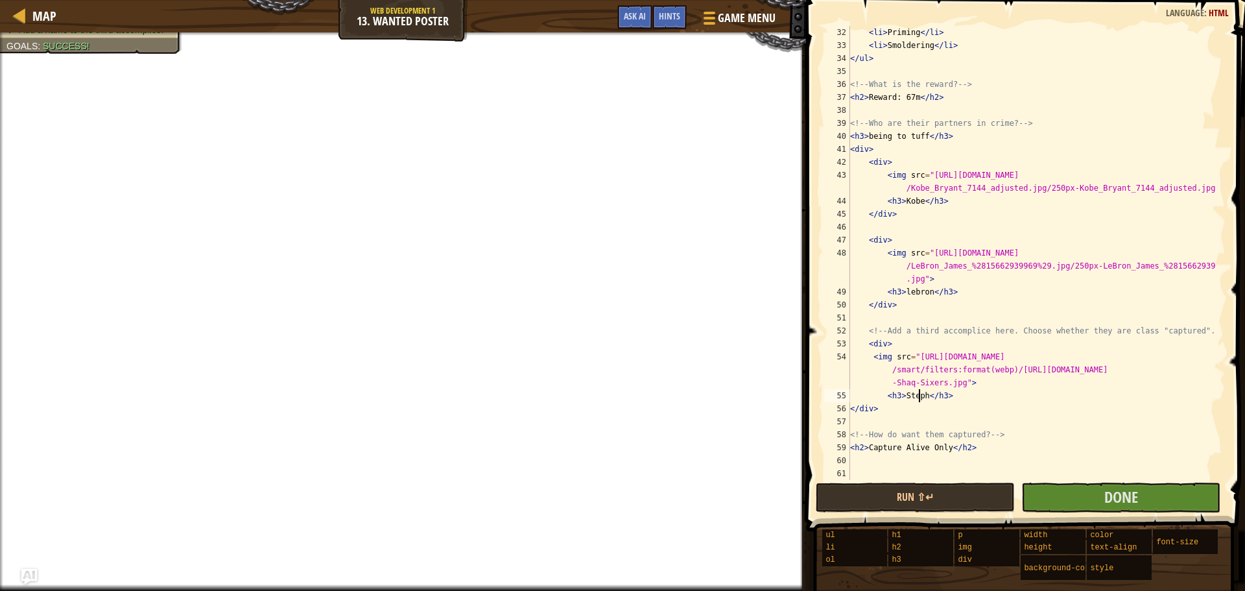
click at [921, 399] on div "< li > Priming </ li > < li > Smoldering </ li > </ ul > <!-- What is the rewar…" at bounding box center [1031, 266] width 368 height 480
click at [921, 399] on div "< li > Priming </ li > < li > Smoldering </ li > </ ul > <!-- What is the rewar…" at bounding box center [1031, 253] width 368 height 454
type textarea "<h3>Shaq</h3>"
click at [1027, 400] on div "< li > Priming </ li > < li > Smoldering </ li > </ ul > <!-- What is the rewar…" at bounding box center [1031, 266] width 368 height 480
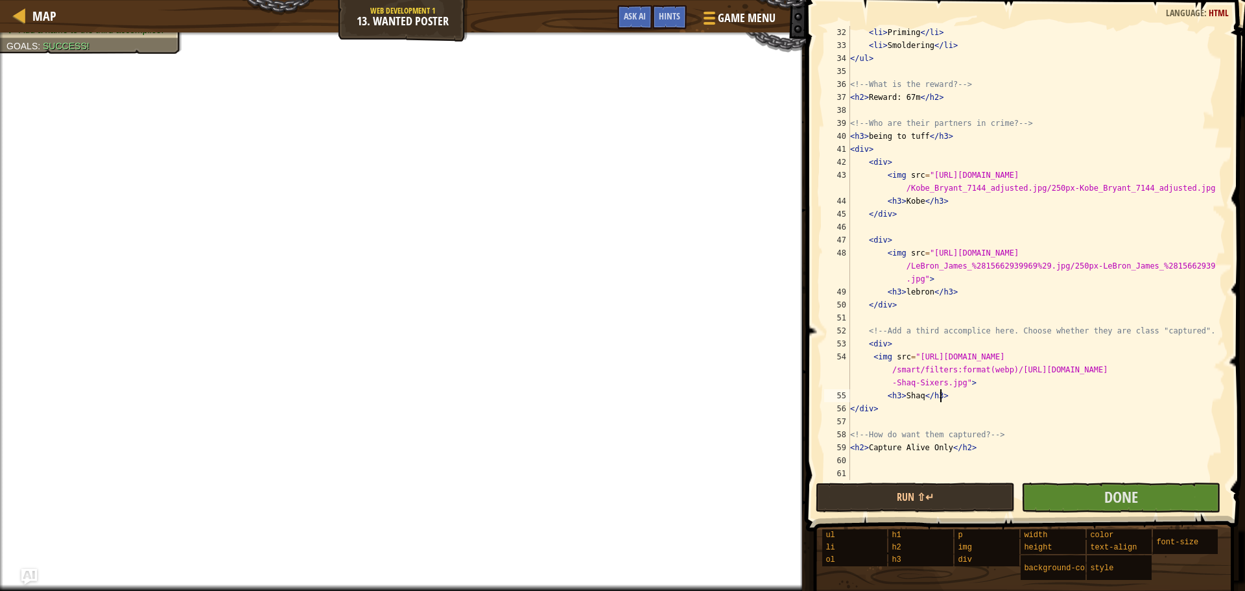
click at [1035, 458] on div "< li > Priming </ li > < li > Smoldering </ li > </ ul > <!-- What is the rewar…" at bounding box center [1031, 266] width 368 height 480
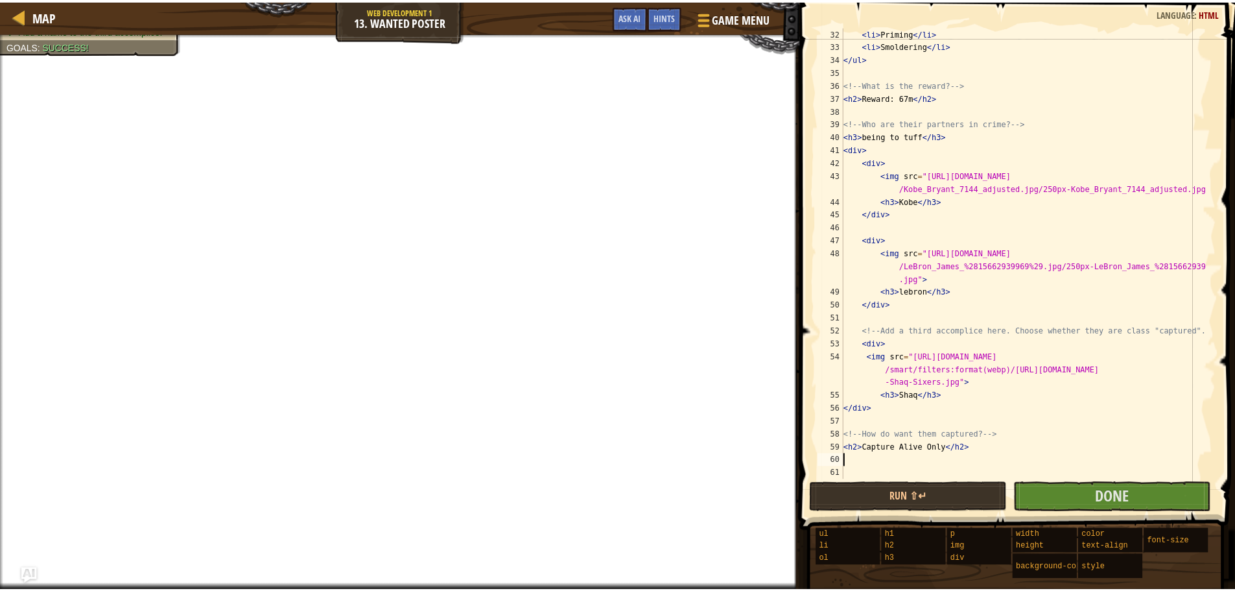
scroll to position [6, 0]
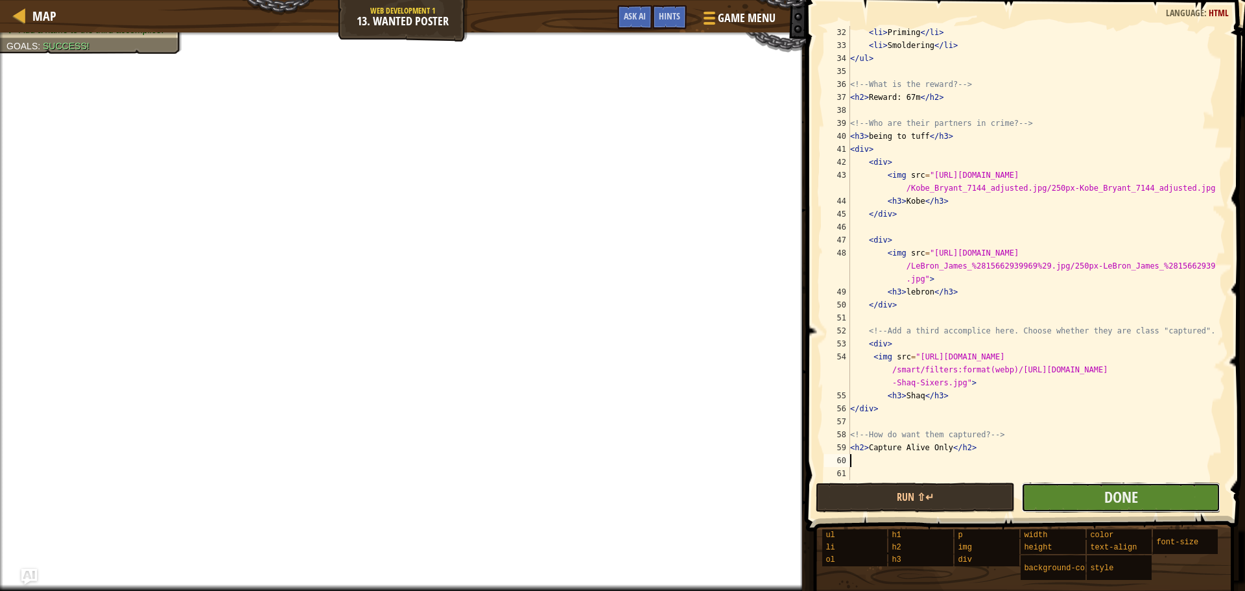
click at [1058, 502] on button "Done" at bounding box center [1120, 497] width 199 height 30
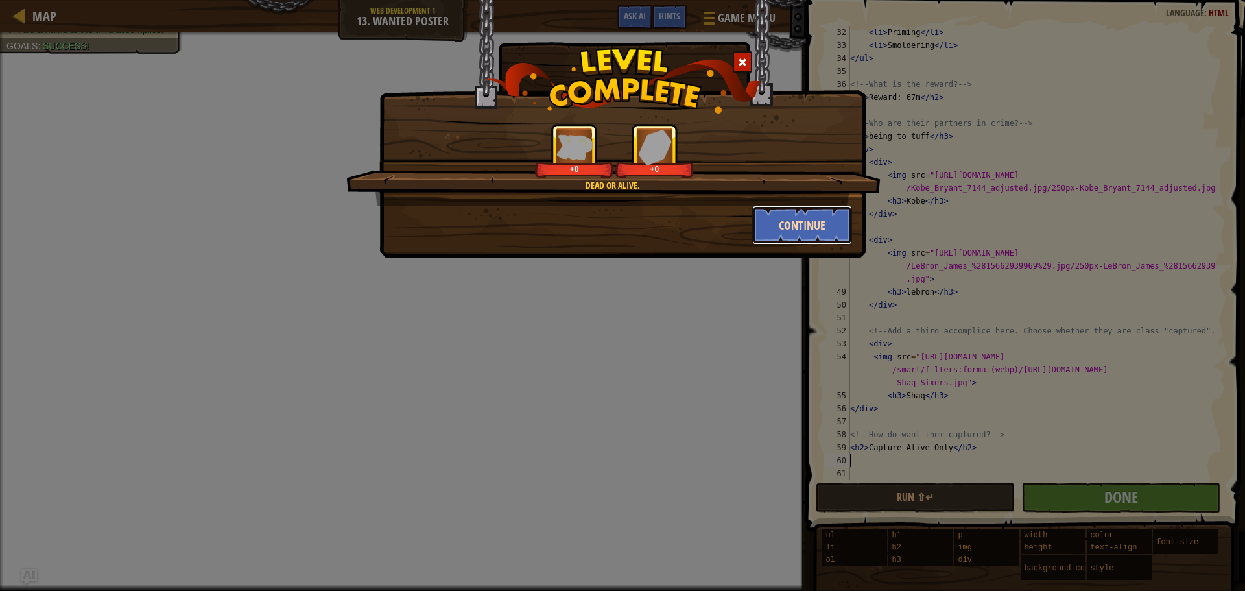
click at [777, 234] on button "Continue" at bounding box center [802, 225] width 100 height 39
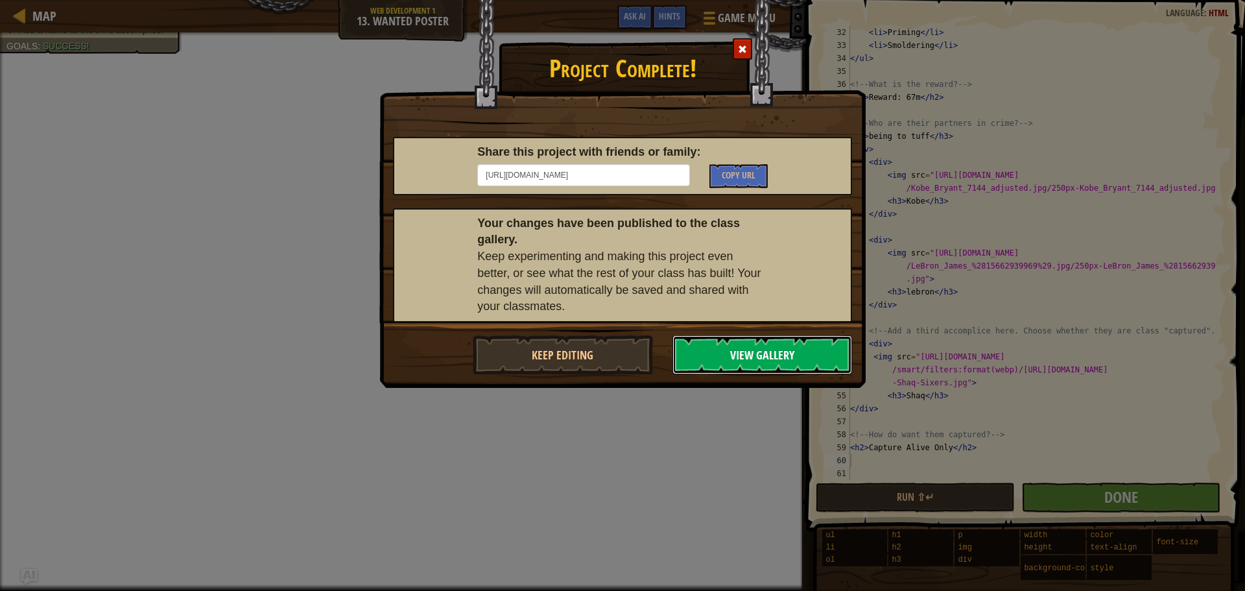
click at [774, 349] on button "View Gallery" at bounding box center [762, 354] width 180 height 39
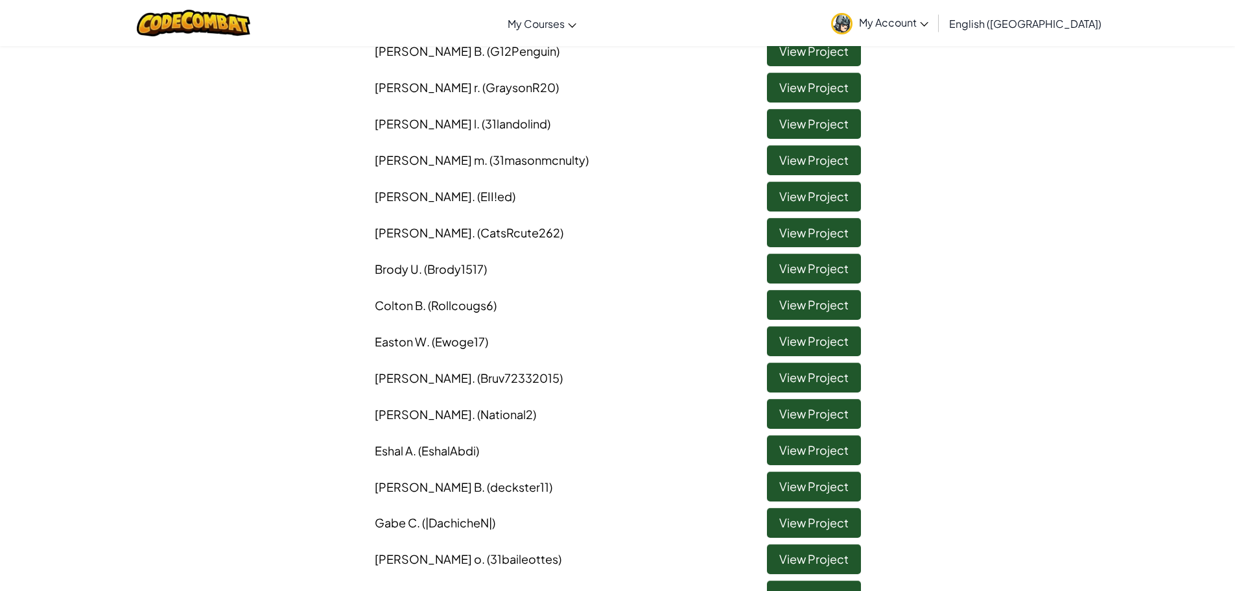
scroll to position [584, 0]
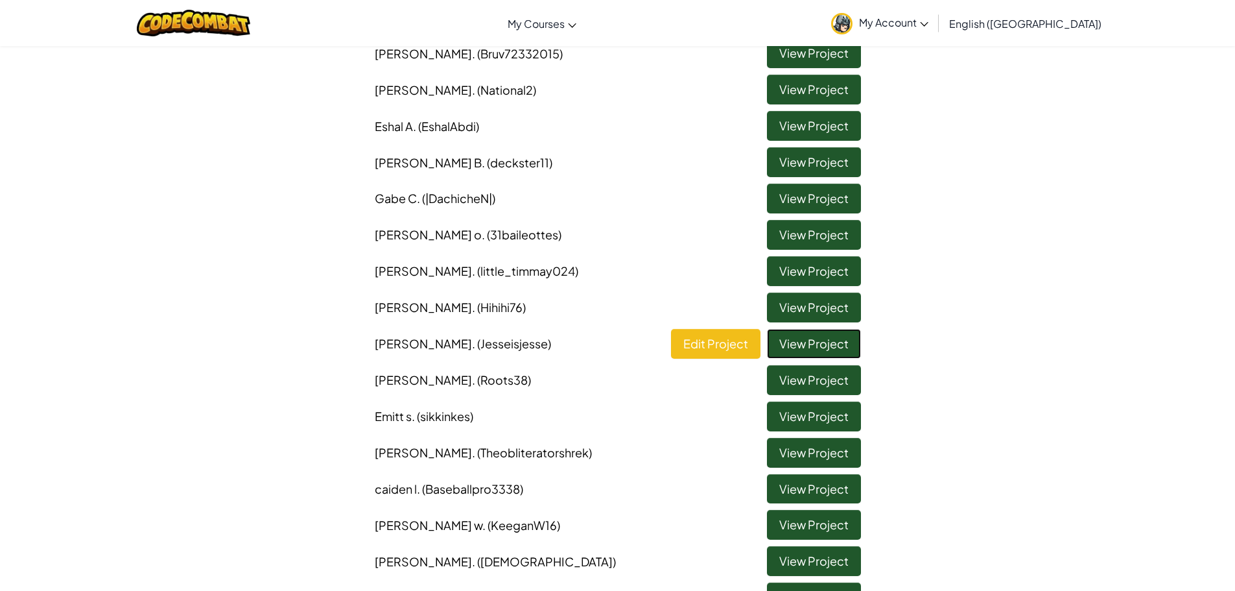
click at [819, 344] on link "View Project" at bounding box center [814, 344] width 94 height 30
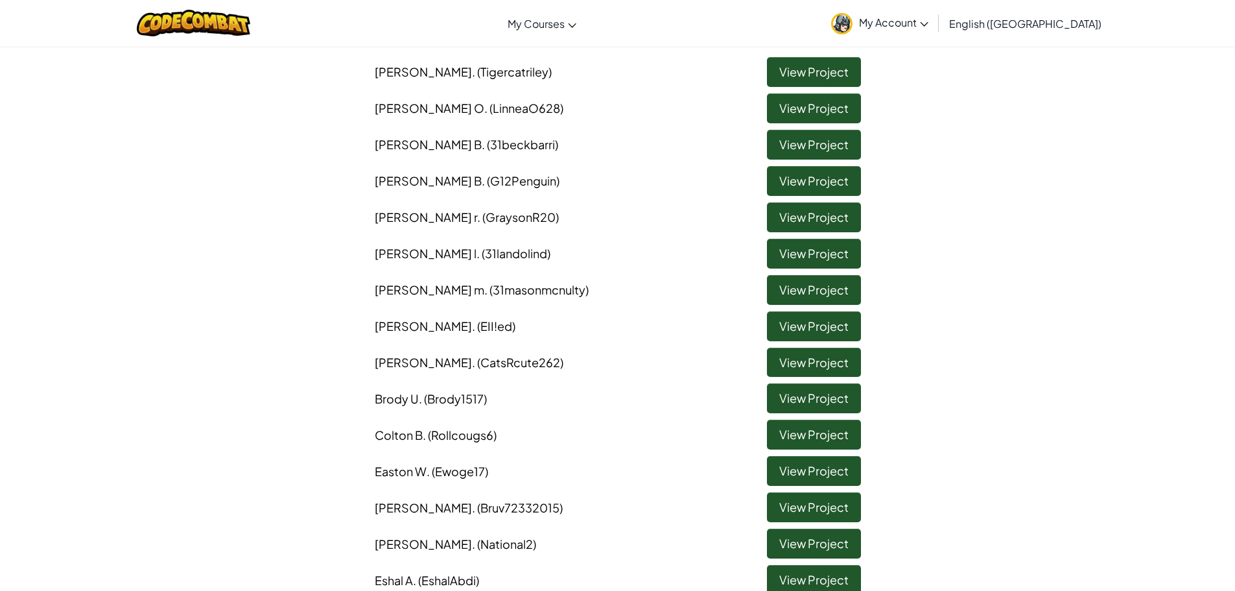
scroll to position [195, 0]
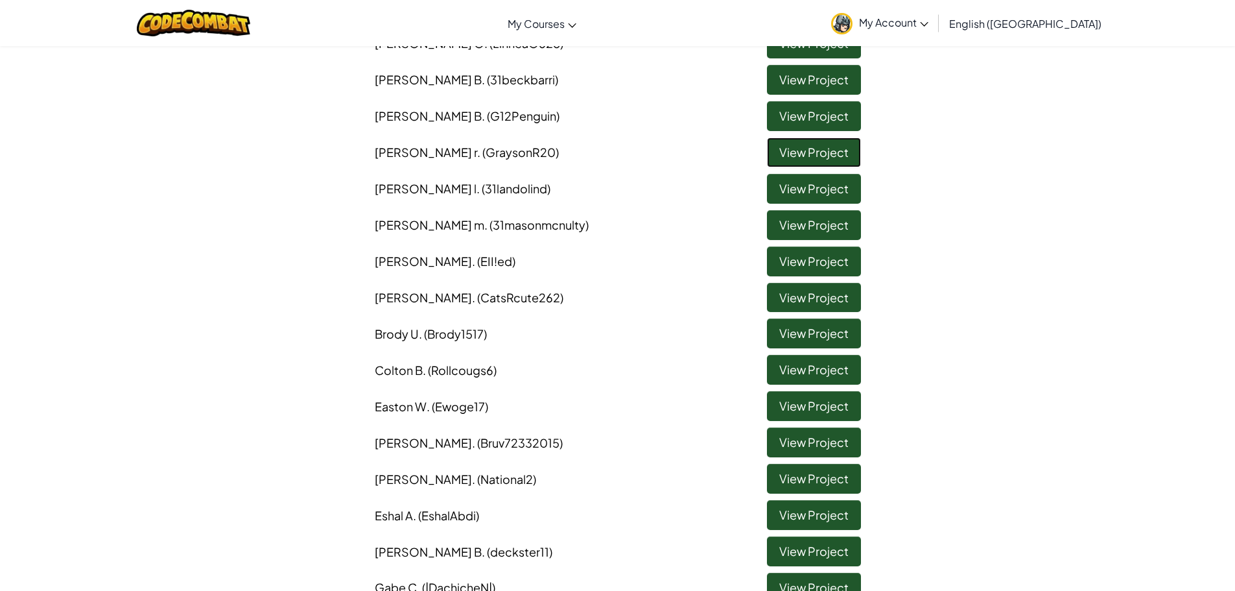
click at [784, 154] on link "View Project" at bounding box center [814, 152] width 94 height 30
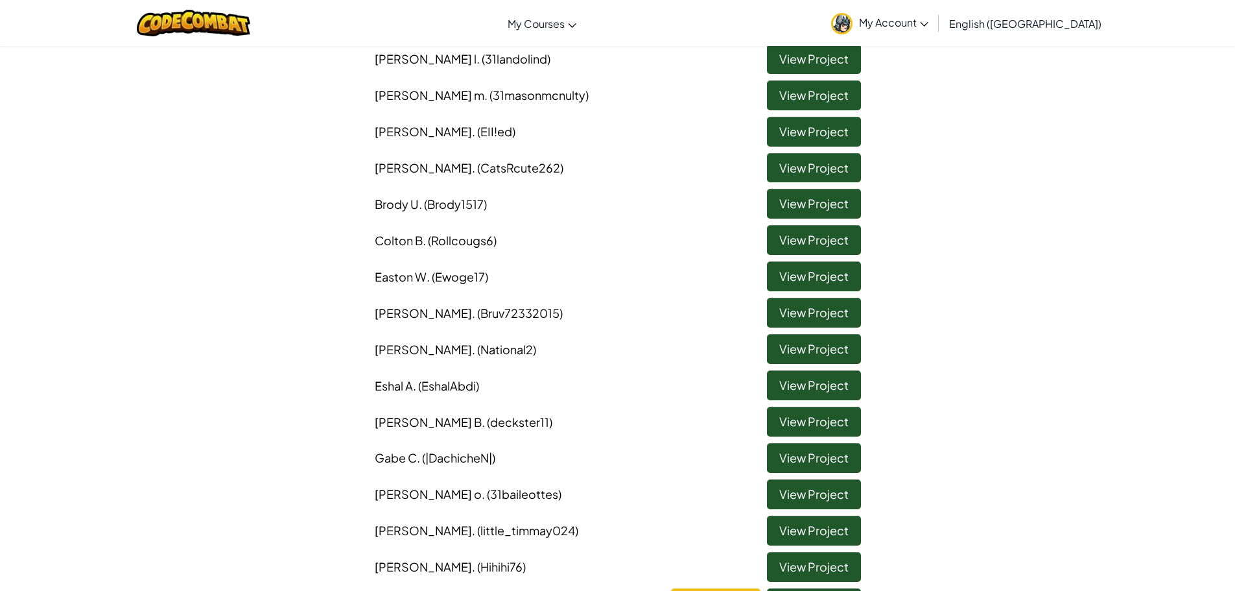
scroll to position [389, 0]
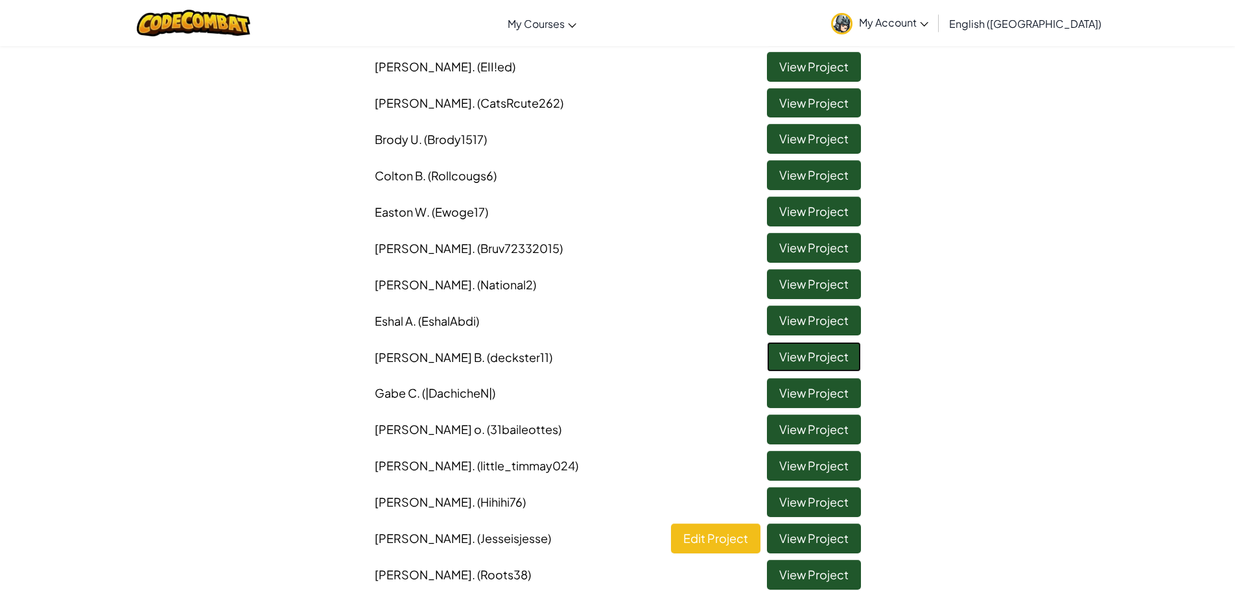
click at [779, 349] on link "View Project" at bounding box center [814, 357] width 94 height 30
